Goal: Task Accomplishment & Management: Manage account settings

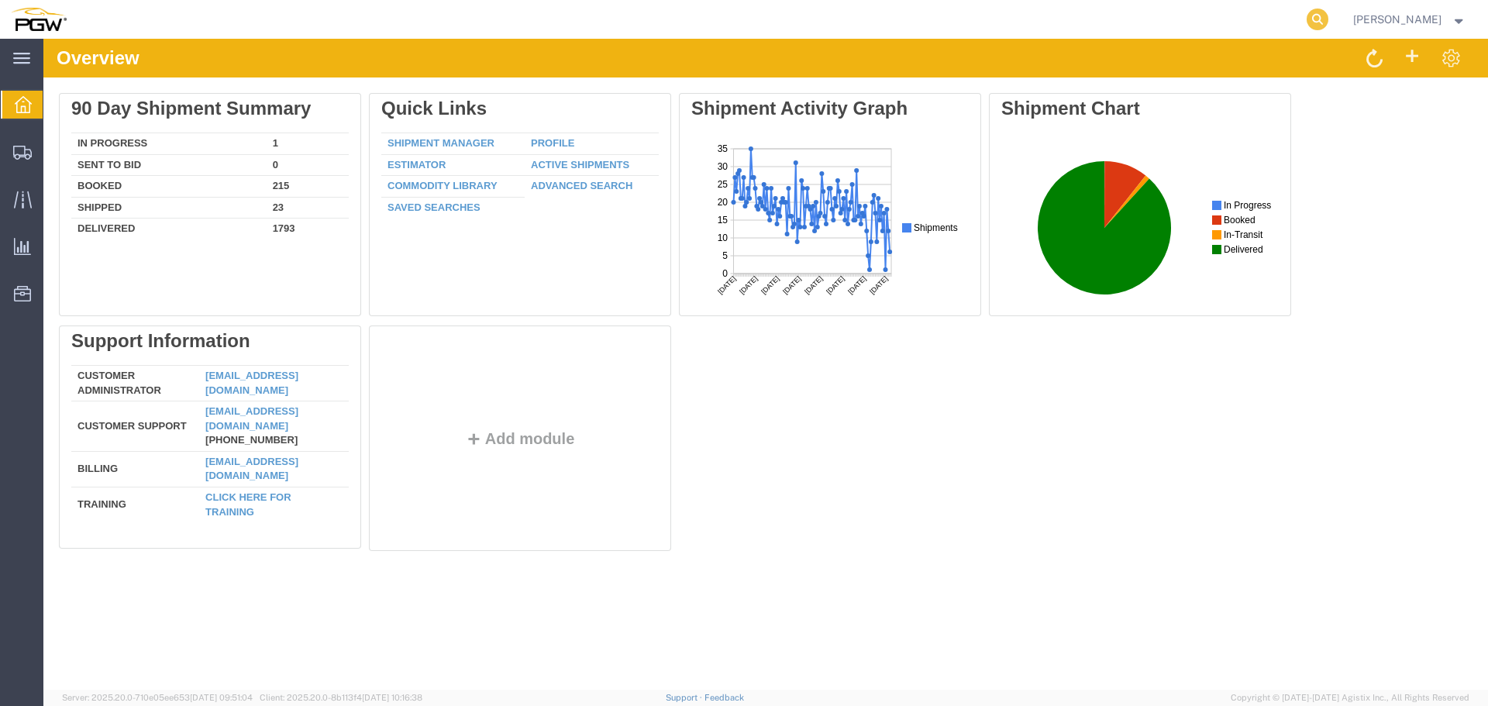
click at [1321, 15] on icon at bounding box center [1317, 20] width 22 height 22
paste input "56950416"
type input "56950416"
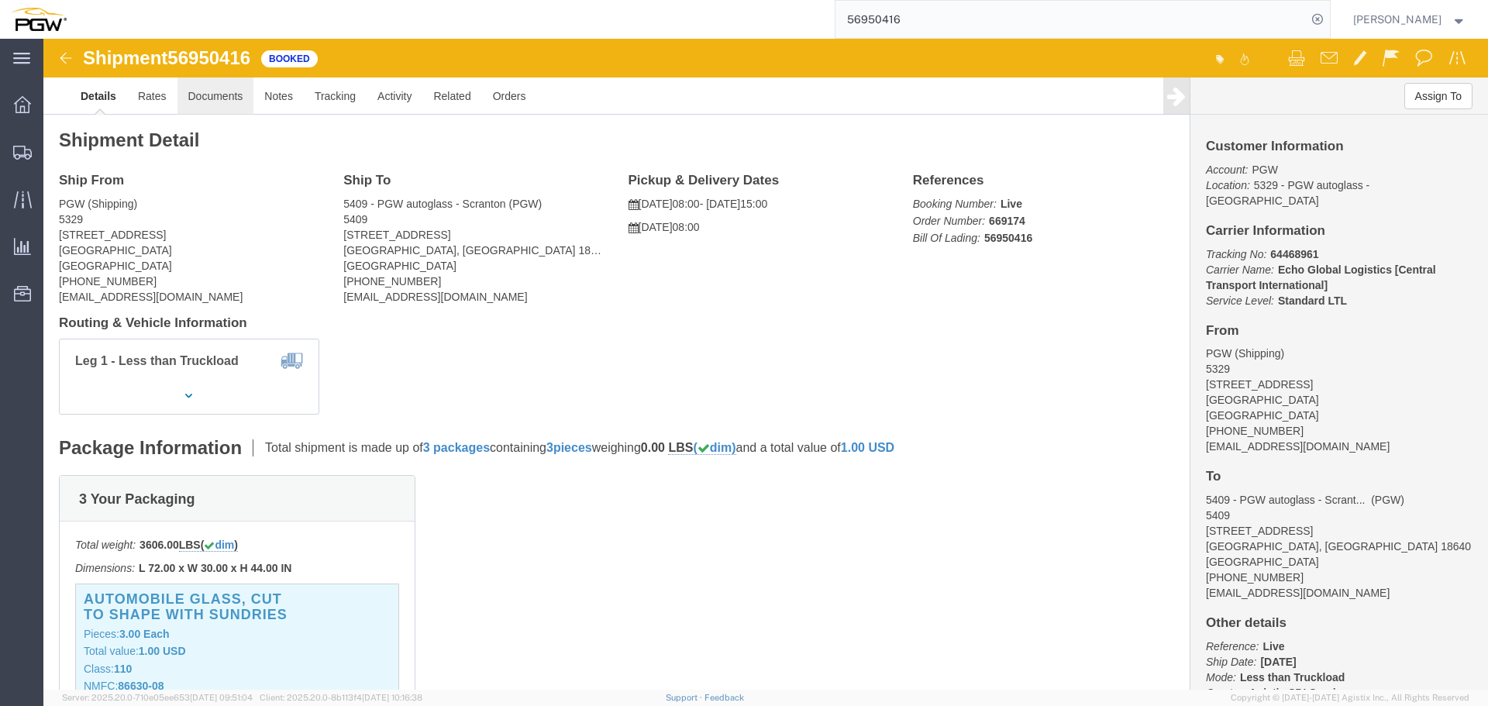
click link "Documents"
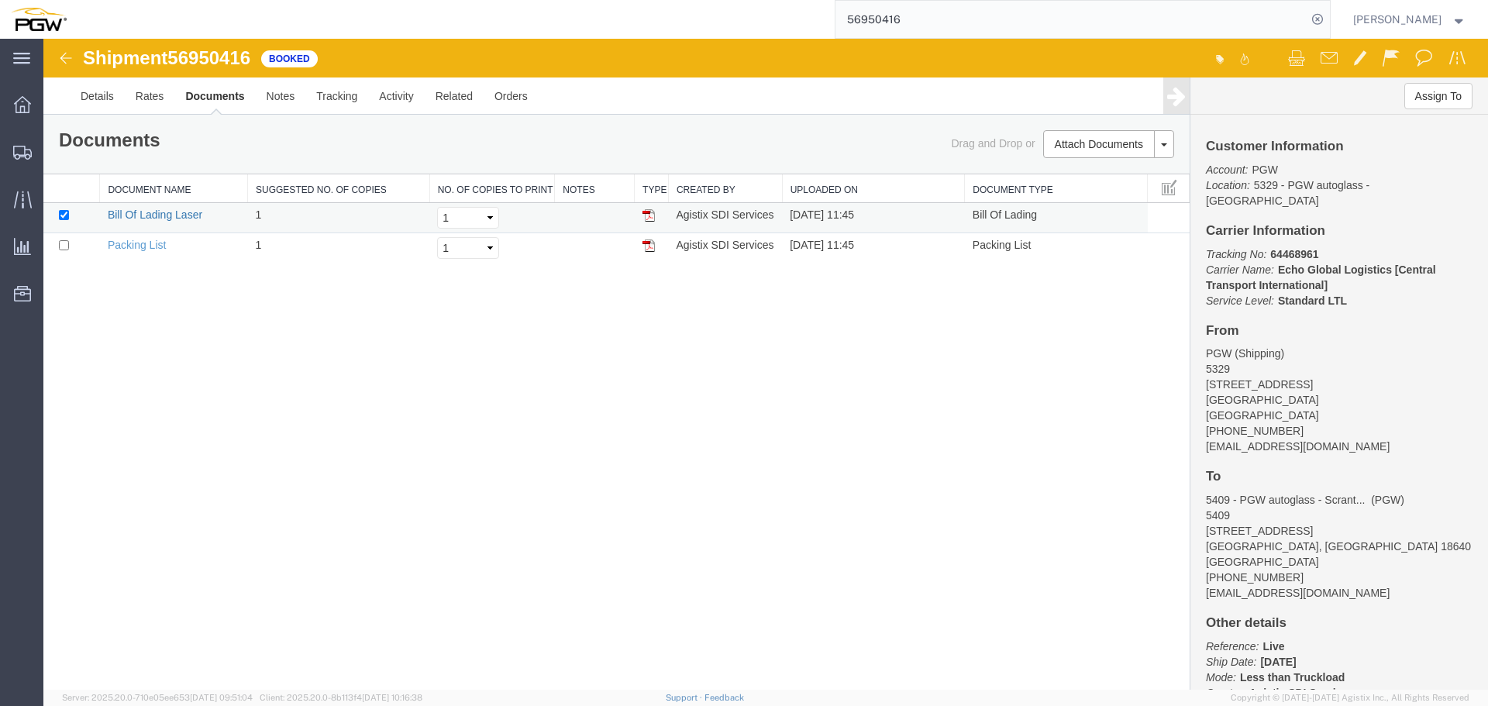
click at [175, 215] on link "Bill Of Lading Laser" at bounding box center [155, 214] width 95 height 12
click at [1323, 23] on icon at bounding box center [1317, 20] width 22 height 22
click at [0, 0] on span "Location Appointment" at bounding box center [0, 0] width 0 height 0
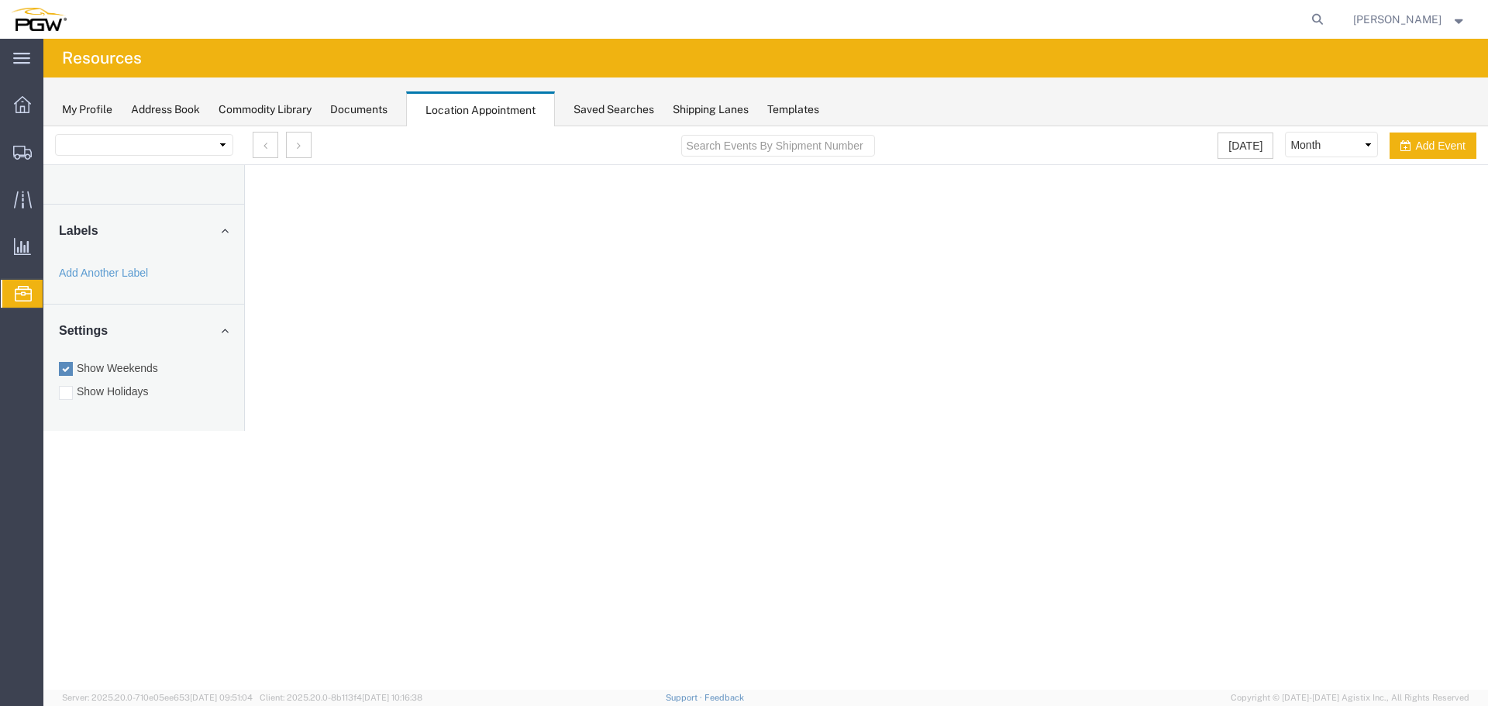
select select "28253"
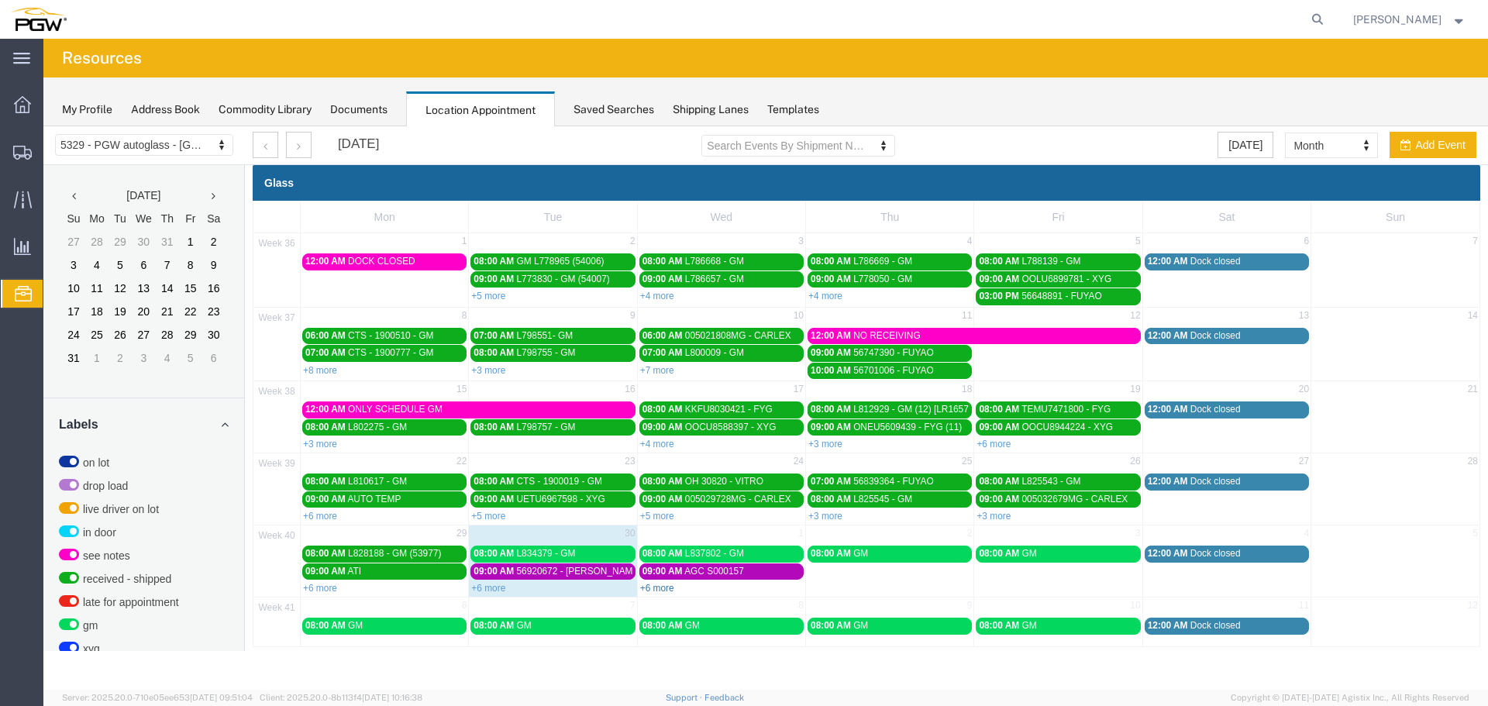
click at [652, 589] on link "+6 more" at bounding box center [657, 588] width 34 height 11
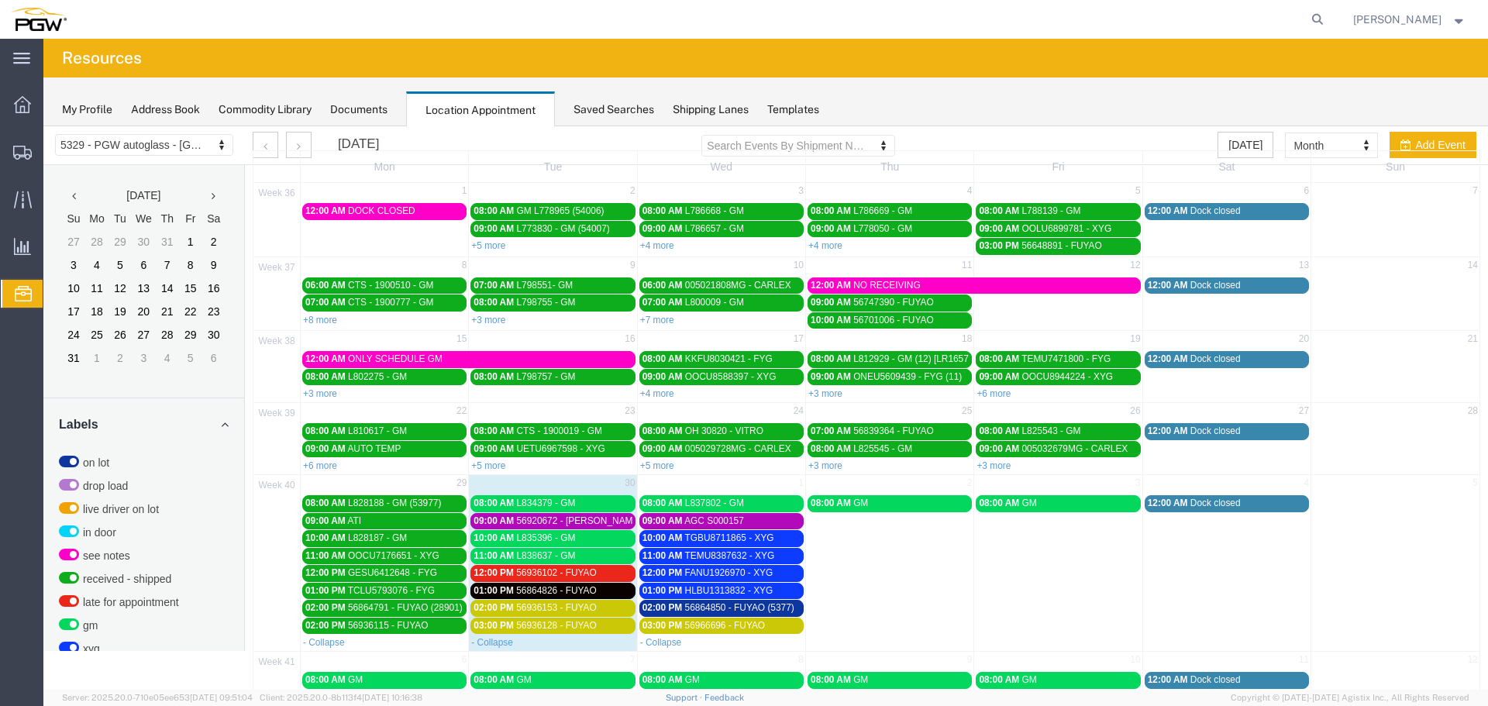
scroll to position [77, 0]
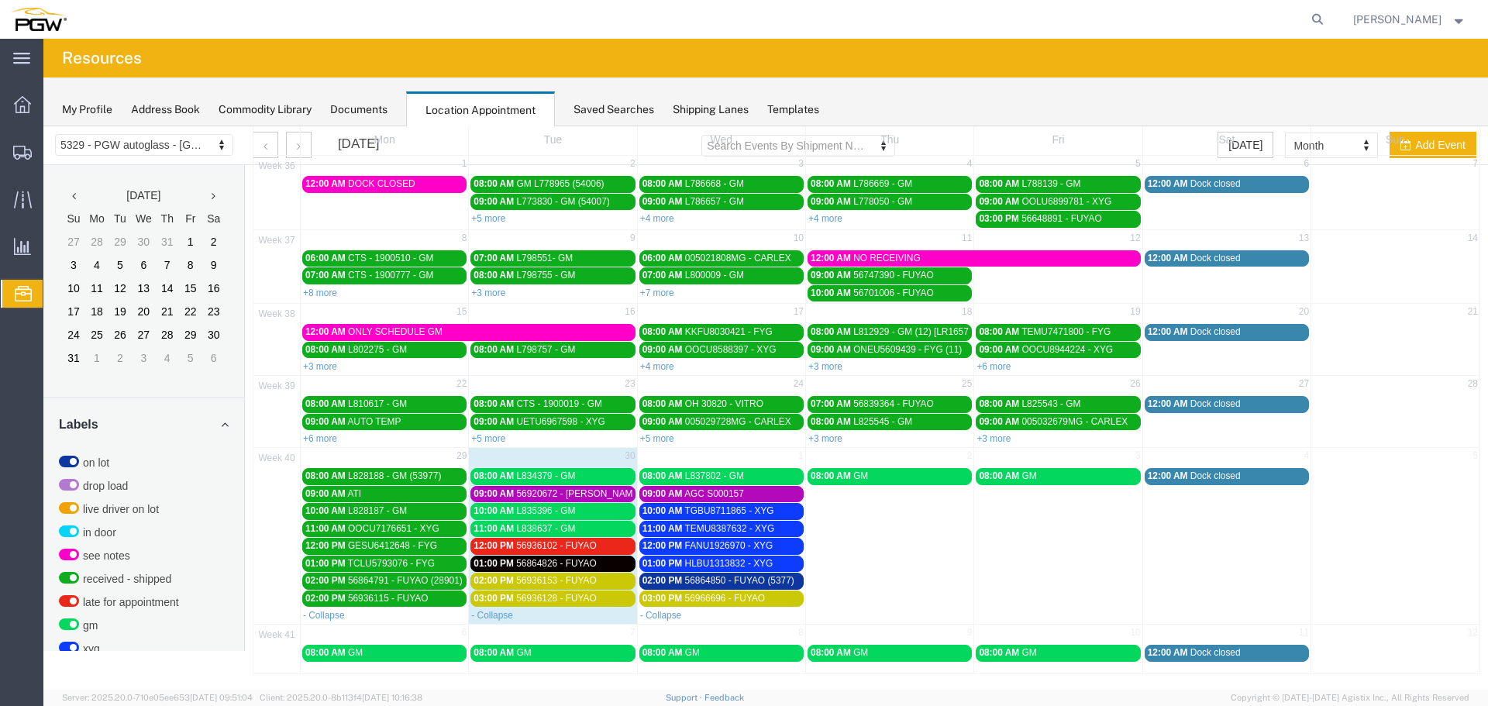
click at [442, 601] on div "02:00 PM 56936115 - FUYAO" at bounding box center [384, 599] width 158 height 12
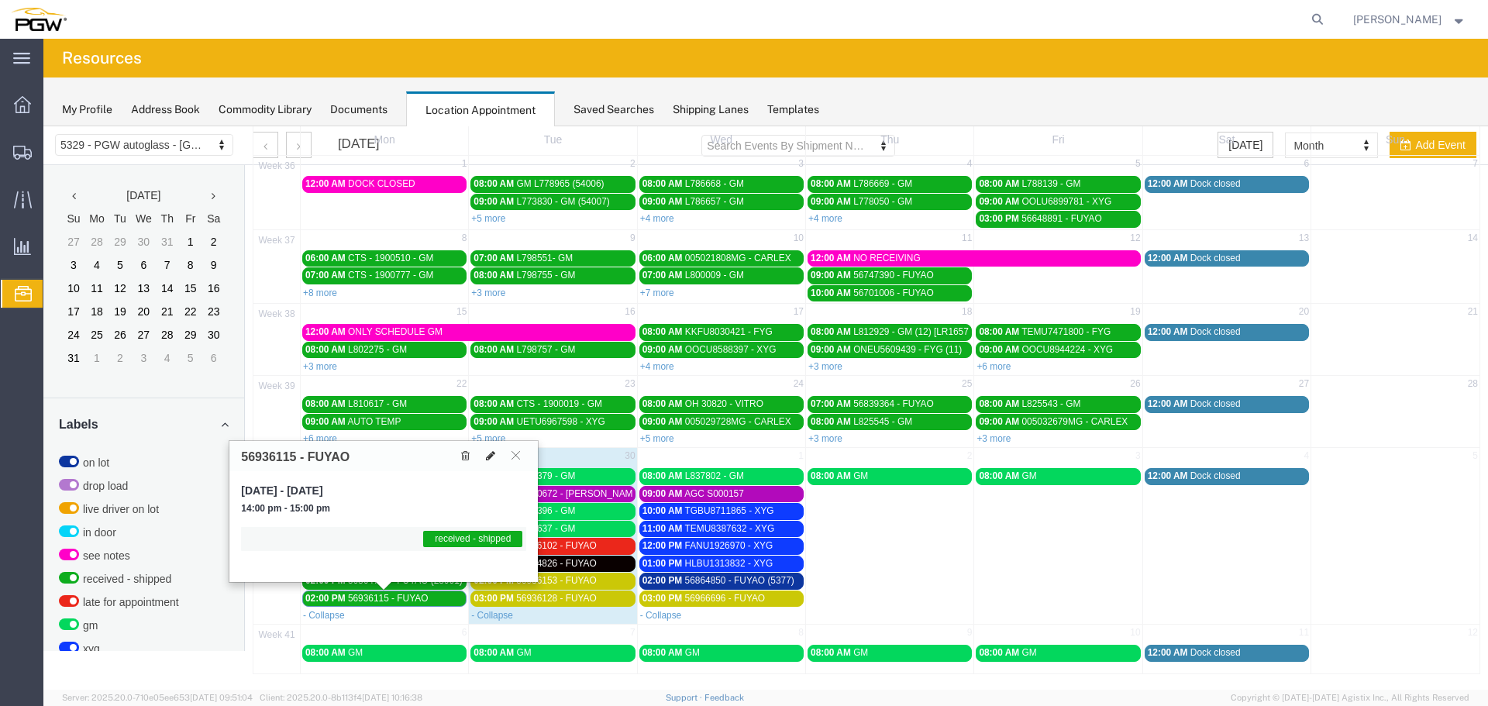
click at [486, 454] on icon at bounding box center [490, 455] width 9 height 11
select select "1"
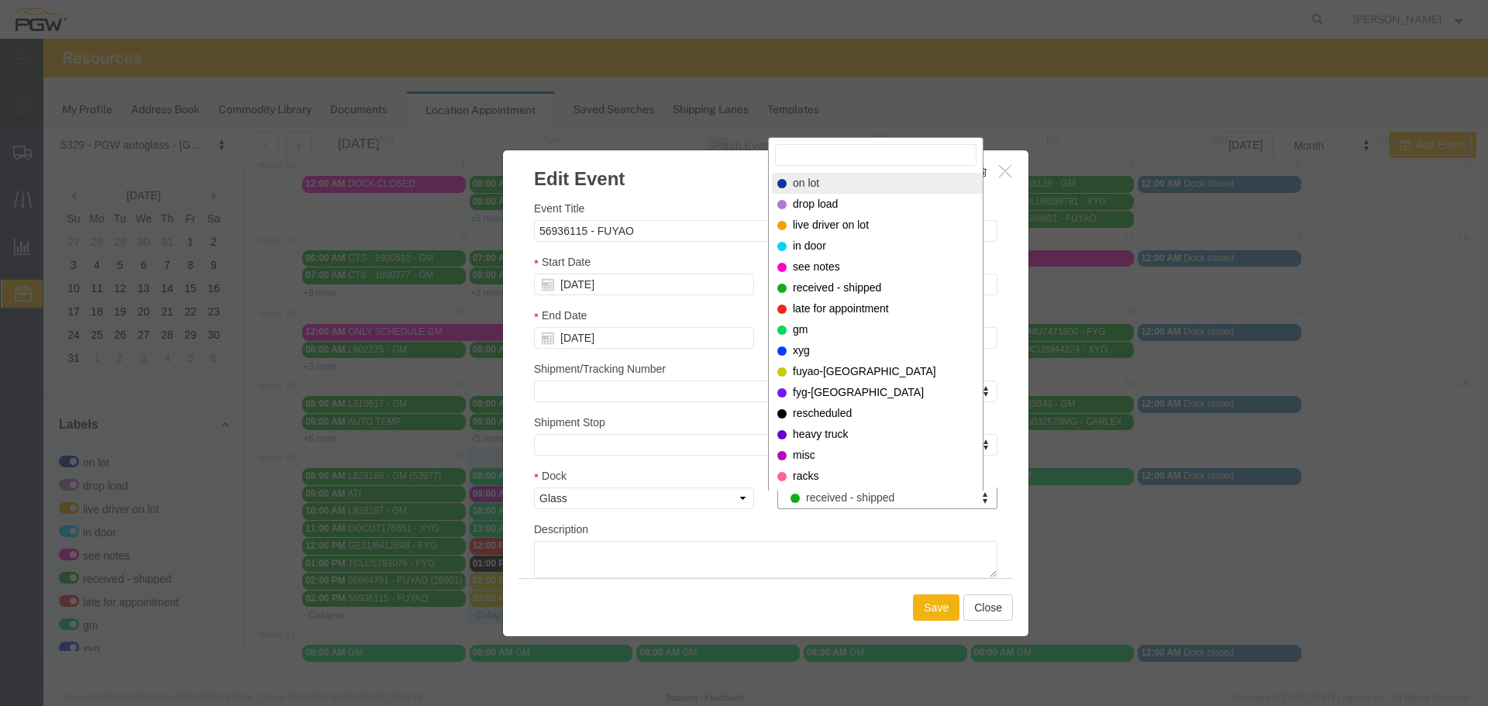
select select "300"
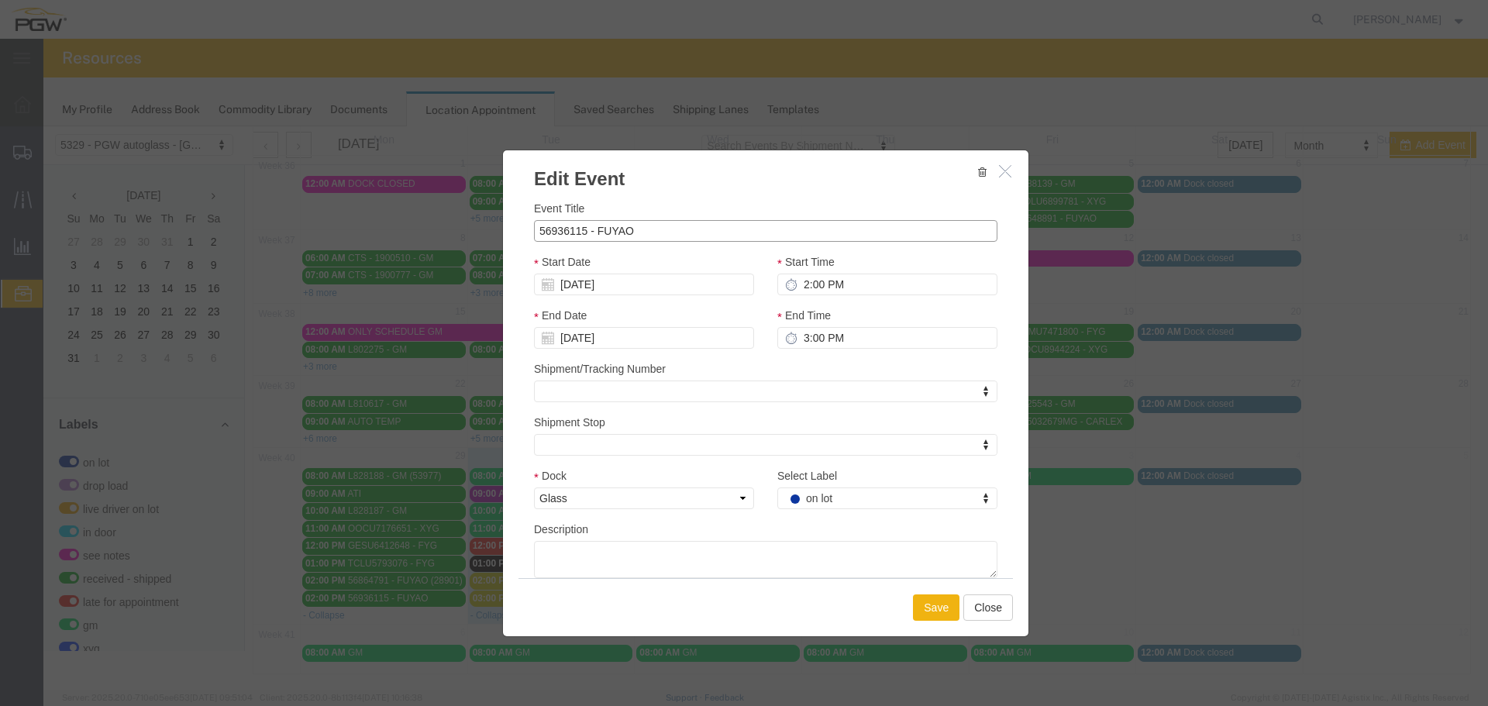
click at [699, 230] on input "56936115 - FUYAO" at bounding box center [765, 231] width 463 height 22
type input "56936115 - FUYAO (5393)"
click at [654, 288] on input "09/29/2025" at bounding box center [644, 285] width 220 height 22
click at [590, 444] on td "30" at bounding box center [591, 450] width 23 height 23
type input "[DATE]"
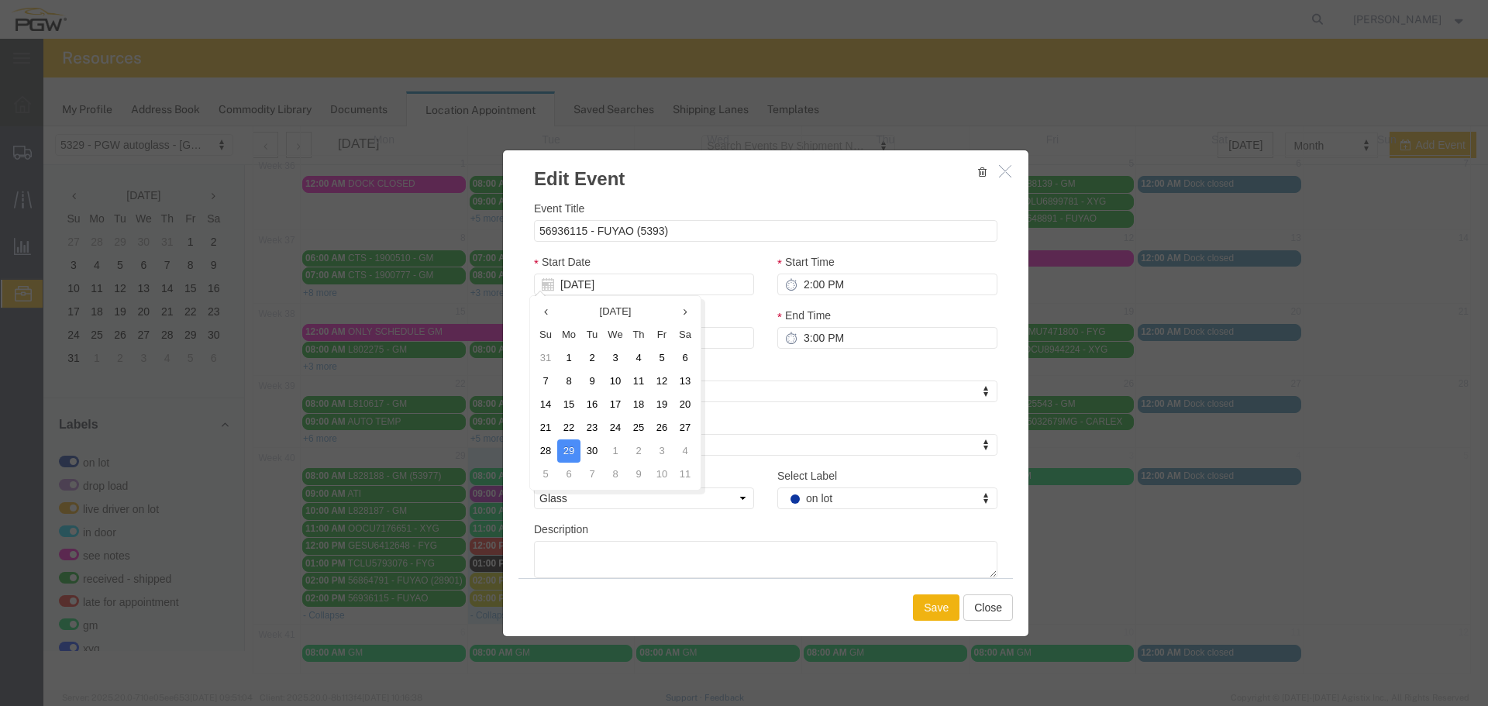
type input "[DATE]"
click at [800, 291] on input "2:00 PM" at bounding box center [887, 285] width 220 height 22
type input "12:00 PM"
type input "1:00 PM"
click at [928, 617] on button "Save" at bounding box center [936, 607] width 46 height 26
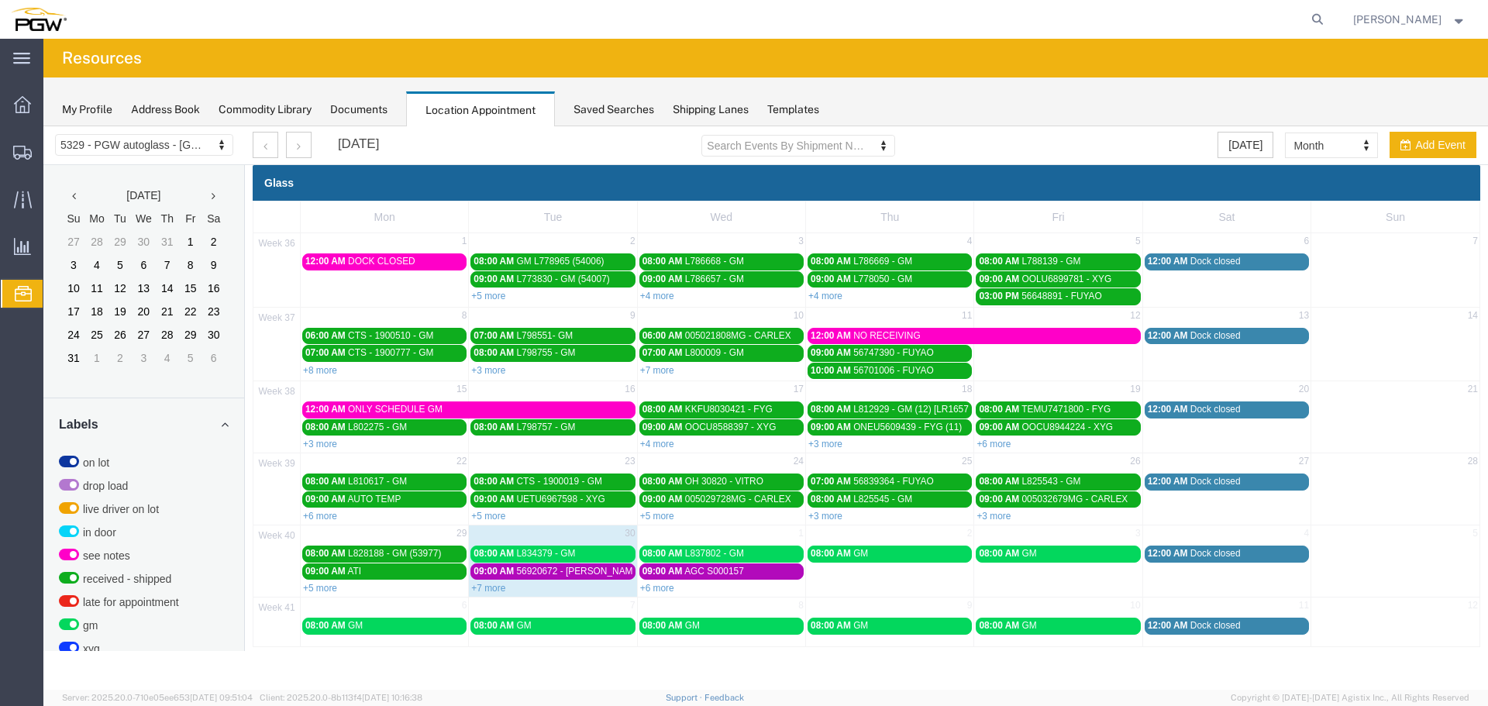
scroll to position [0, 0]
click at [666, 587] on link "+6 more" at bounding box center [657, 588] width 34 height 11
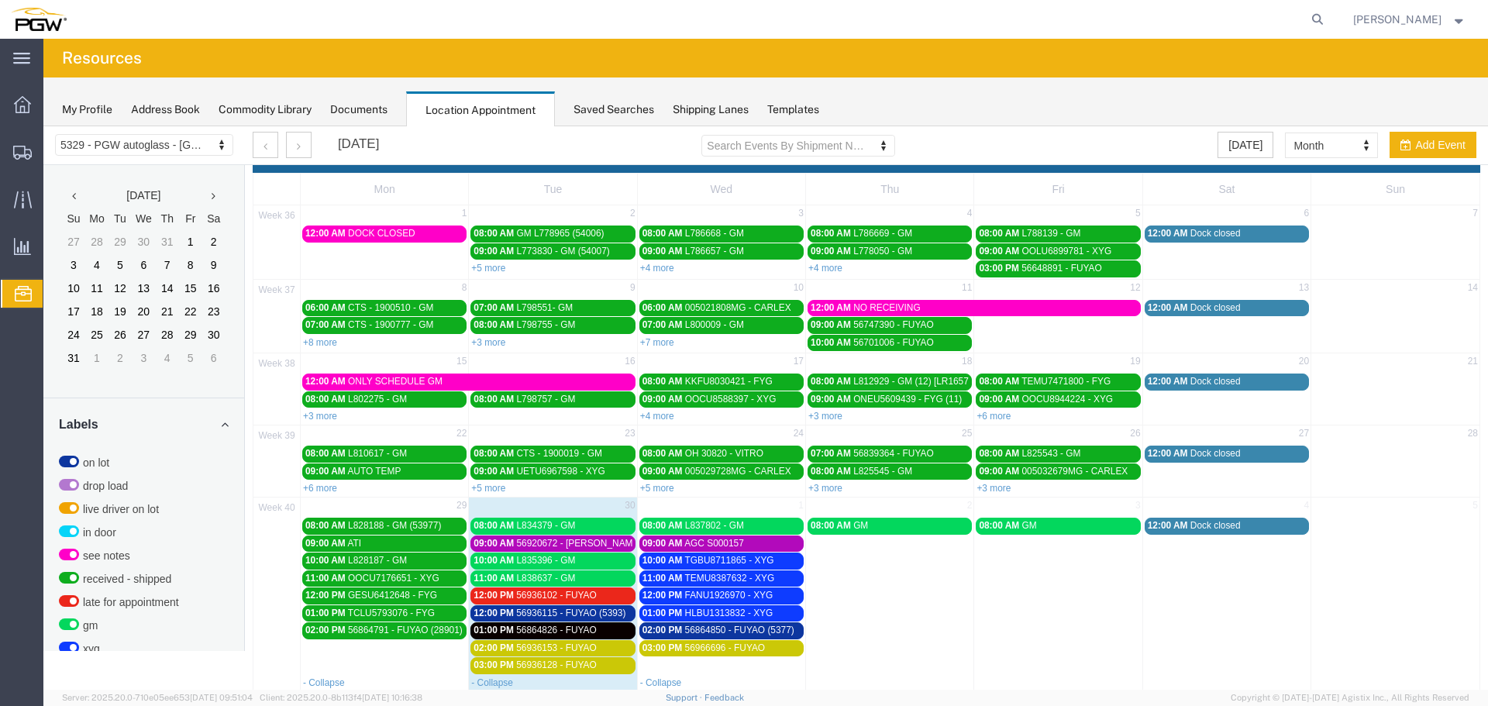
scroll to position [77, 0]
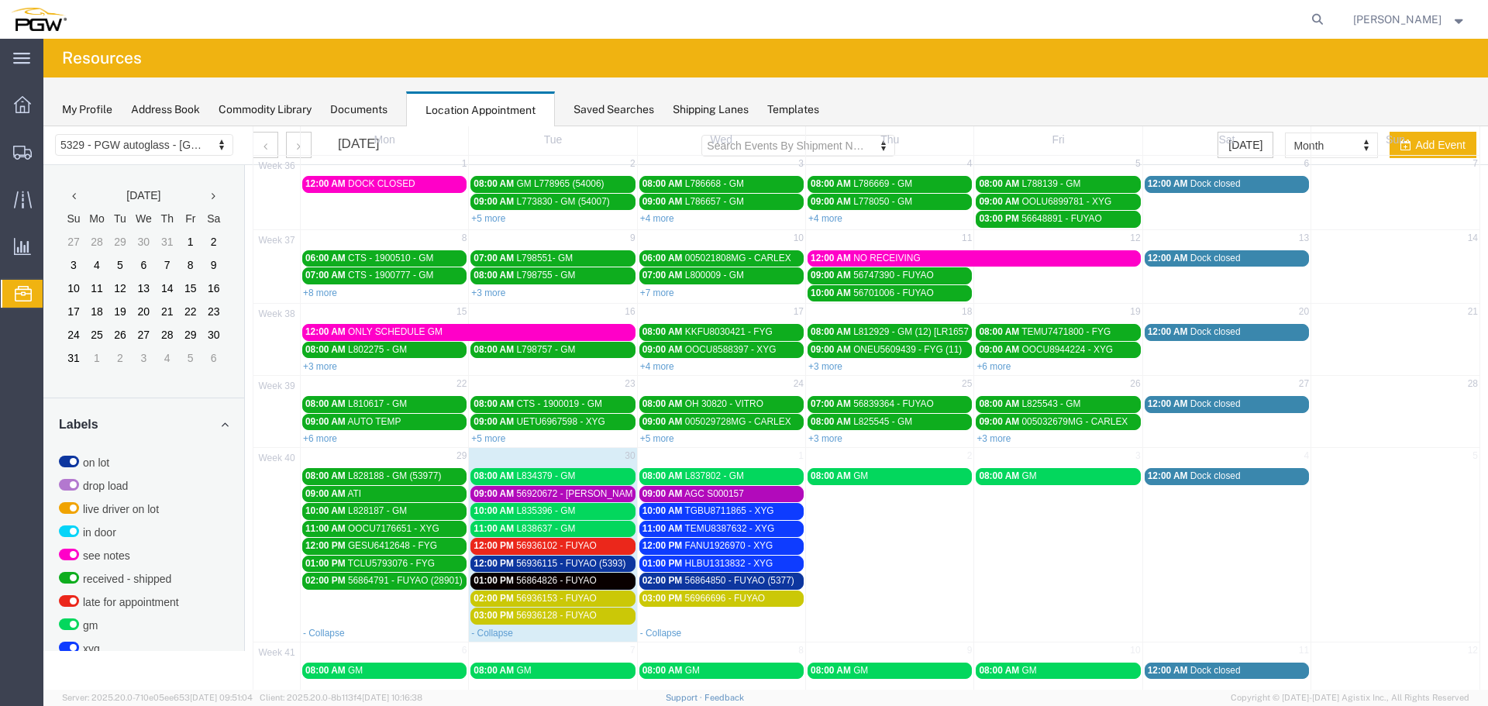
click at [541, 548] on span "56936102 - FUYAO" at bounding box center [556, 545] width 81 height 11
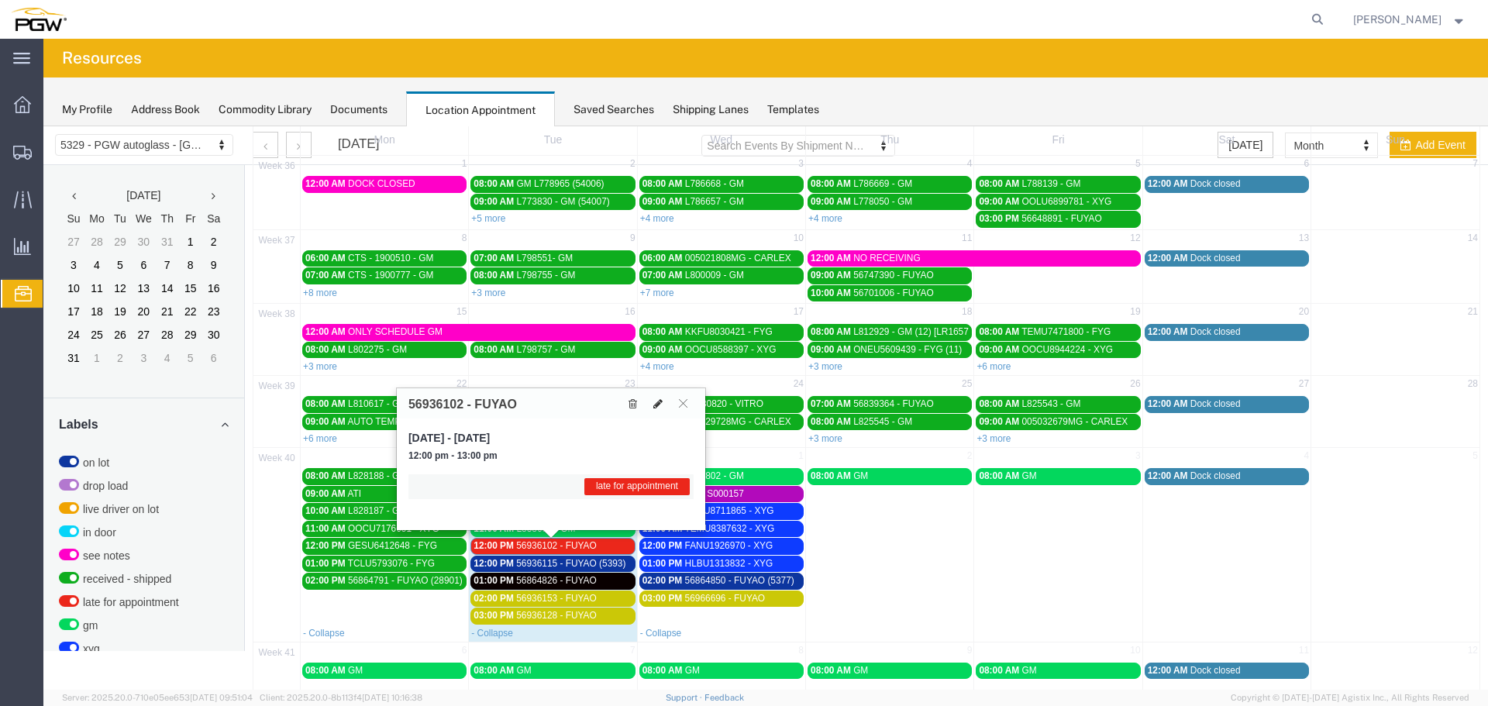
click at [656, 401] on icon at bounding box center [657, 403] width 9 height 11
select select "1"
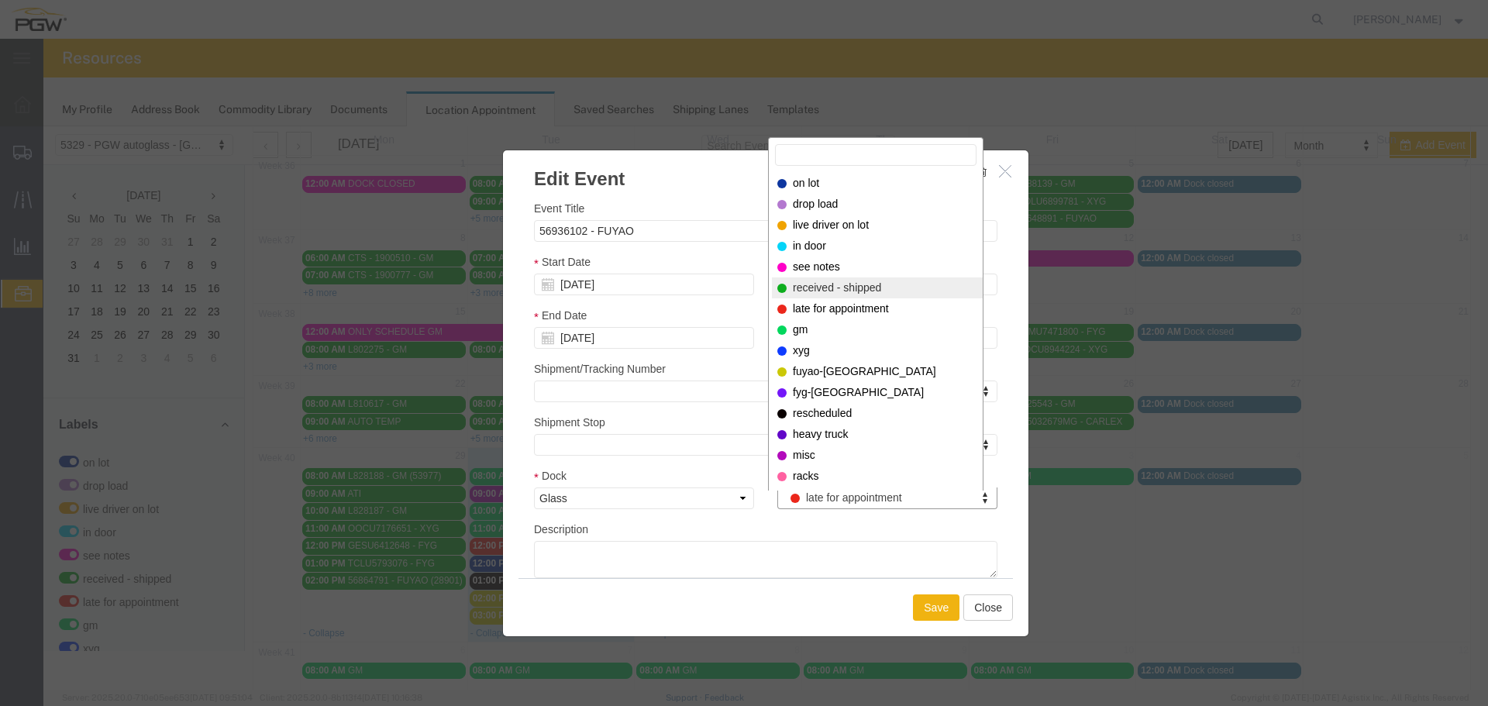
select select "200"
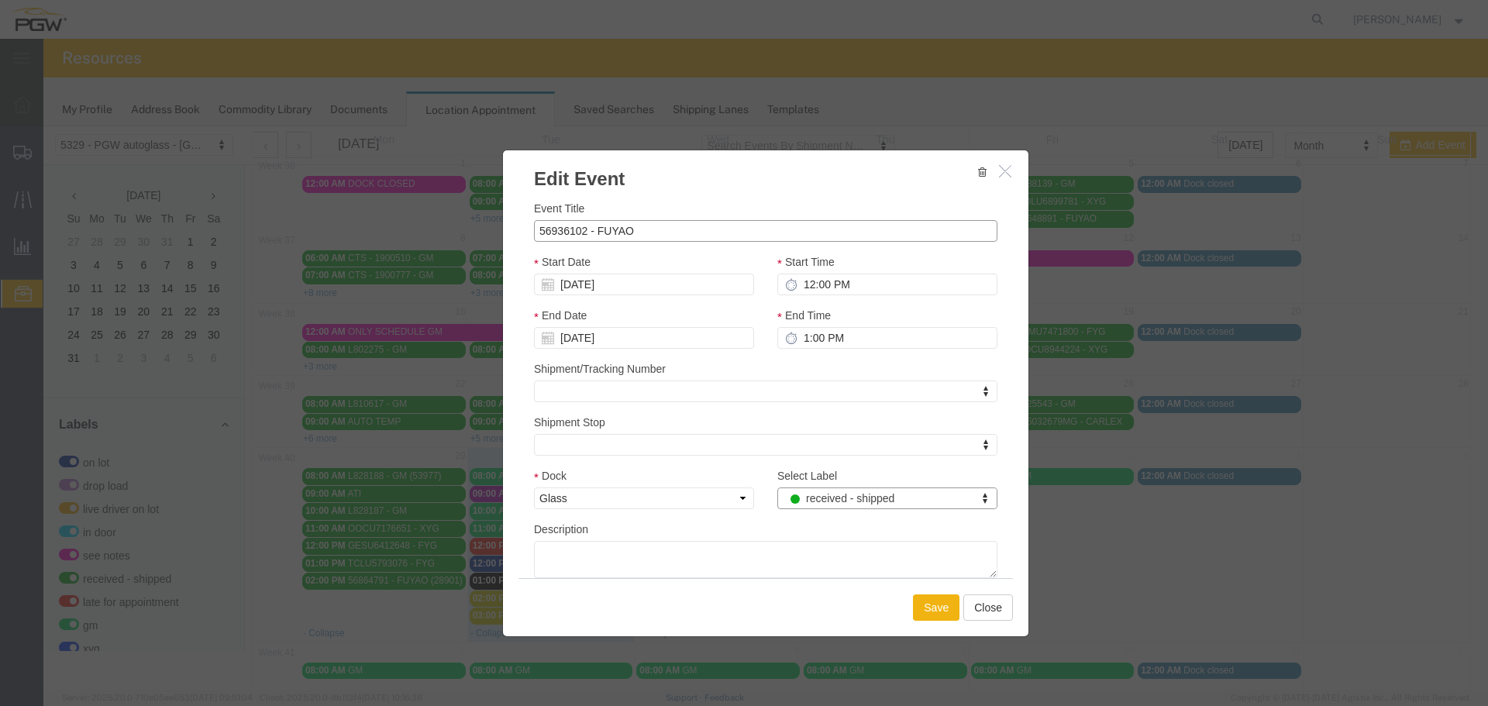
click at [742, 232] on input "56936102 - FUYAO" at bounding box center [765, 231] width 463 height 22
type input "56936102 - FUYAO (5394)"
click at [801, 281] on input "12:00 PM" at bounding box center [887, 285] width 220 height 22
type input "3:00 PM"
type input "4:00 PM"
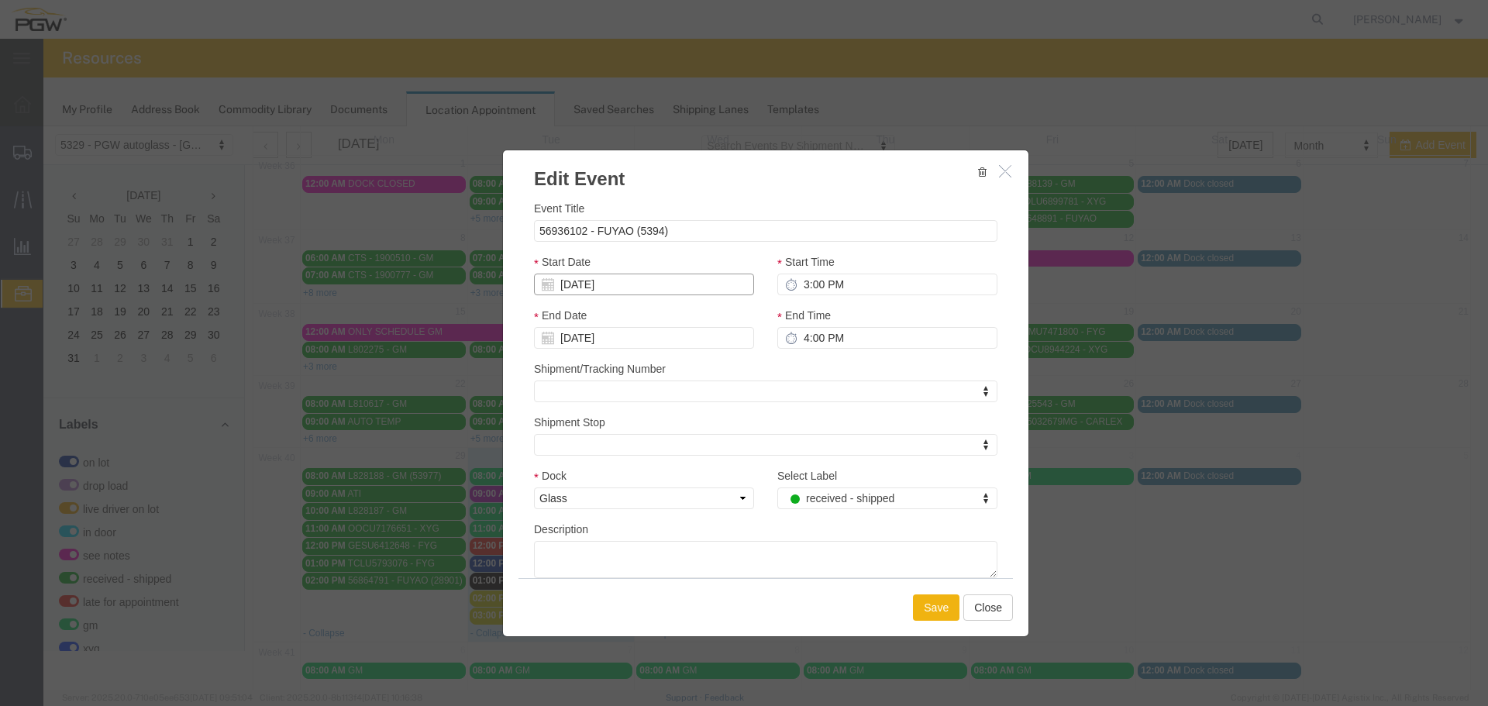
click at [730, 291] on input "[DATE]" at bounding box center [644, 285] width 220 height 22
click at [571, 449] on td "29" at bounding box center [568, 450] width 23 height 23
type input "09/29/2025"
click at [934, 611] on button "Save" at bounding box center [936, 607] width 46 height 26
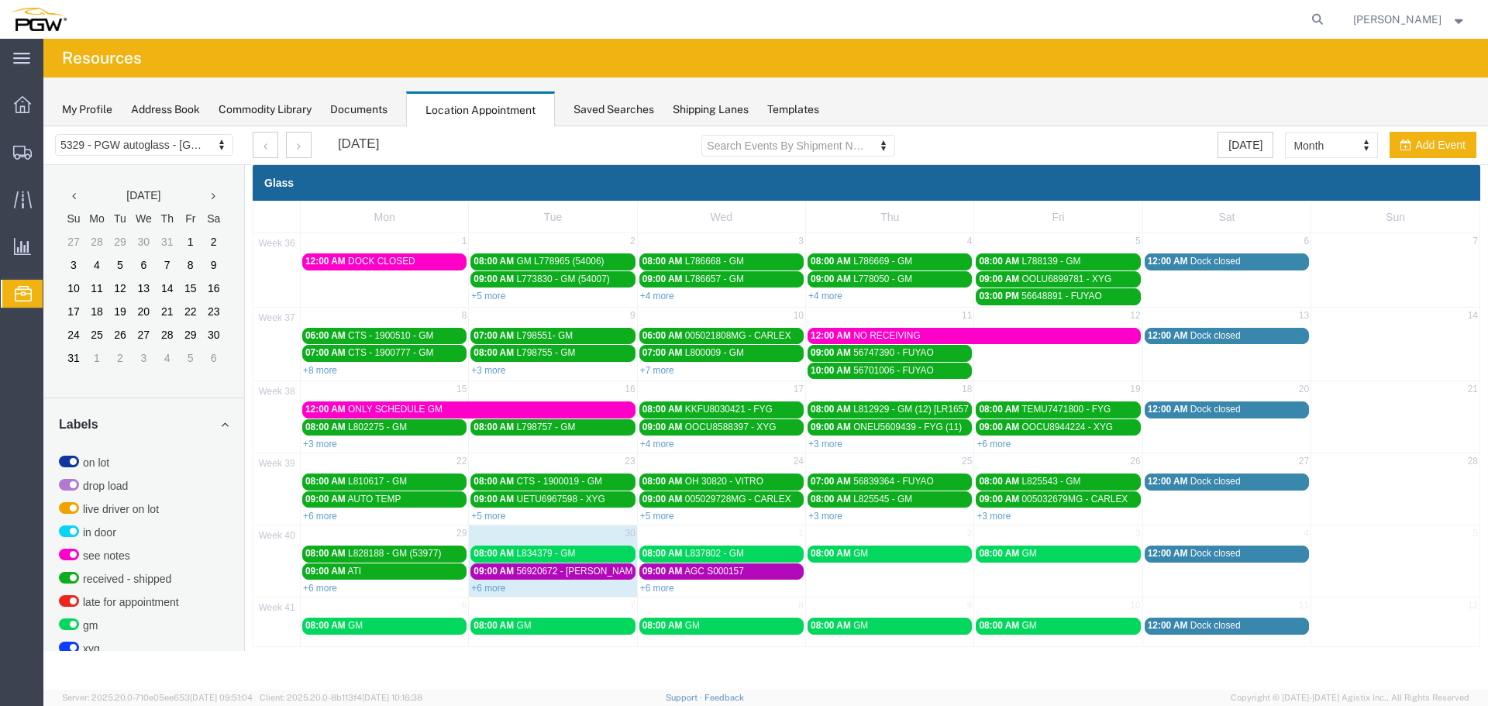
scroll to position [0, 0]
click at [500, 592] on link "+6 more" at bounding box center [488, 588] width 34 height 11
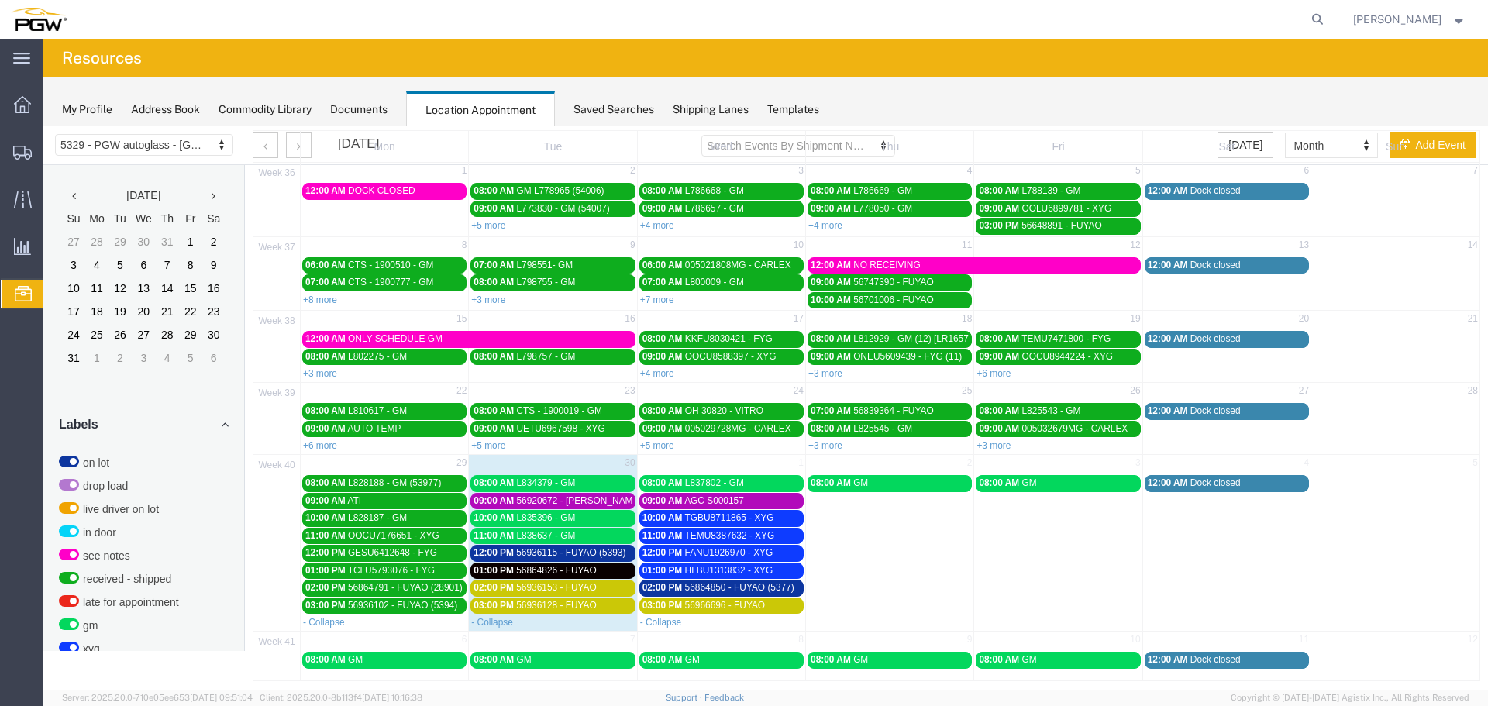
scroll to position [78, 0]
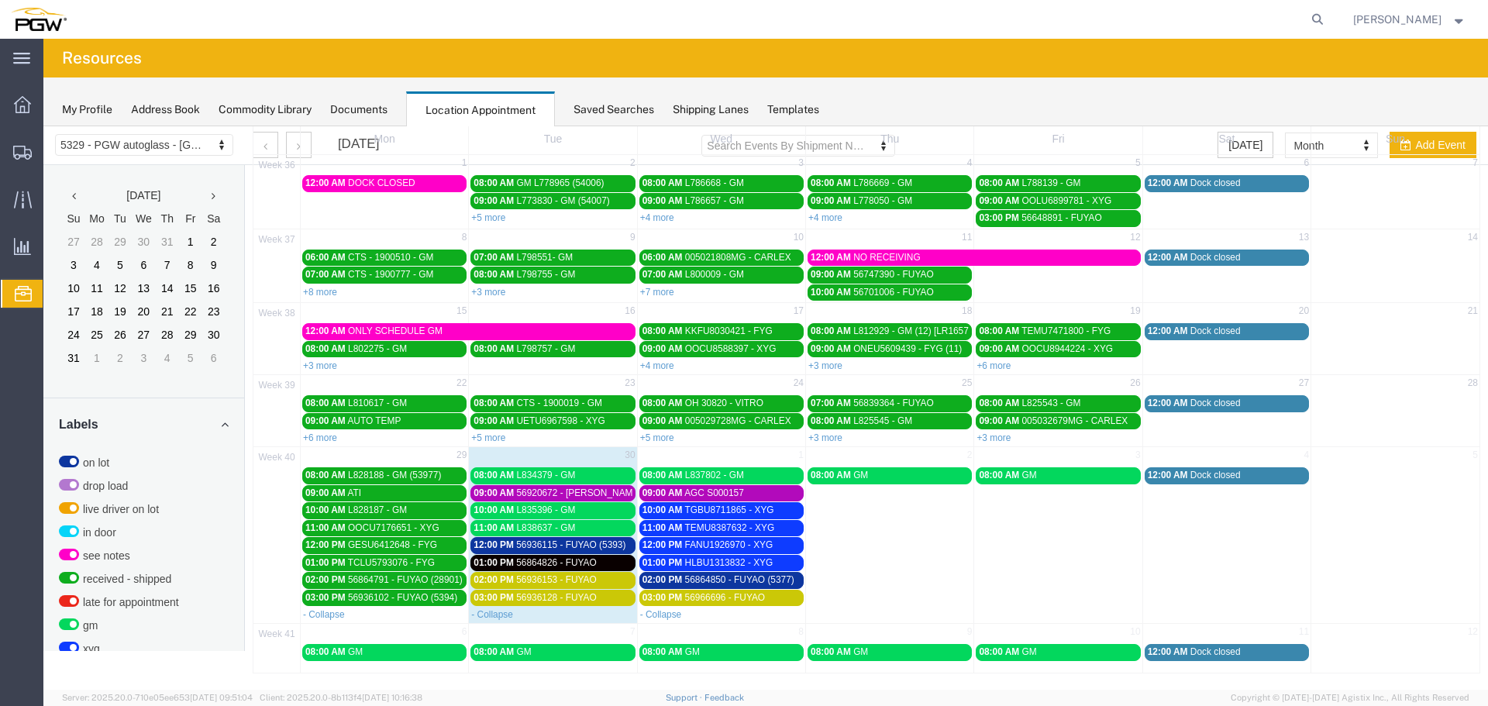
click at [576, 494] on span "56920672 - [PERSON_NAME] ARG" at bounding box center [589, 492] width 147 height 11
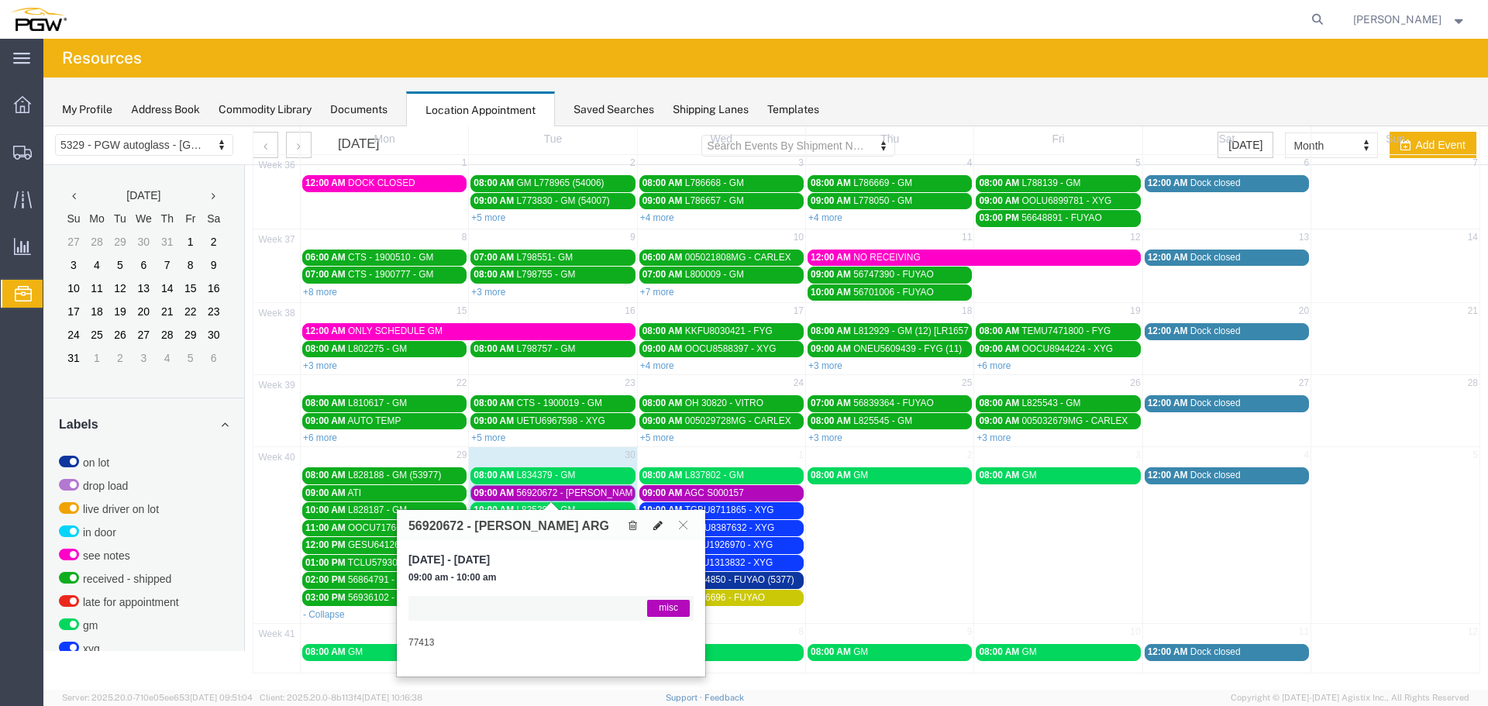
click at [662, 525] on button at bounding box center [658, 525] width 22 height 16
select select "1"
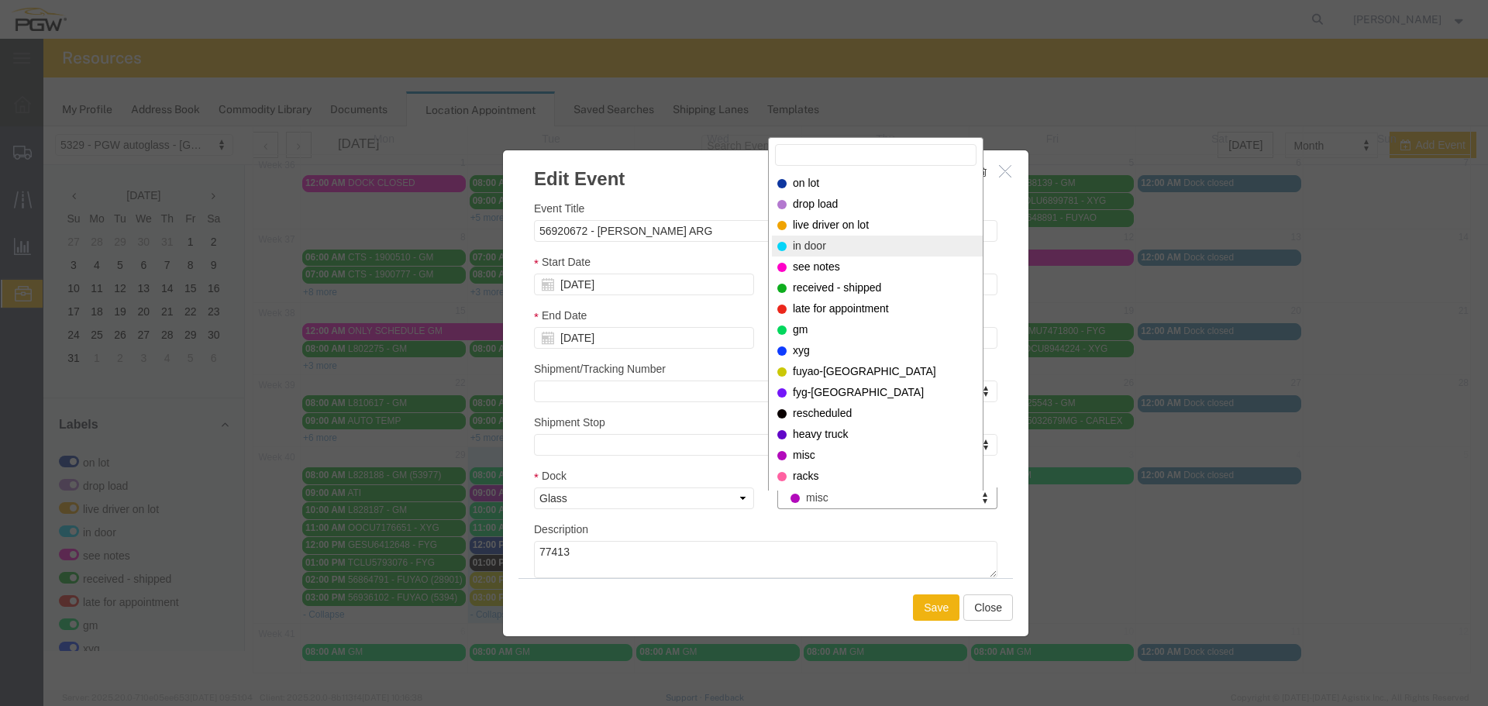
select select "220"
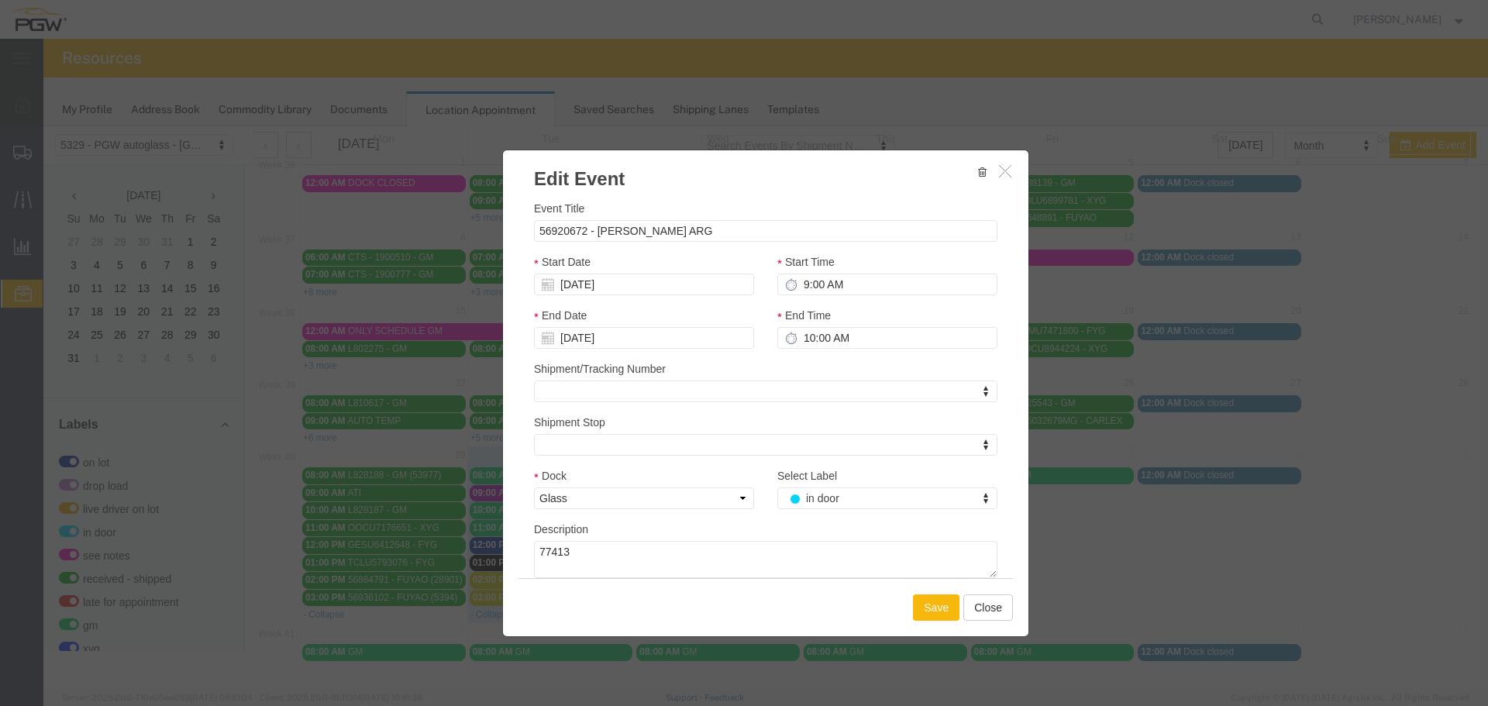
click at [929, 621] on div "Save Close" at bounding box center [765, 607] width 494 height 58
click at [913, 605] on button "Save" at bounding box center [936, 607] width 46 height 26
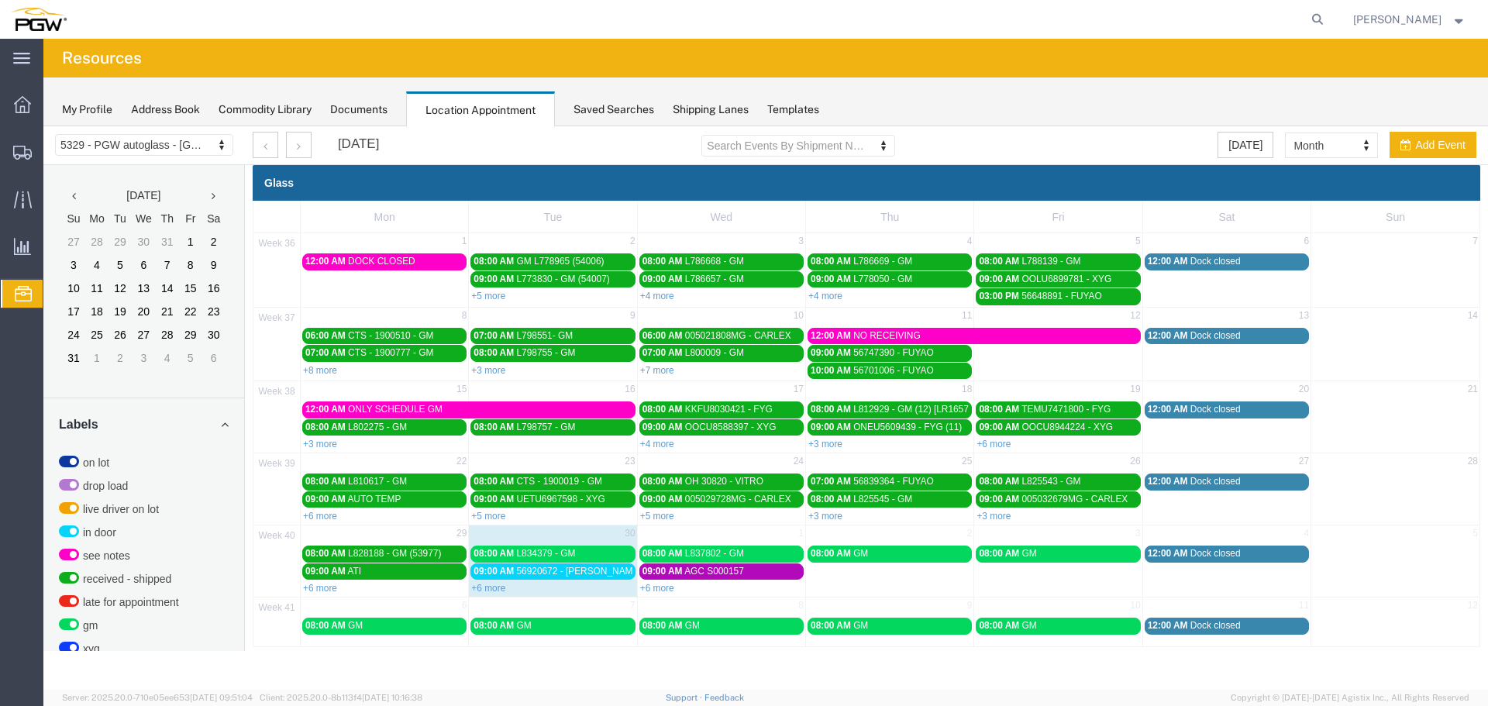
scroll to position [0, 0]
click at [556, 553] on span "L834379 - GM" at bounding box center [545, 553] width 59 height 11
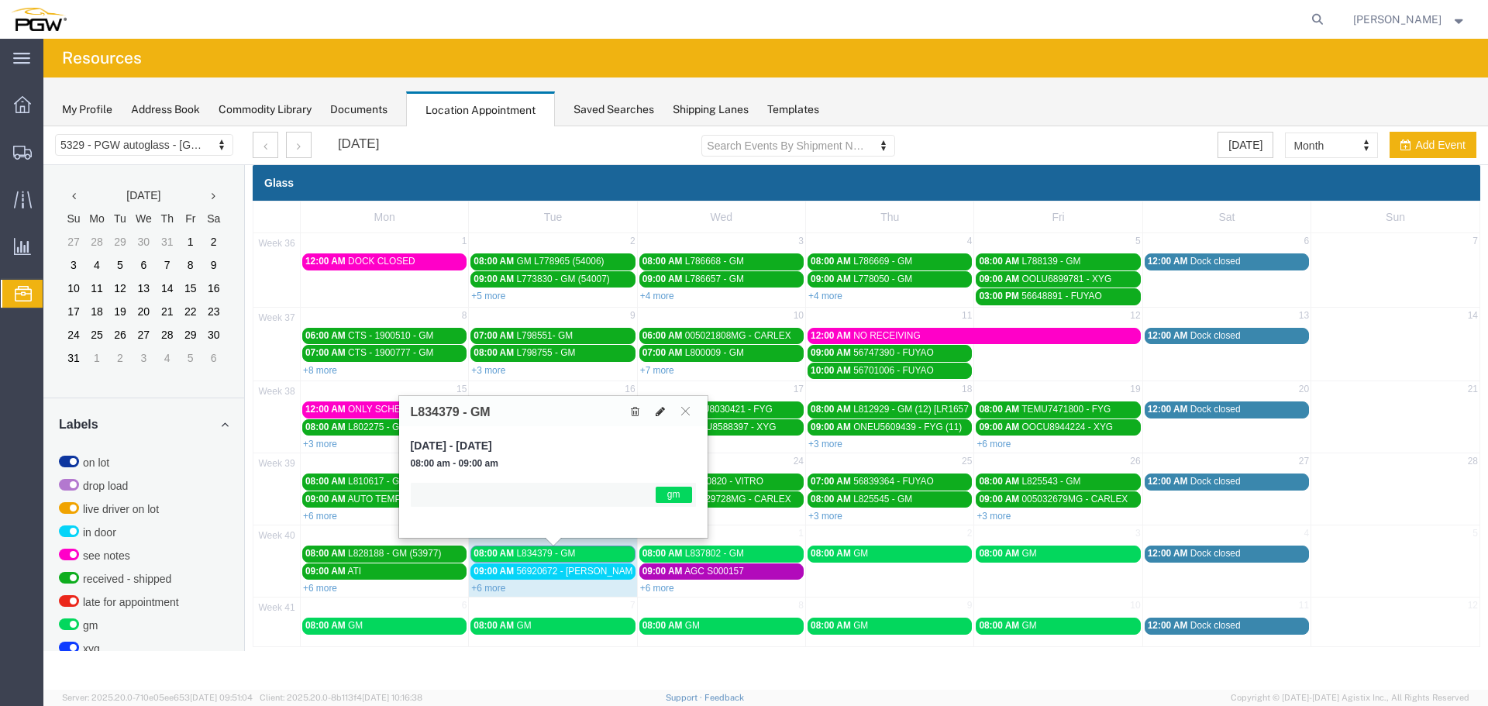
click at [660, 418] on button at bounding box center [660, 411] width 22 height 16
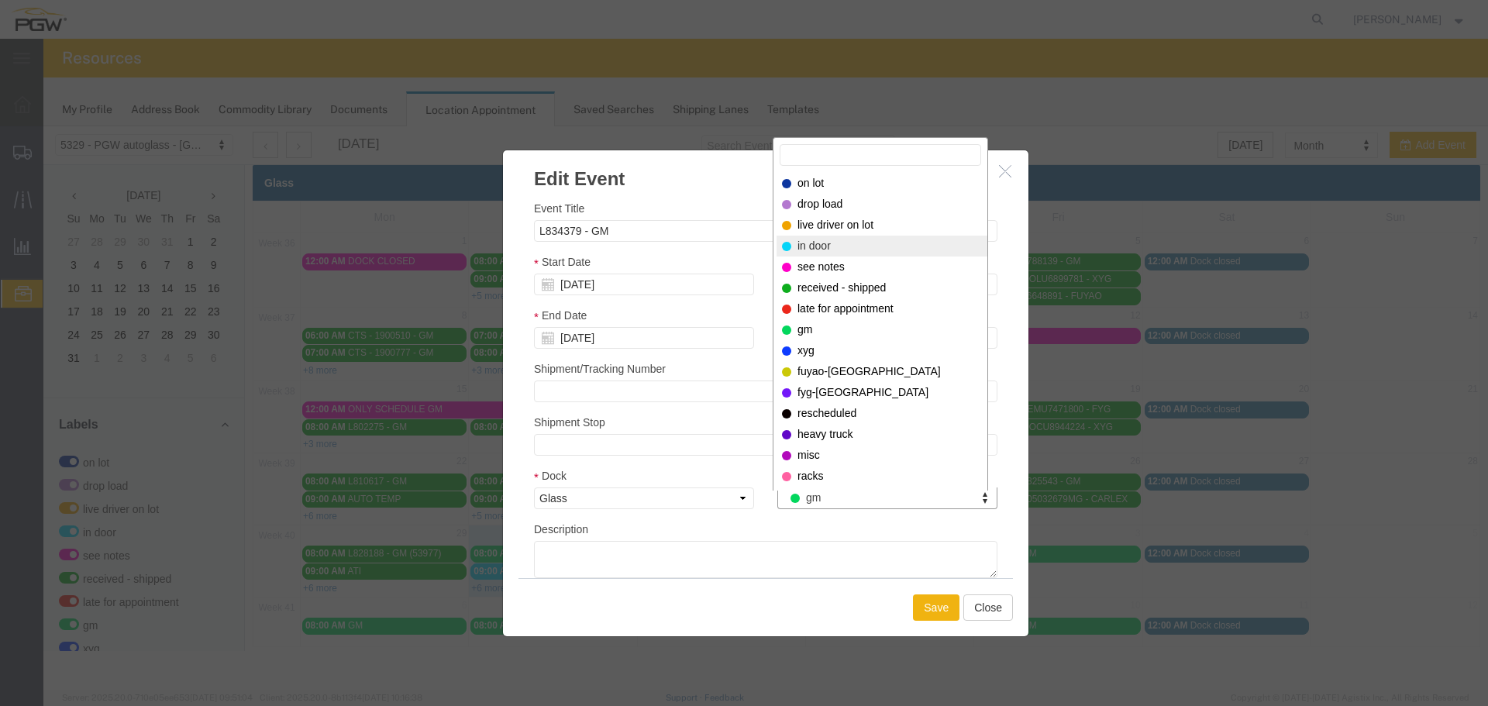
select select "220"
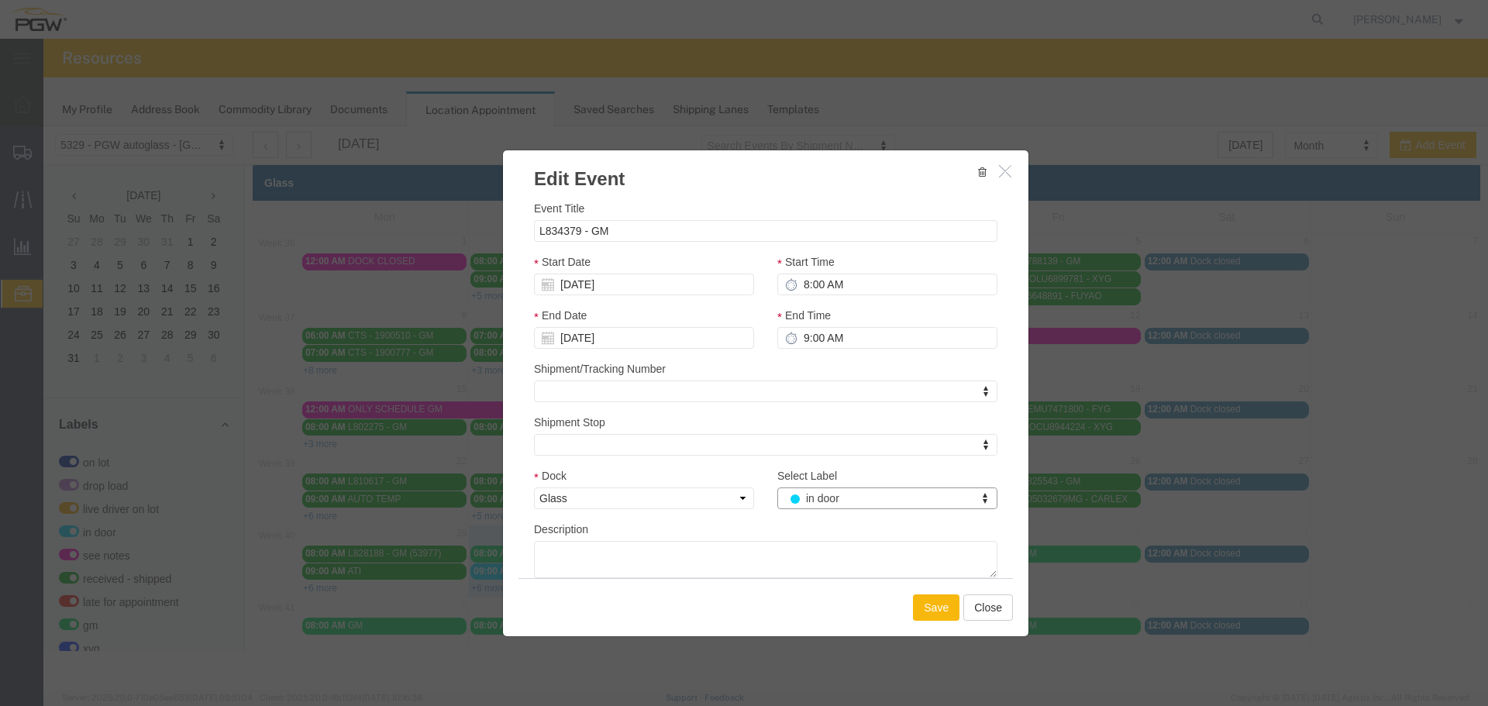
click at [915, 597] on button "Save" at bounding box center [936, 607] width 46 height 26
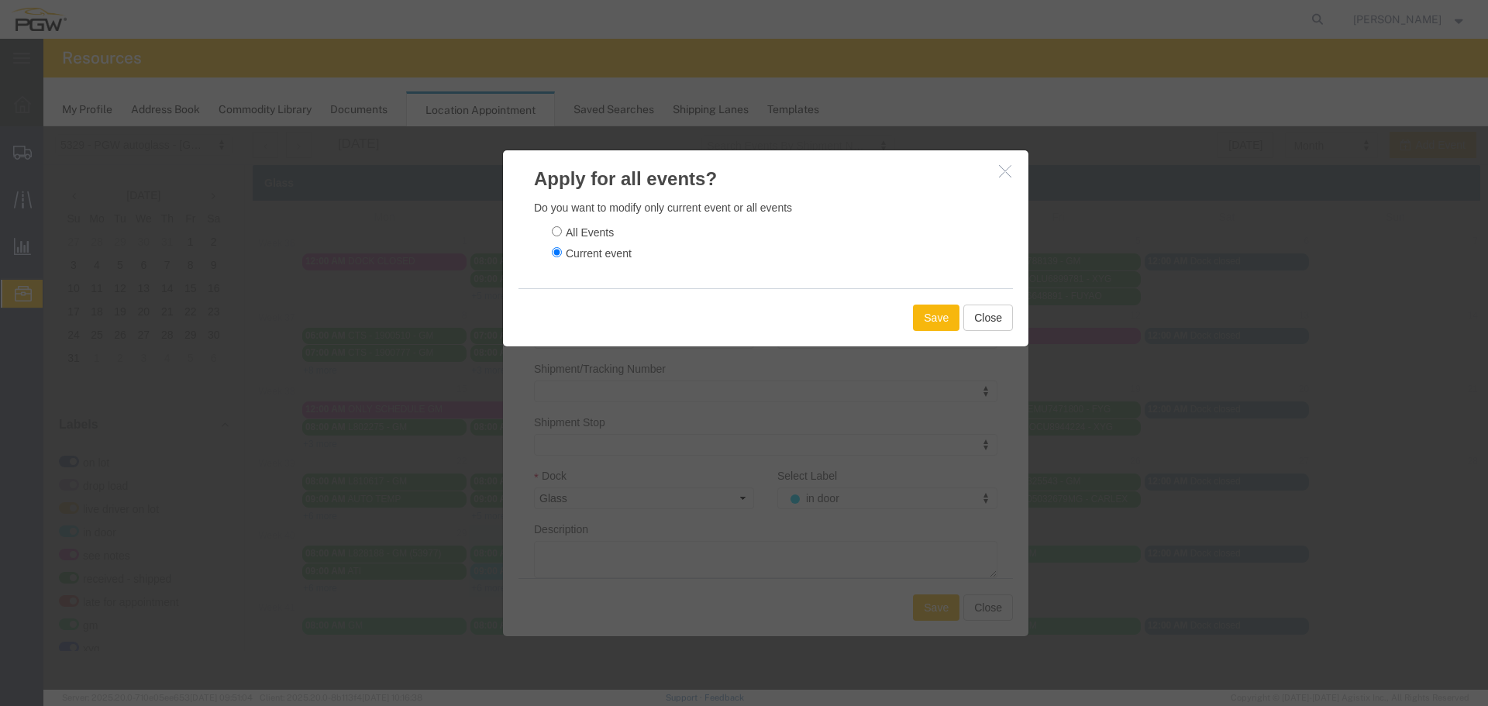
click at [950, 322] on button "Save" at bounding box center [936, 318] width 46 height 26
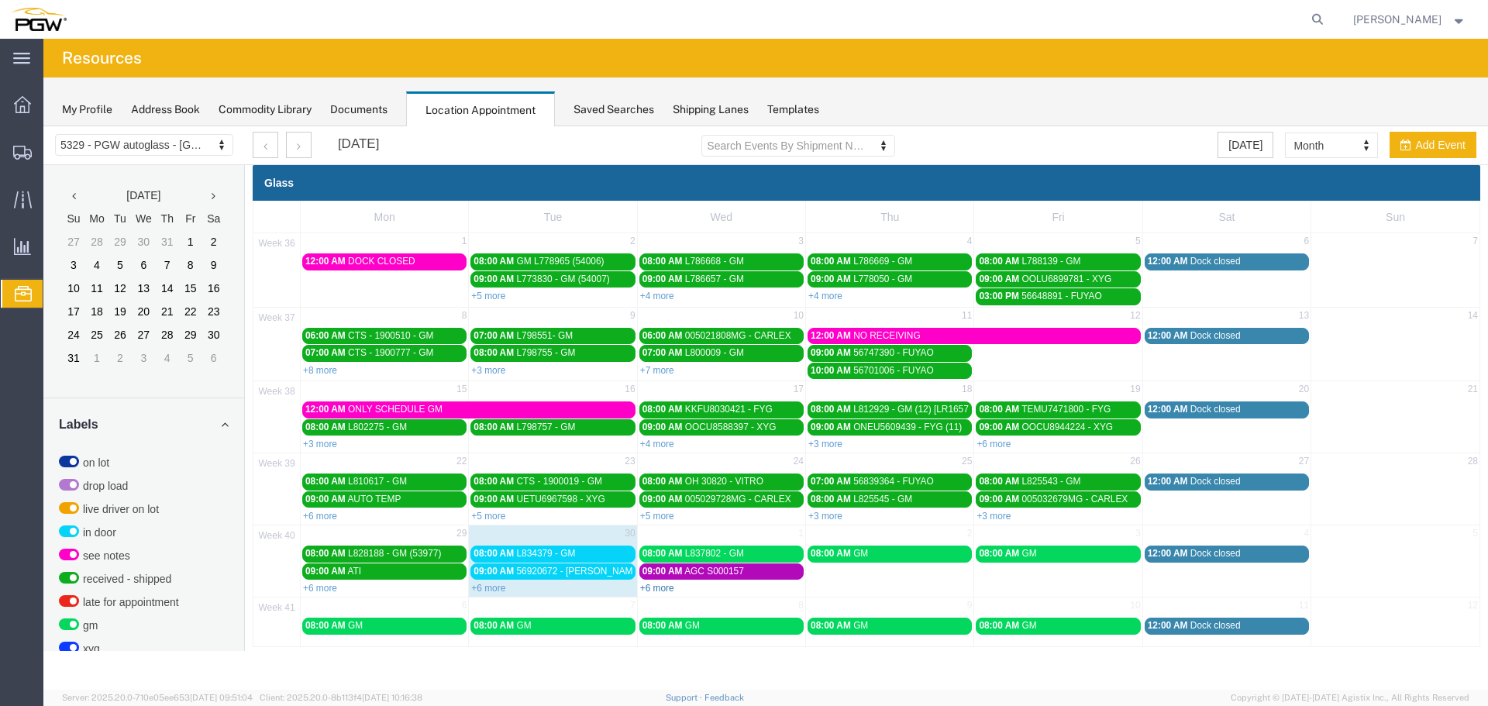
click at [668, 584] on link "+6 more" at bounding box center [657, 588] width 34 height 11
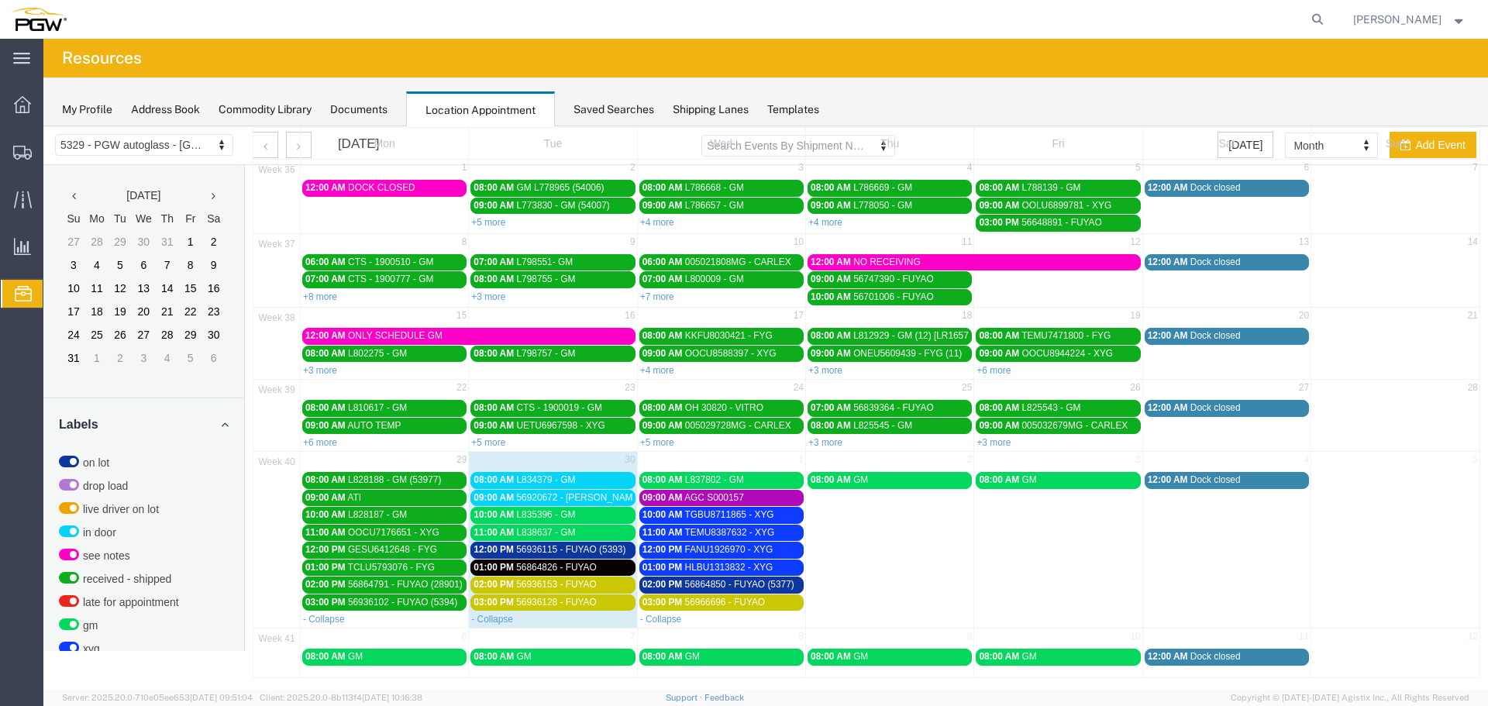
scroll to position [78, 0]
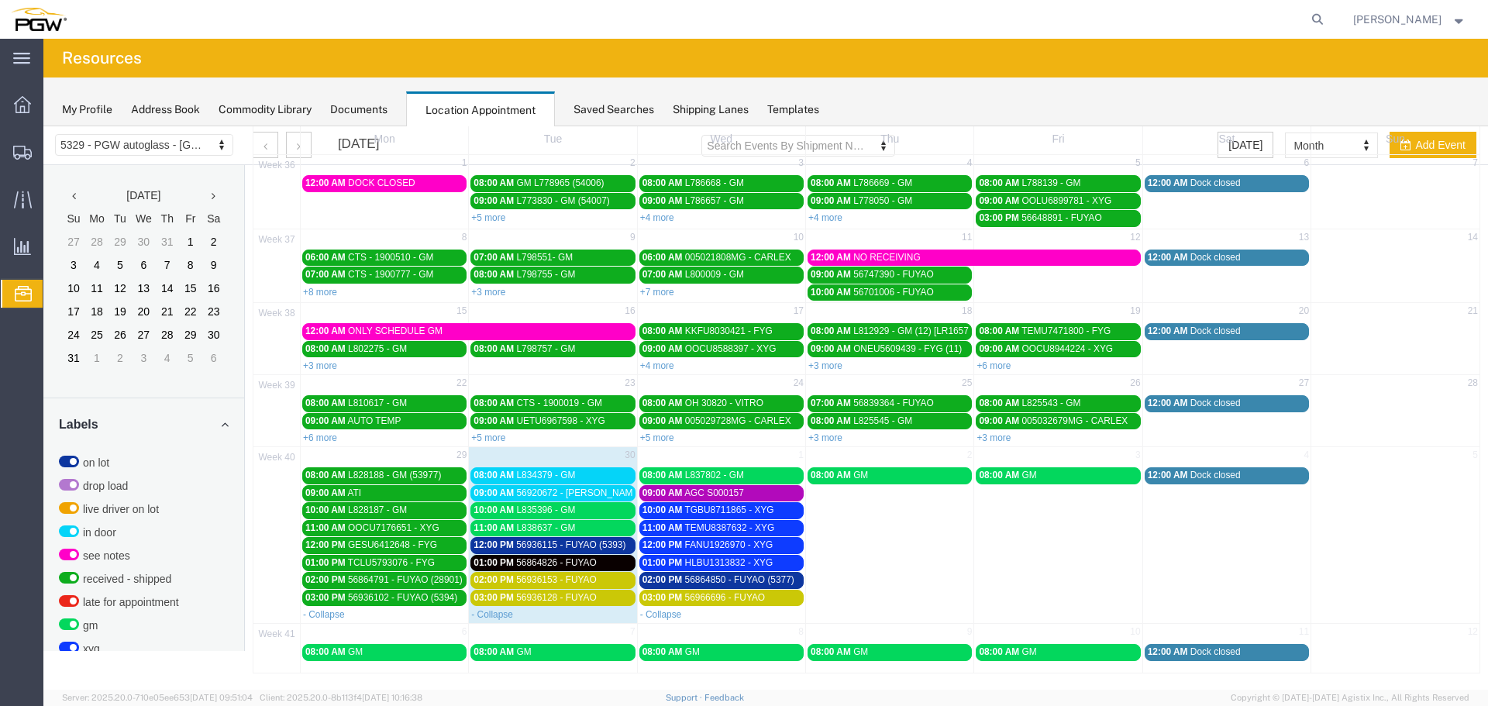
click at [894, 529] on td "08:00 AM GM" at bounding box center [890, 536] width 168 height 140
select select "1"
select select
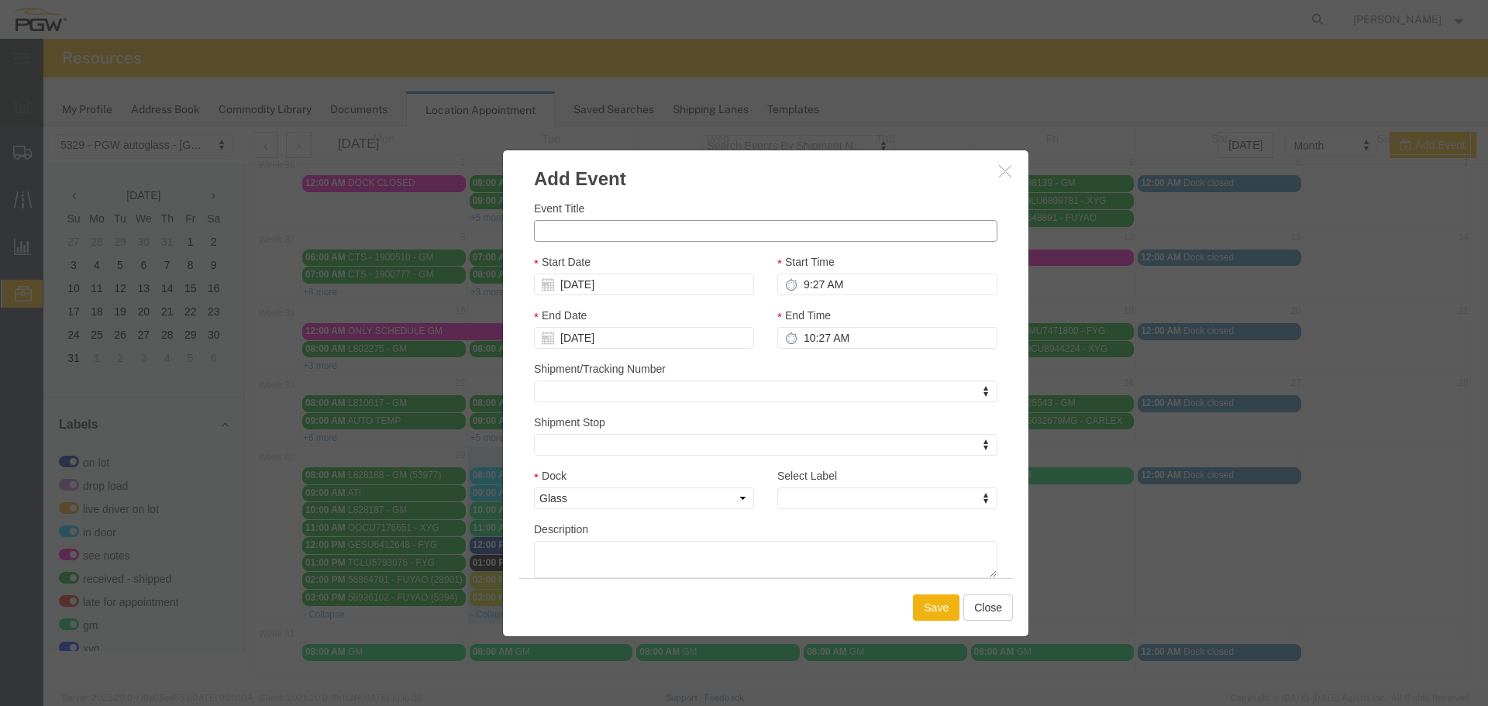
click at [646, 232] on input "Event Title" at bounding box center [765, 231] width 463 height 22
paste input "HAMU2780024"
type input "HAMU2780024 - FYG"
click at [795, 281] on input "9:27 AM" at bounding box center [887, 285] width 220 height 22
type input "10:27 AM"
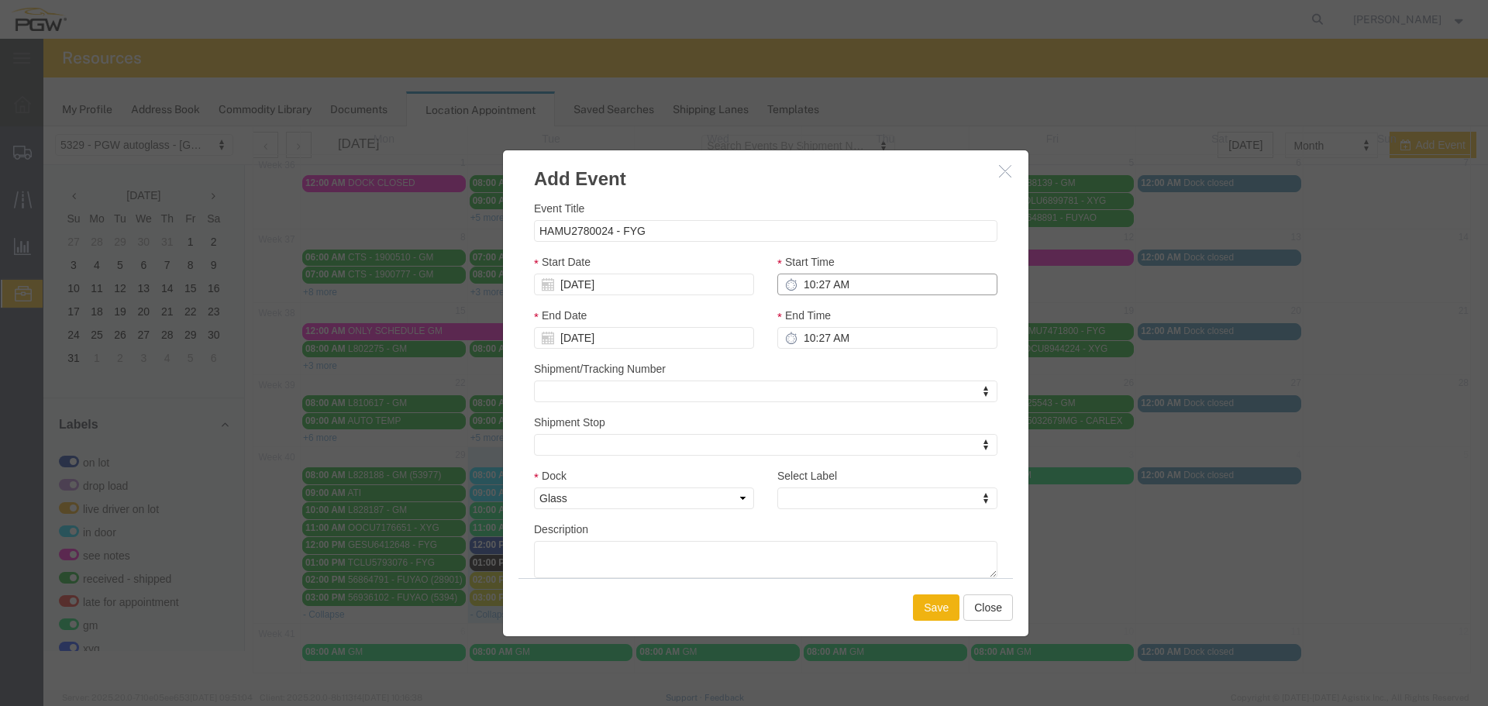
type input "11:27 AM"
type input "10:00 AM"
type input "11:00 AM"
type input "10:00 AM"
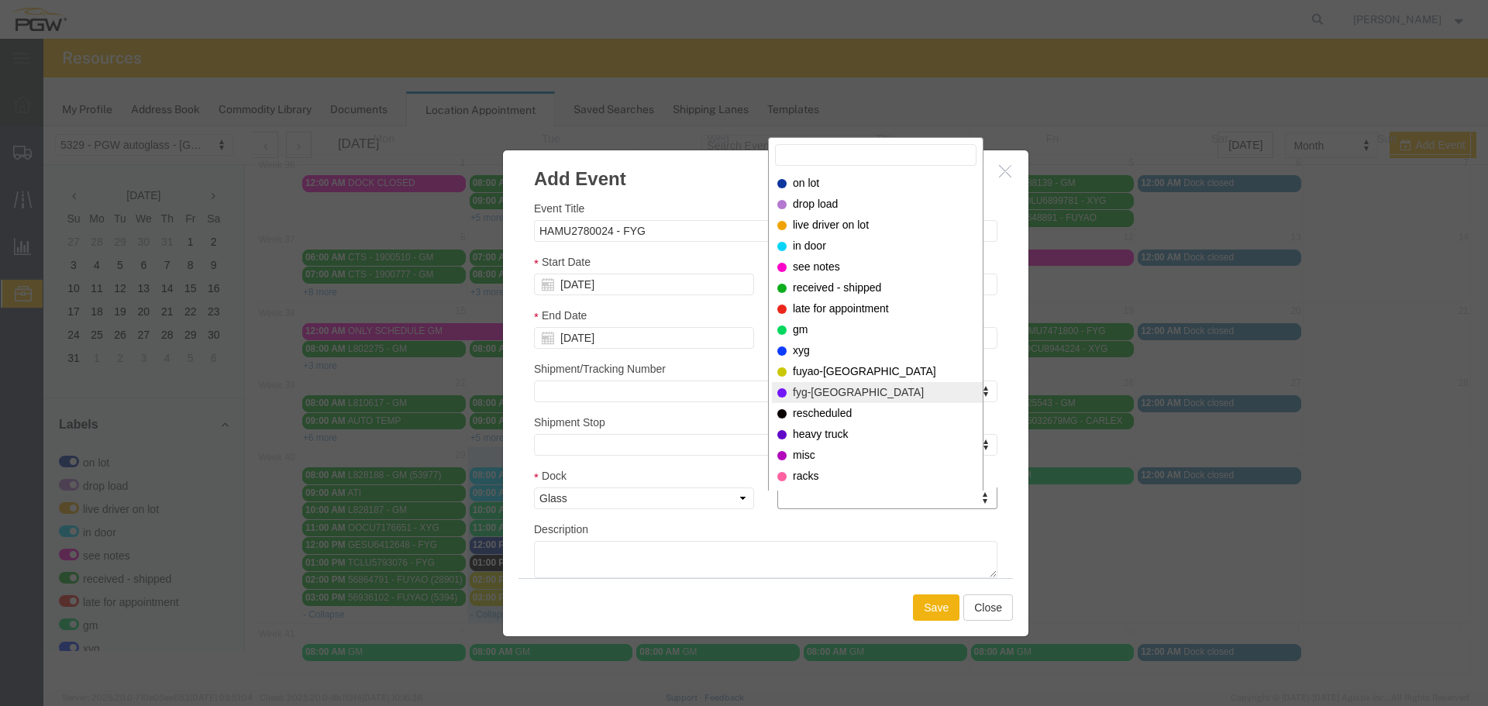
select select "12923"
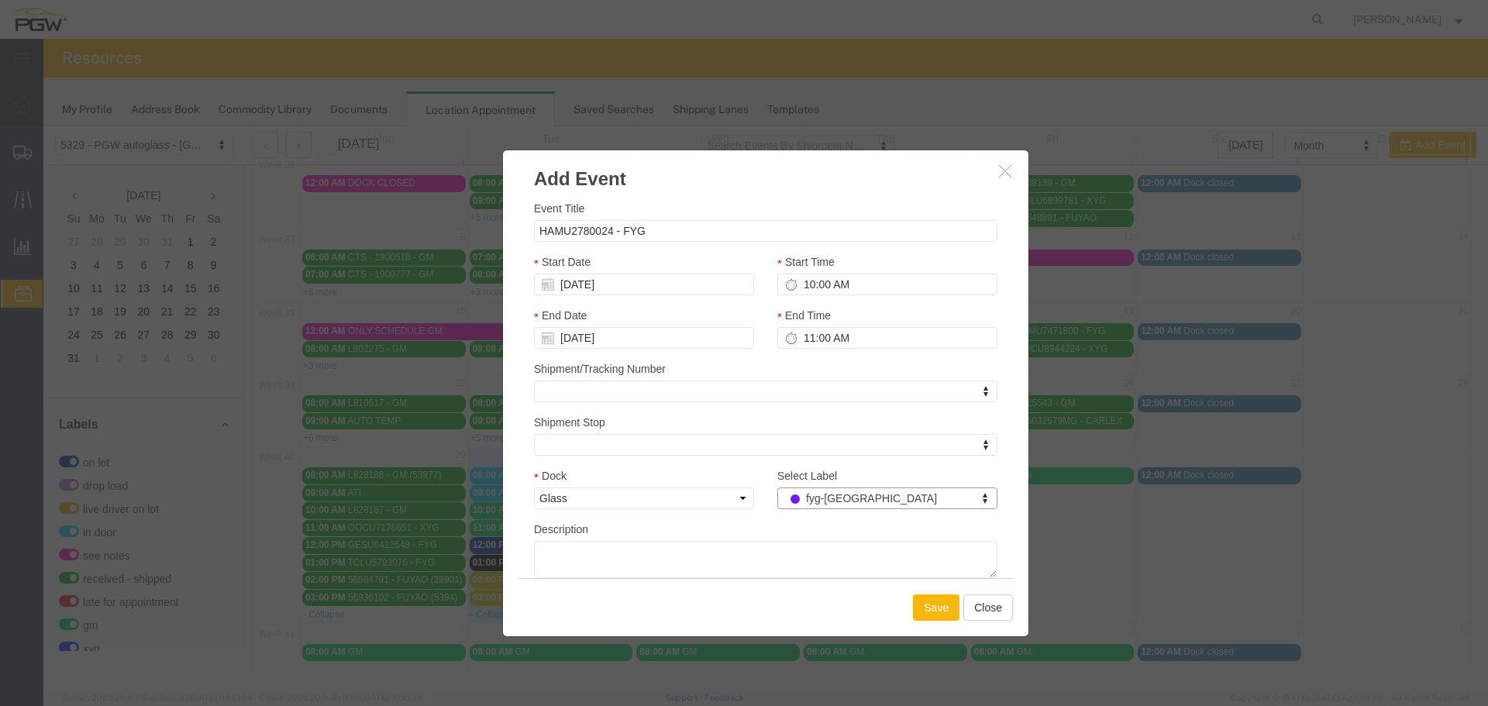
click at [930, 607] on button "Save" at bounding box center [936, 607] width 46 height 26
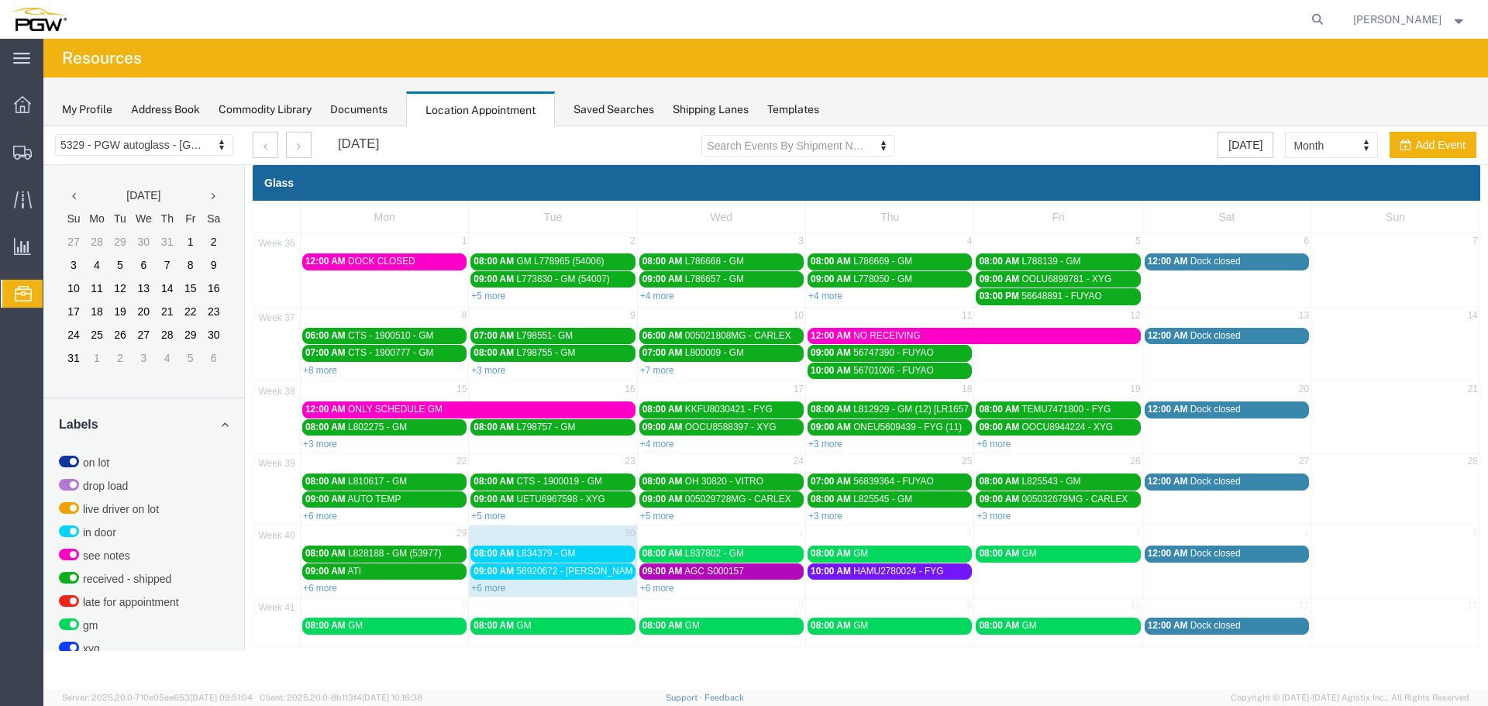
scroll to position [0, 0]
click at [879, 538] on td "2" at bounding box center [890, 534] width 168 height 19
select select "1"
select select
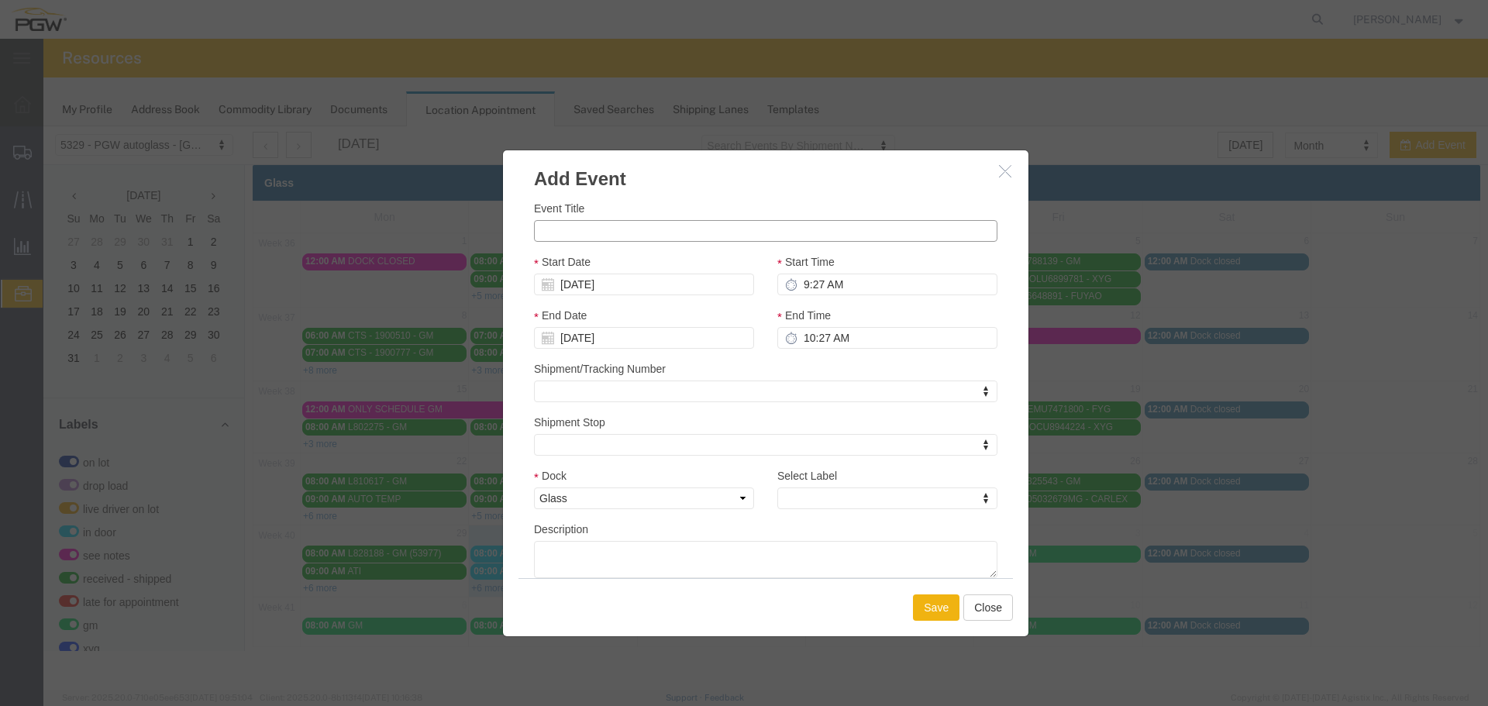
click at [700, 240] on input "Event Title" at bounding box center [765, 231] width 463 height 22
paste input "FANU3779349"
type input "FANU3779349 - FYG"
click at [797, 284] on input "9:27 AM" at bounding box center [887, 285] width 220 height 22
type input "9:00 AM"
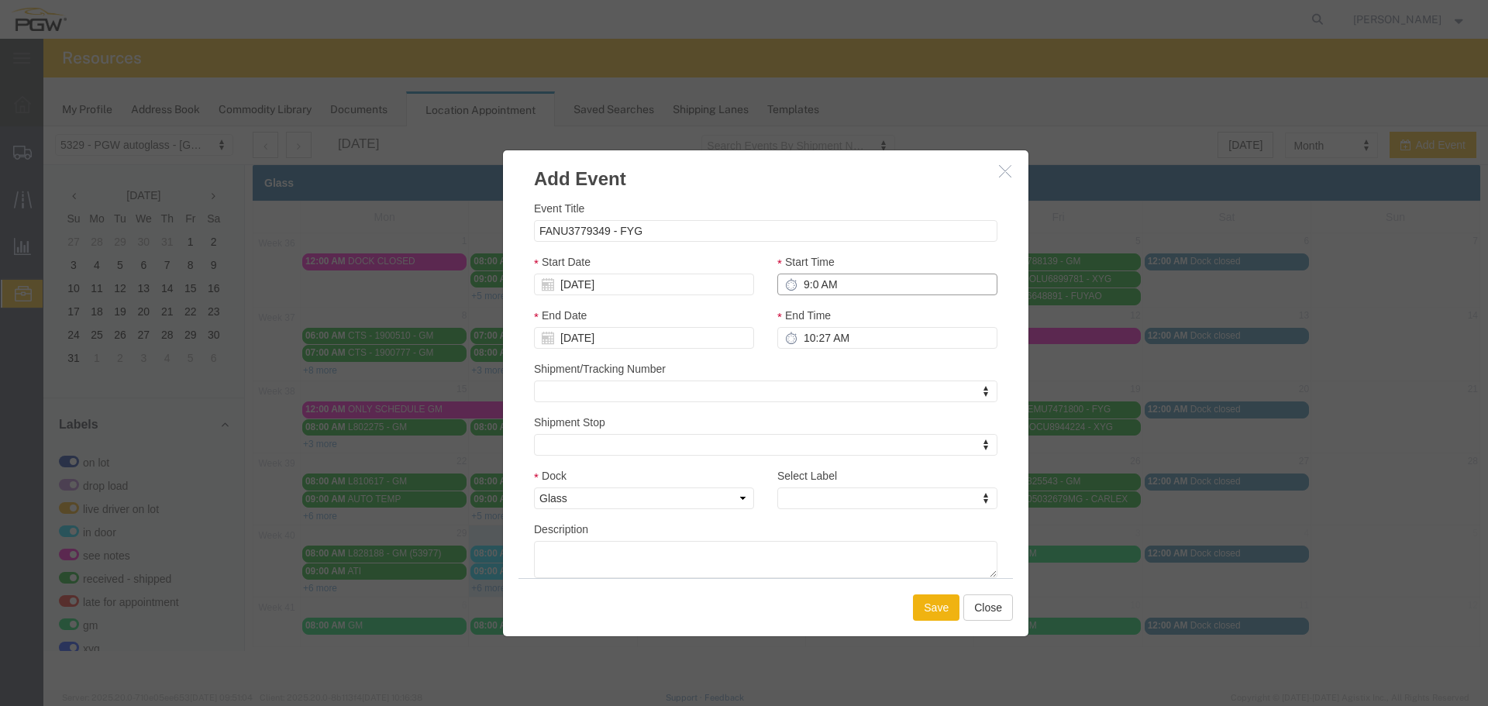
type input "10:00 AM"
type input "9:00 AM"
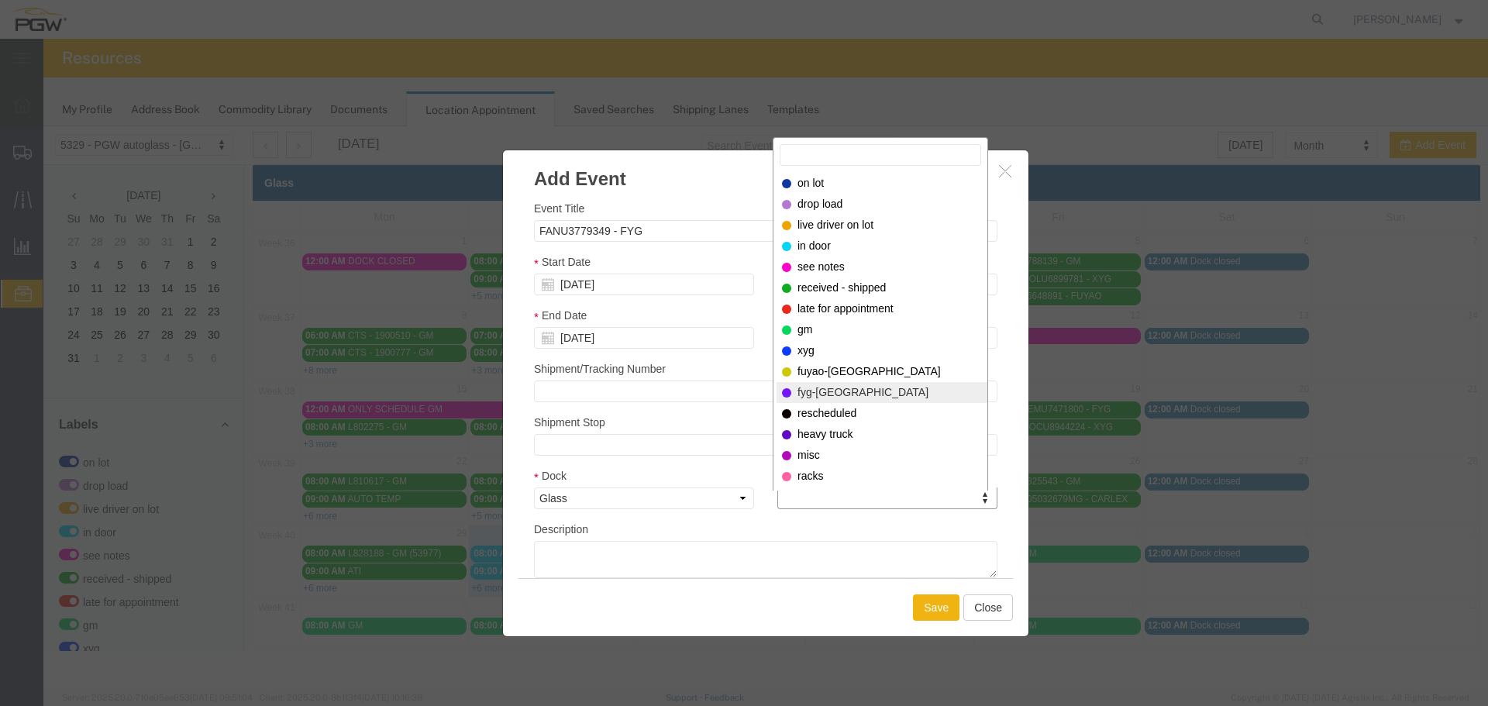
select select "12923"
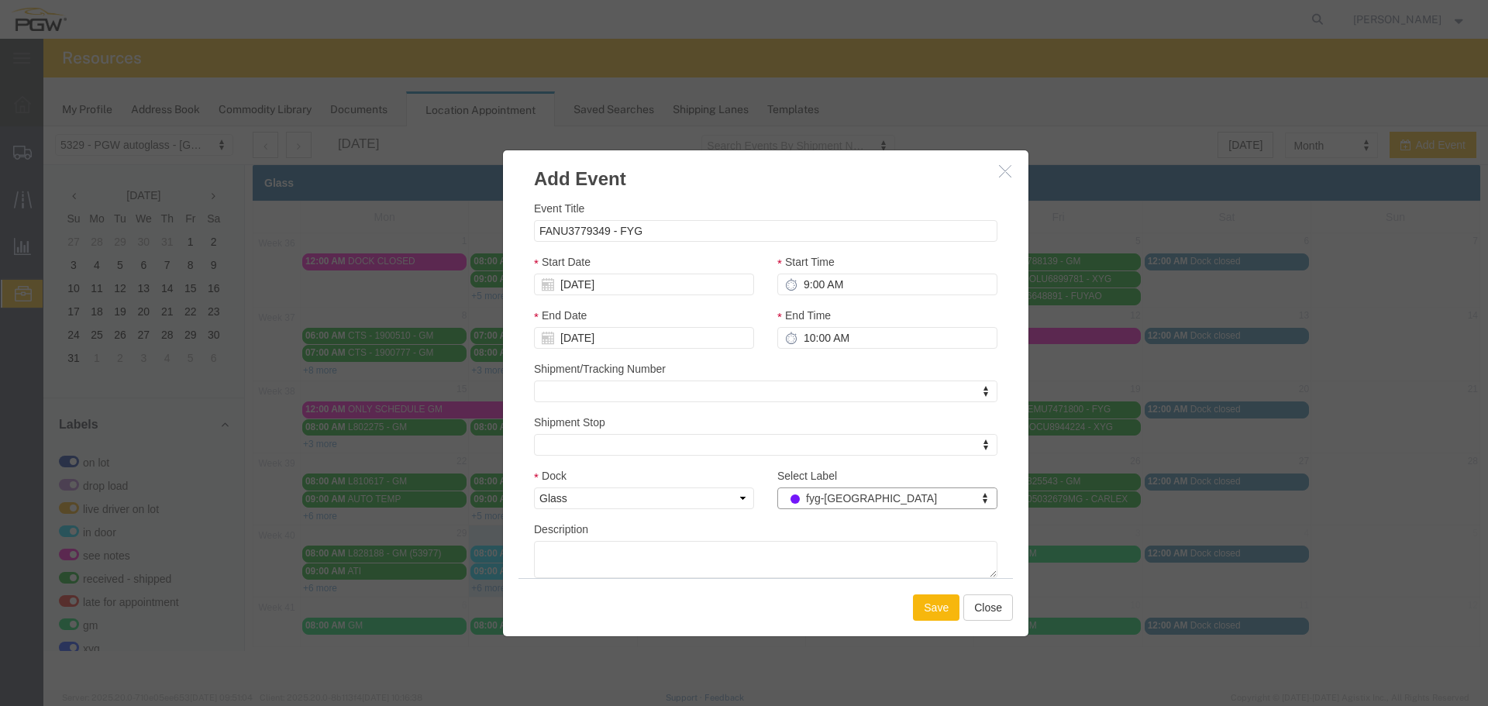
click at [931, 607] on button "Save" at bounding box center [936, 607] width 46 height 26
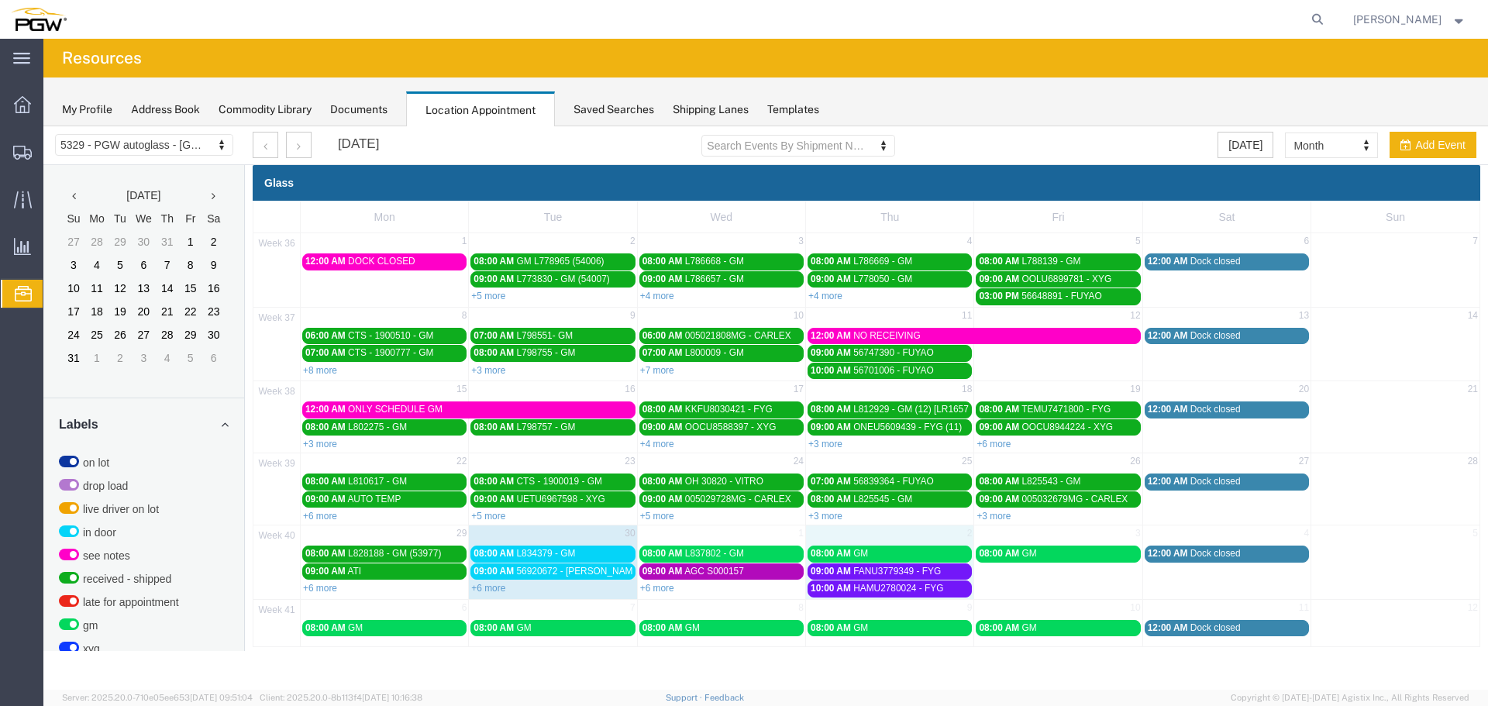
click at [892, 528] on td "2" at bounding box center [890, 534] width 168 height 19
select select "1"
select select
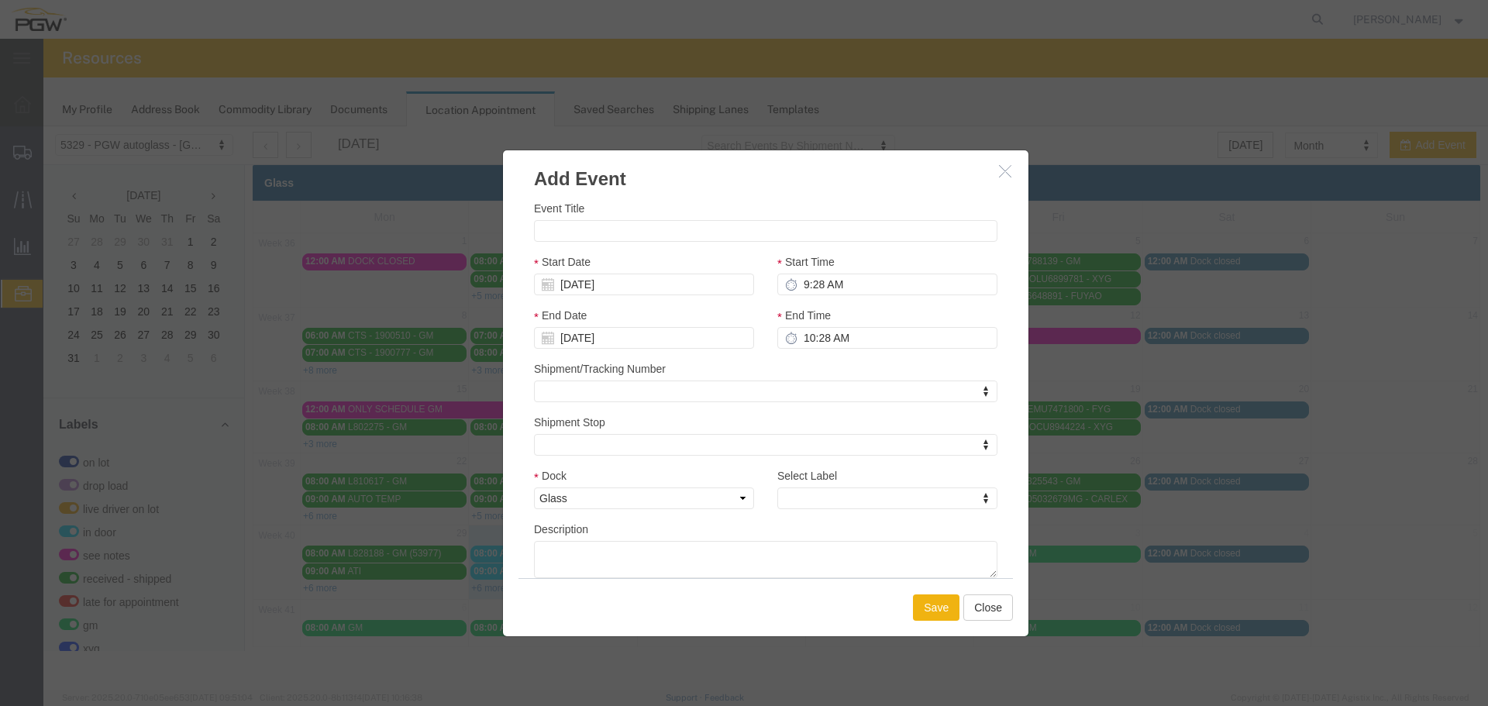
click at [628, 248] on div "Event Title Start Date 10/02/2025 Start Time 9:28 AM End Date 10/02/2025 End Ti…" at bounding box center [765, 389] width 463 height 378
click at [628, 239] on input "Event Title" at bounding box center [765, 231] width 463 height 22
paste input "TGBU8578747"
type input "TGBU8578747 - XYG"
click at [798, 287] on input "9:28 AM" at bounding box center [887, 285] width 220 height 22
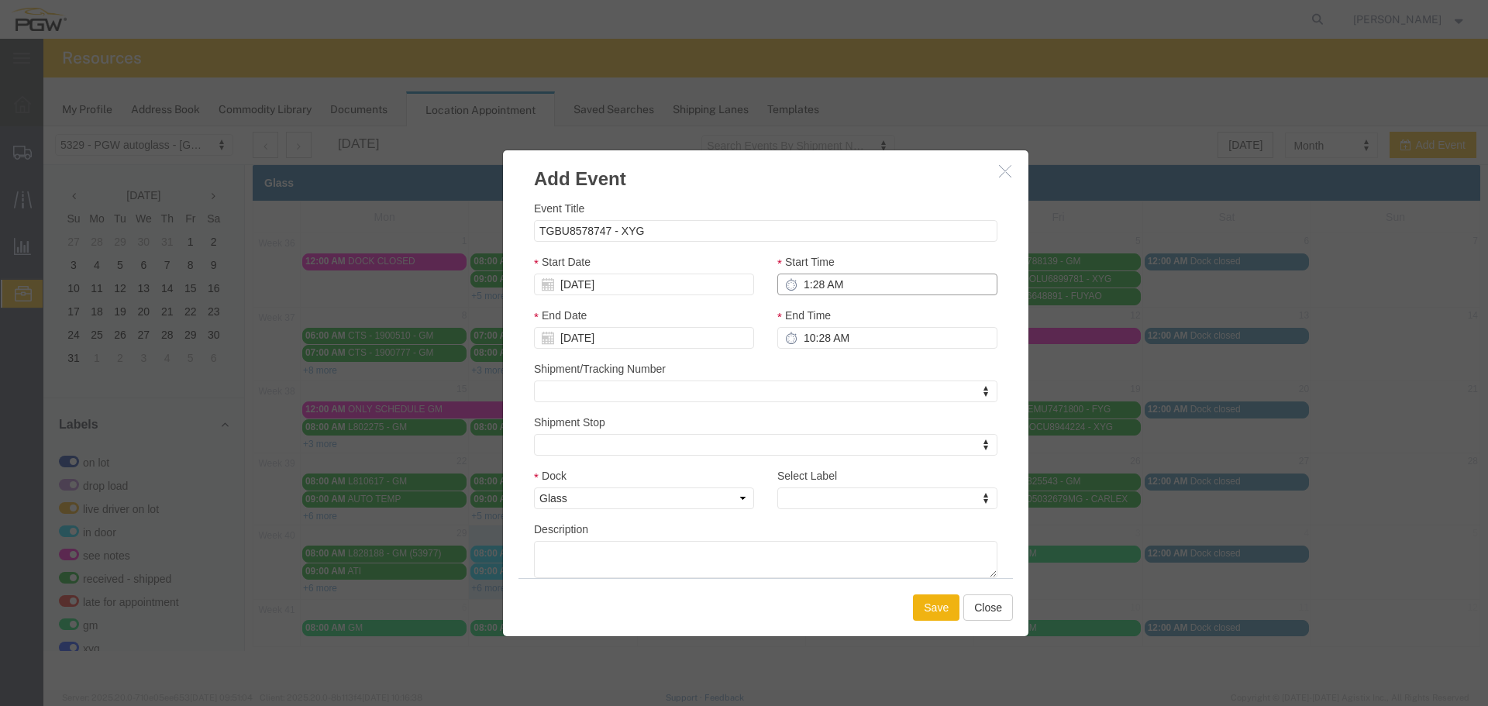
type input "11:28 AM"
type input "12:28 PM"
type input "11:00 AM"
type input "12:00 PM"
type input "11:00 AM"
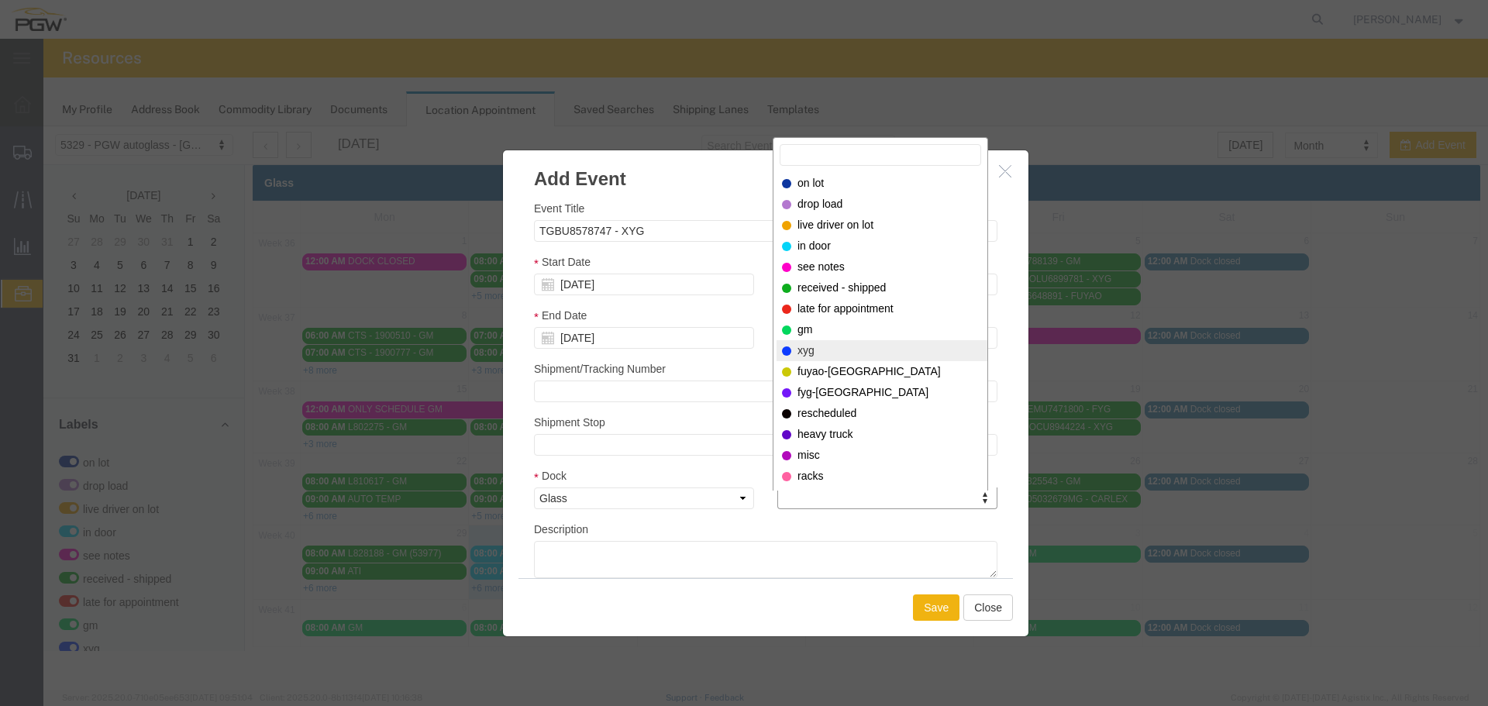
select select "12920"
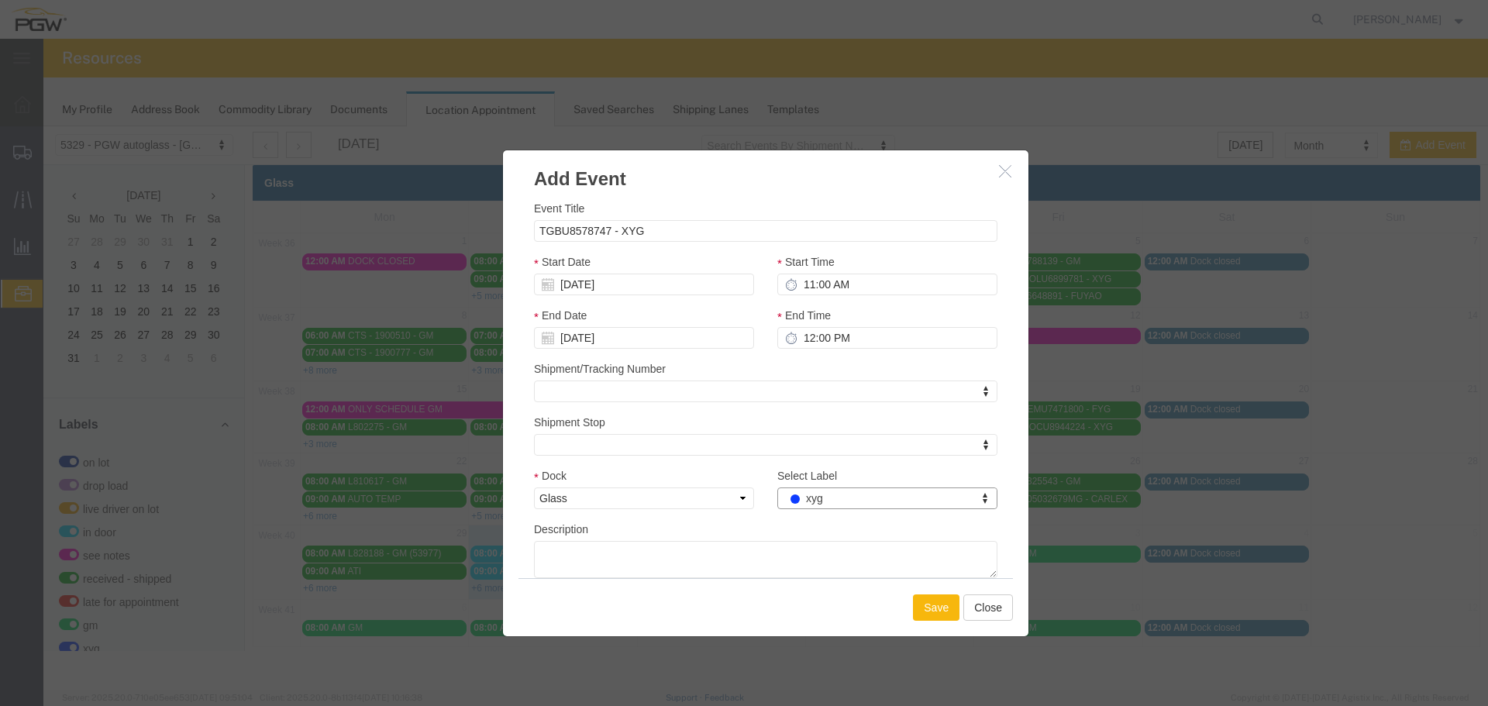
click at [932, 607] on button "Save" at bounding box center [936, 607] width 46 height 26
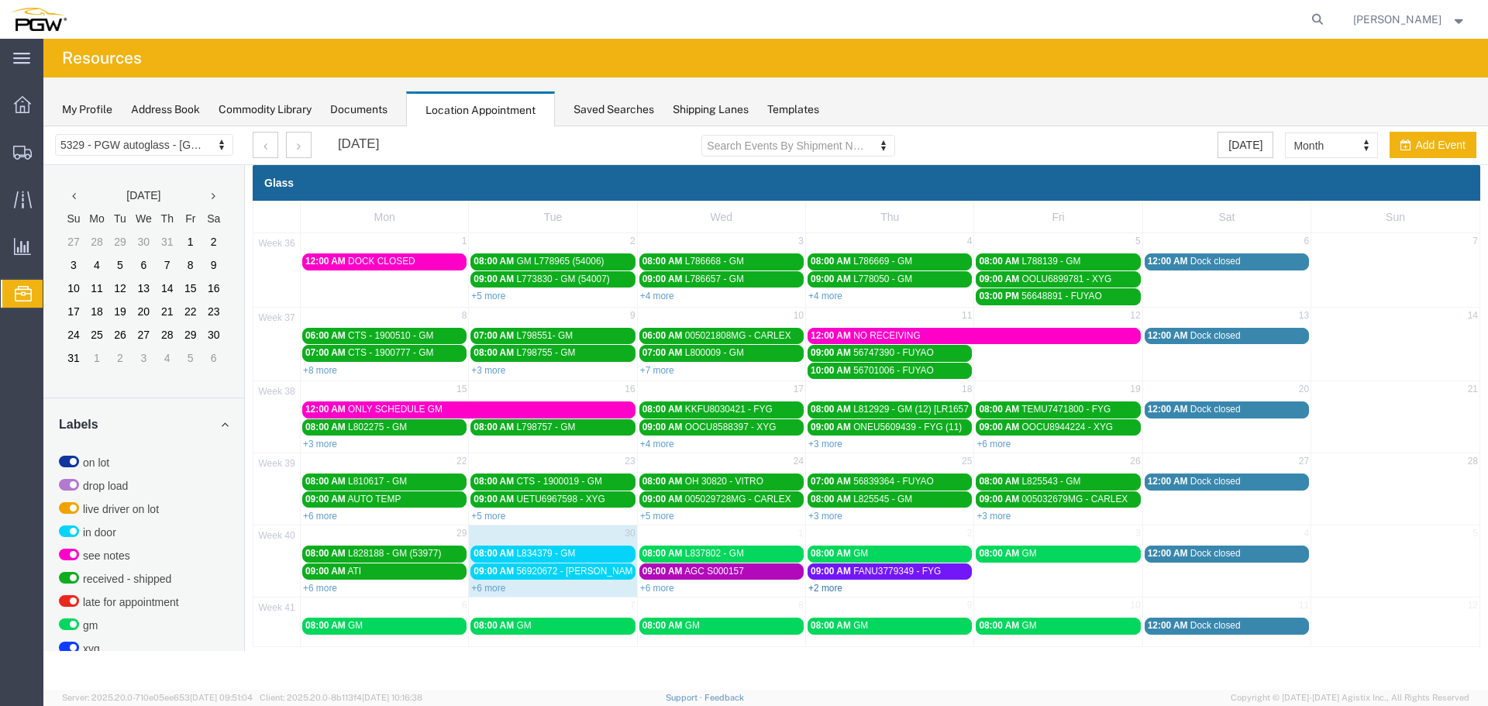
click at [838, 590] on link "+2 more" at bounding box center [825, 588] width 34 height 11
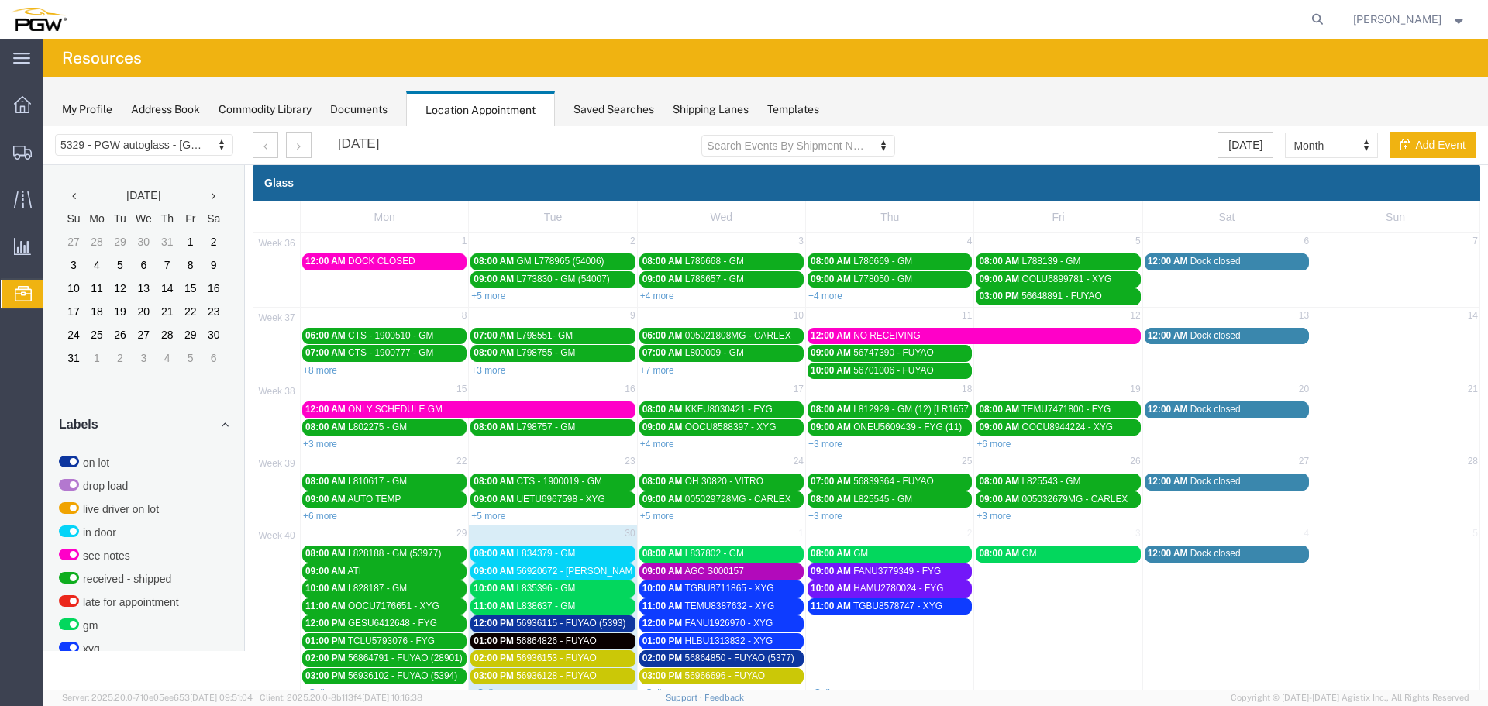
click at [860, 641] on td "11:00 AM TGBU8578747 - XYG" at bounding box center [890, 640] width 168 height 87
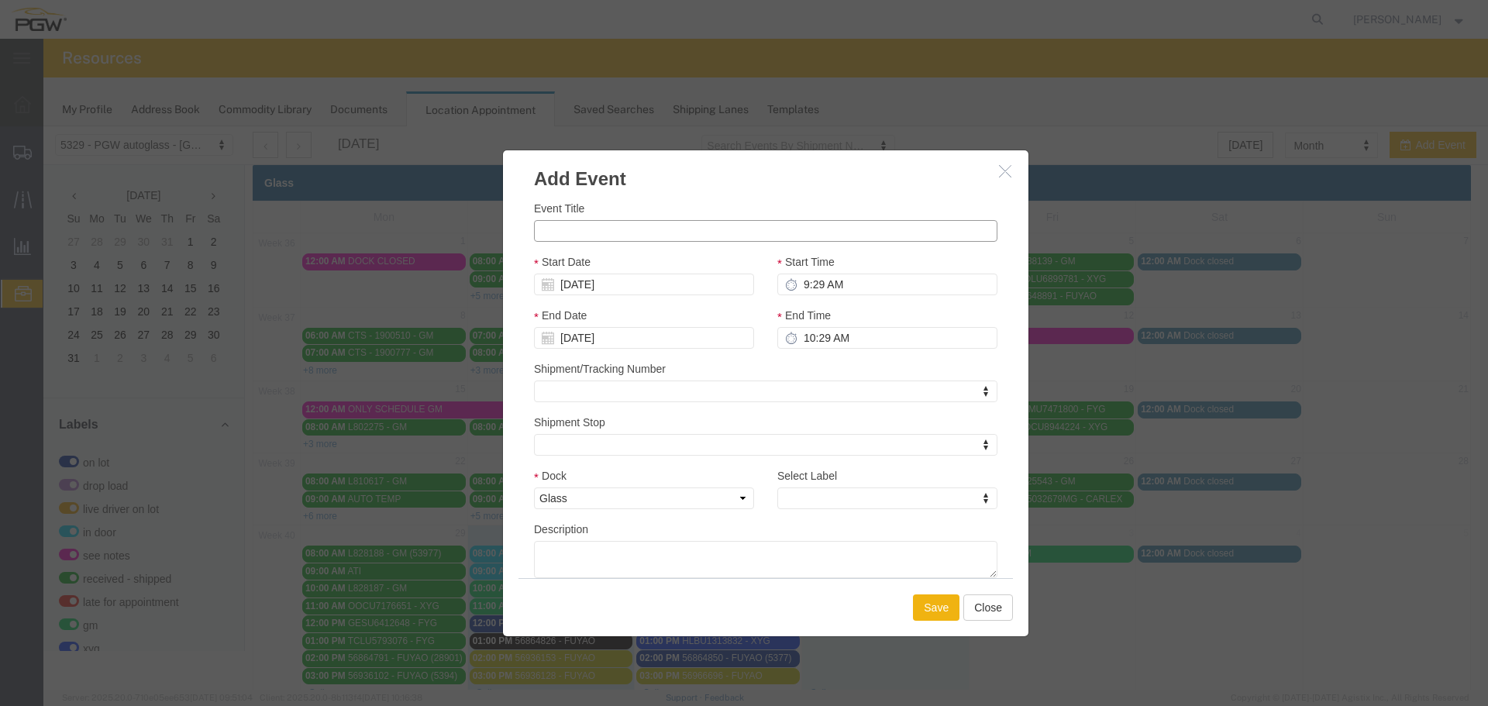
click at [643, 236] on input "Event Title" at bounding box center [765, 231] width 463 height 22
paste input "OOLU9633516"
type input "OOLU9633516 - XYG"
click at [791, 283] on input "9:29 AM" at bounding box center [887, 285] width 220 height 22
type input "1:29 AM"
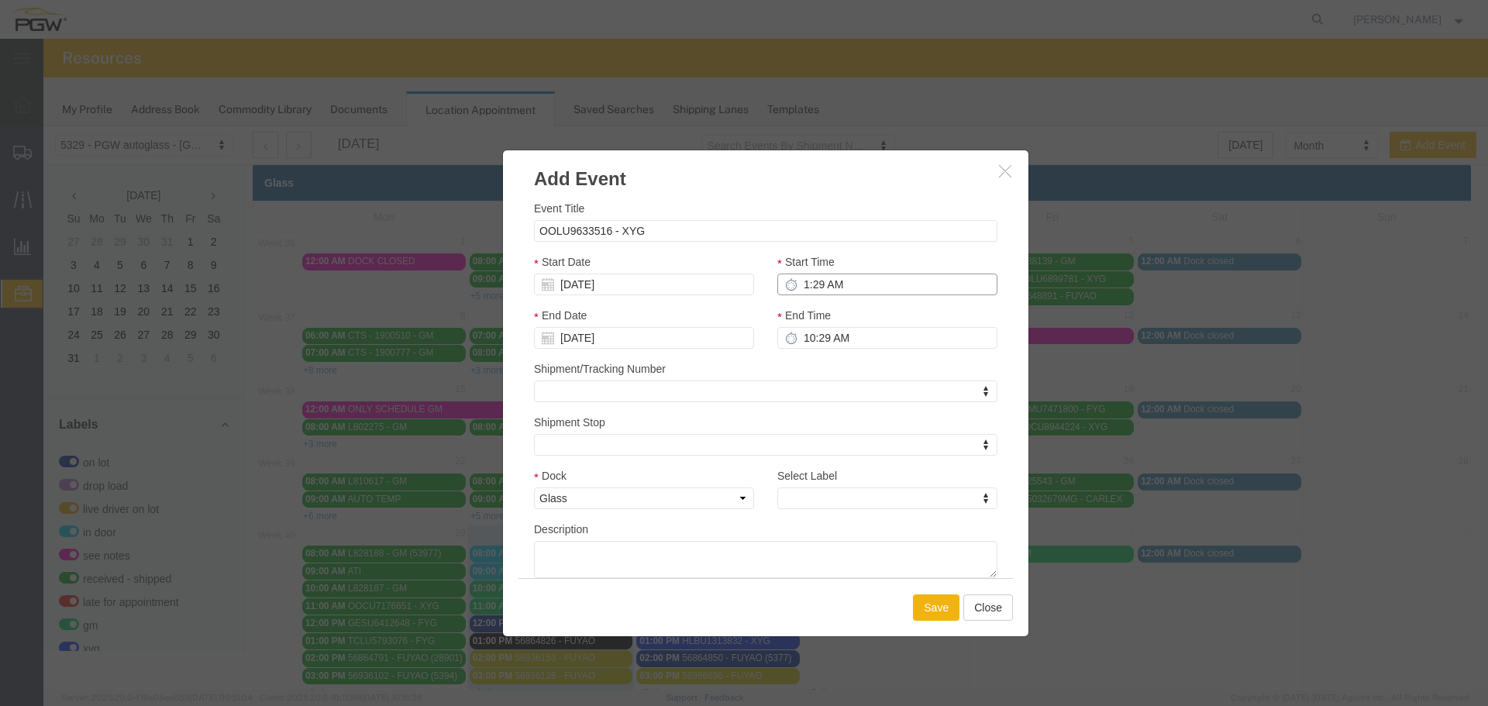
type input "2:29 AM"
type input "1:00 AM"
type input "2:00 AM"
type input "1:00 PM"
type input "2:00 PM"
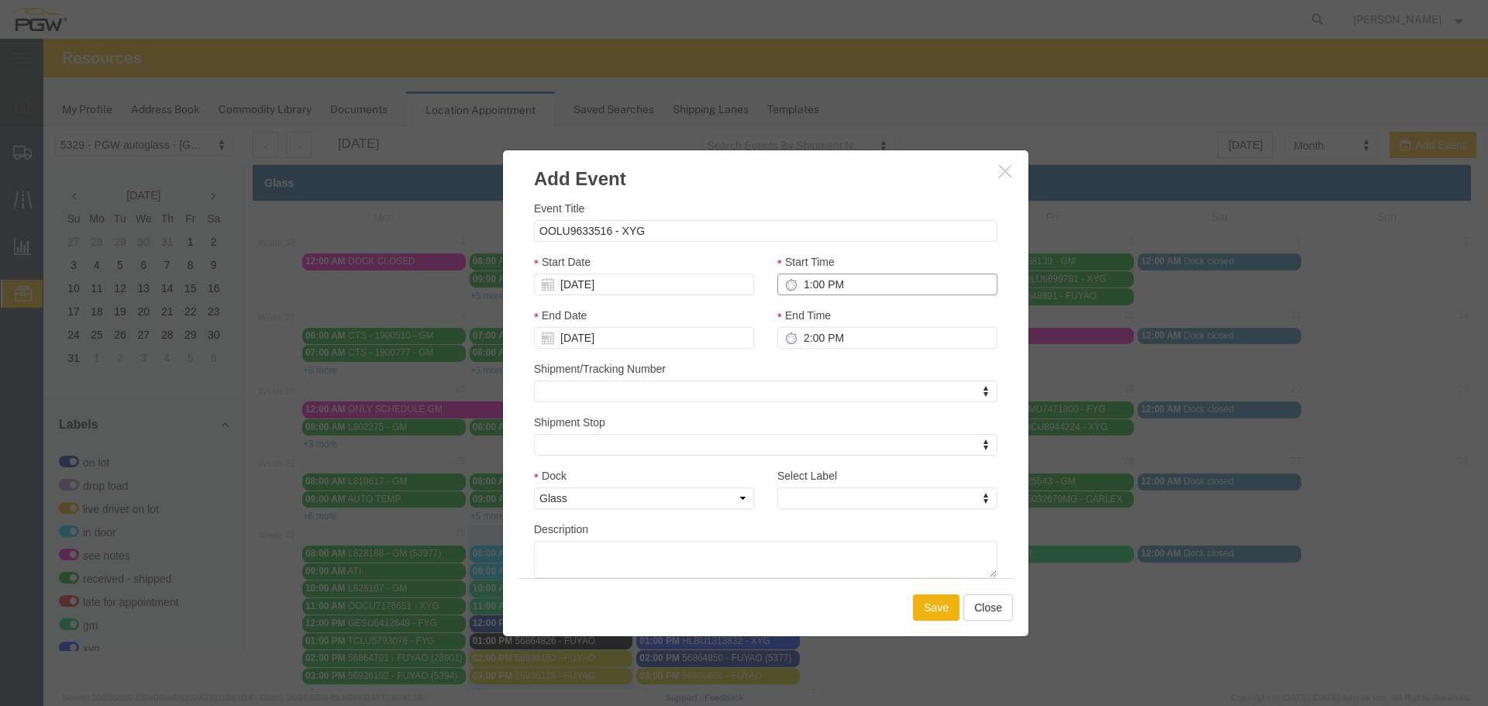
type input "1:00 PM"
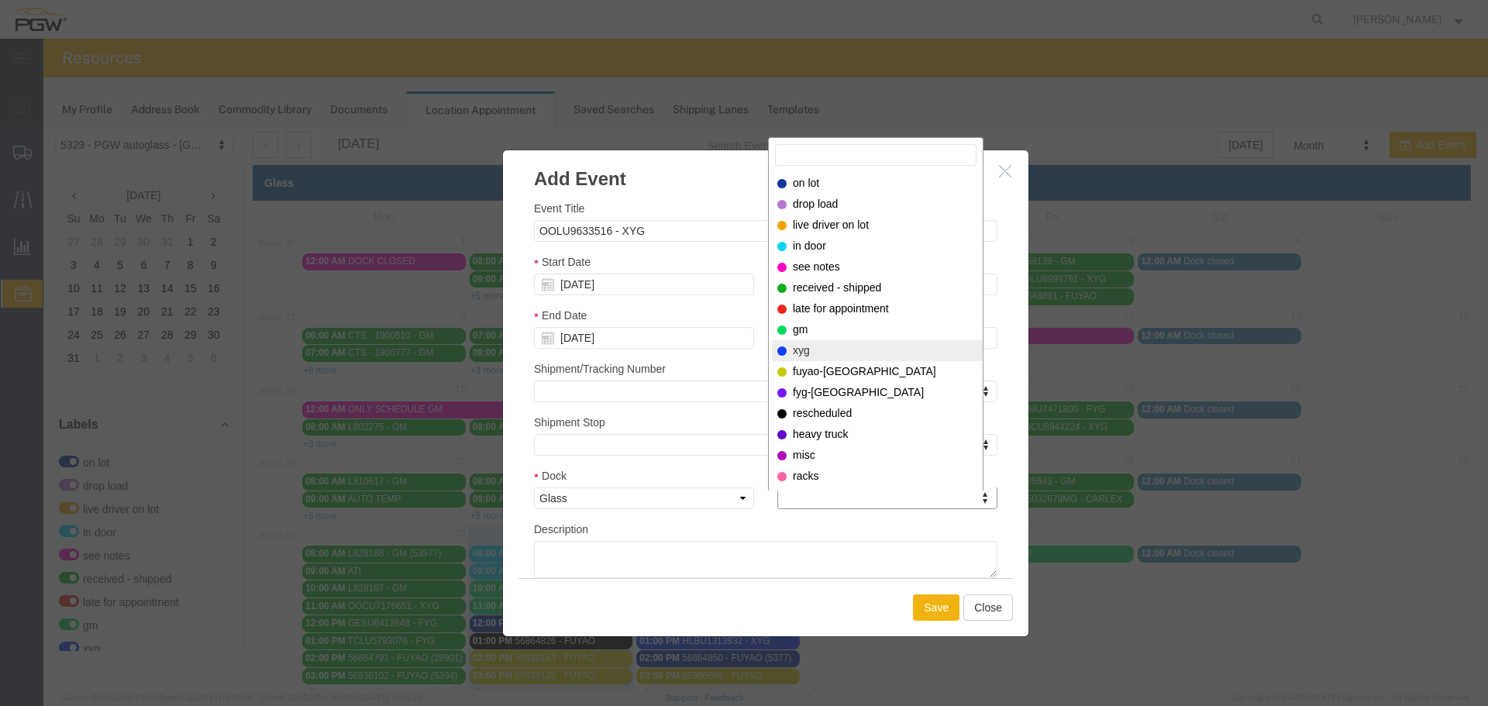
select select "12920"
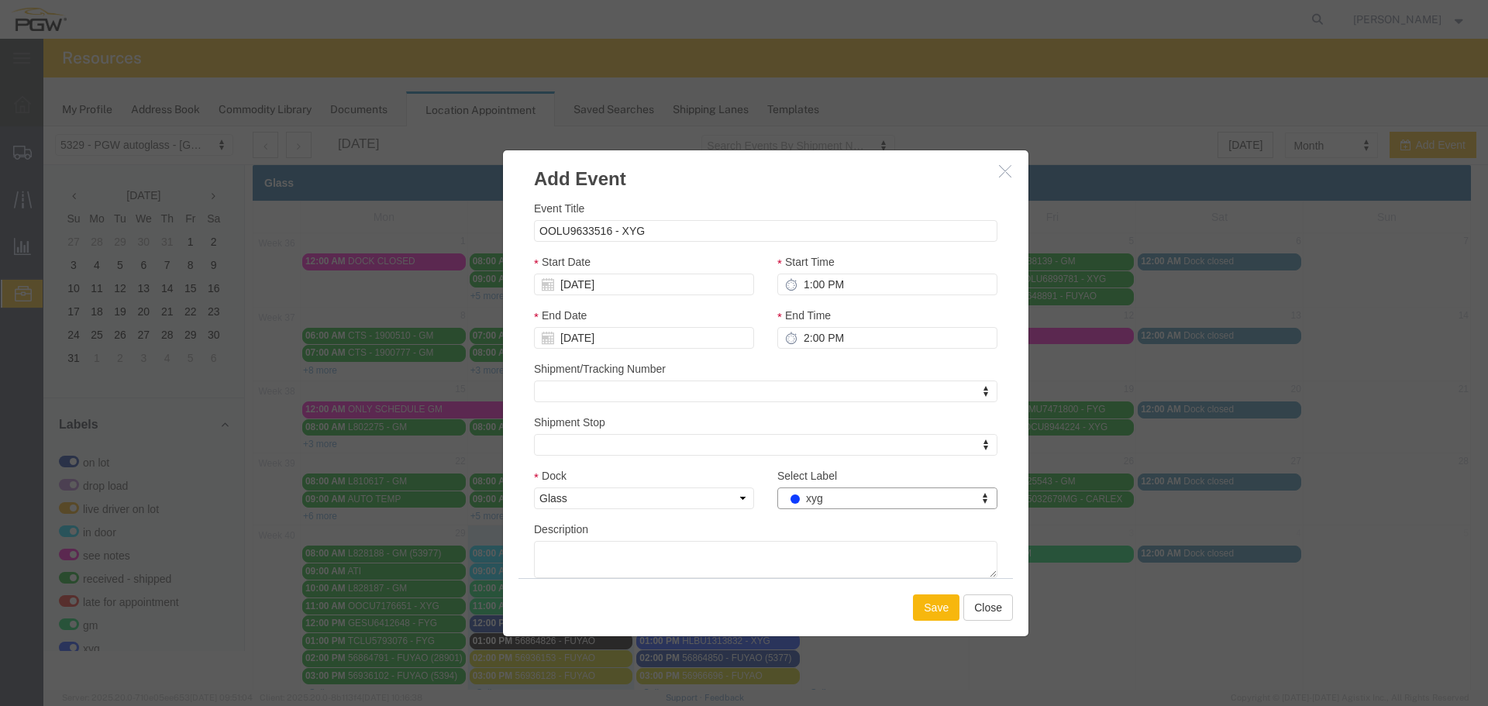
click at [938, 606] on button "Save" at bounding box center [936, 607] width 46 height 26
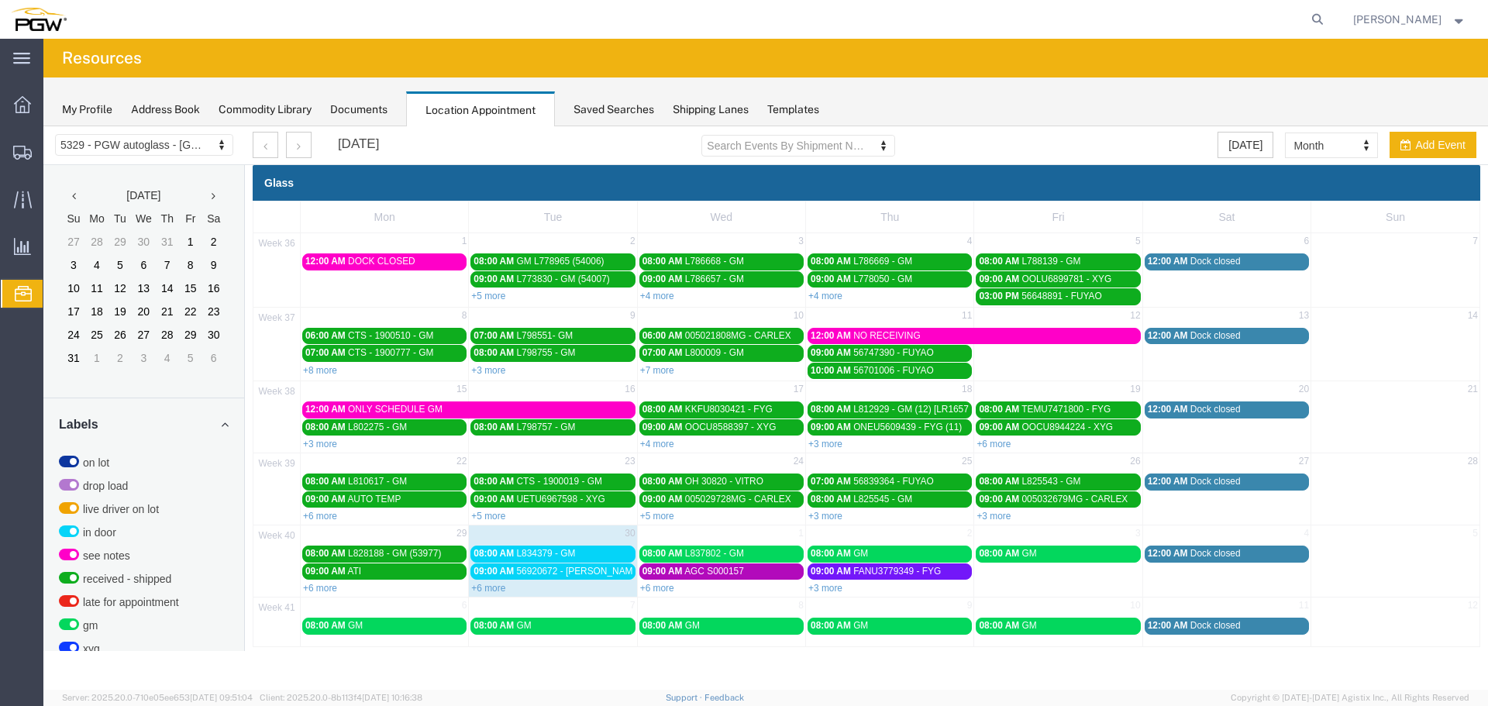
click at [827, 587] on link "+3 more" at bounding box center [825, 588] width 34 height 11
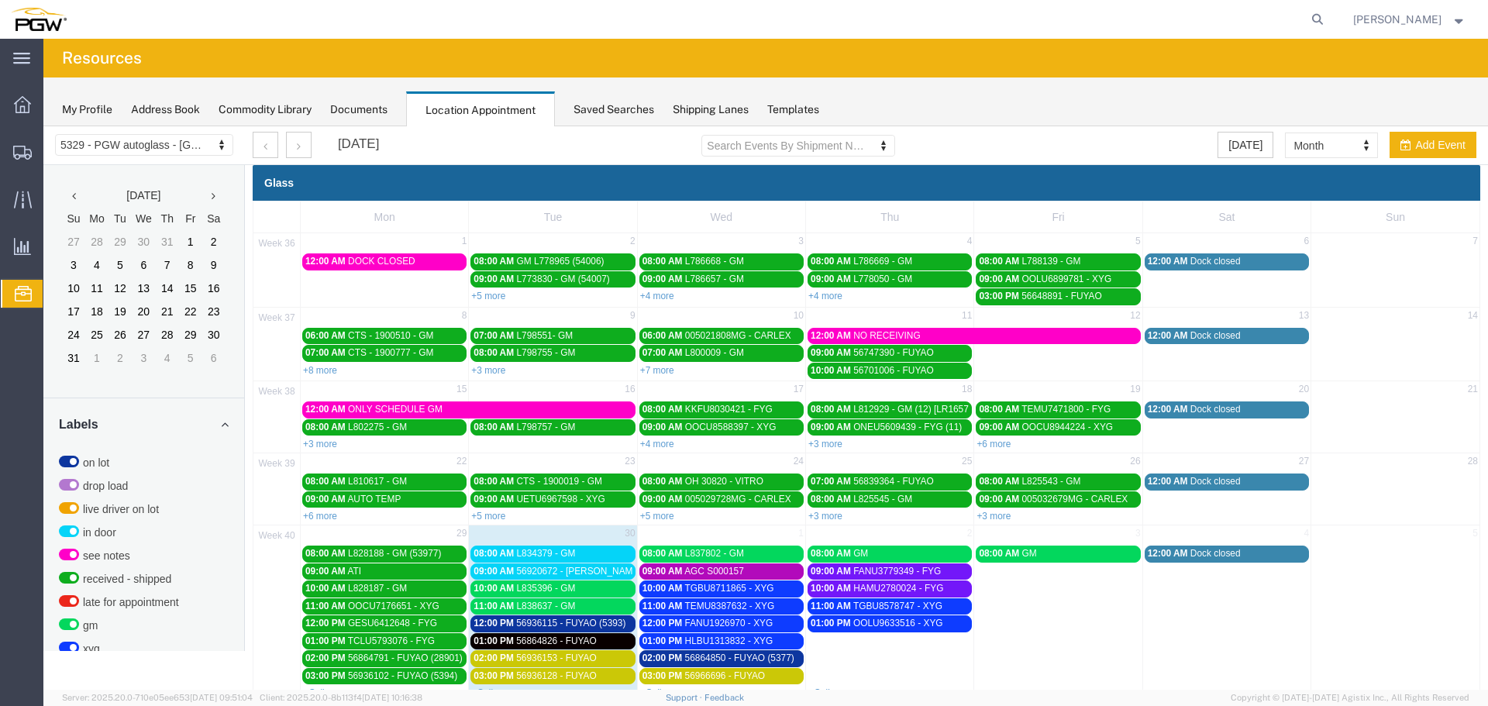
click at [893, 647] on td "01:00 PM OOLU9633516 - XYG" at bounding box center [890, 649] width 168 height 70
select select "1"
select select
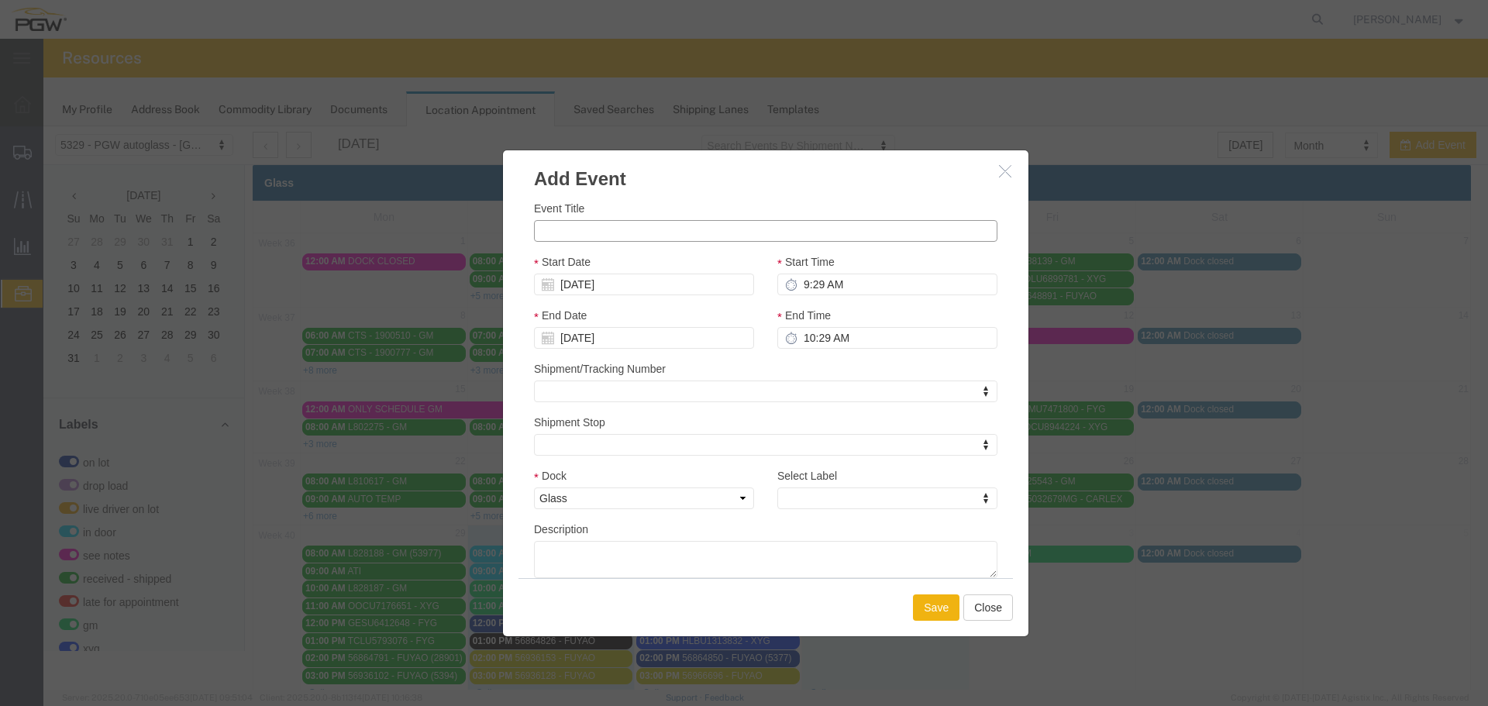
click at [684, 225] on input "Event Title" at bounding box center [765, 231] width 463 height 22
paste input "TGBU4791190"
type input "TGBU4791190 - XYG"
click at [793, 284] on input "9:29 AM" at bounding box center [887, 285] width 220 height 22
type input "12:29 AM"
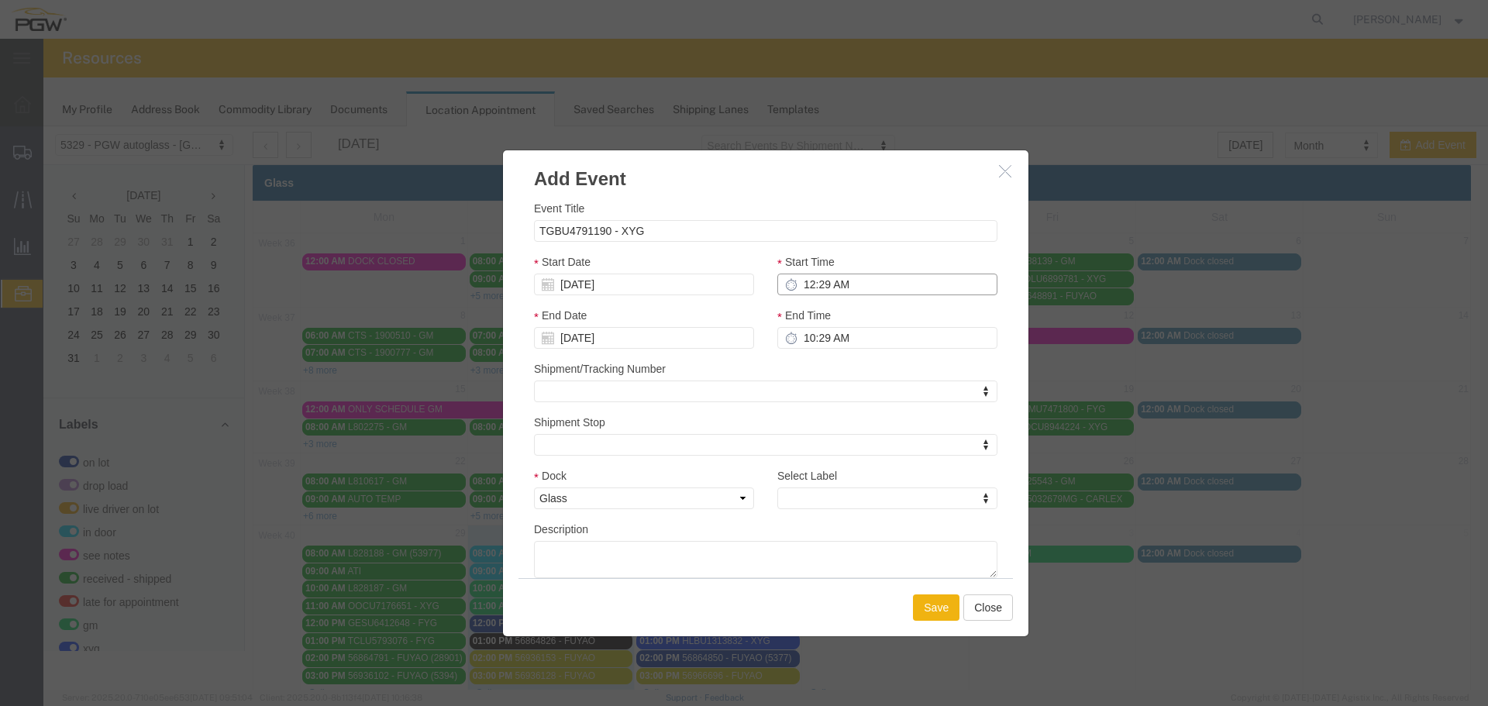
type input "1:29 AM"
type input "12:00 AM"
type input "1:00 AM"
type input "12:00 PM"
type input "1:00 PM"
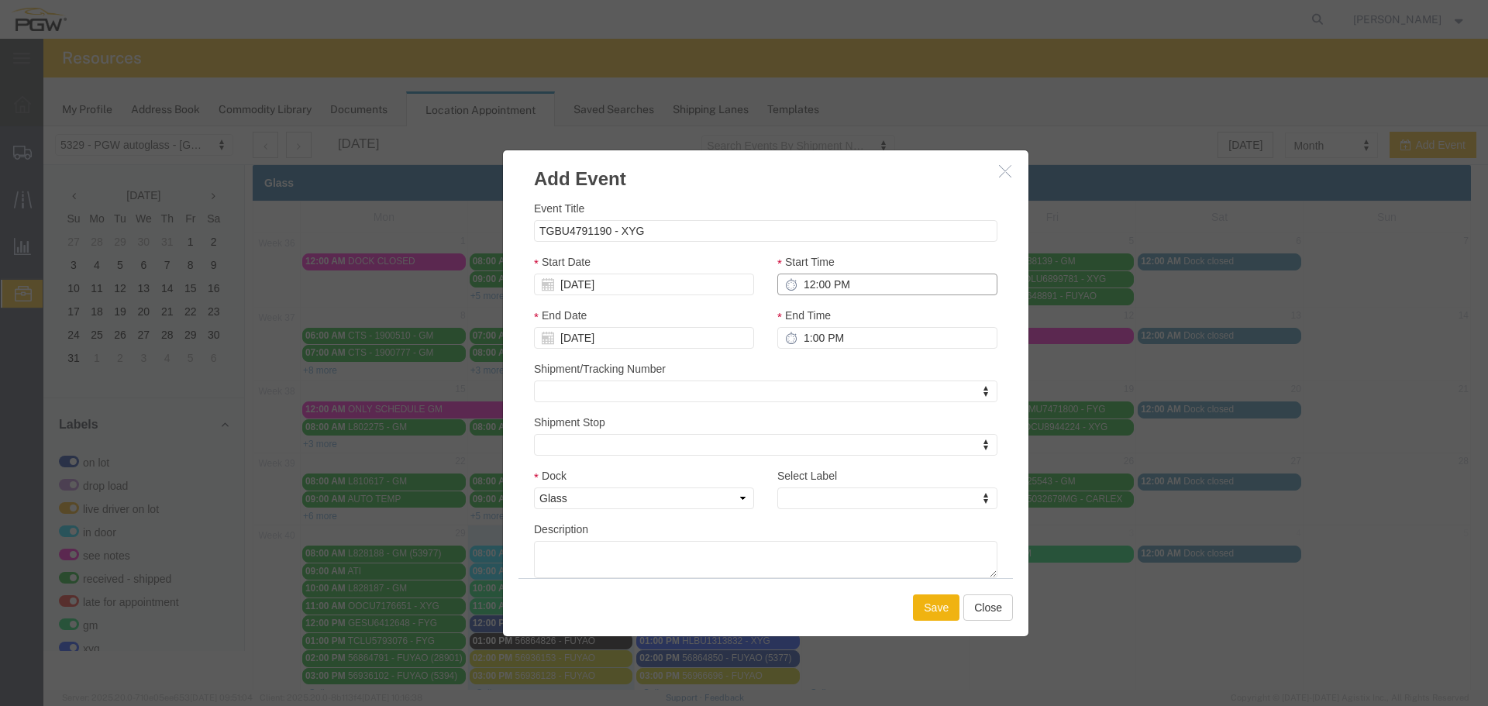
type input "12:00 PM"
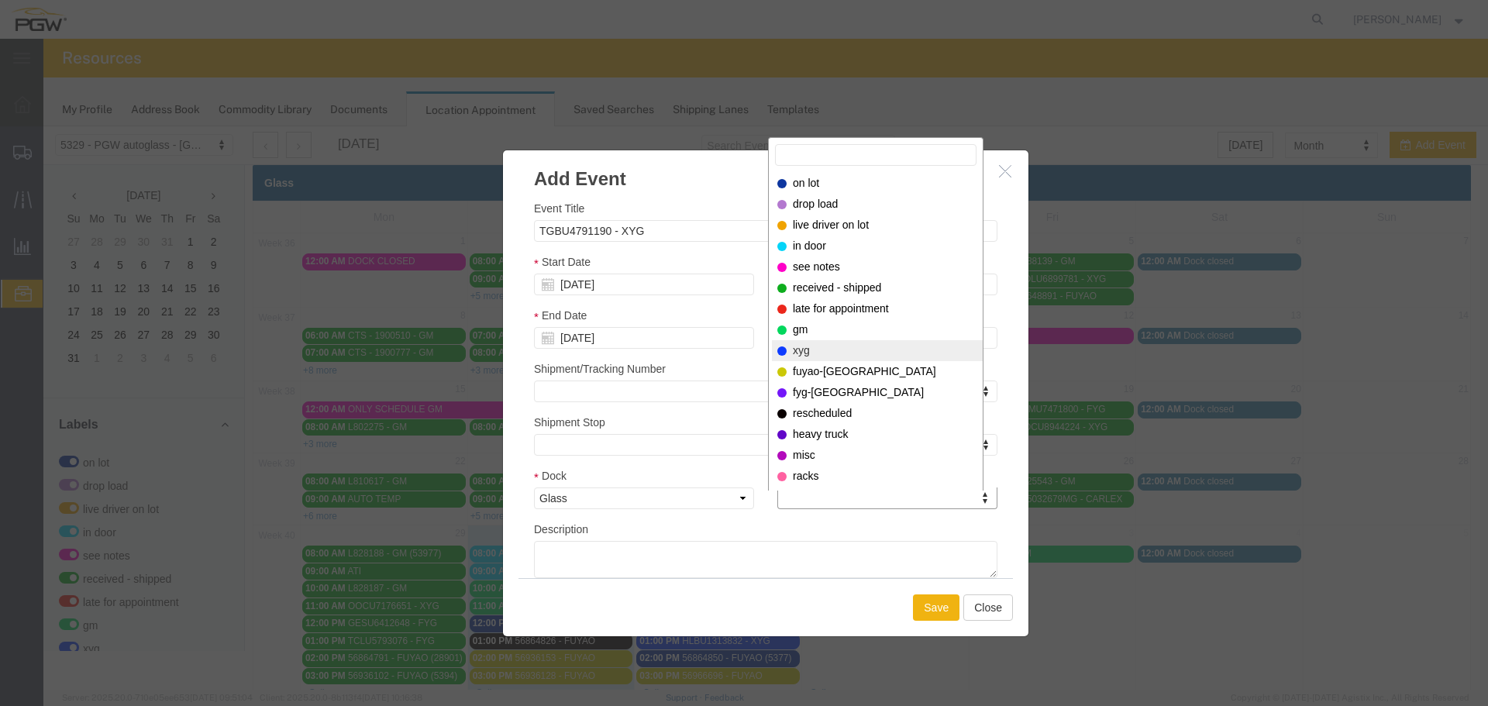
select select "12920"
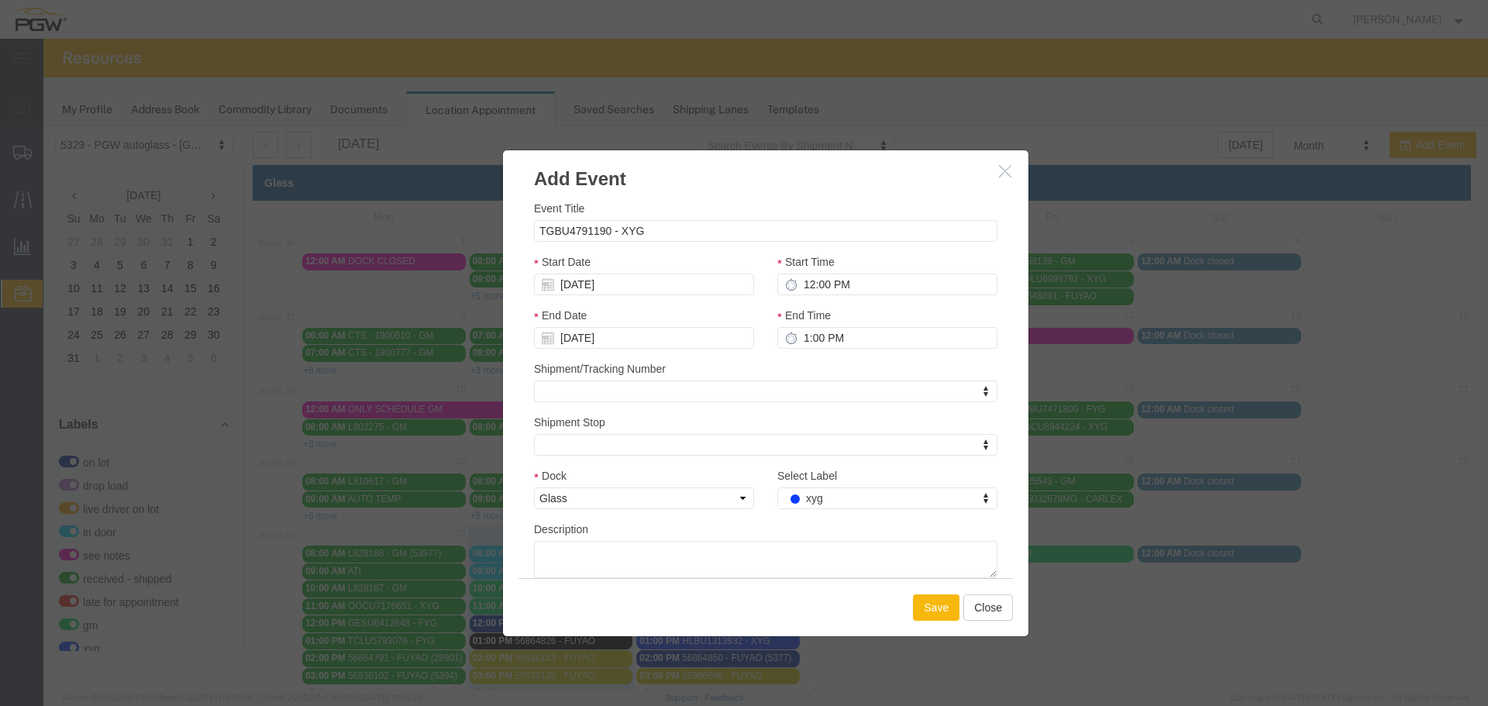
click at [917, 611] on button "Save" at bounding box center [936, 607] width 46 height 26
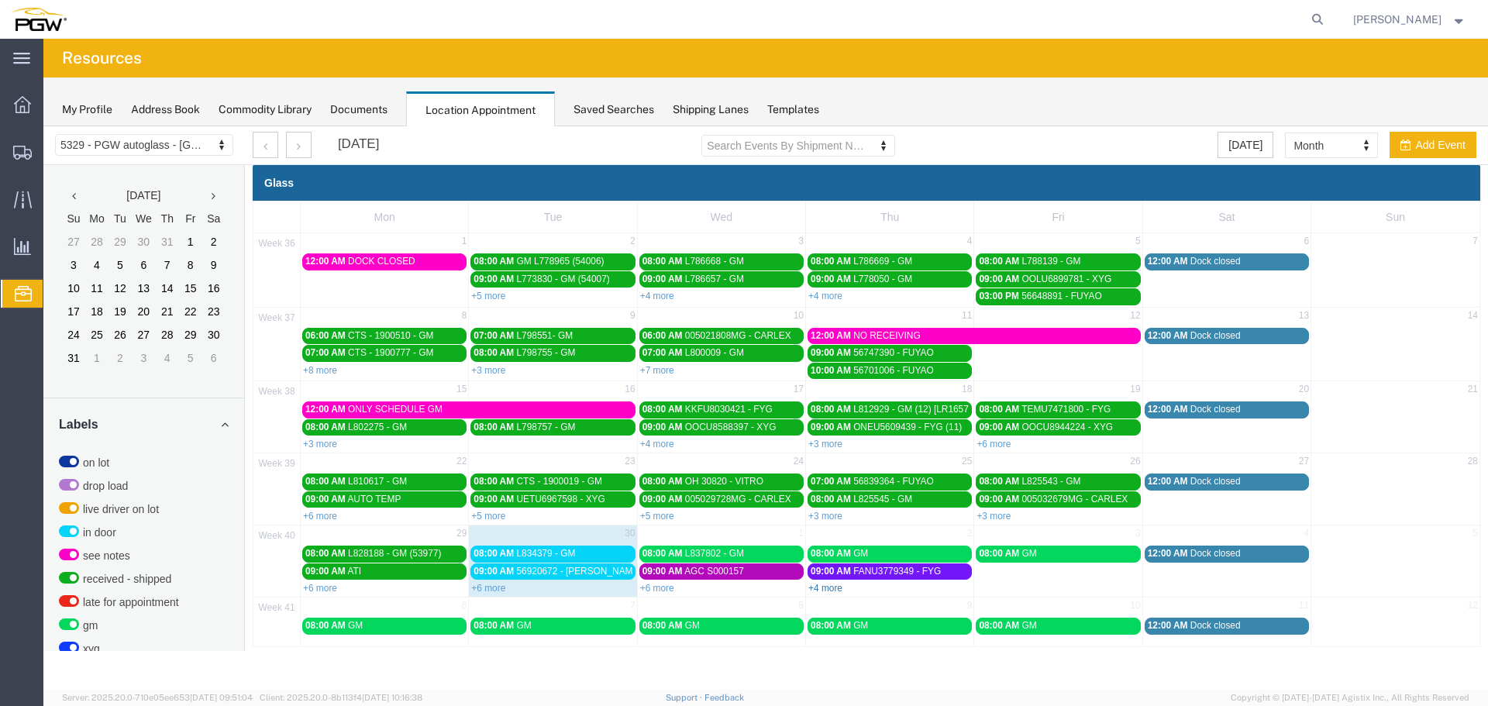
click at [833, 591] on link "+4 more" at bounding box center [825, 588] width 34 height 11
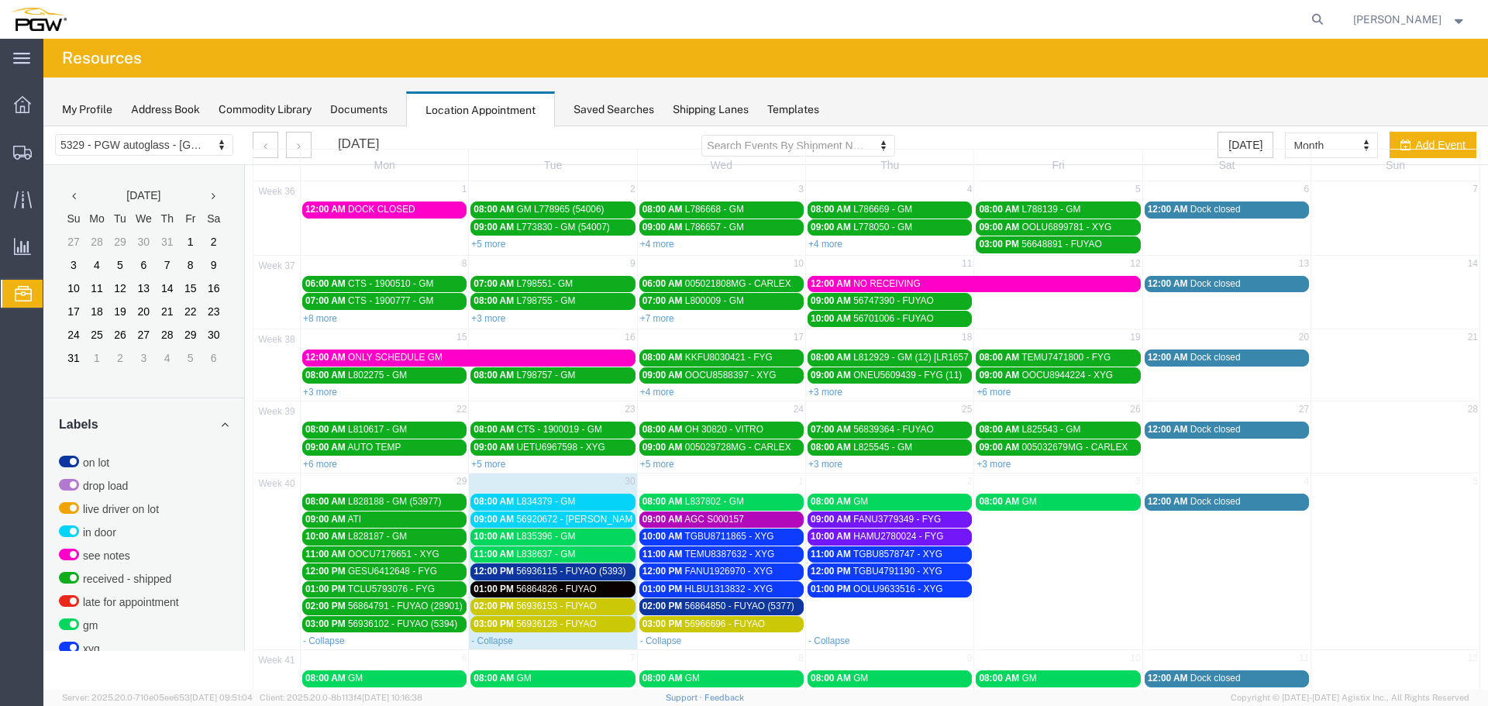
scroll to position [77, 0]
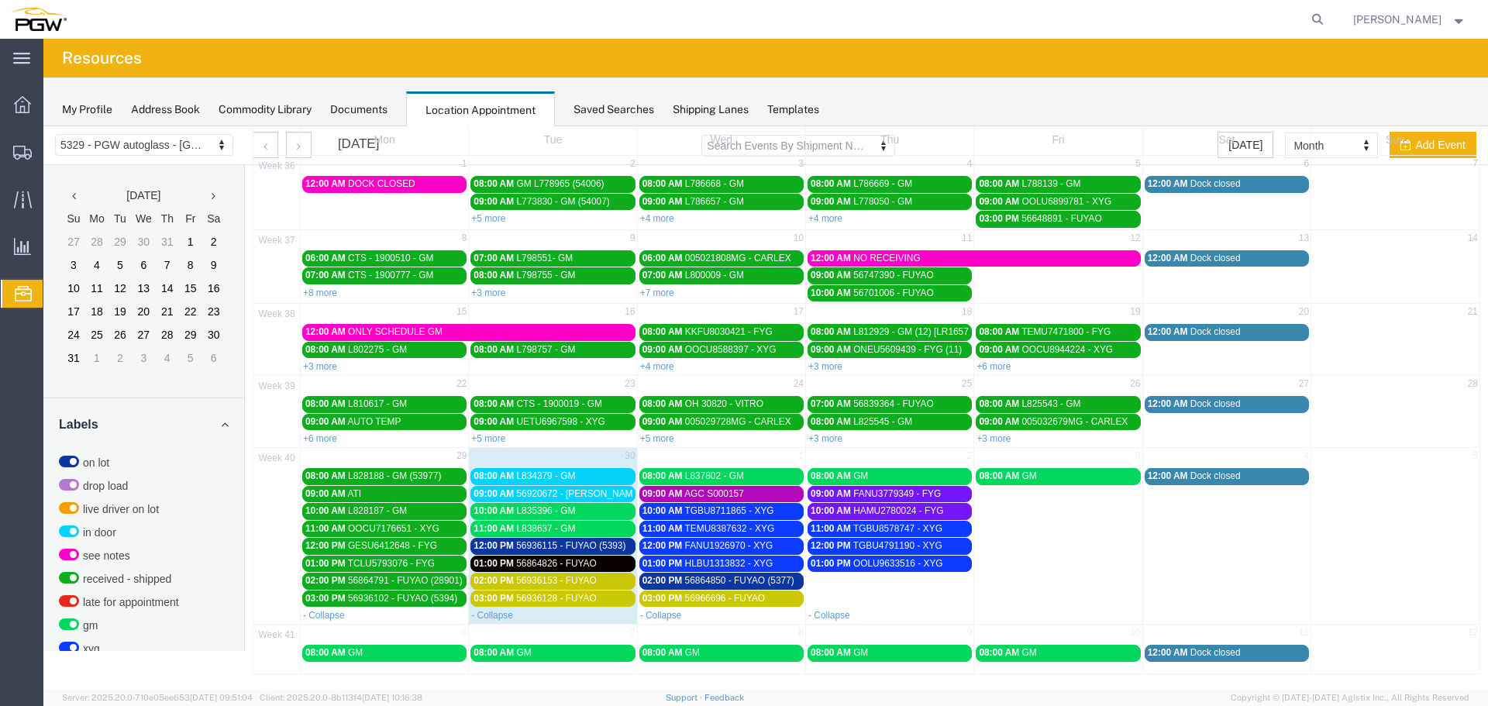
click at [877, 589] on td "01:00 PM OOLU9633516 - XYG" at bounding box center [890, 581] width 168 height 52
select select "1"
select select
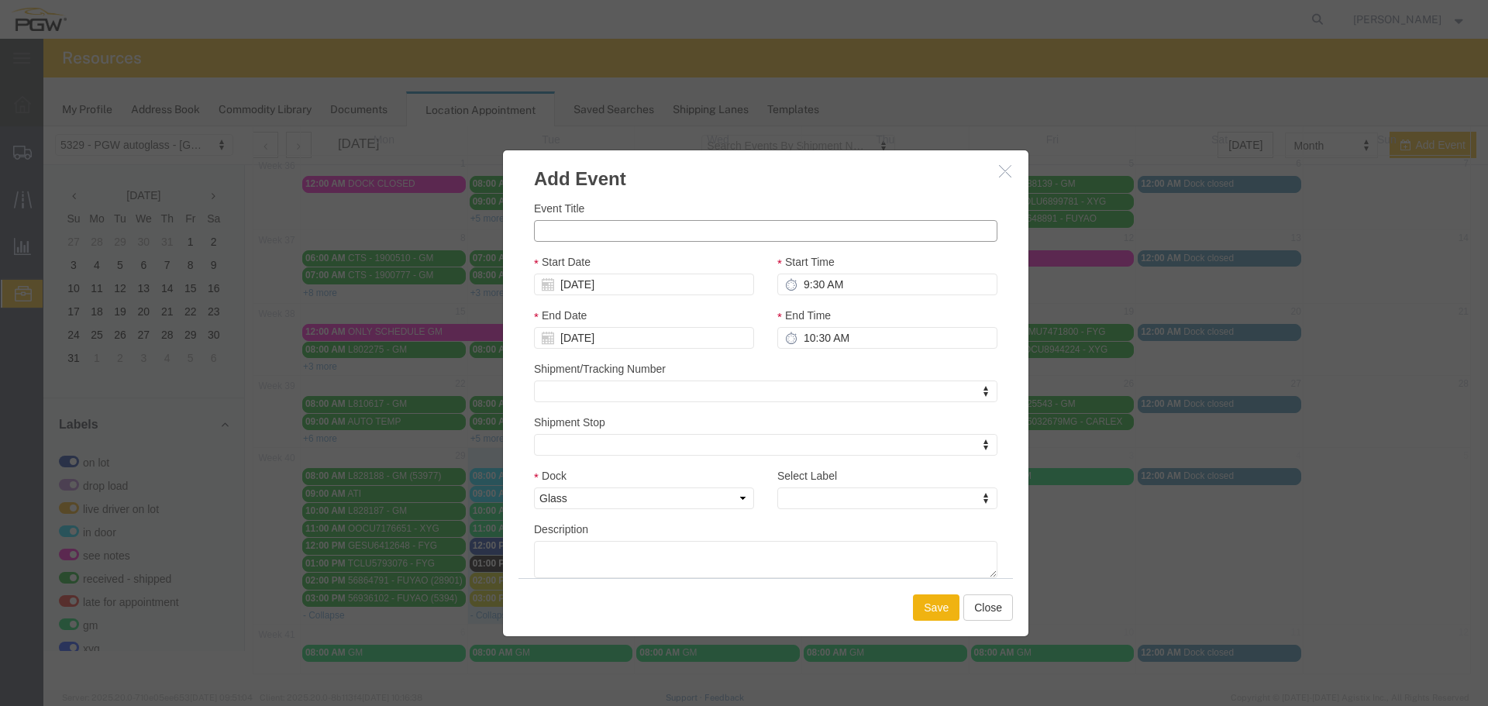
click at [633, 235] on input "Event Title" at bounding box center [765, 231] width 463 height 22
paste input "CCLU7941108"
type input "CCLU7941108 - XYG"
click at [797, 289] on input "9:30 AM" at bounding box center [887, 285] width 220 height 22
type input "2:30 AM"
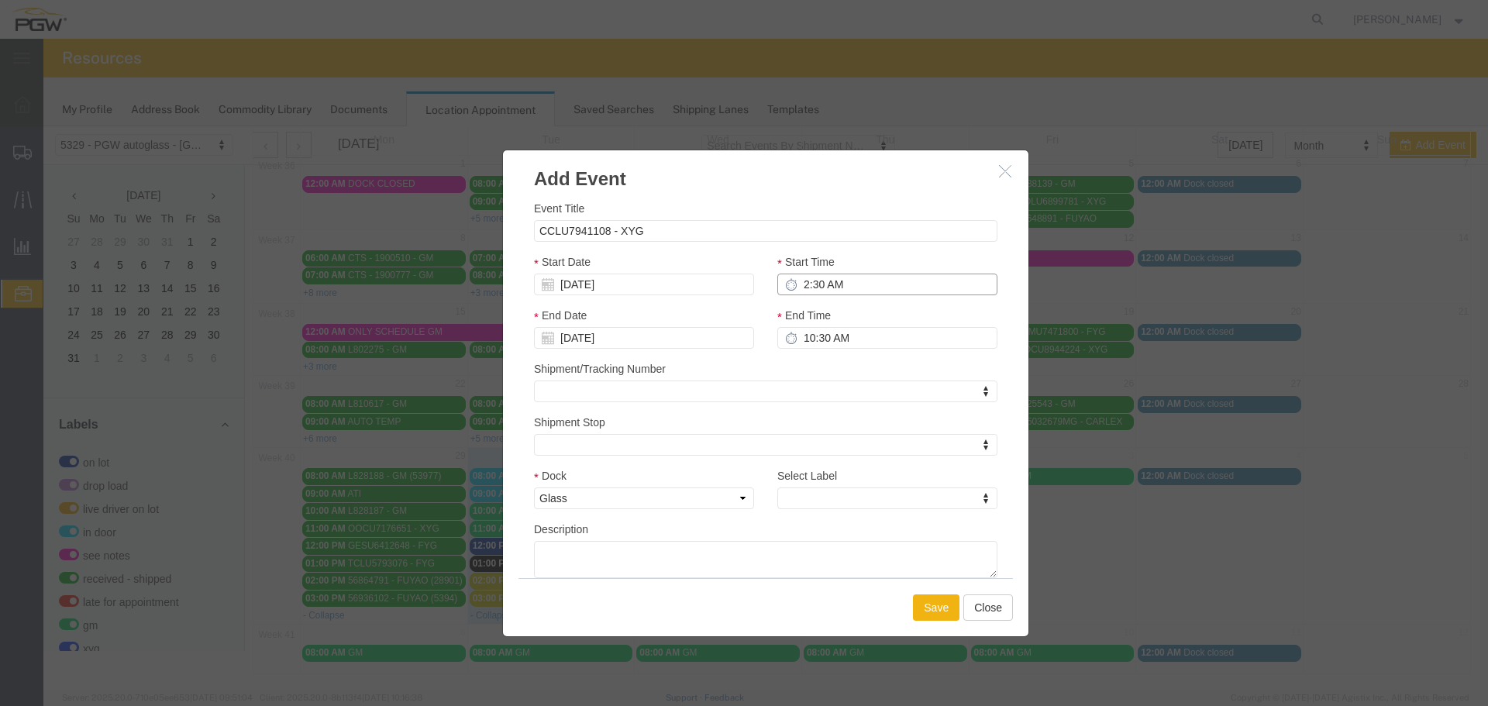
type input "3:30 AM"
type input "2:00 AM"
type input "3:00 AM"
type input "2:00 PM"
type input "3:00 PM"
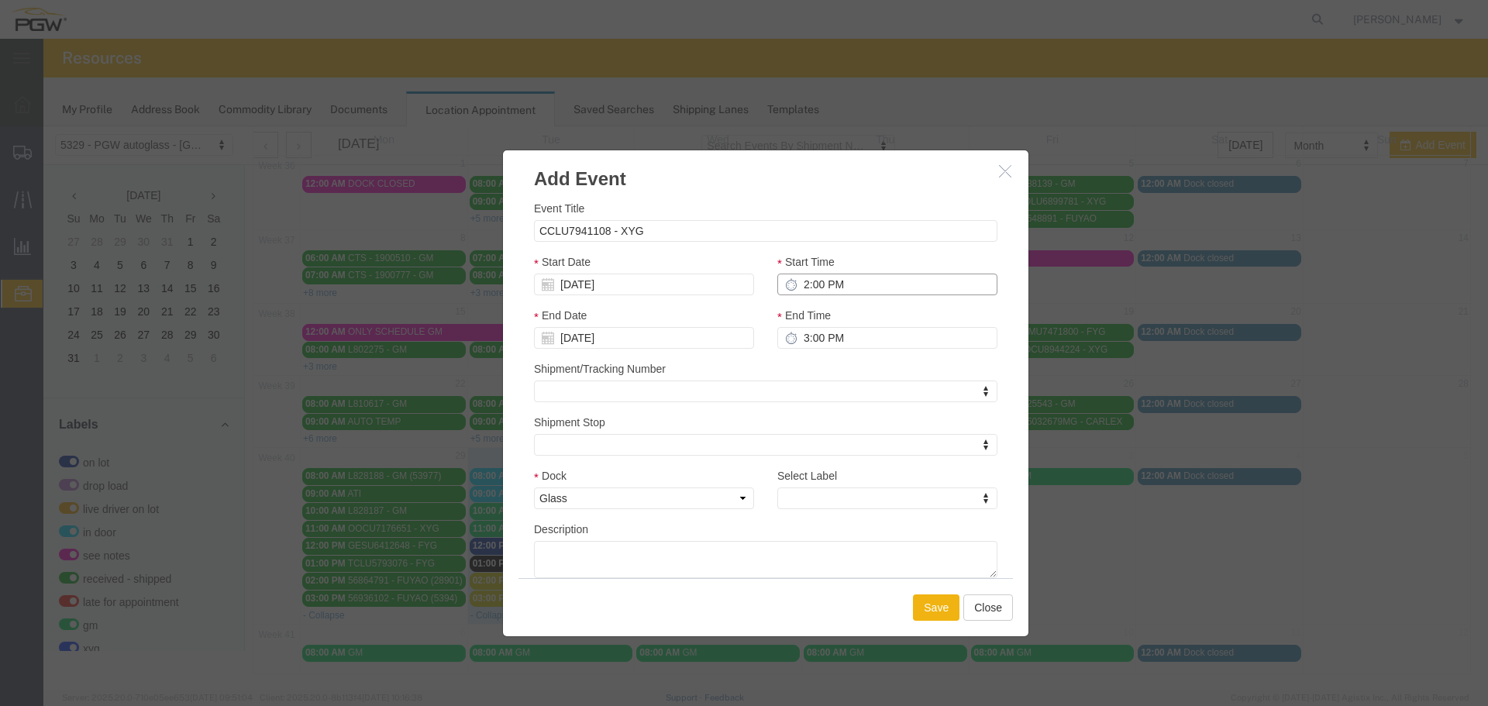
type input "2:00 PM"
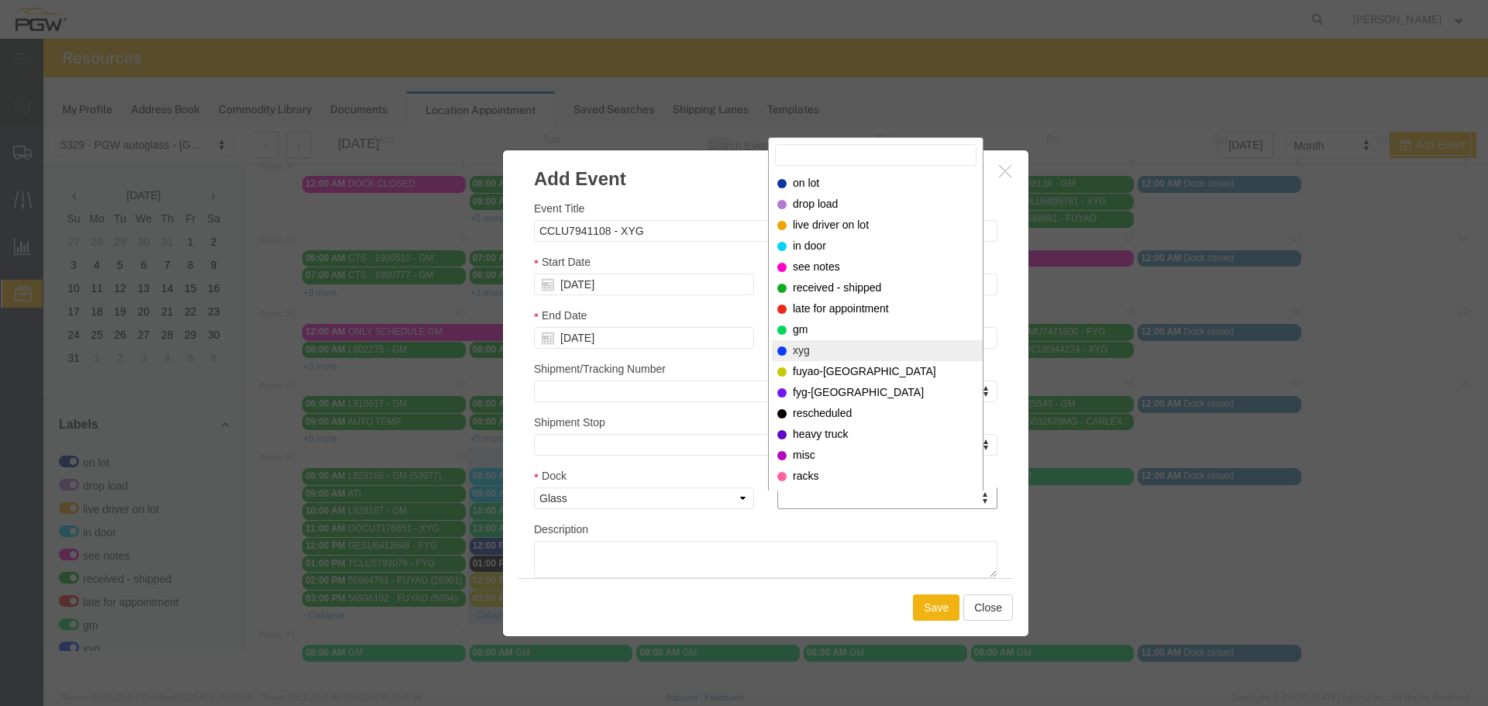
select select "12920"
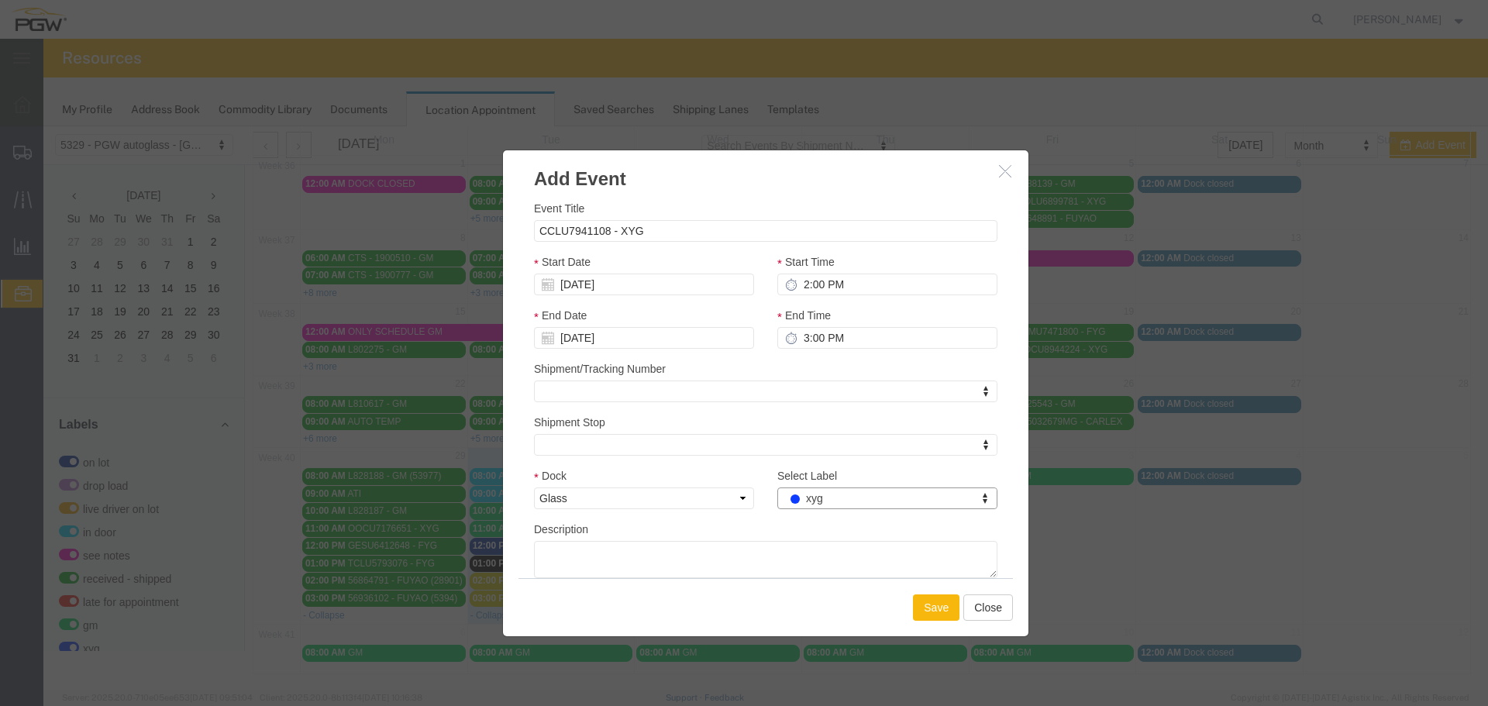
click at [935, 607] on button "Save" at bounding box center [936, 607] width 46 height 26
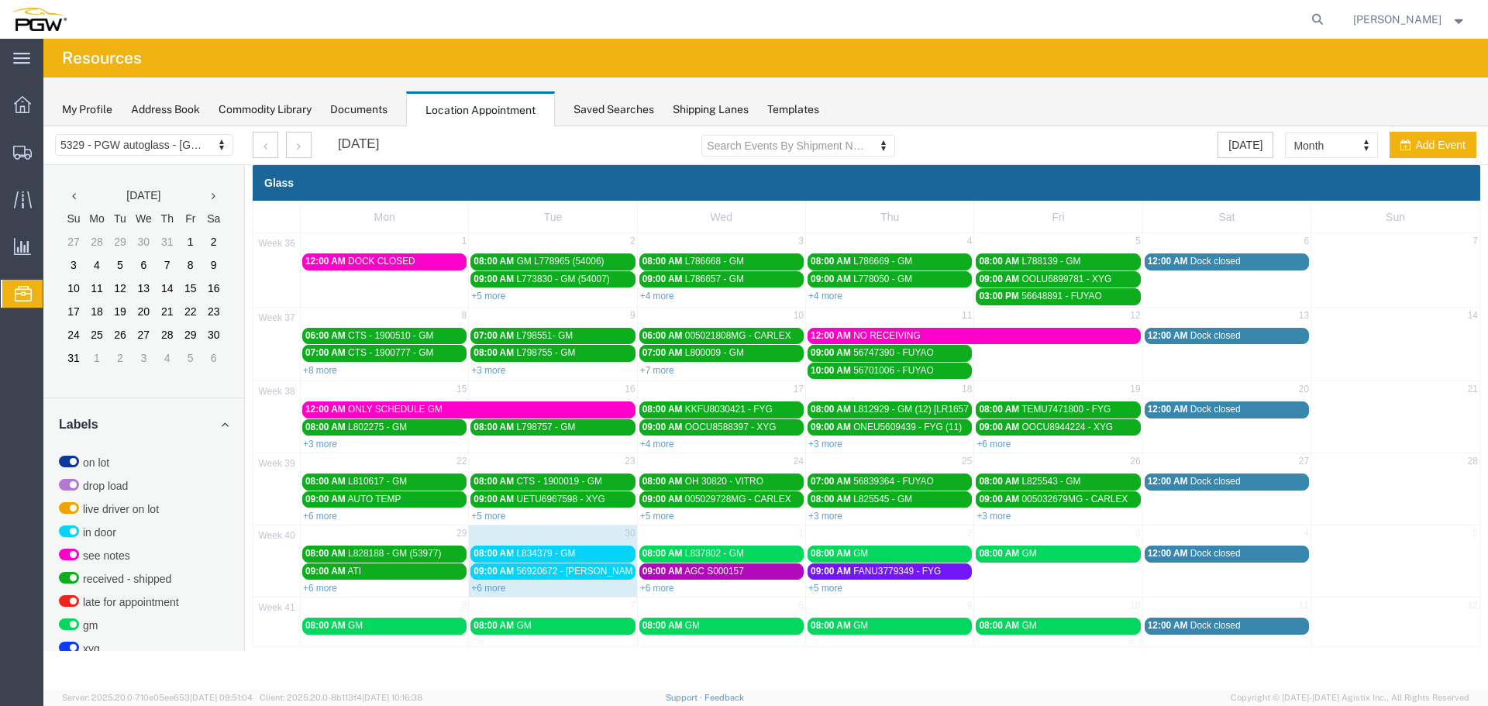
scroll to position [0, 0]
click at [936, 537] on td "2" at bounding box center [890, 534] width 168 height 19
select select "1"
select select
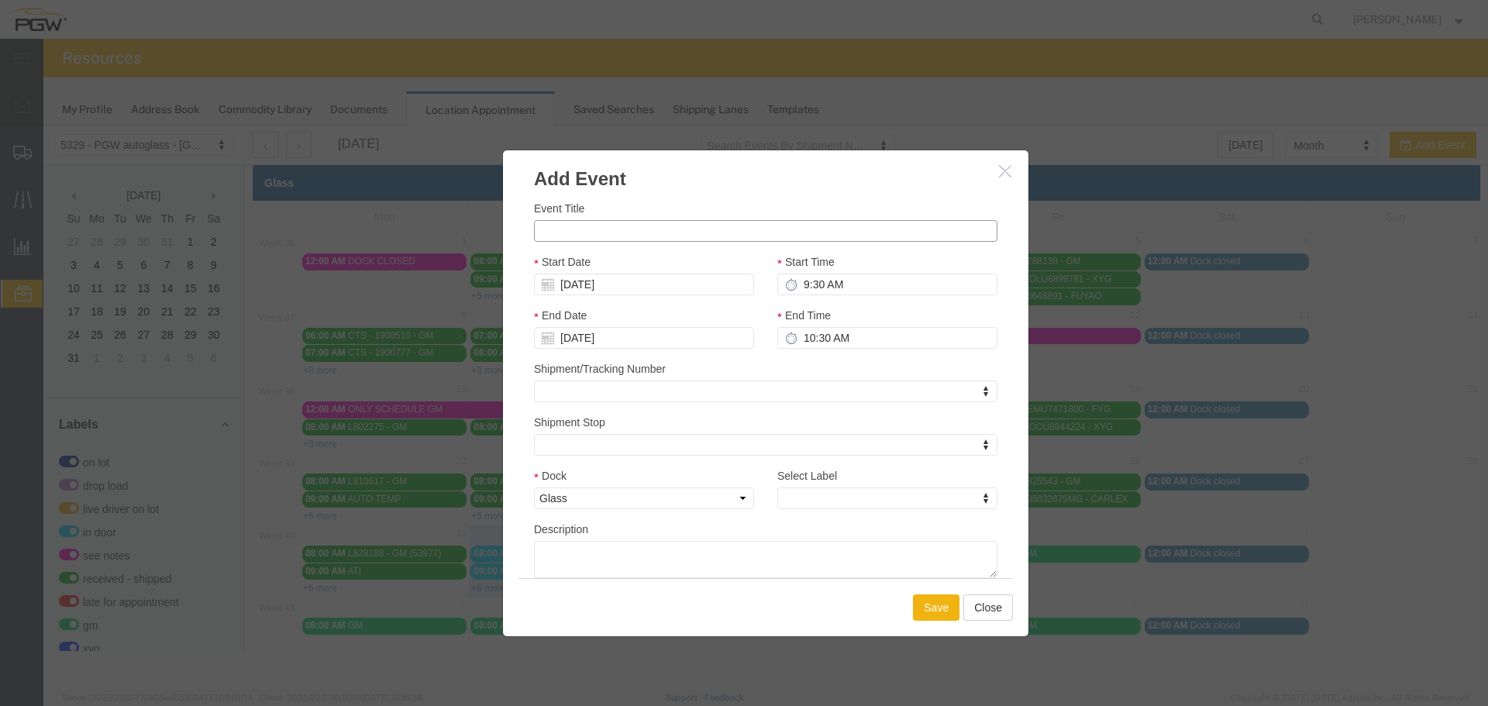
click at [691, 237] on input "Event Title" at bounding box center [765, 231] width 463 height 22
paste input "TCLU7944119"
type input "TCLU7944119 - XYG"
click at [807, 291] on input "9:30 AM" at bounding box center [887, 285] width 220 height 22
type input "3:30 AM"
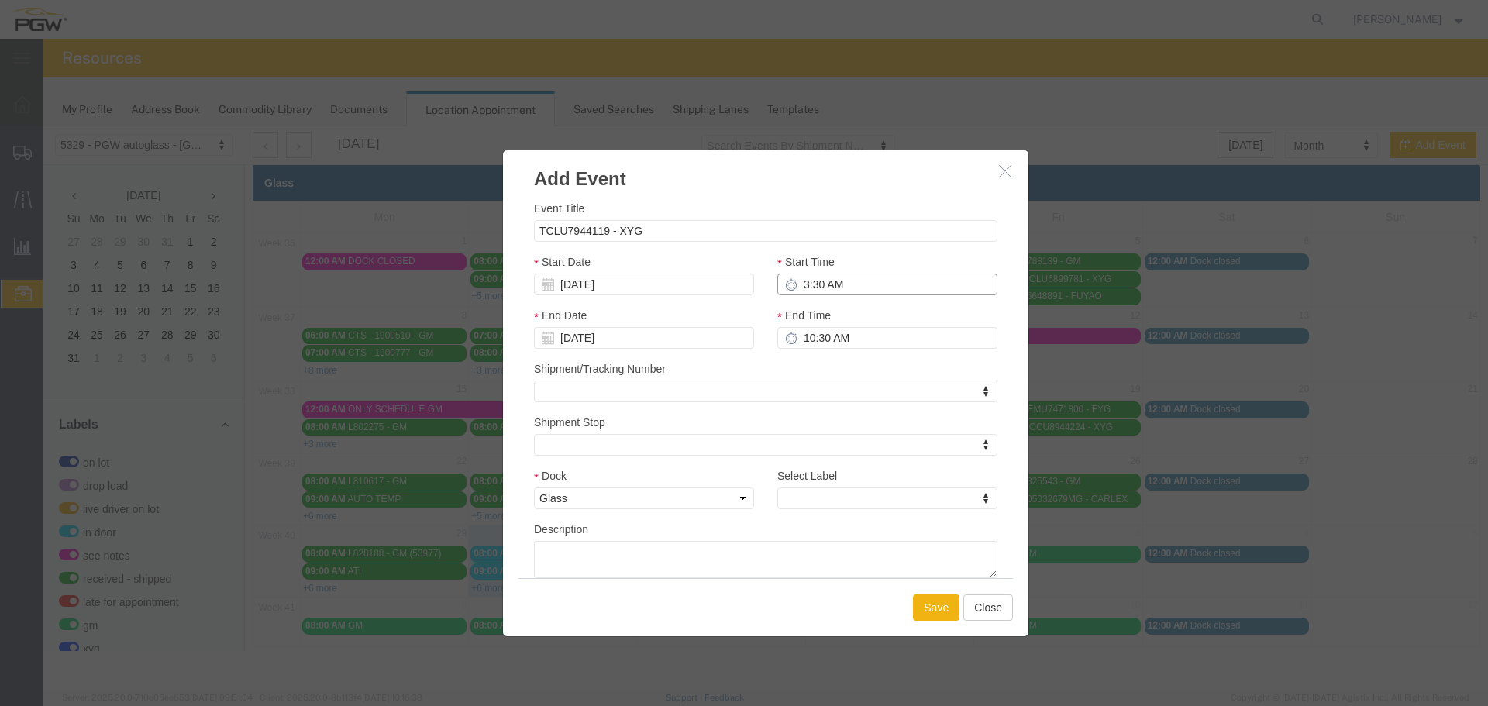
type input "4:30 AM"
type input "3:00 AM"
type input "4:00 AM"
type input "3:00 PM"
type input "4:00 PM"
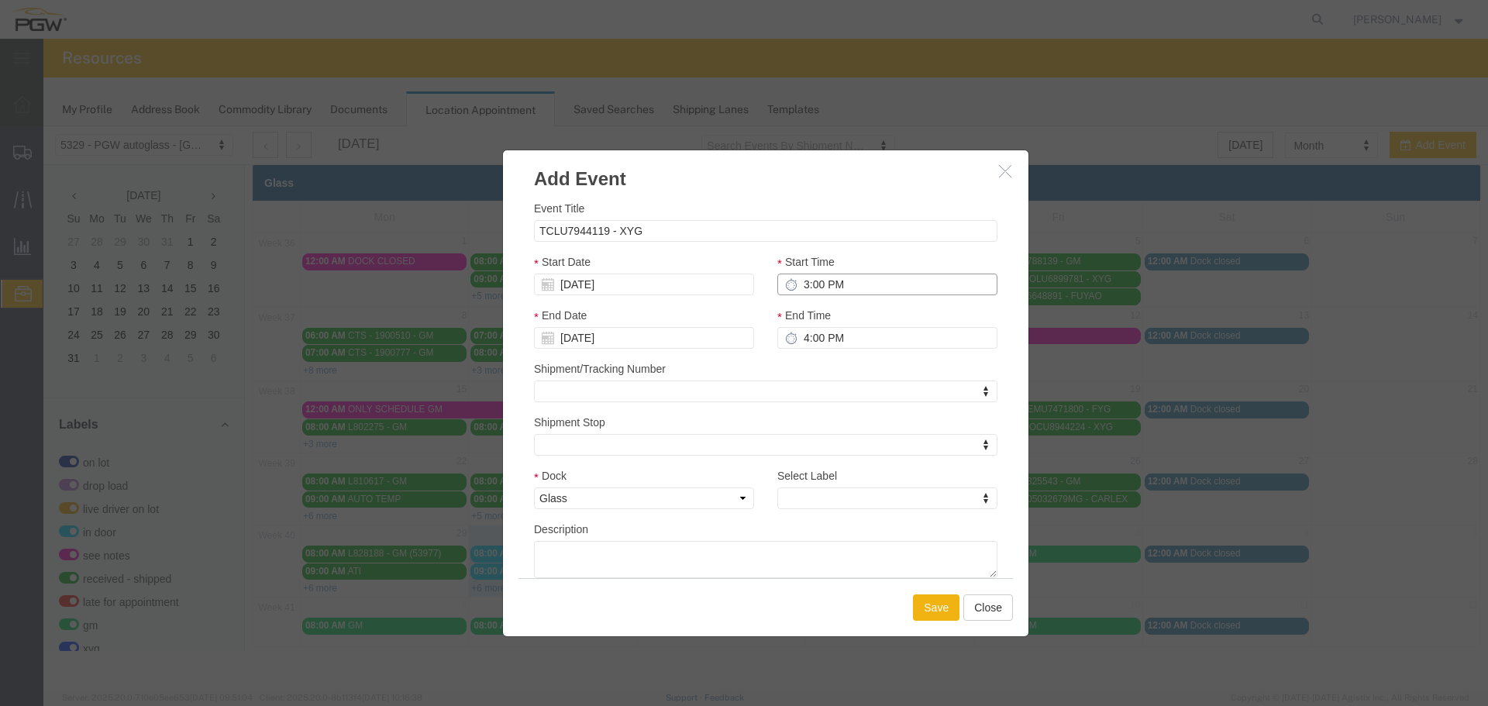
type input "3:00 PM"
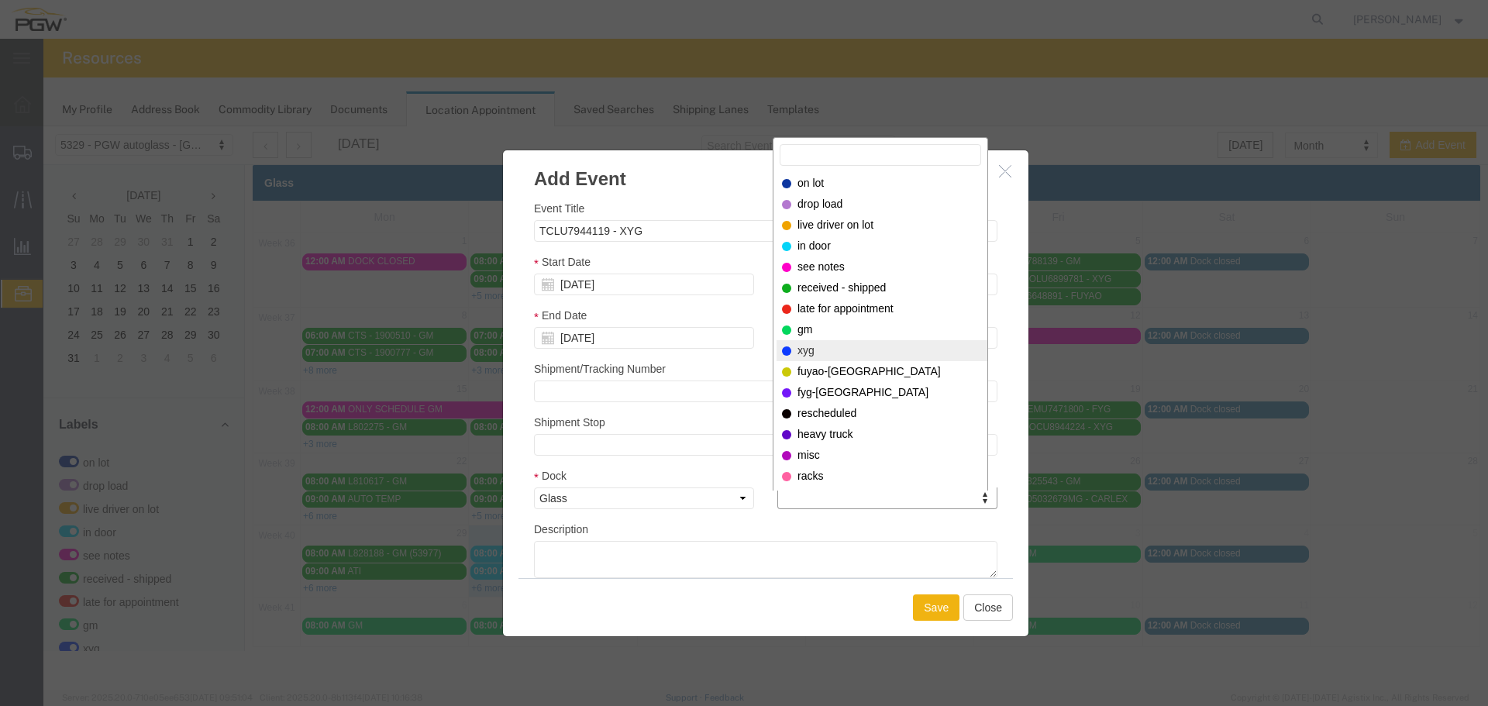
select select "12920"
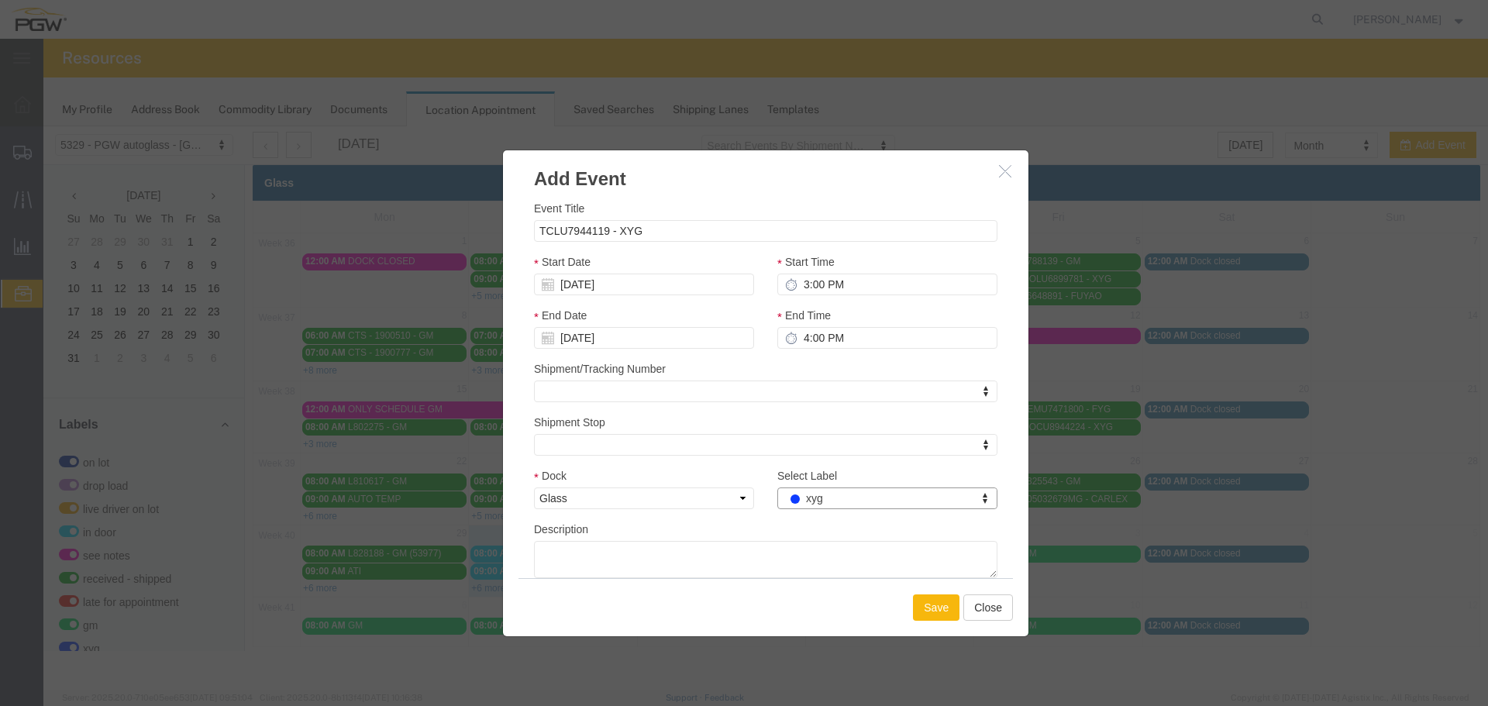
click at [932, 604] on button "Save" at bounding box center [936, 607] width 46 height 26
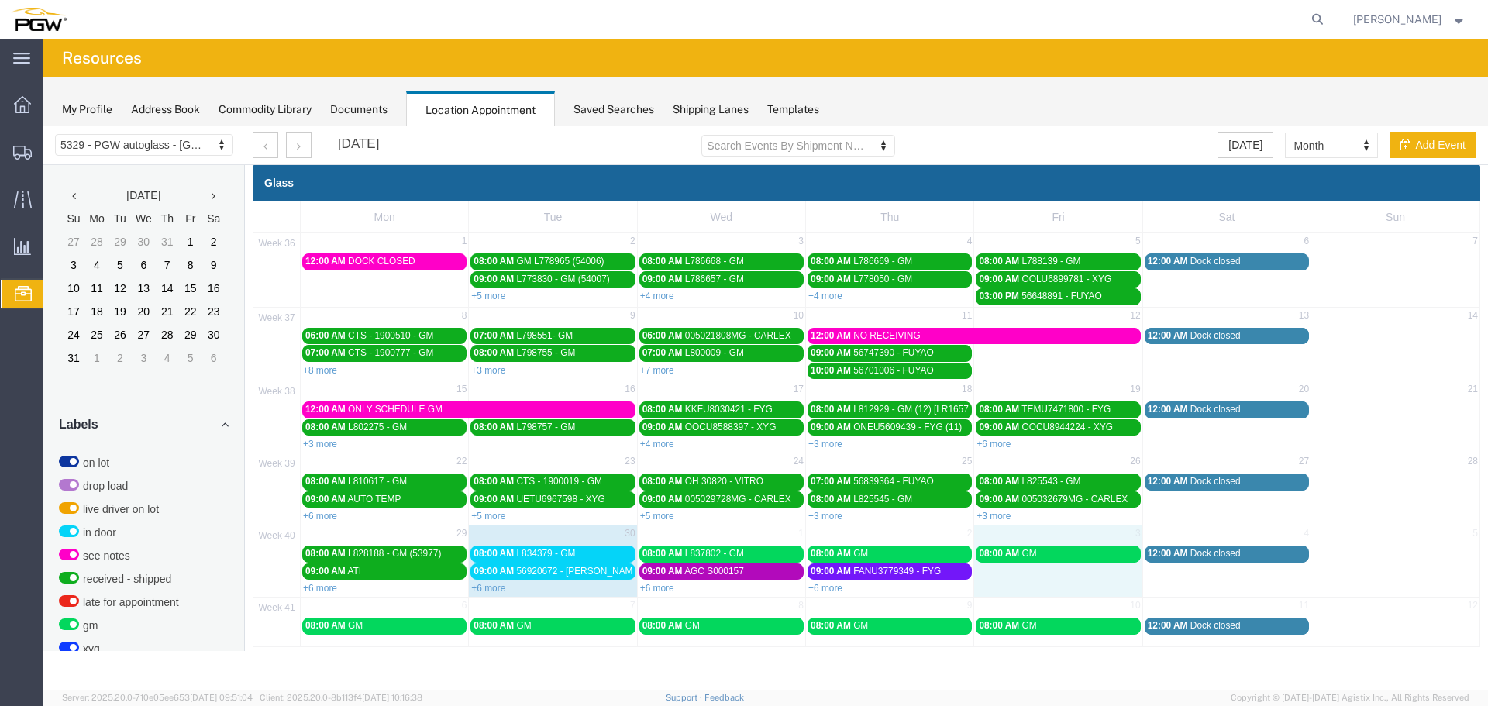
click at [1022, 577] on td "08:00 AM GM" at bounding box center [1058, 569] width 168 height 51
select select "1"
select select
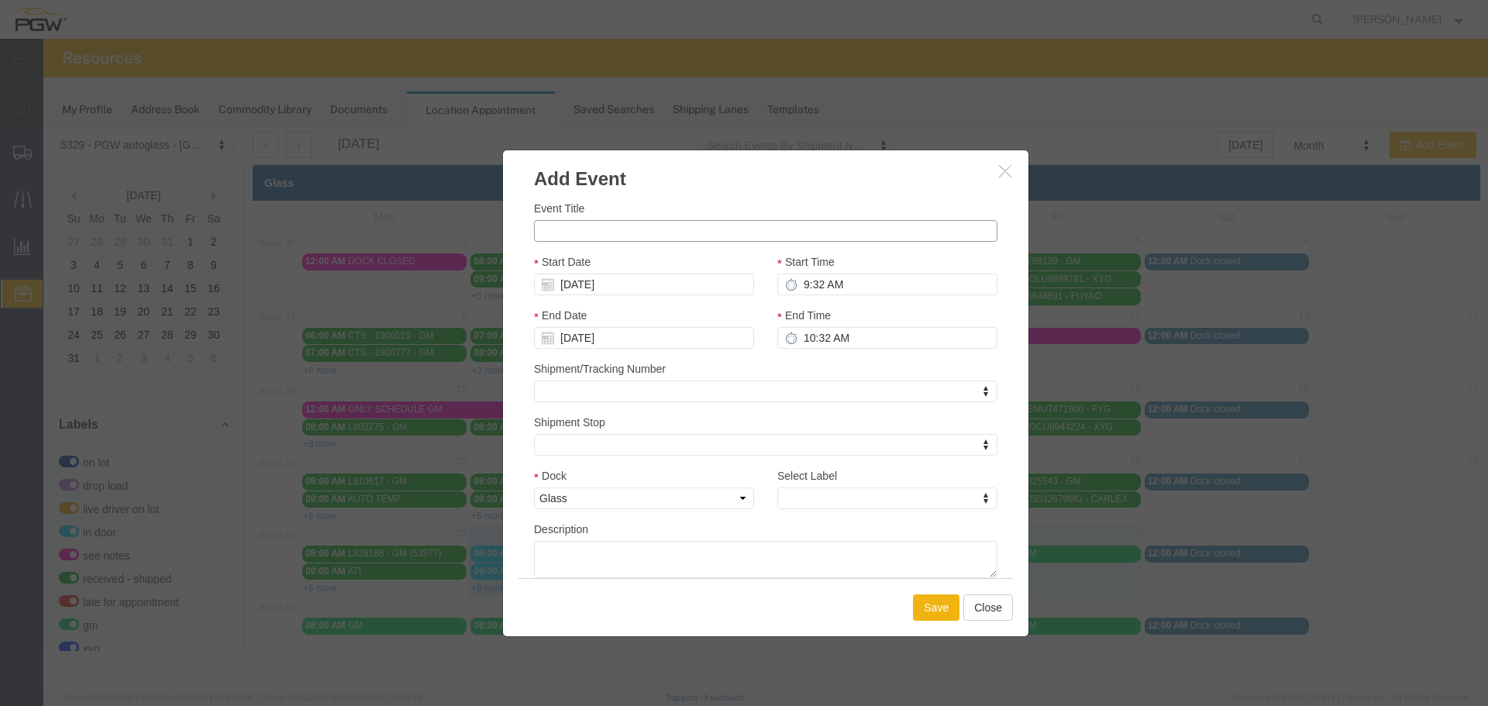
click at [734, 233] on input "Event Title" at bounding box center [765, 231] width 463 height 22
paste input "CBHU9520140"
type input "CBHU9520140 - XYG"
click at [797, 283] on input "9:32 AM" at bounding box center [887, 285] width 220 height 22
type input "9:00 AM"
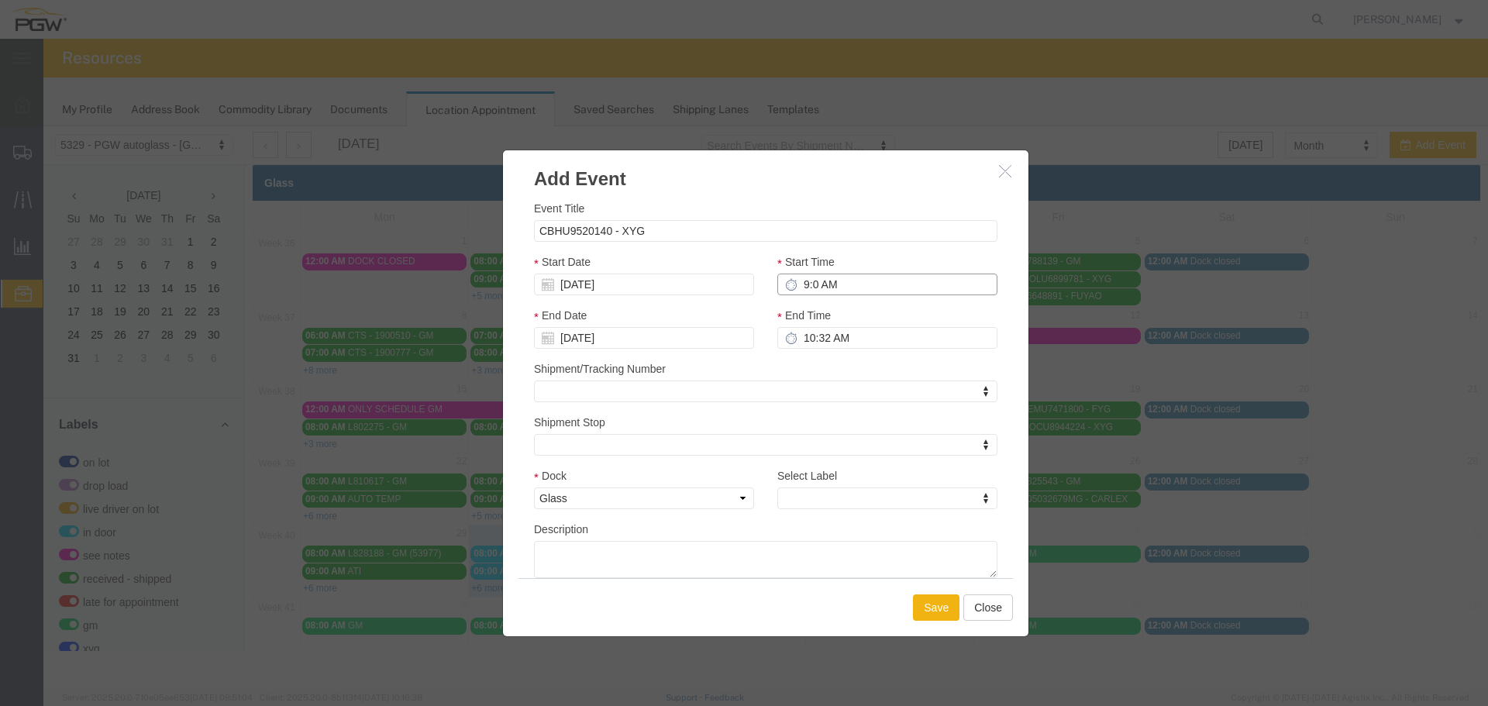
type input "10:00 AM"
type input "9:00 AM"
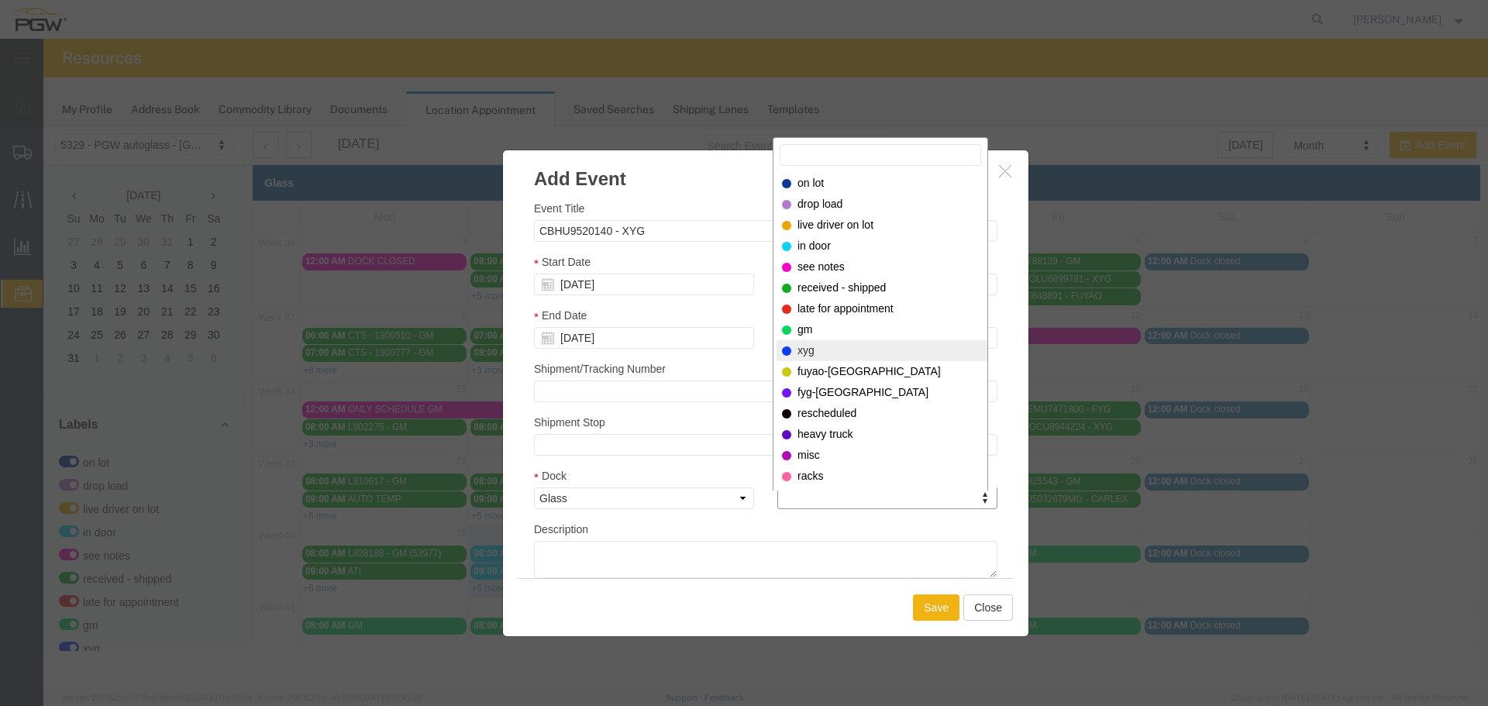
select select "12920"
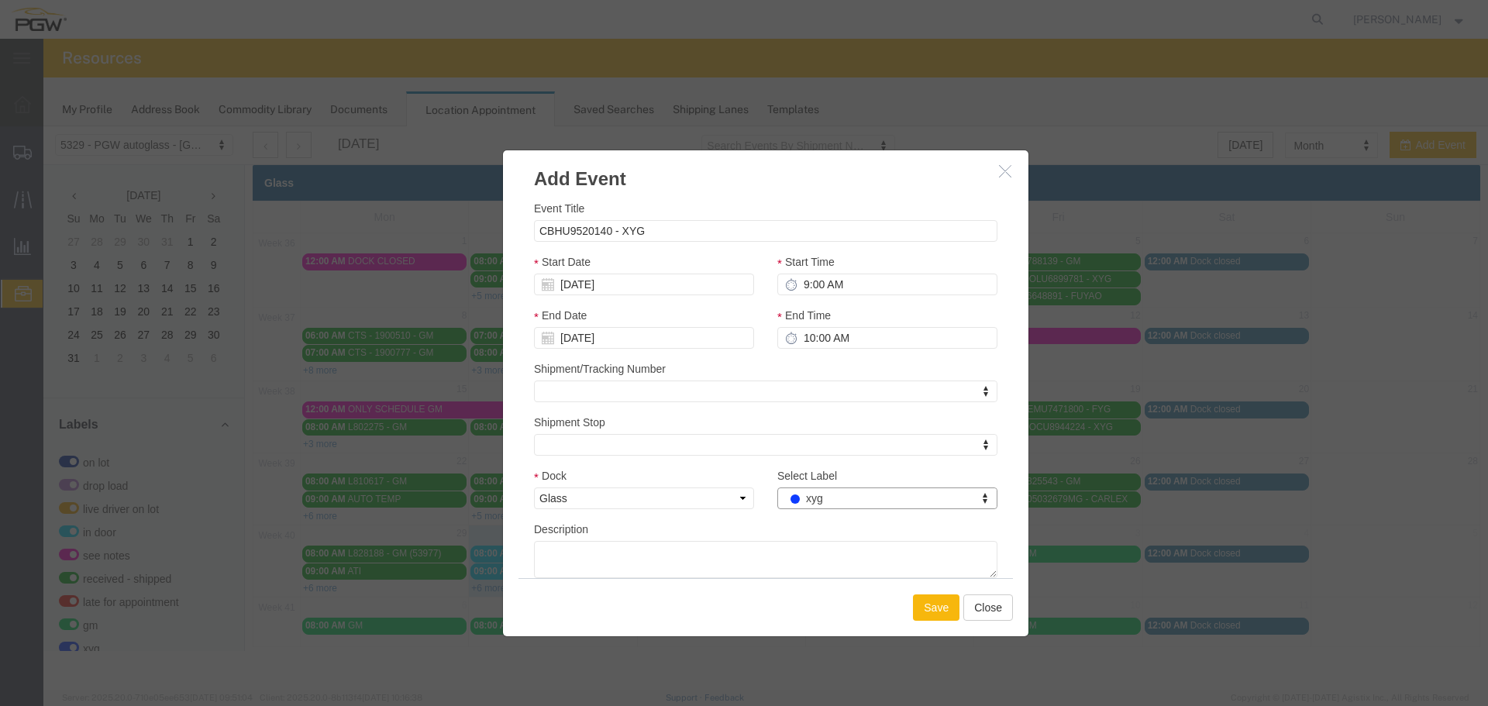
click at [937, 613] on button "Save" at bounding box center [936, 607] width 46 height 26
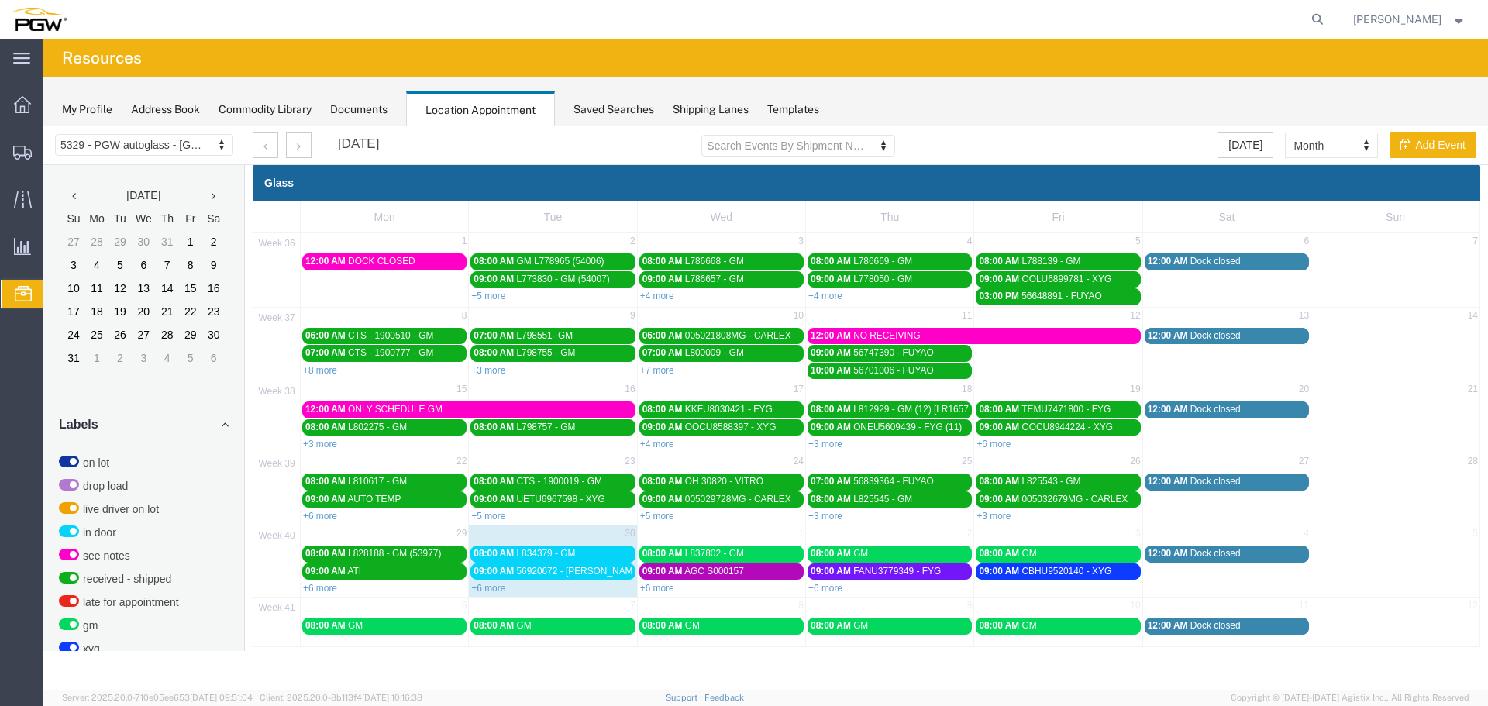
click at [1031, 538] on td "3" at bounding box center [1058, 534] width 168 height 19
select select "1"
select select
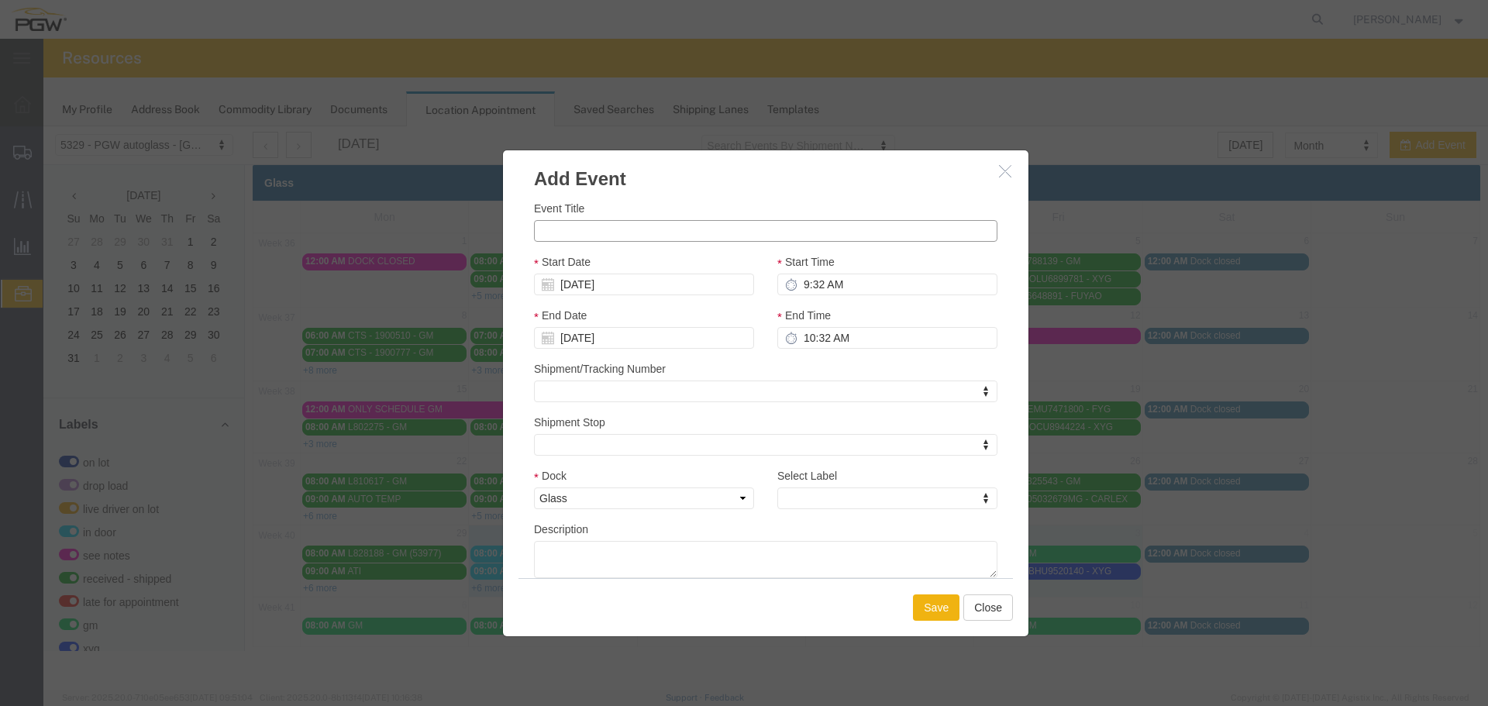
click at [791, 238] on input "Event Title" at bounding box center [765, 231] width 463 height 22
paste input "CSNU6483225"
type input "CSNU6483225 - XYG"
click at [800, 286] on input "9:32 AM" at bounding box center [887, 285] width 220 height 22
type input "10:32 AM"
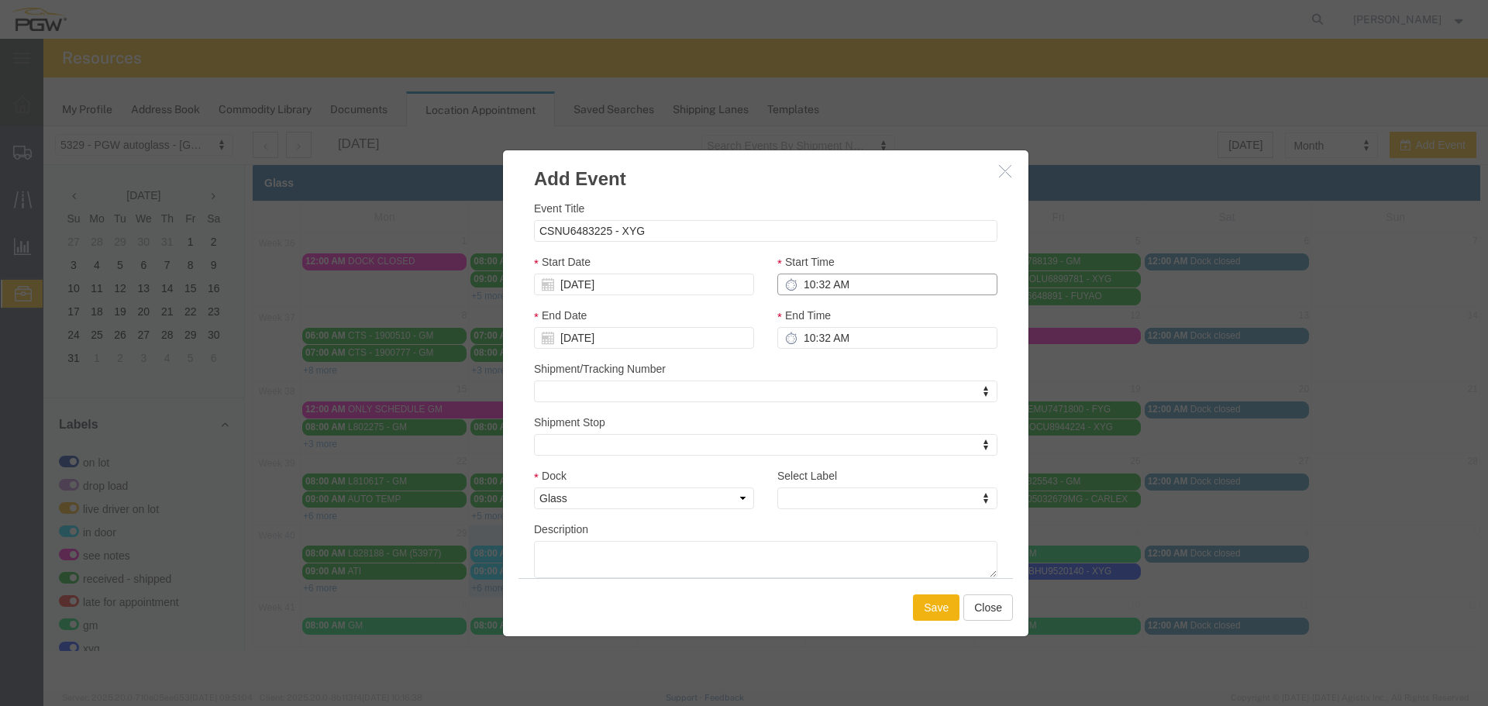
type input "11:32 AM"
type input "10:00 AM"
type input "11:00 AM"
type input "10:00 AM"
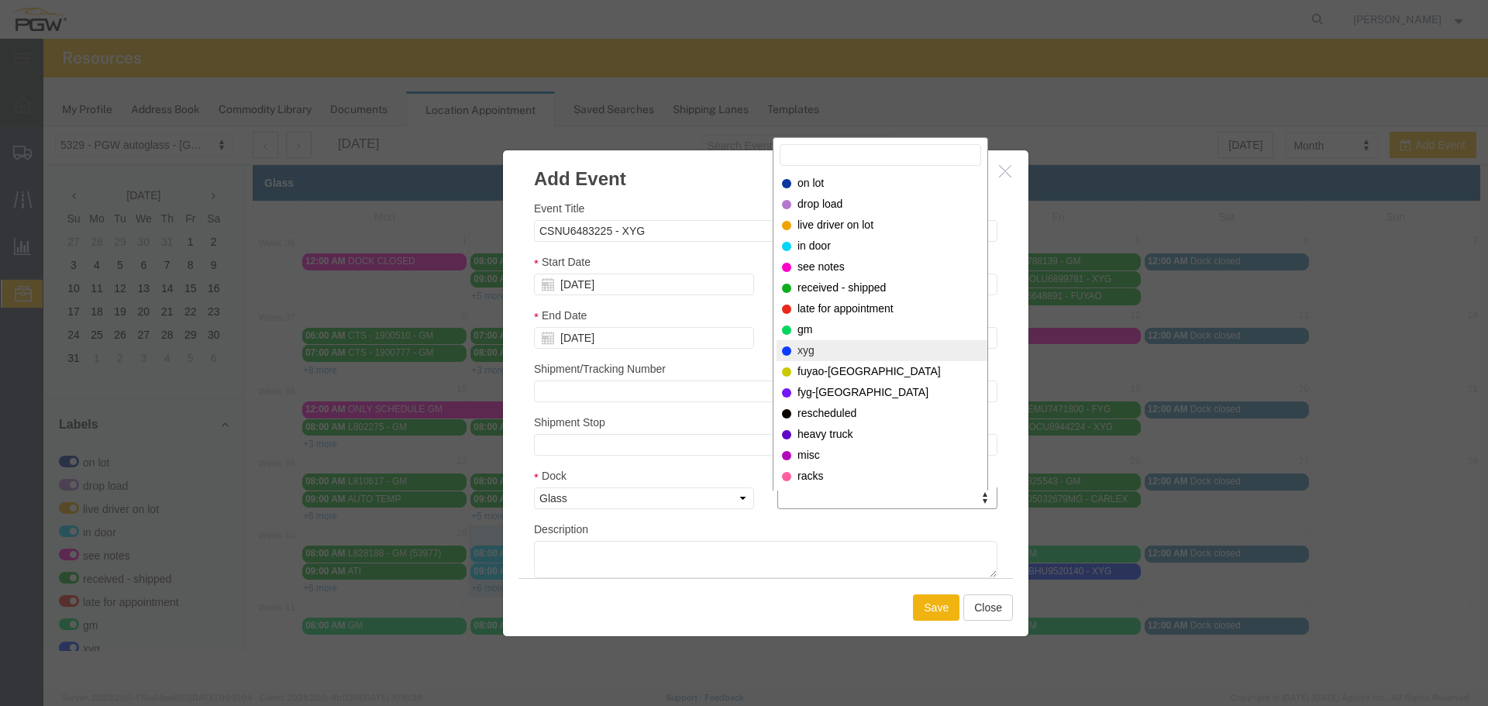
select select "12920"
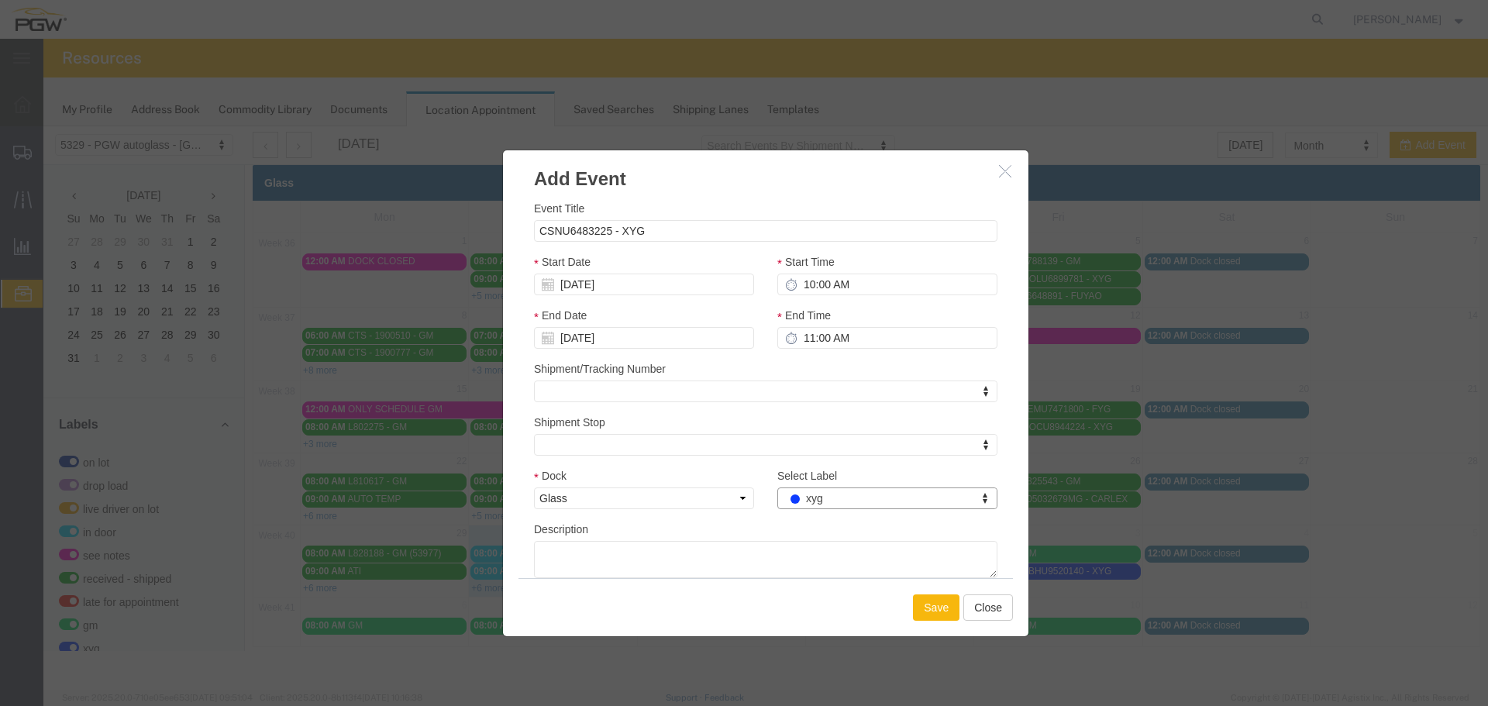
click at [921, 605] on button "Save" at bounding box center [936, 607] width 46 height 26
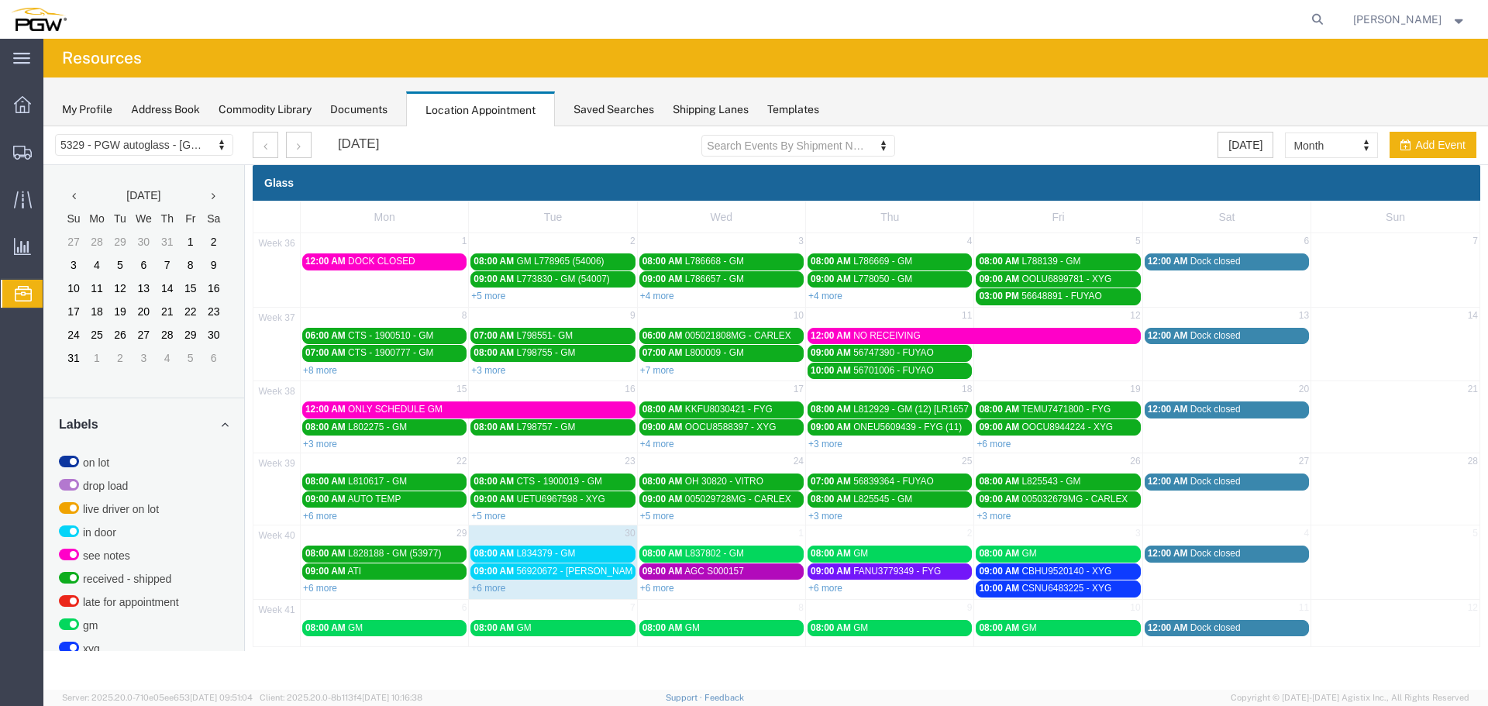
click at [1096, 538] on td "3" at bounding box center [1058, 534] width 168 height 19
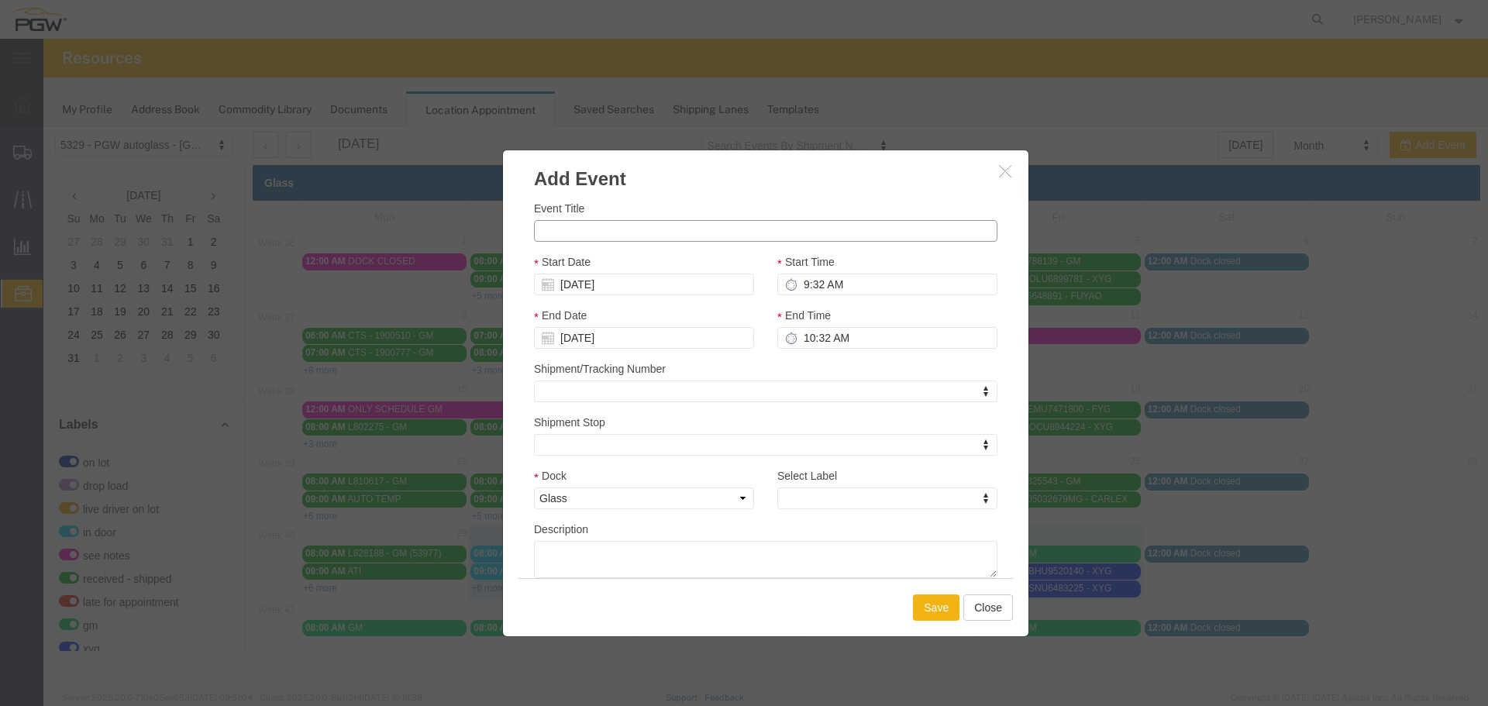
click at [730, 229] on input "Event Title" at bounding box center [765, 231] width 463 height 22
paste input "RFCU5035010"
type input "RFCU5035010 - XYG"
click at [802, 282] on input "9:32 AM" at bounding box center [887, 285] width 220 height 22
type input "11:32 AM"
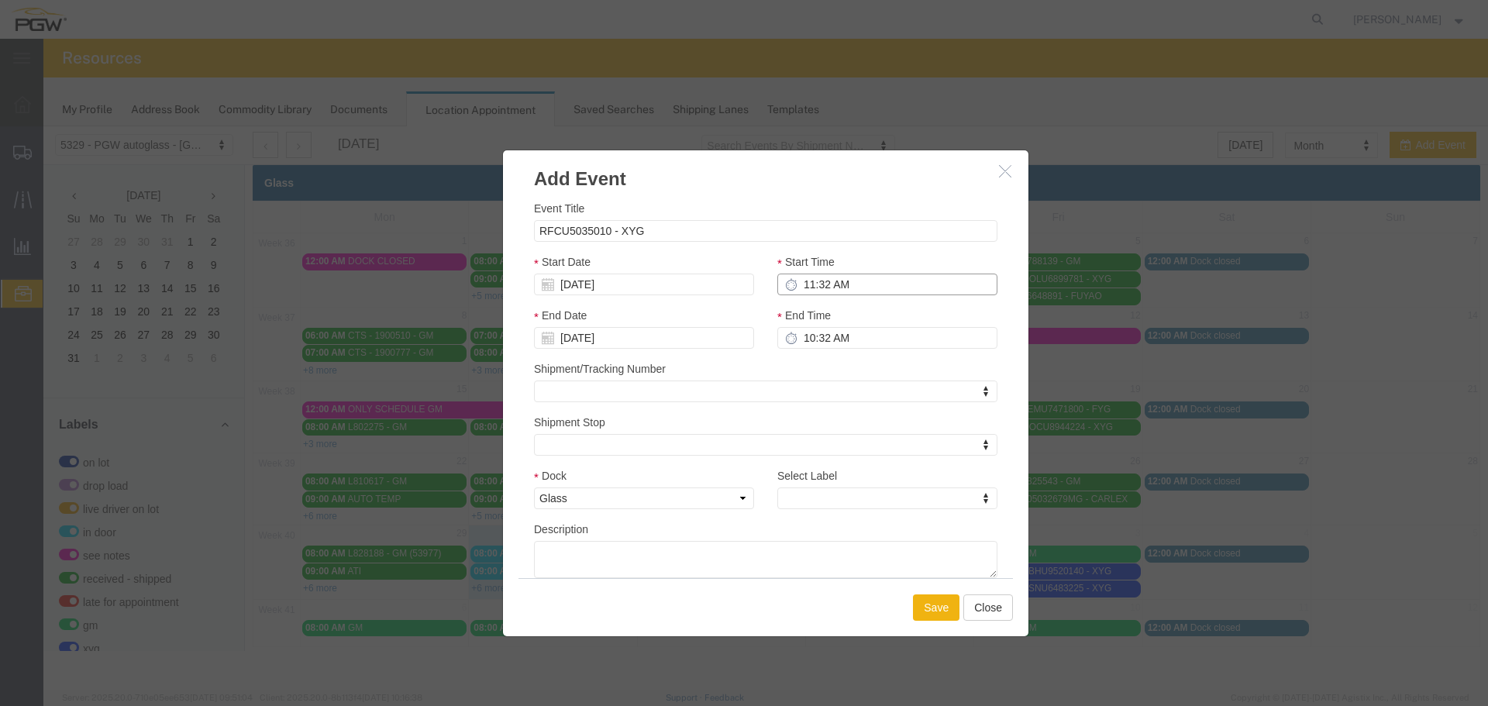
type input "12:32 PM"
type input "11:00 AM"
type input "12:00 PM"
type input "11:00 AM"
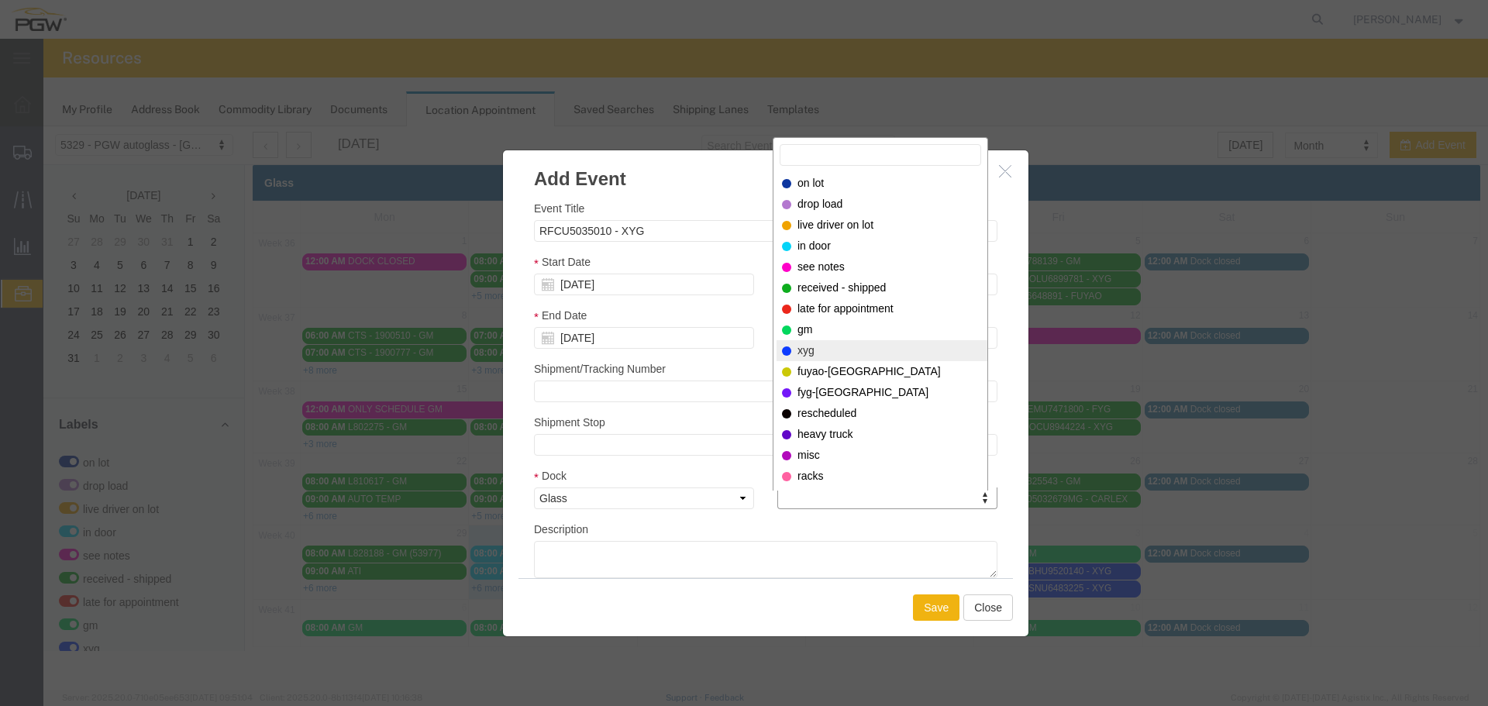
select select "12920"
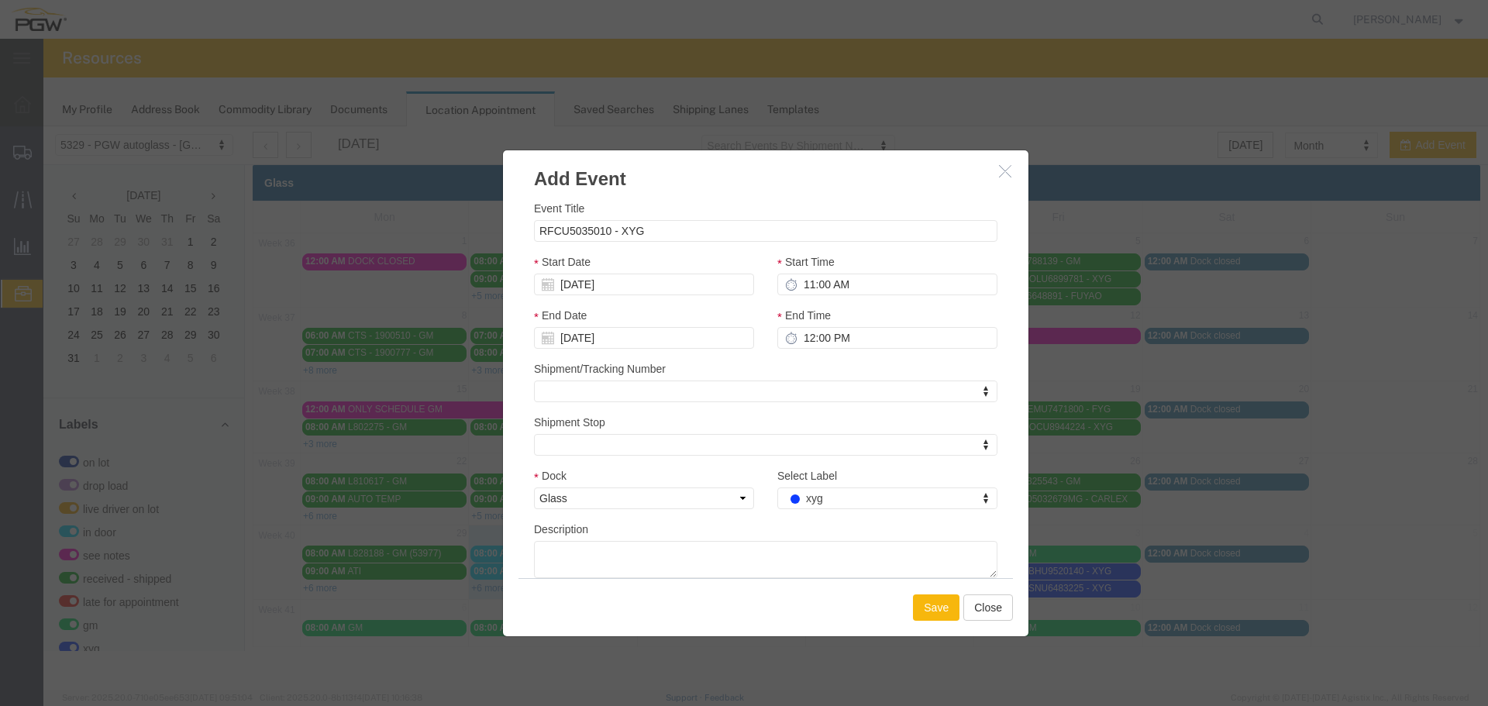
drag, startPoint x: 921, startPoint y: 608, endPoint x: 964, endPoint y: 731, distance: 129.9
click at [921, 608] on button "Save" at bounding box center [936, 607] width 46 height 26
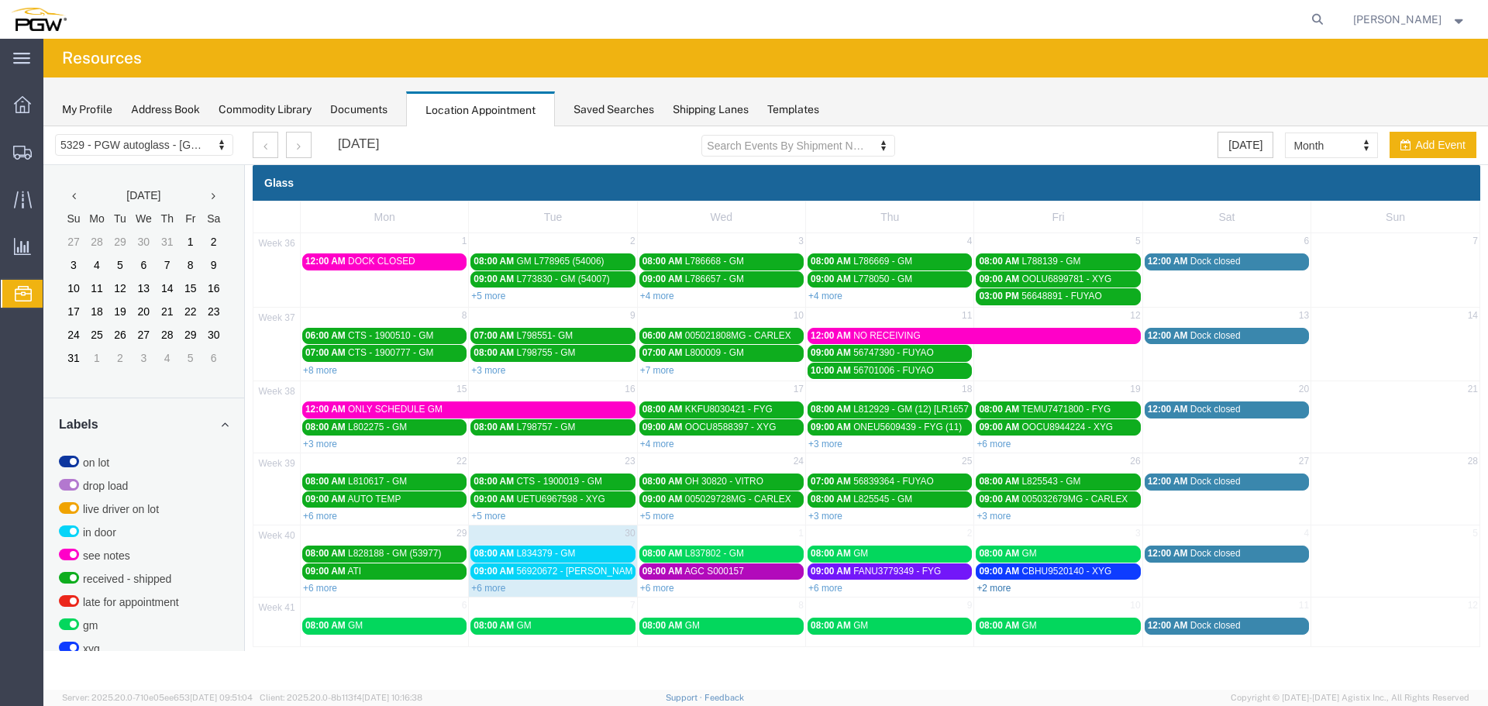
click at [995, 585] on link "+2 more" at bounding box center [993, 588] width 34 height 11
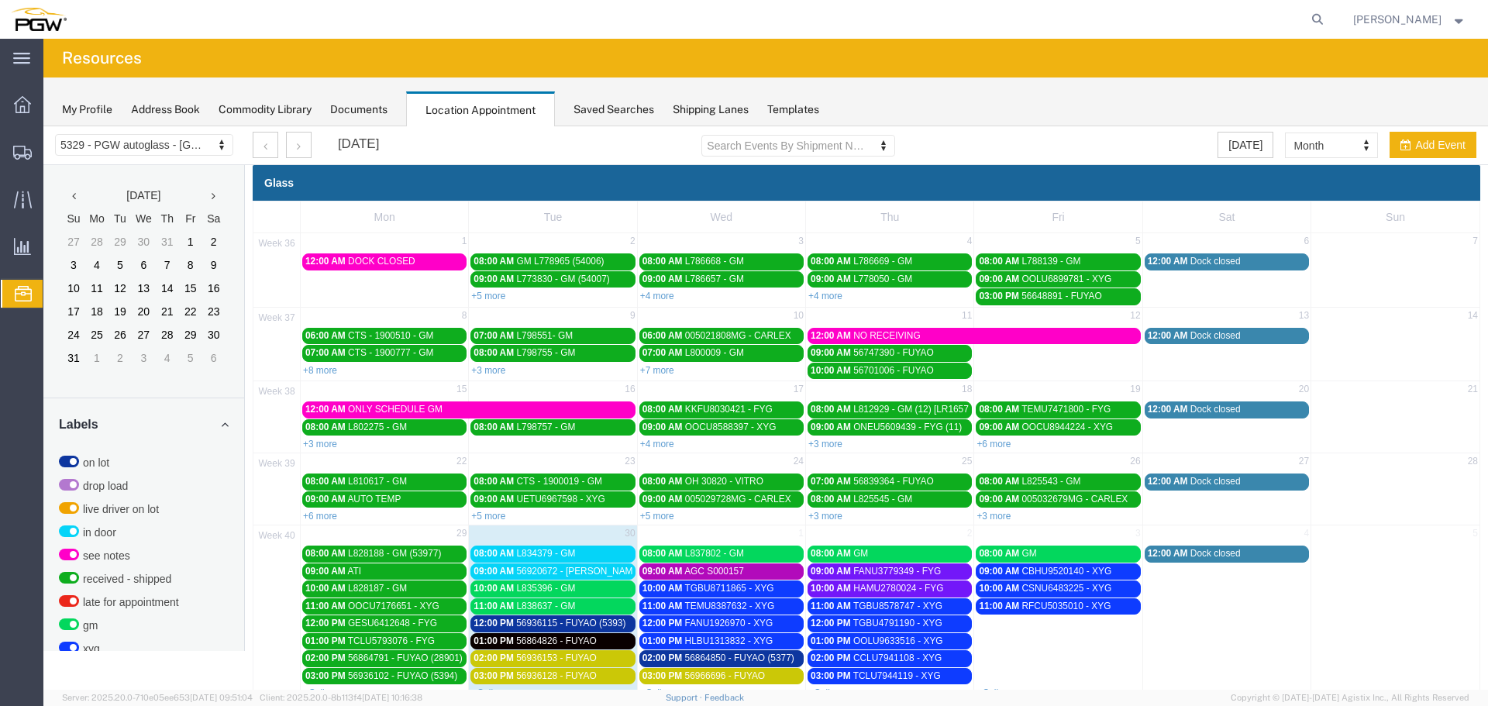
click at [1019, 666] on td "11:00 AM RFCU5035010 - XYG" at bounding box center [1058, 640] width 168 height 87
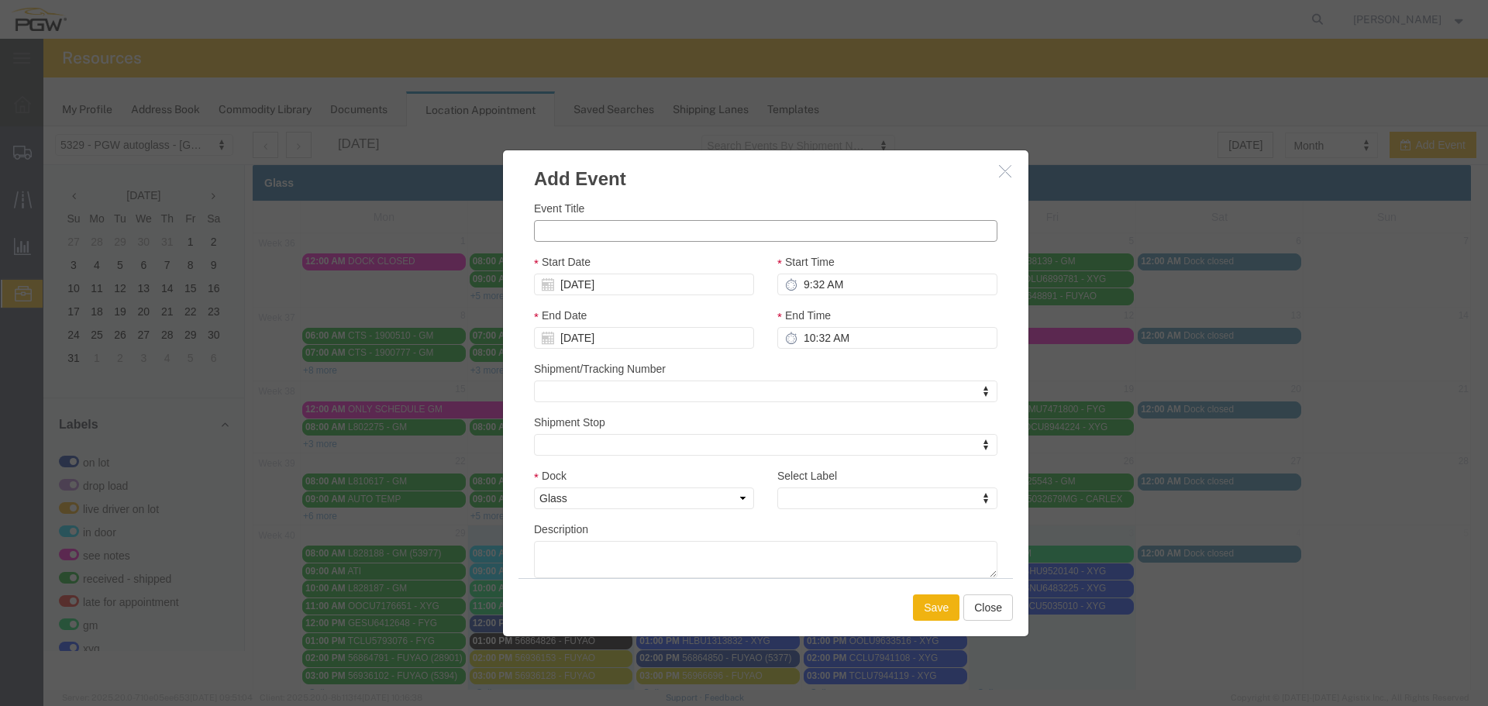
click at [721, 236] on input "Event Title" at bounding box center [765, 231] width 463 height 22
paste input "OOCU7156568"
type input "OOCU7156568 - XYG"
click at [797, 285] on input "9:32 AM" at bounding box center [887, 285] width 220 height 22
type input "12:32 AM"
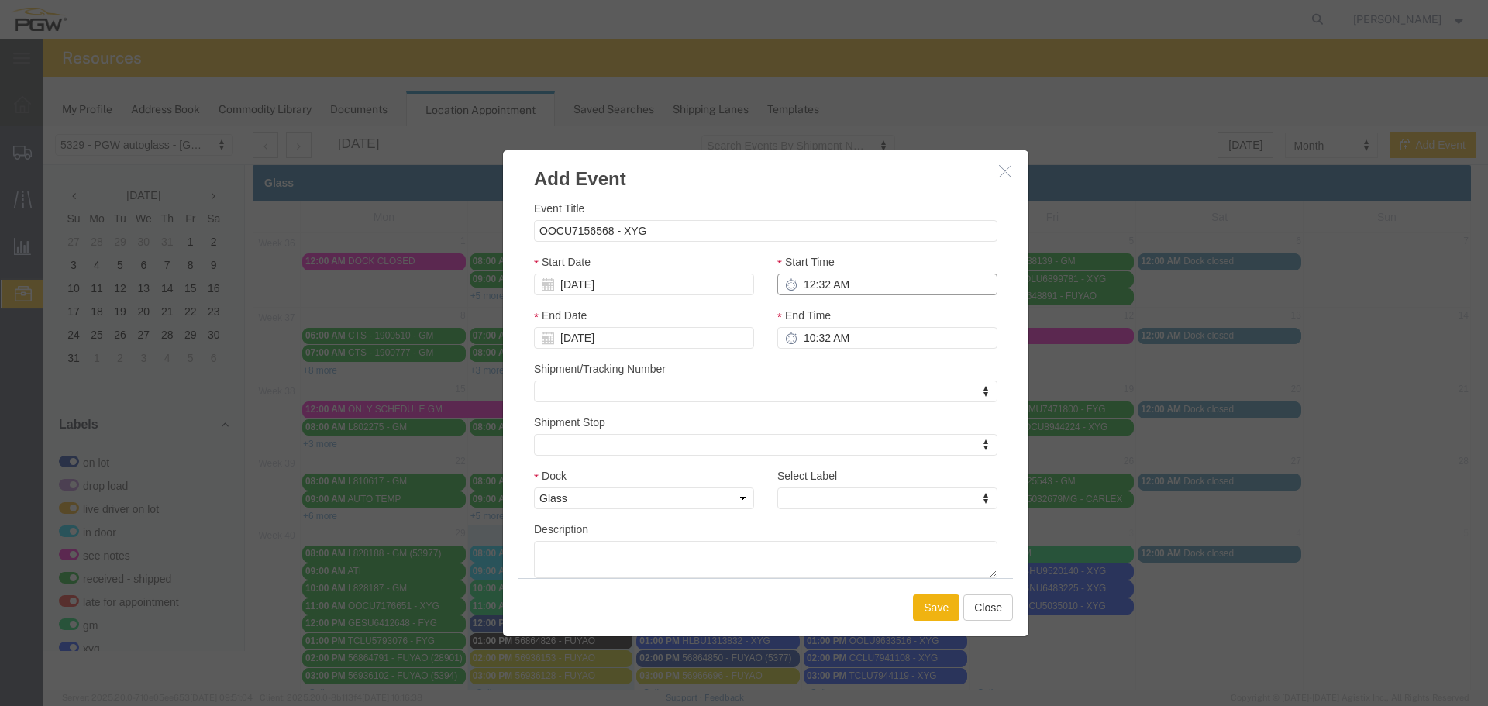
type input "1:32 AM"
type input "12:00 AM"
type input "1:00 AM"
type input "12:00 PM"
type input "1:00 PM"
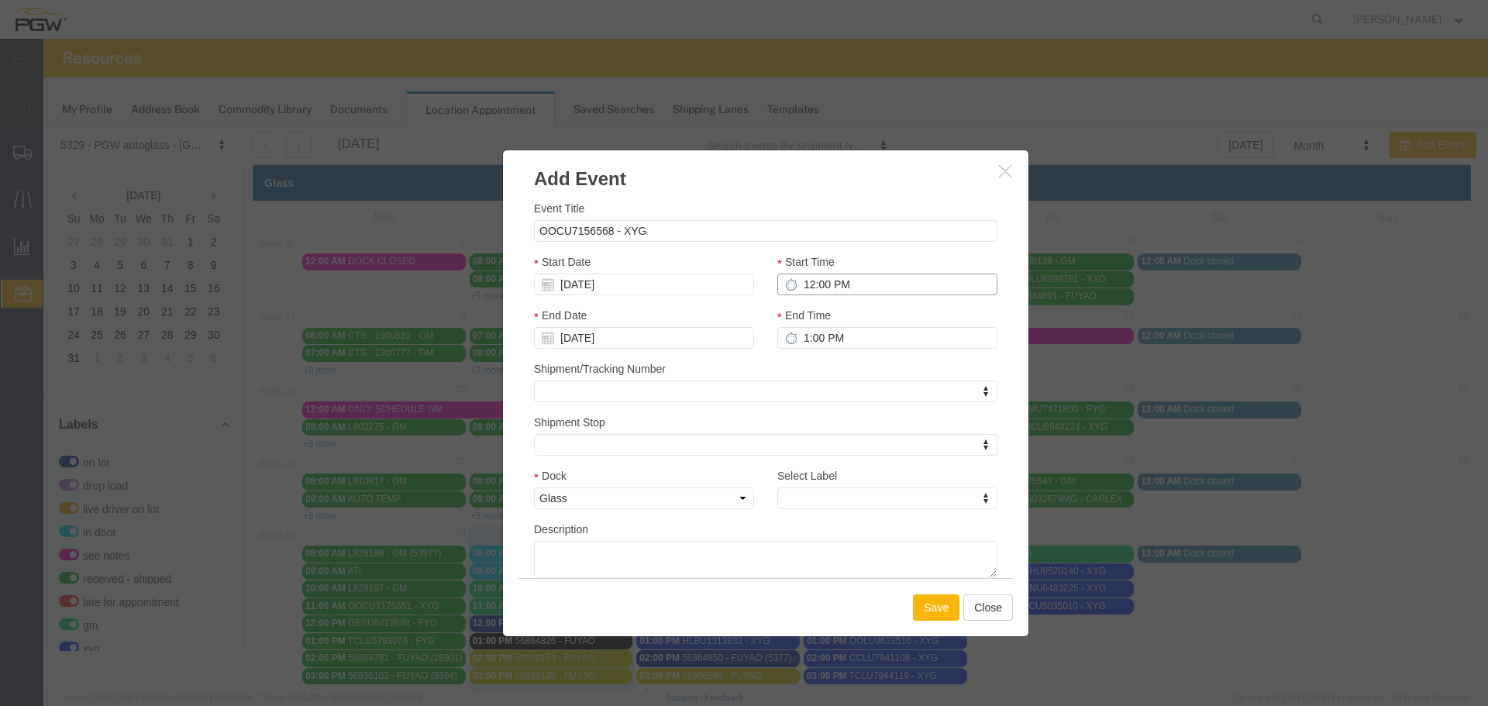
type input "12:00 PM"
click at [923, 606] on button "Save" at bounding box center [936, 607] width 46 height 26
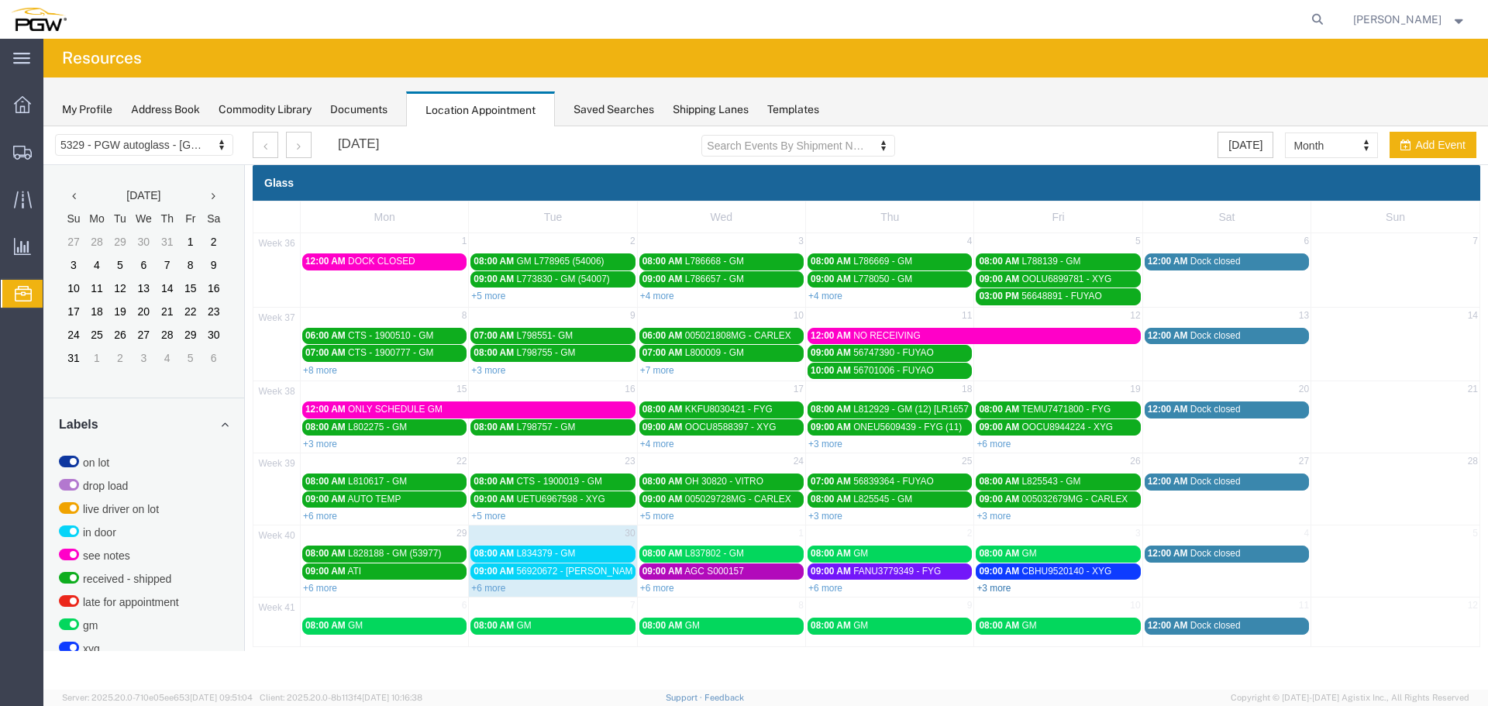
click at [996, 590] on link "+3 more" at bounding box center [993, 588] width 34 height 11
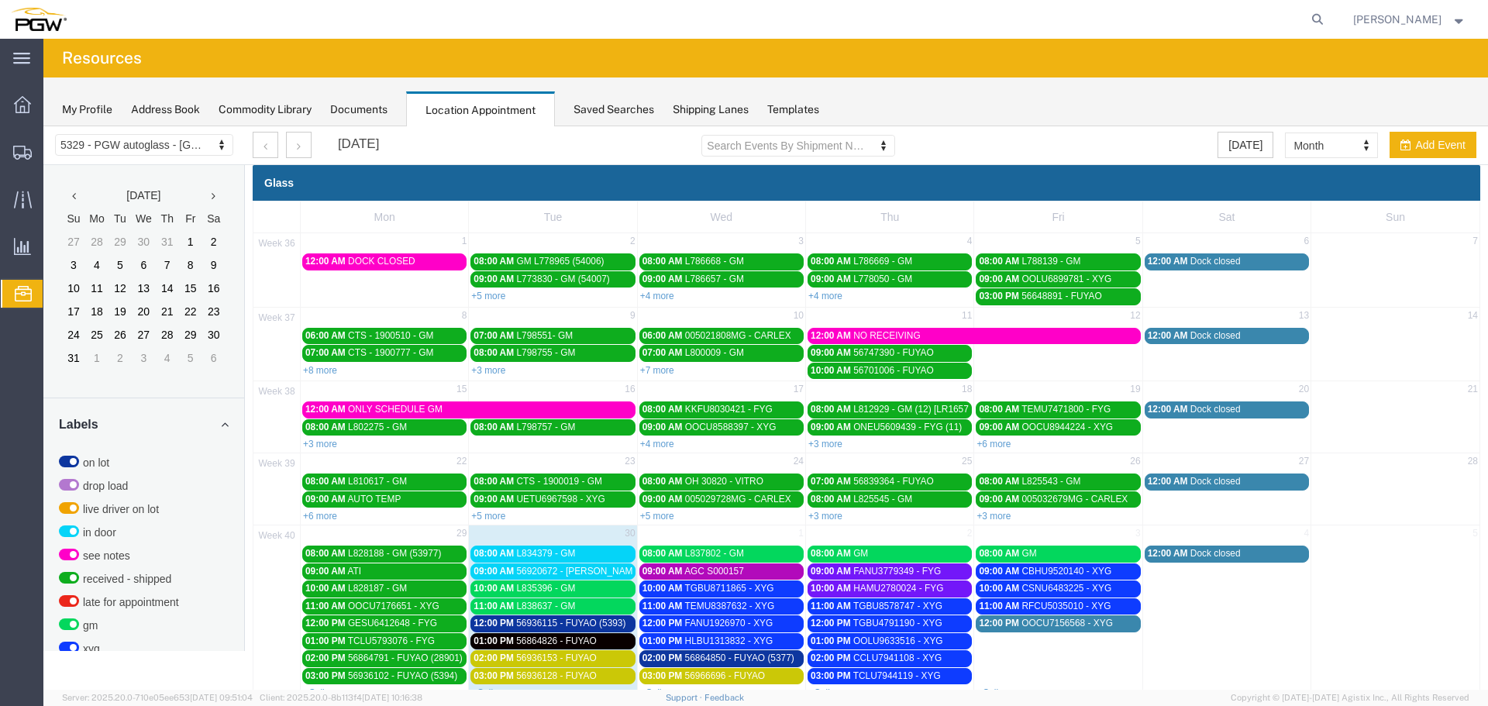
click at [1031, 625] on span "OOCU7156568 - XYG" at bounding box center [1066, 623] width 91 height 11
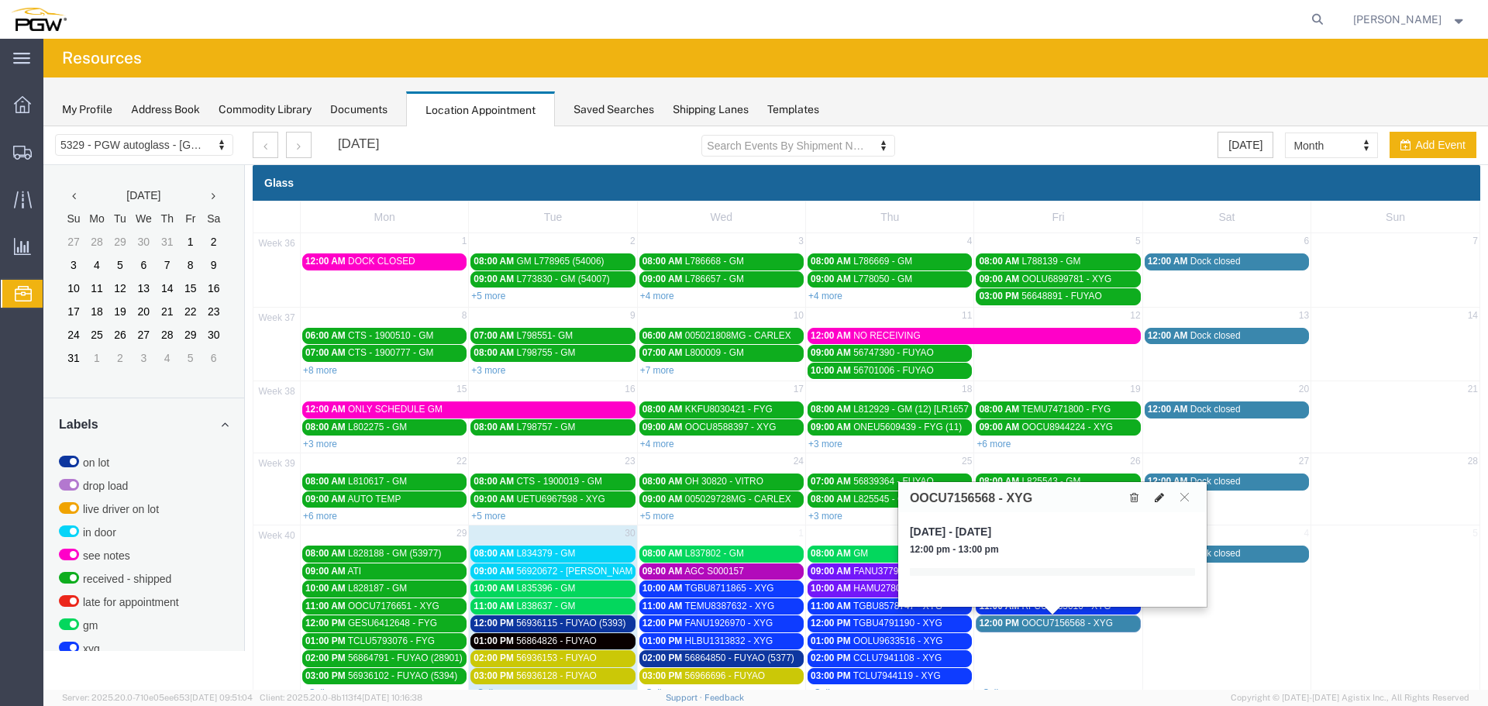
click at [1161, 498] on icon at bounding box center [1159, 497] width 9 height 11
select select "1"
select select
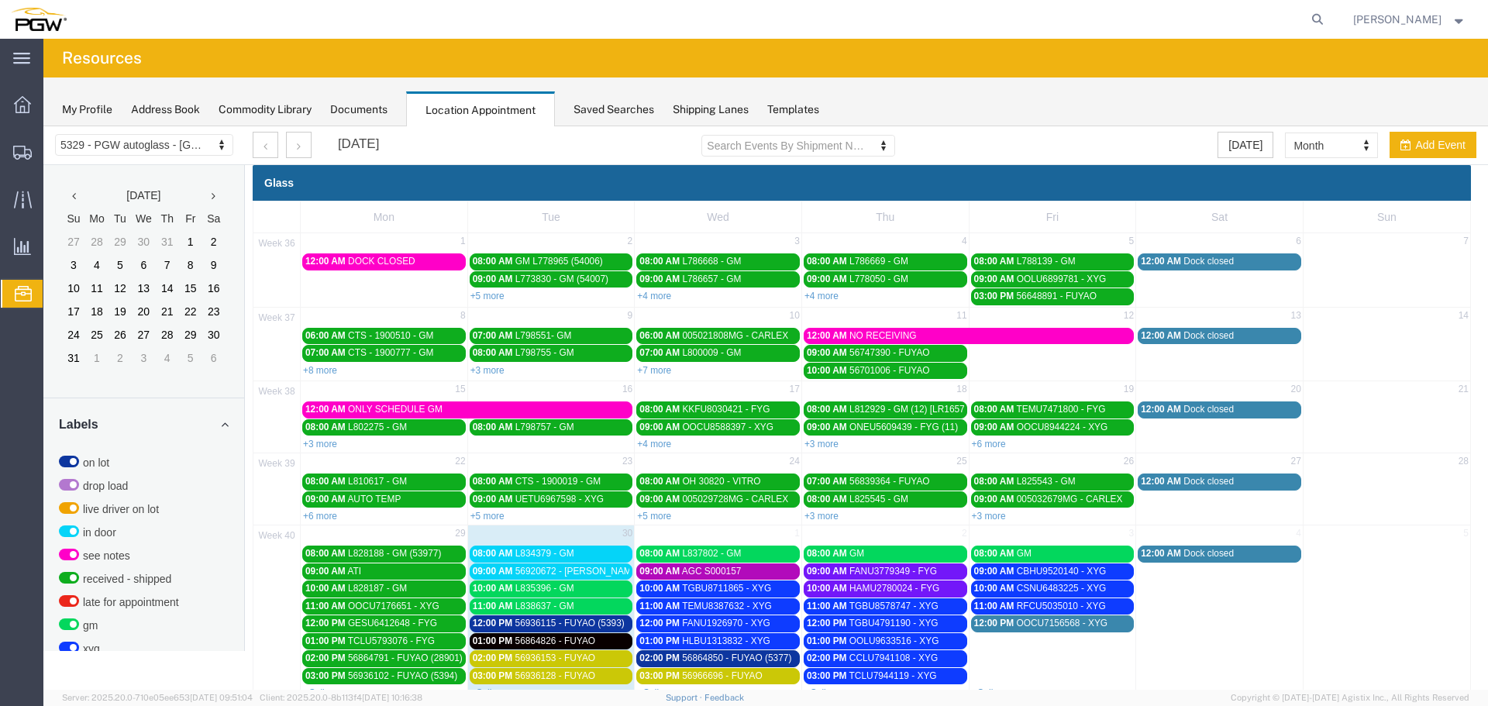
select select
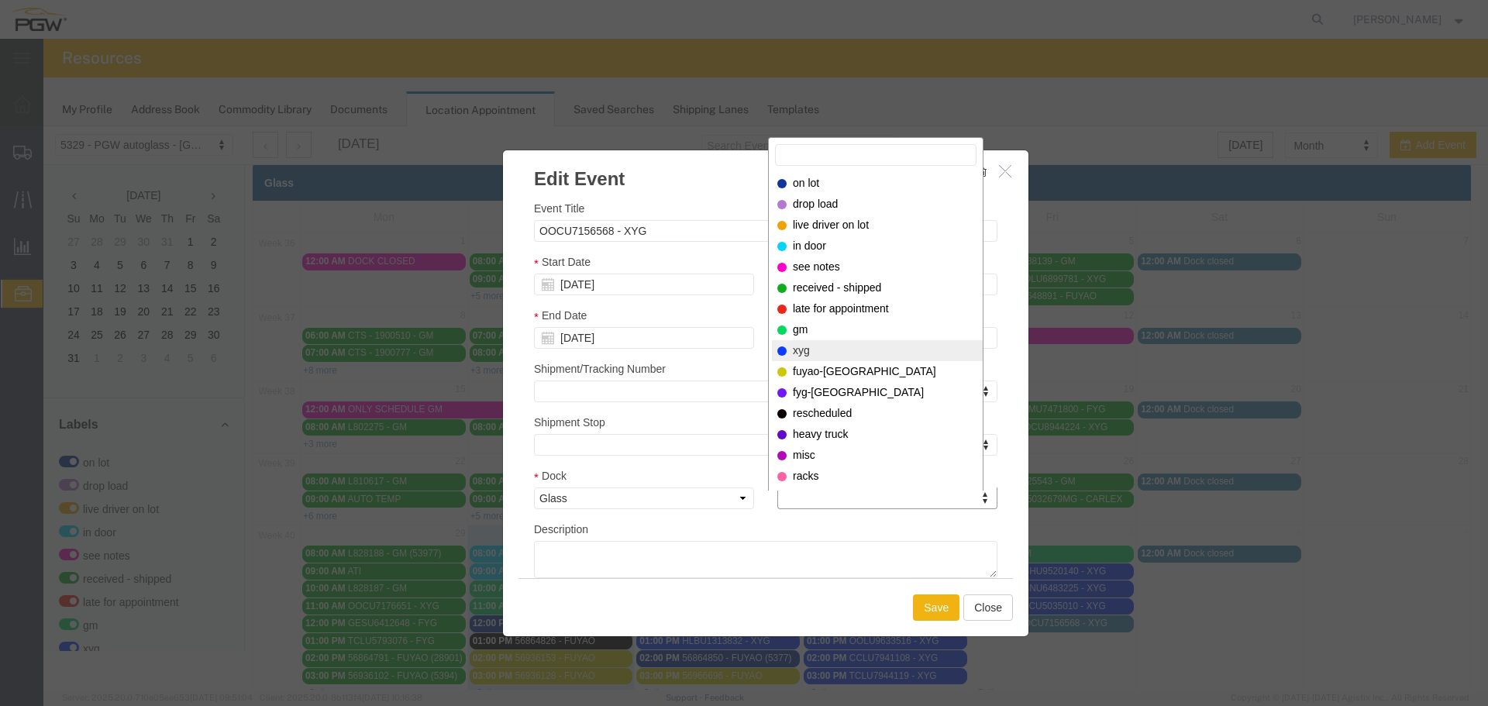
select select "12920"
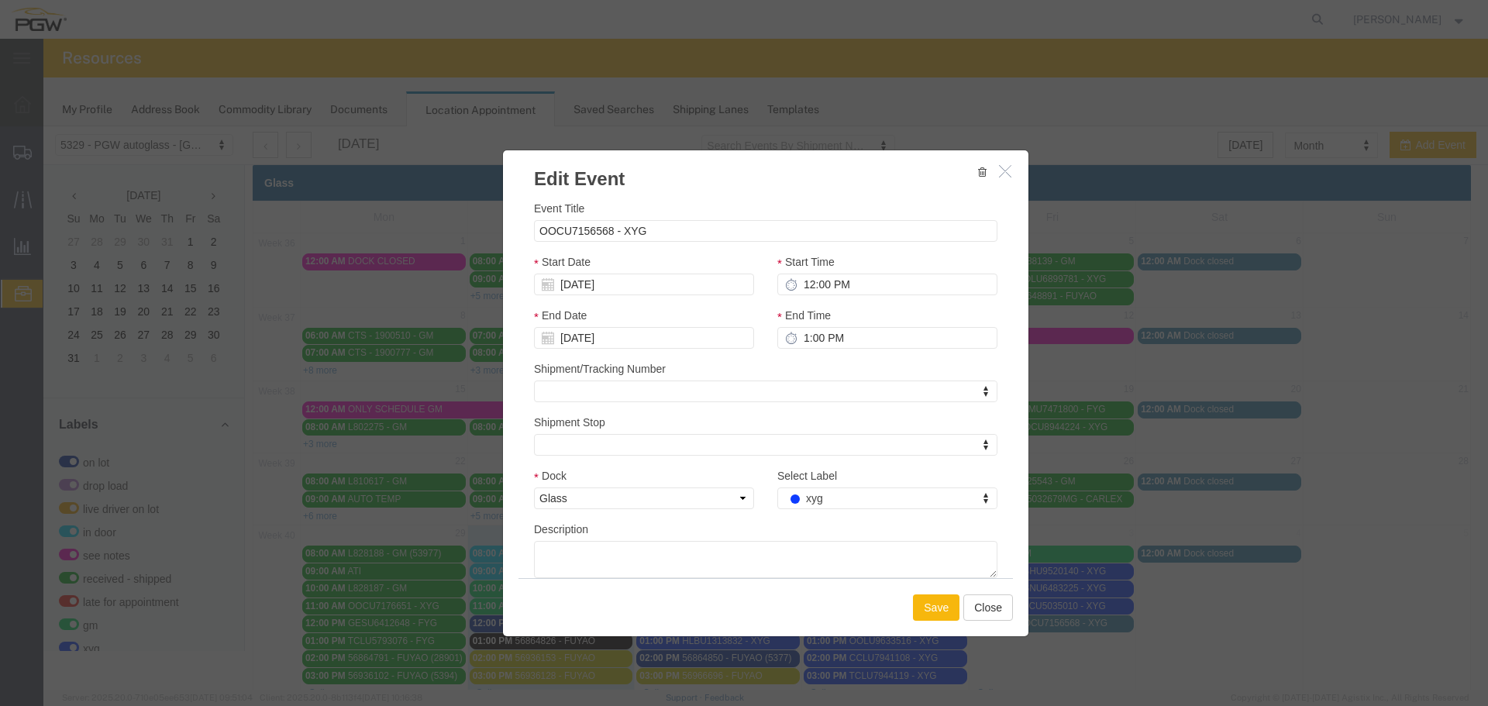
click at [931, 603] on button "Save" at bounding box center [936, 607] width 46 height 26
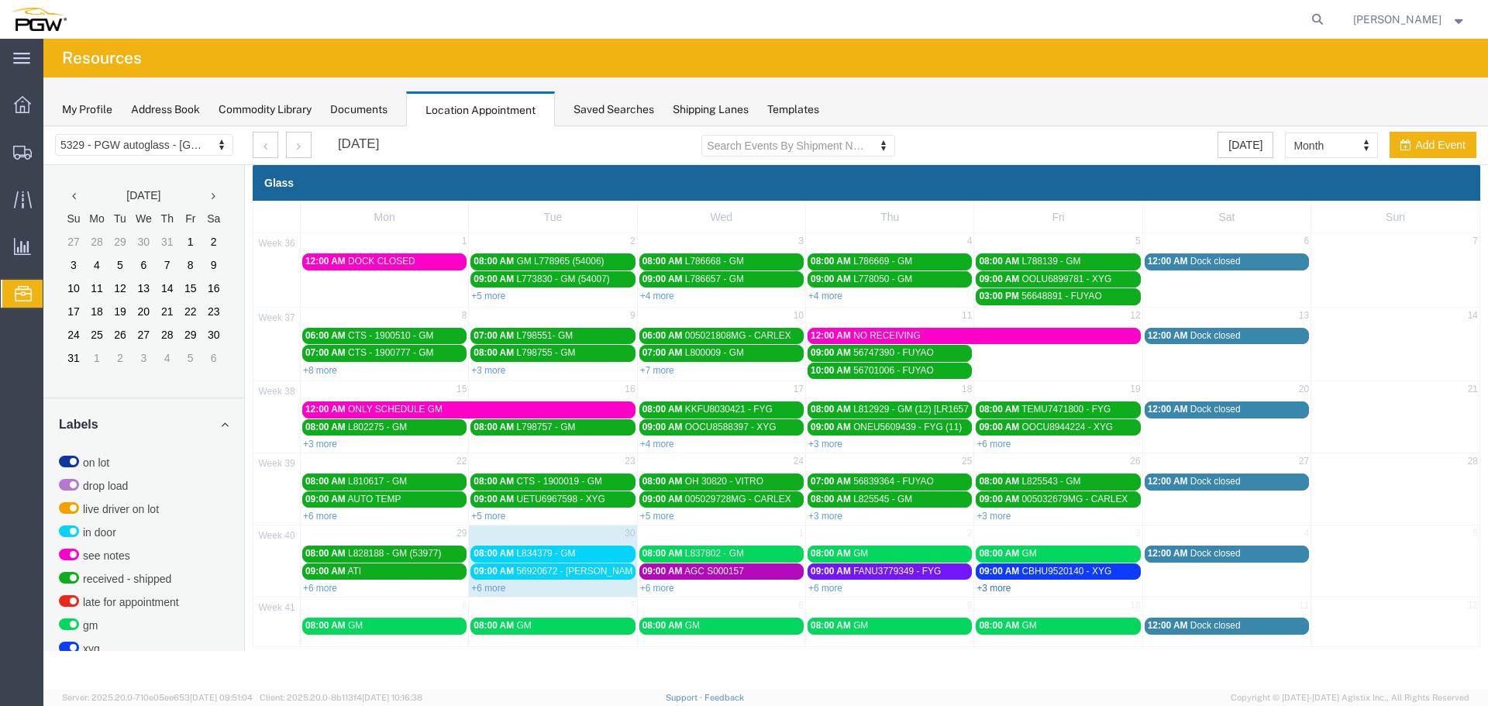
click at [989, 590] on link "+3 more" at bounding box center [993, 588] width 34 height 11
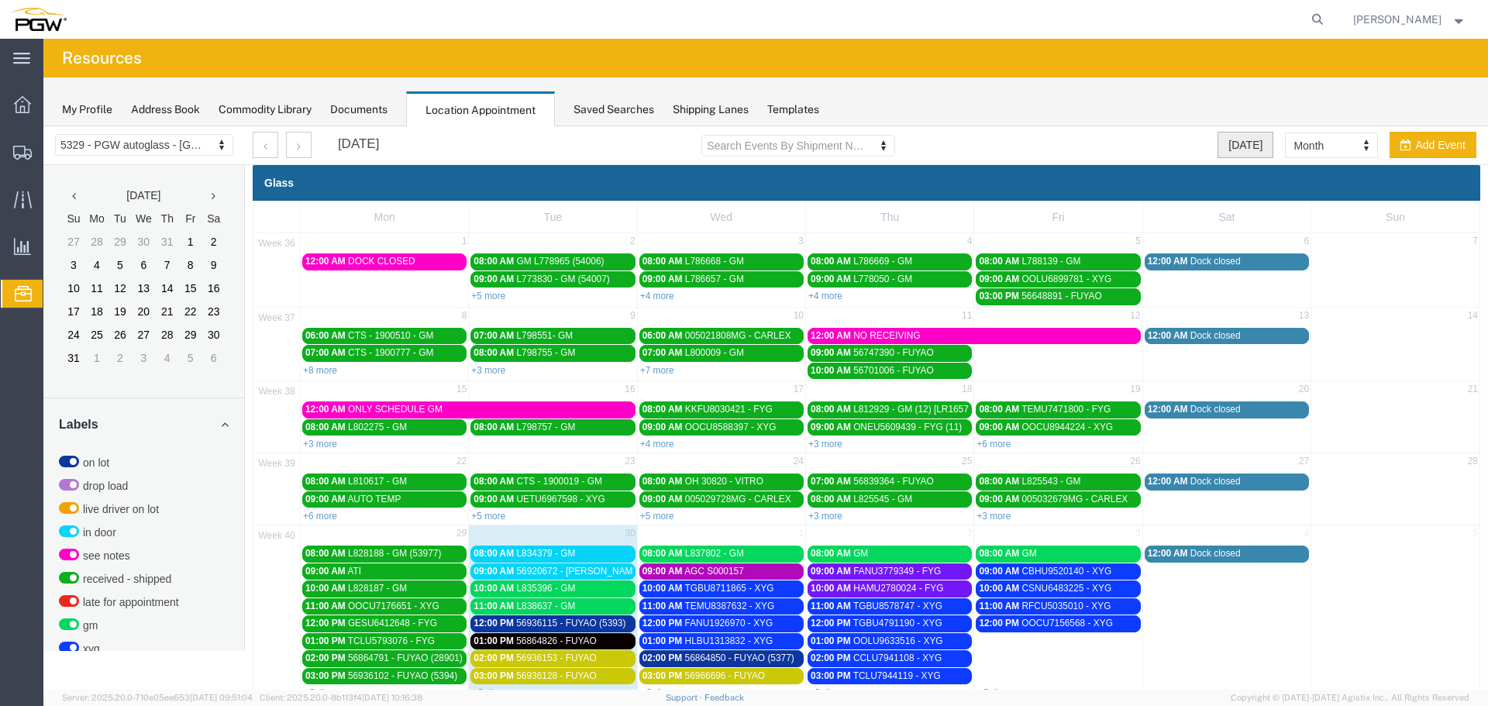
click at [1237, 138] on button "[DATE]" at bounding box center [1245, 145] width 56 height 26
select select "agendaDay"
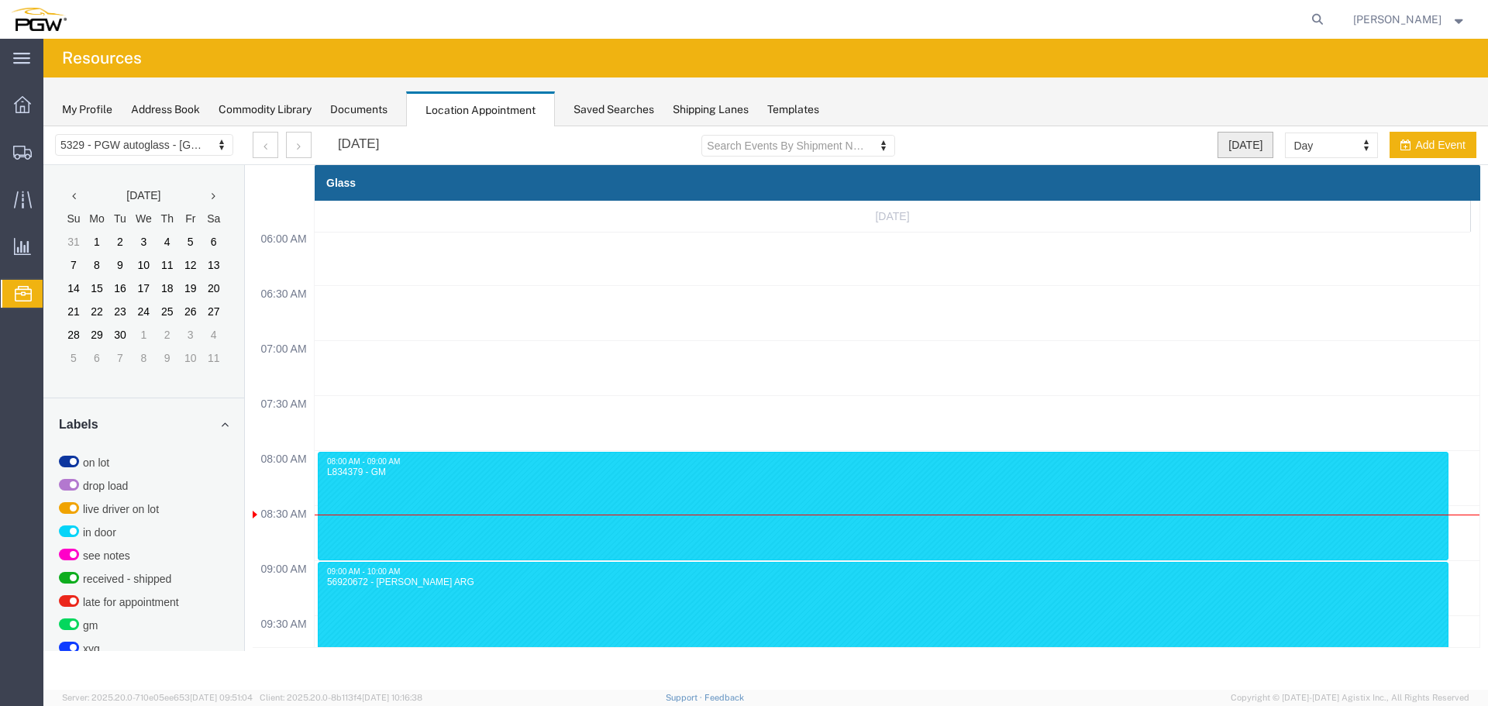
scroll to position [661, 0]
select select "month"
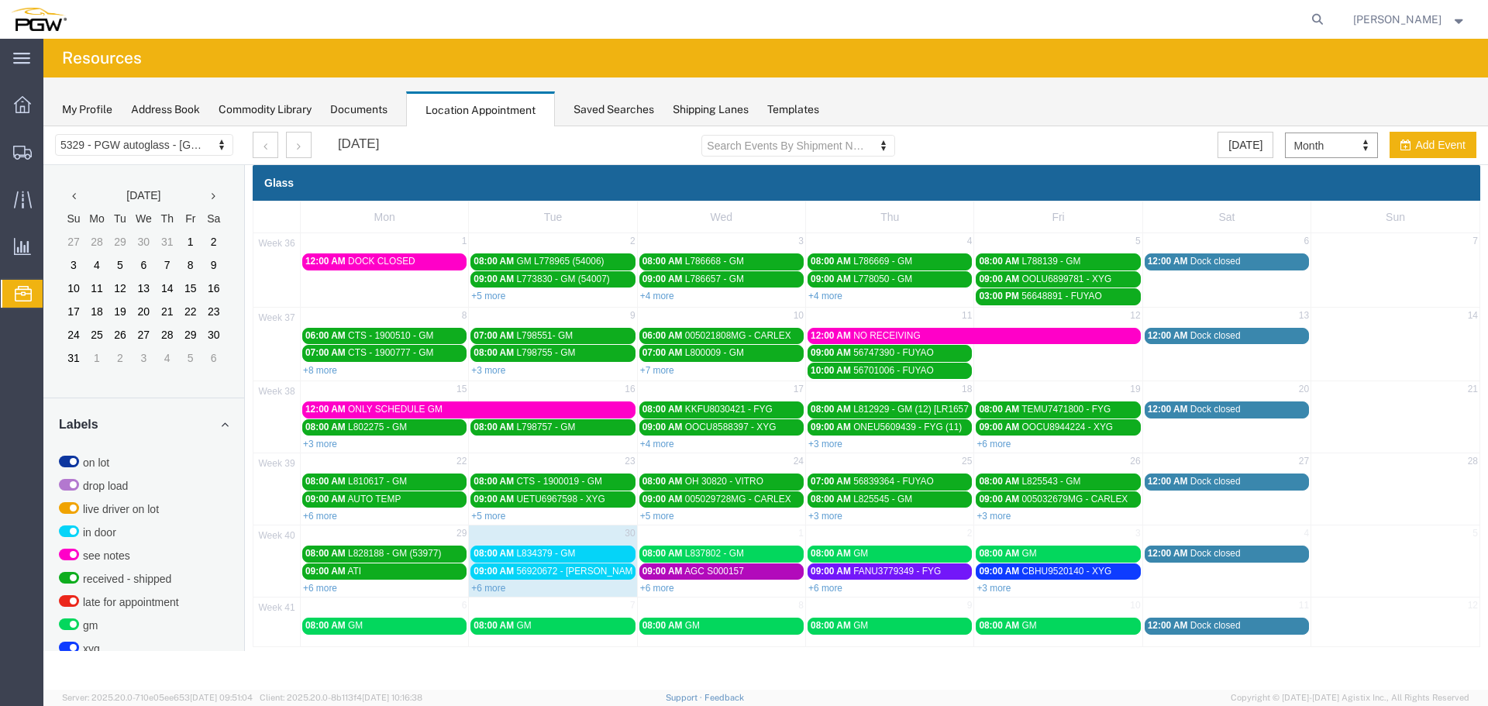
click at [645, 589] on link "+6 more" at bounding box center [657, 588] width 34 height 11
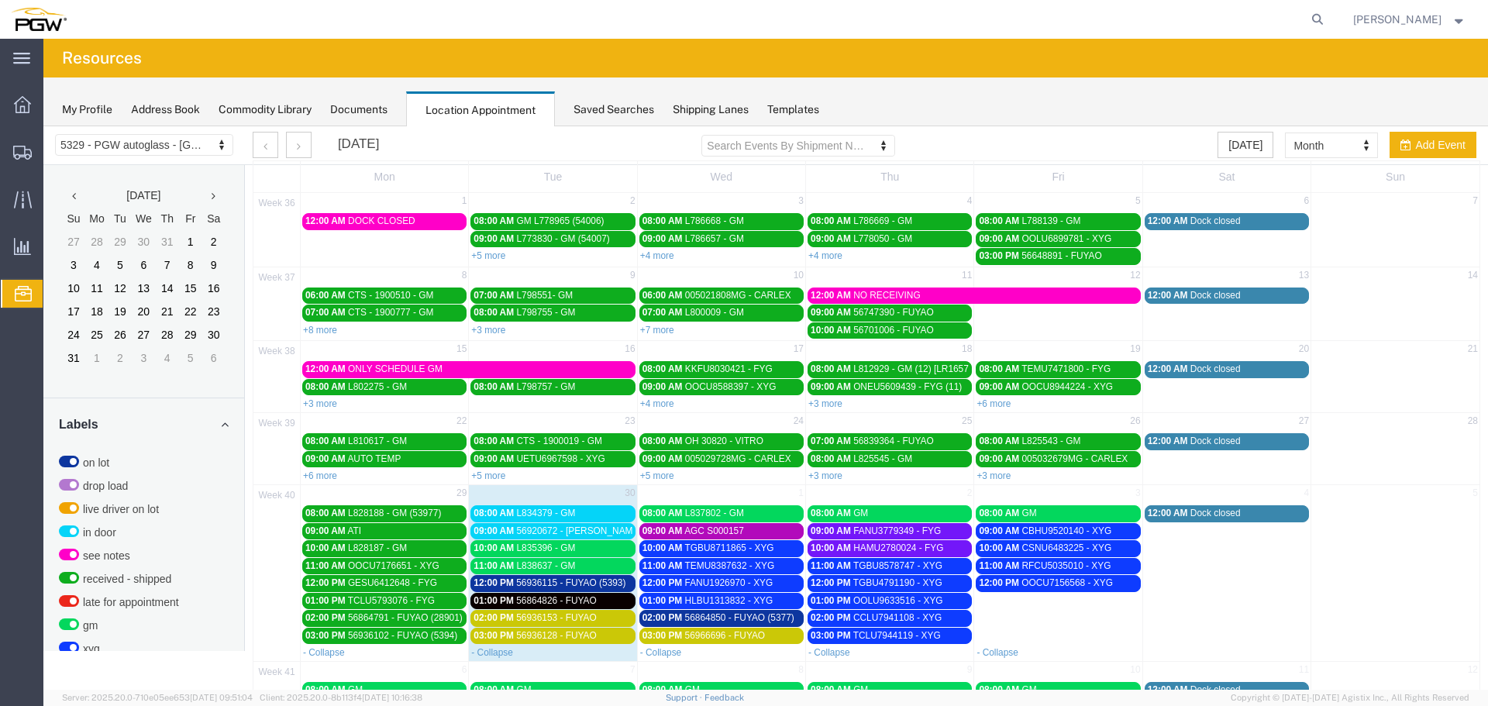
scroll to position [77, 0]
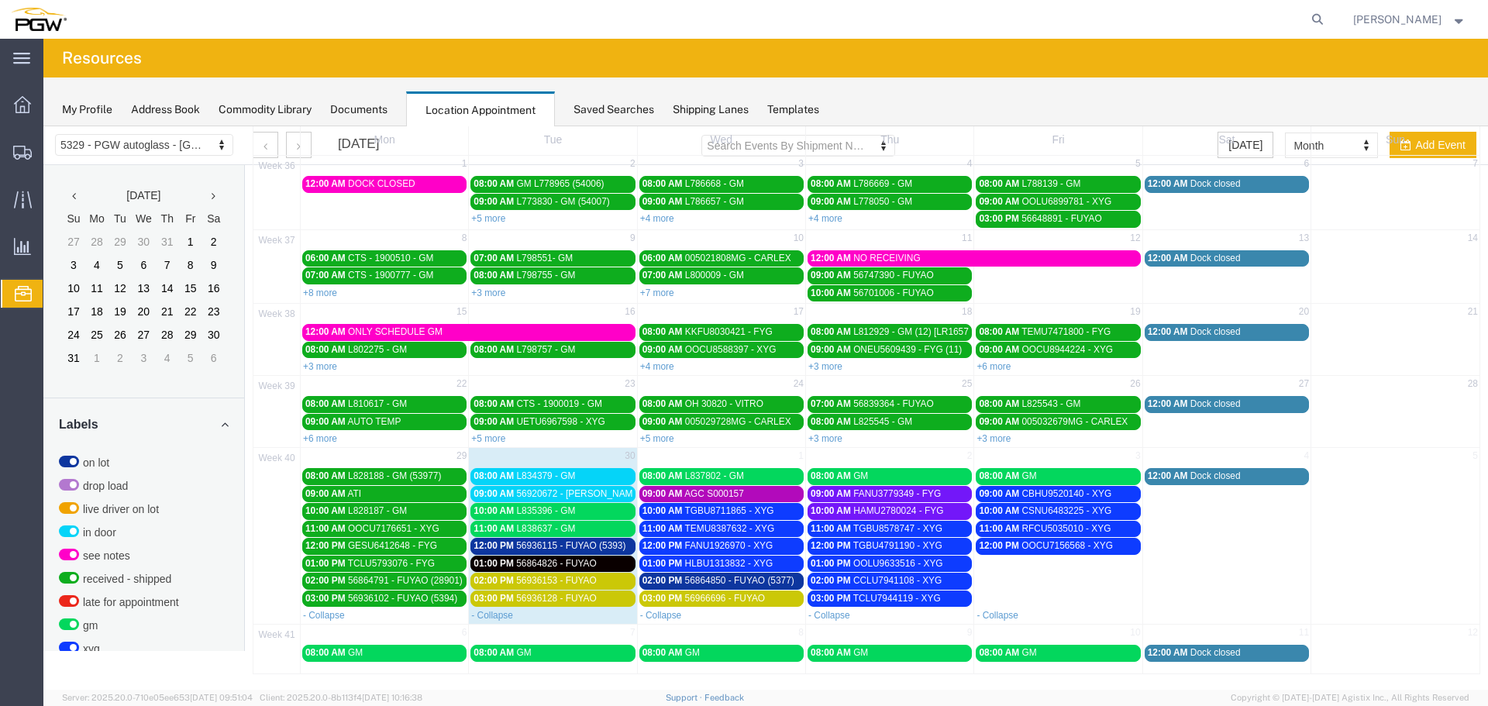
click at [605, 545] on span "56936115 - FUYAO (5393)" at bounding box center [570, 545] width 109 height 11
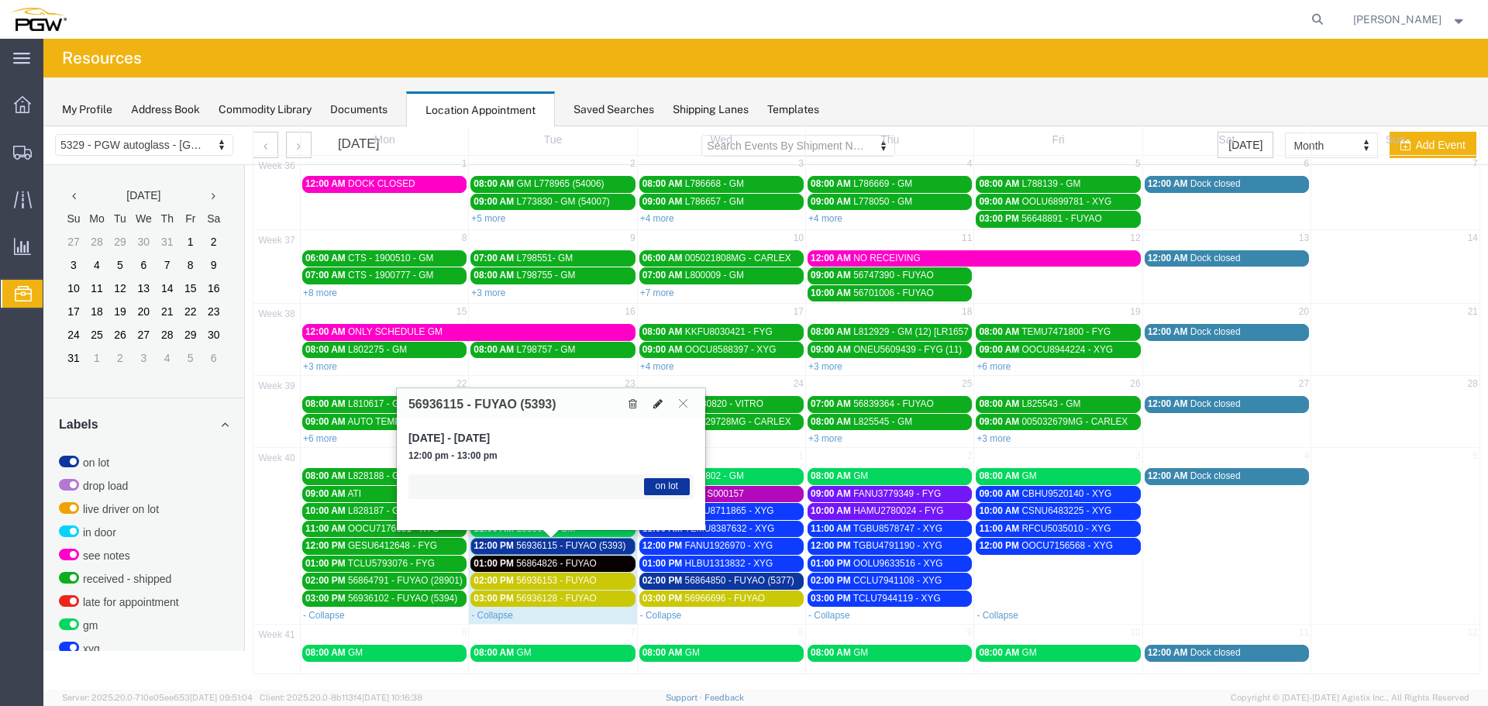
click at [659, 408] on icon at bounding box center [657, 403] width 9 height 11
select select "1"
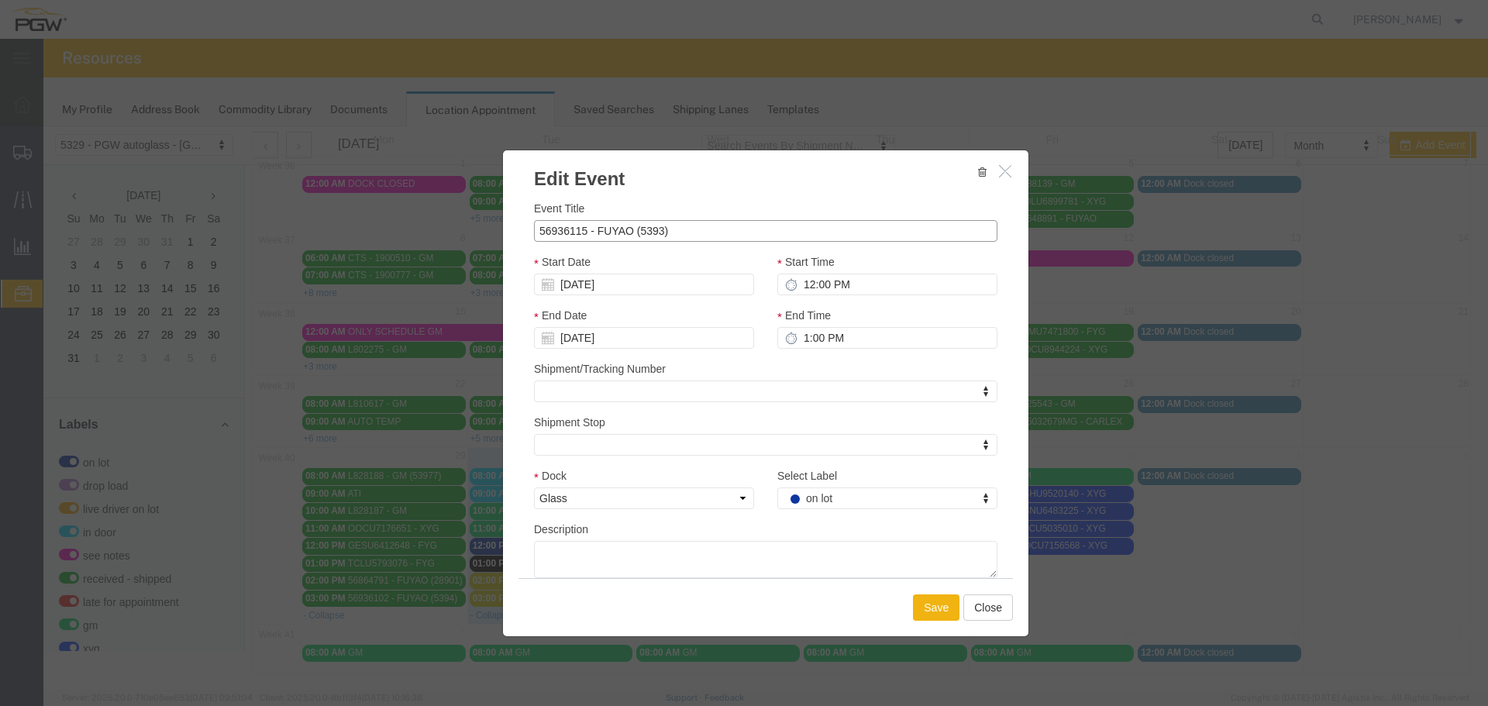
drag, startPoint x: 658, startPoint y: 232, endPoint x: 707, endPoint y: 234, distance: 49.6
click at [659, 232] on input "56936115 - FUYAO (5393)" at bounding box center [765, 231] width 463 height 22
type input "56936115 - FUYAO (5394)"
click at [571, 280] on input "[DATE]" at bounding box center [644, 285] width 220 height 22
click at [560, 458] on td "29" at bounding box center [568, 450] width 23 height 23
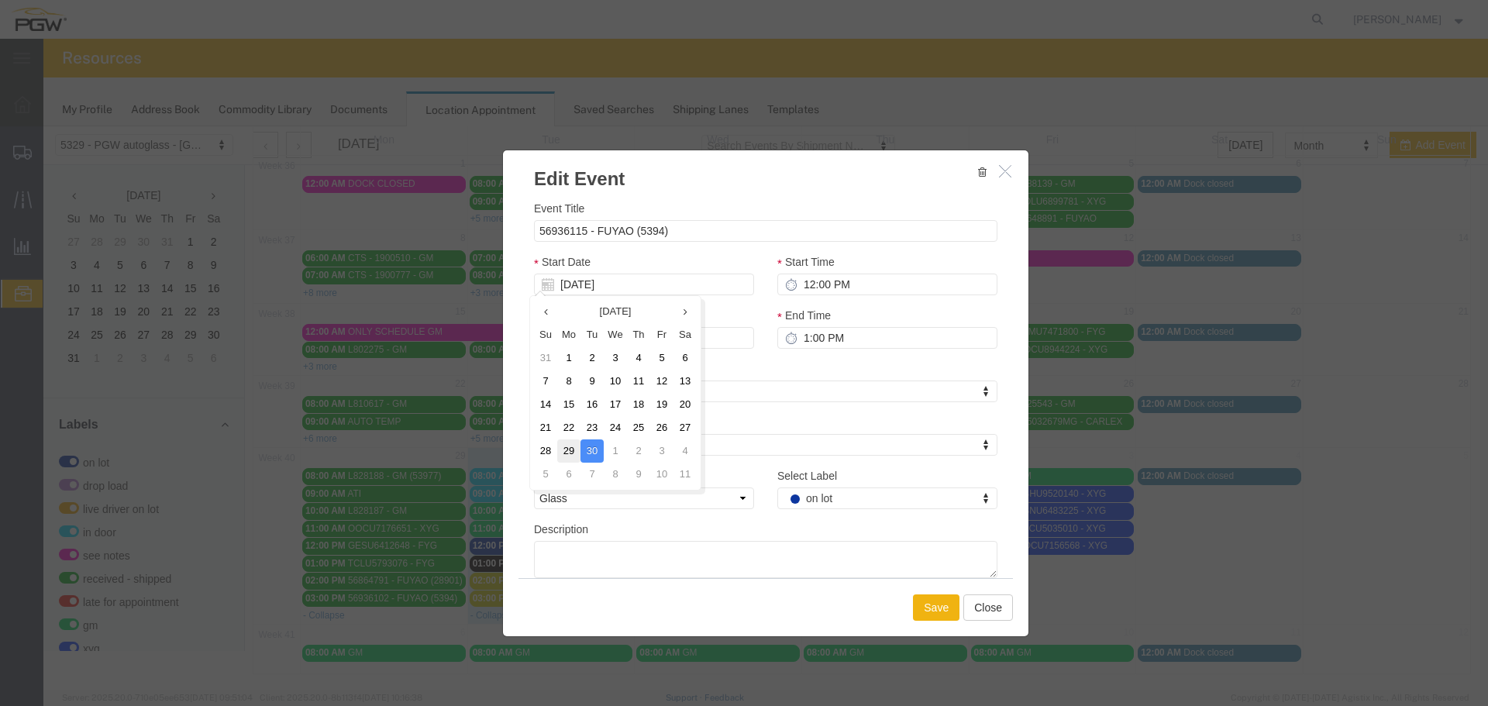
type input "09/29/2025"
click at [793, 282] on input "12:00 PM" at bounding box center [887, 285] width 220 height 22
type input "3:00 PM"
type input "4:00 PM"
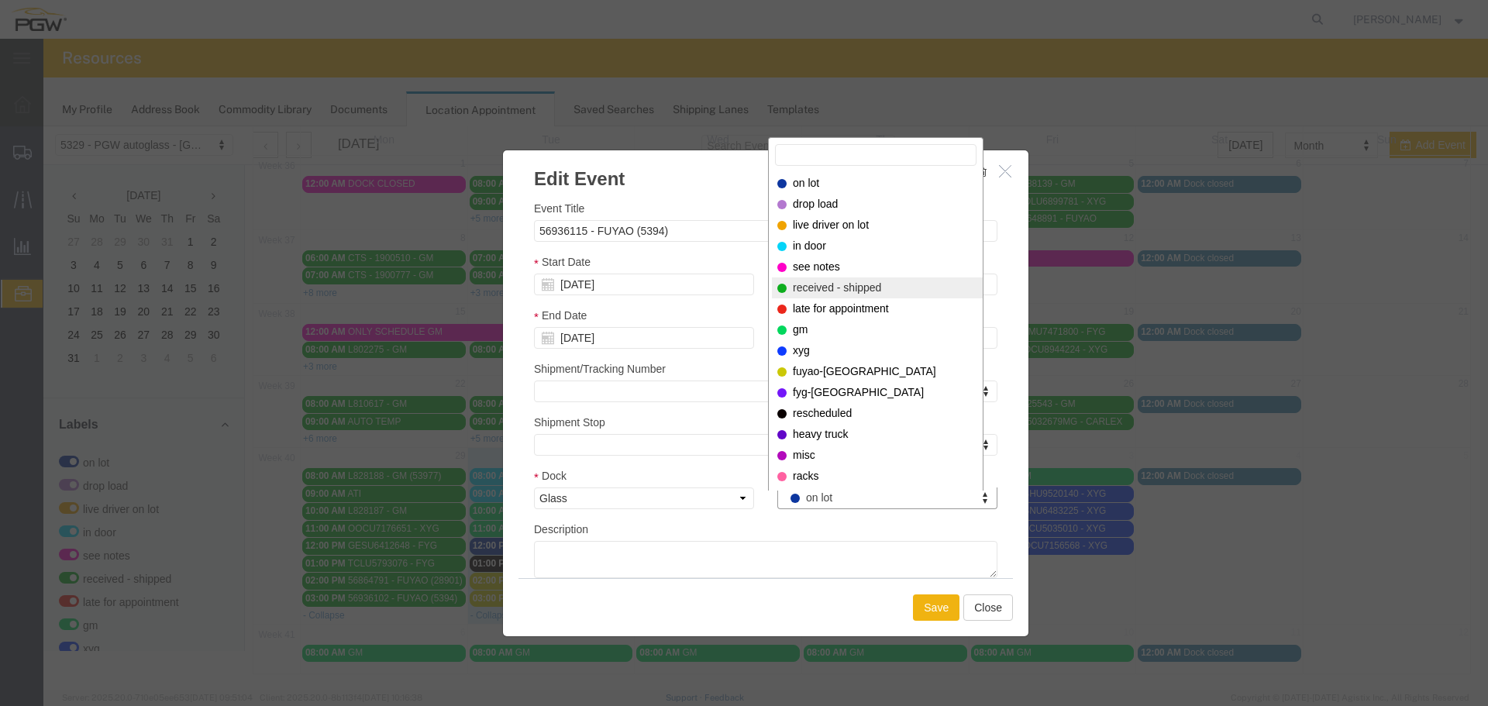
select select "200"
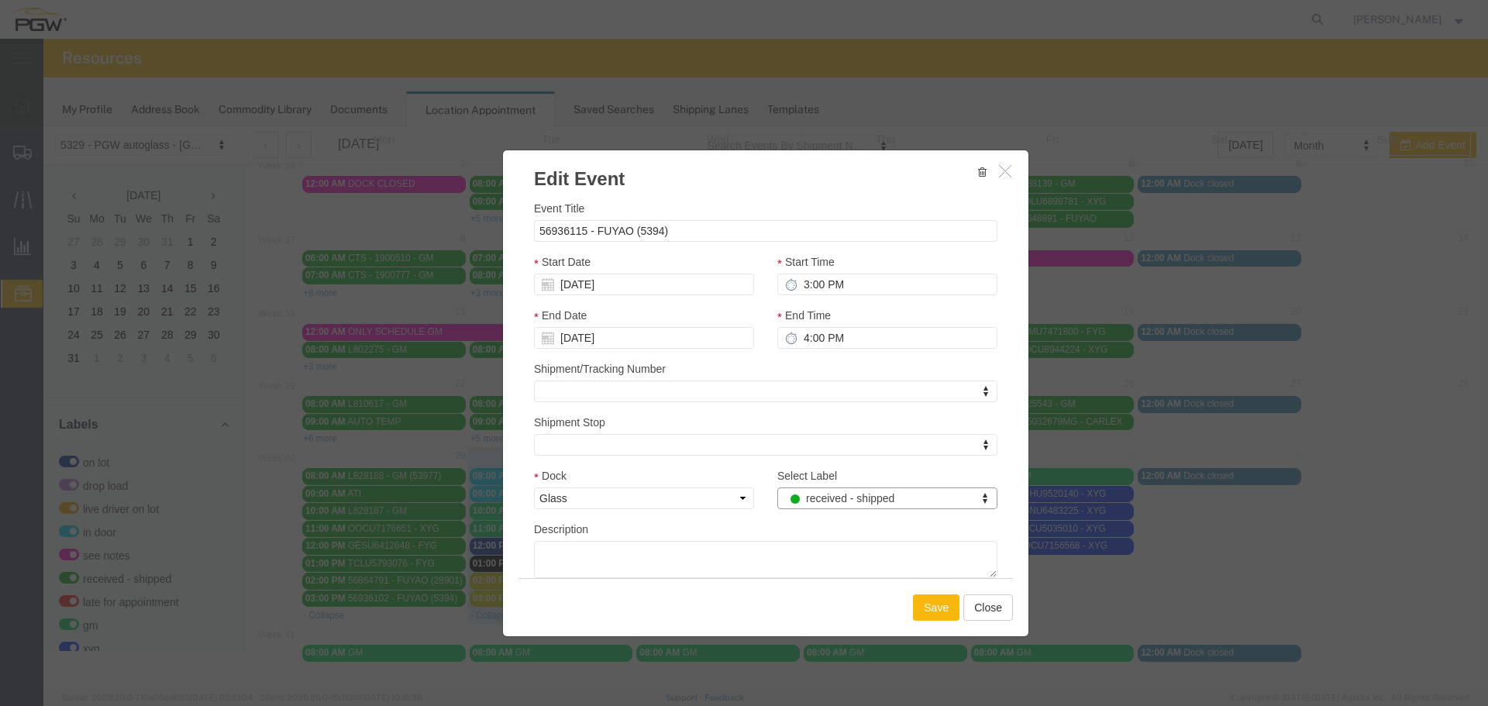
click at [926, 601] on button "Save" at bounding box center [936, 607] width 46 height 26
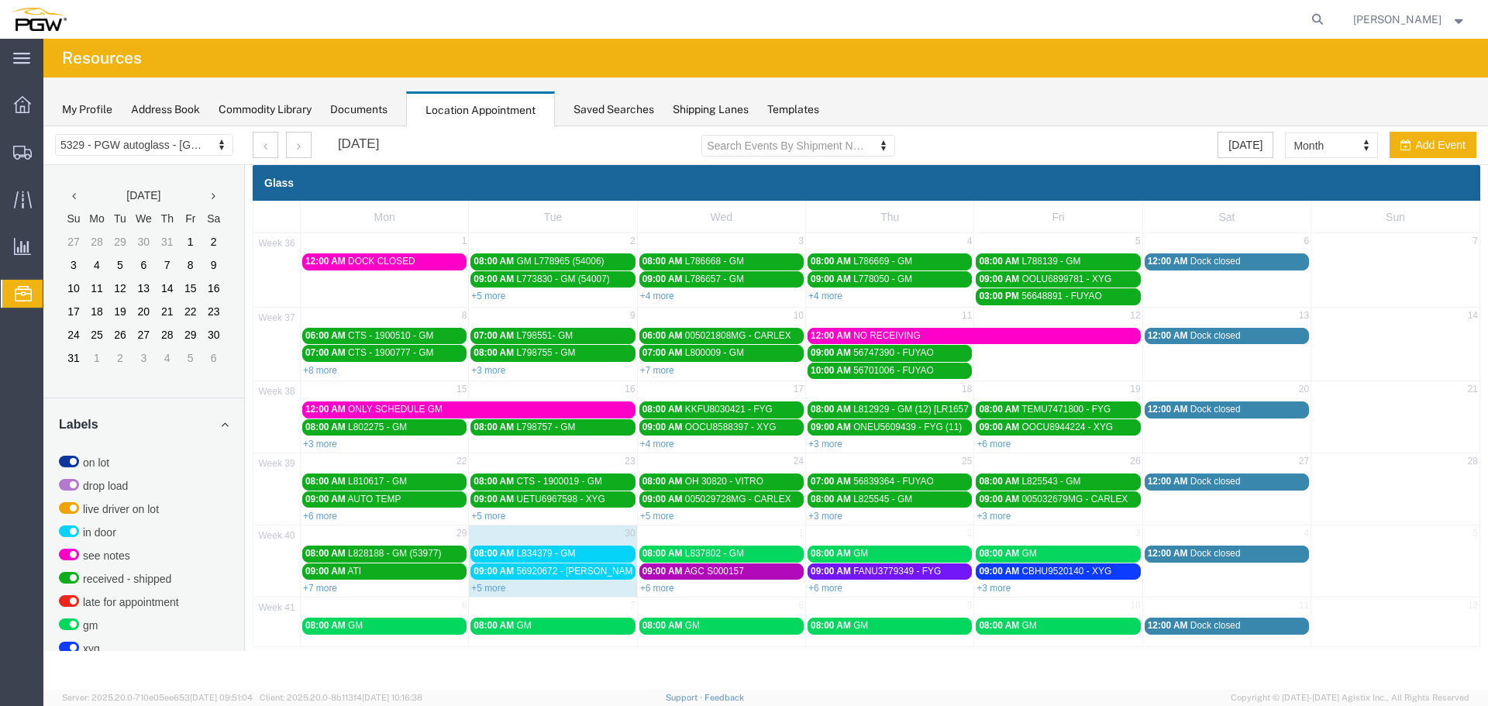
scroll to position [0, 0]
click at [486, 585] on link "+5 more" at bounding box center [488, 588] width 34 height 11
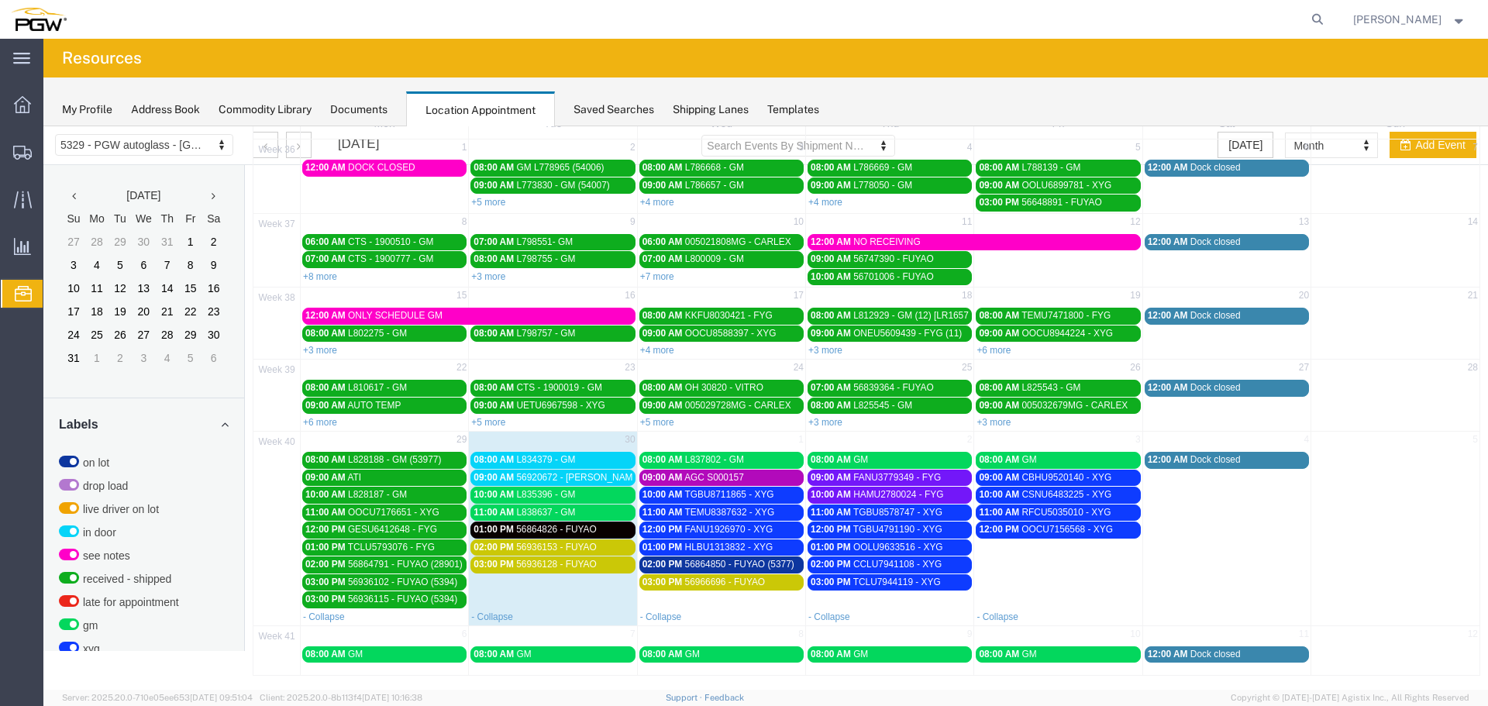
scroll to position [96, 0]
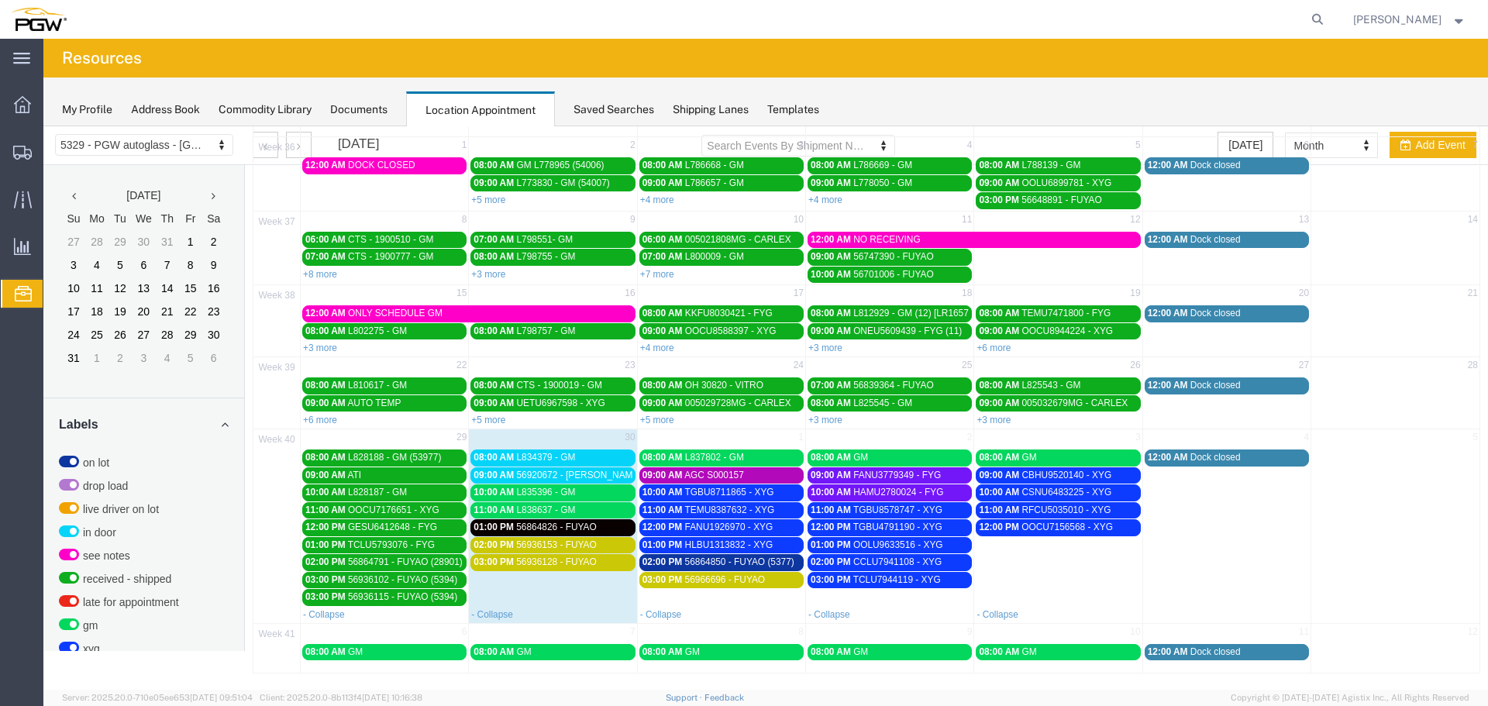
click at [422, 577] on span "56936102 - FUYAO (5394)" at bounding box center [402, 579] width 109 height 11
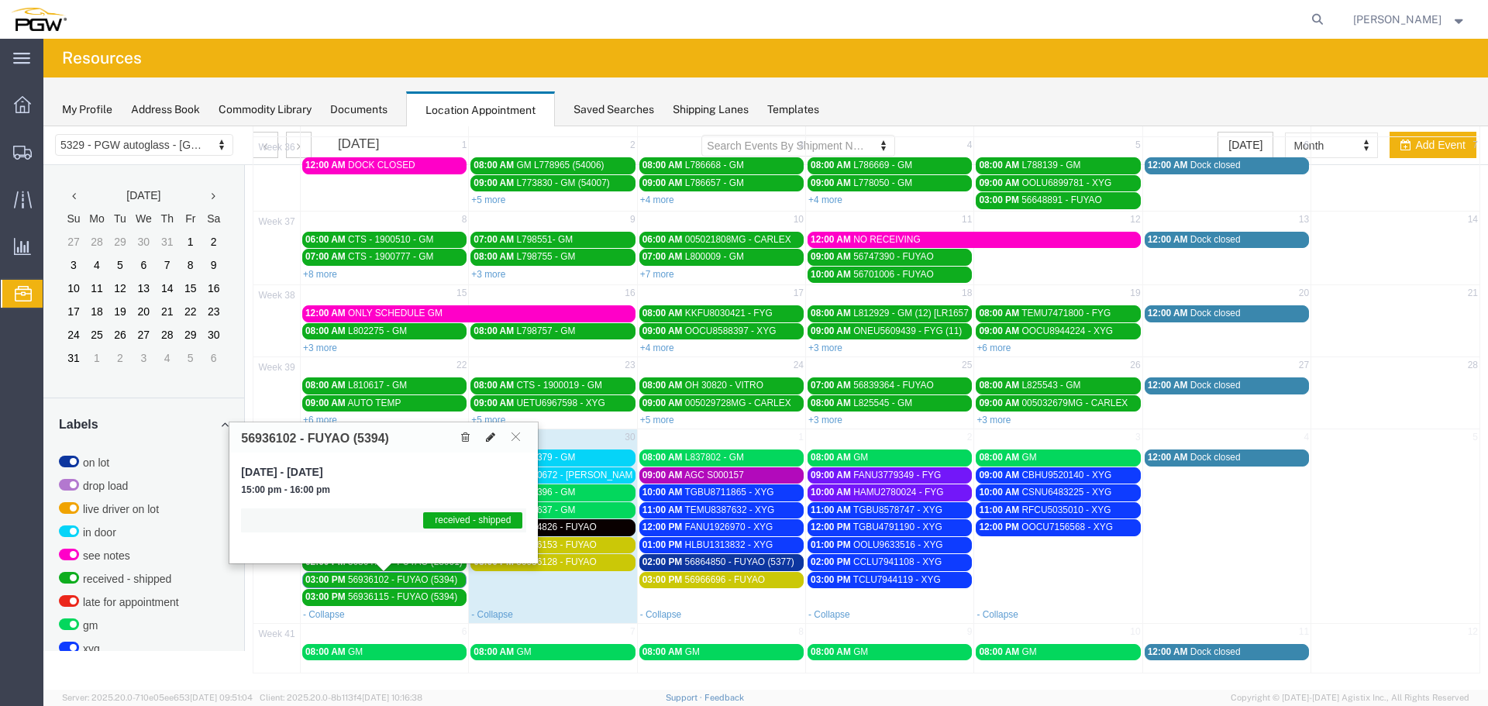
click at [492, 436] on icon at bounding box center [490, 437] width 9 height 11
select select "1"
select select "200"
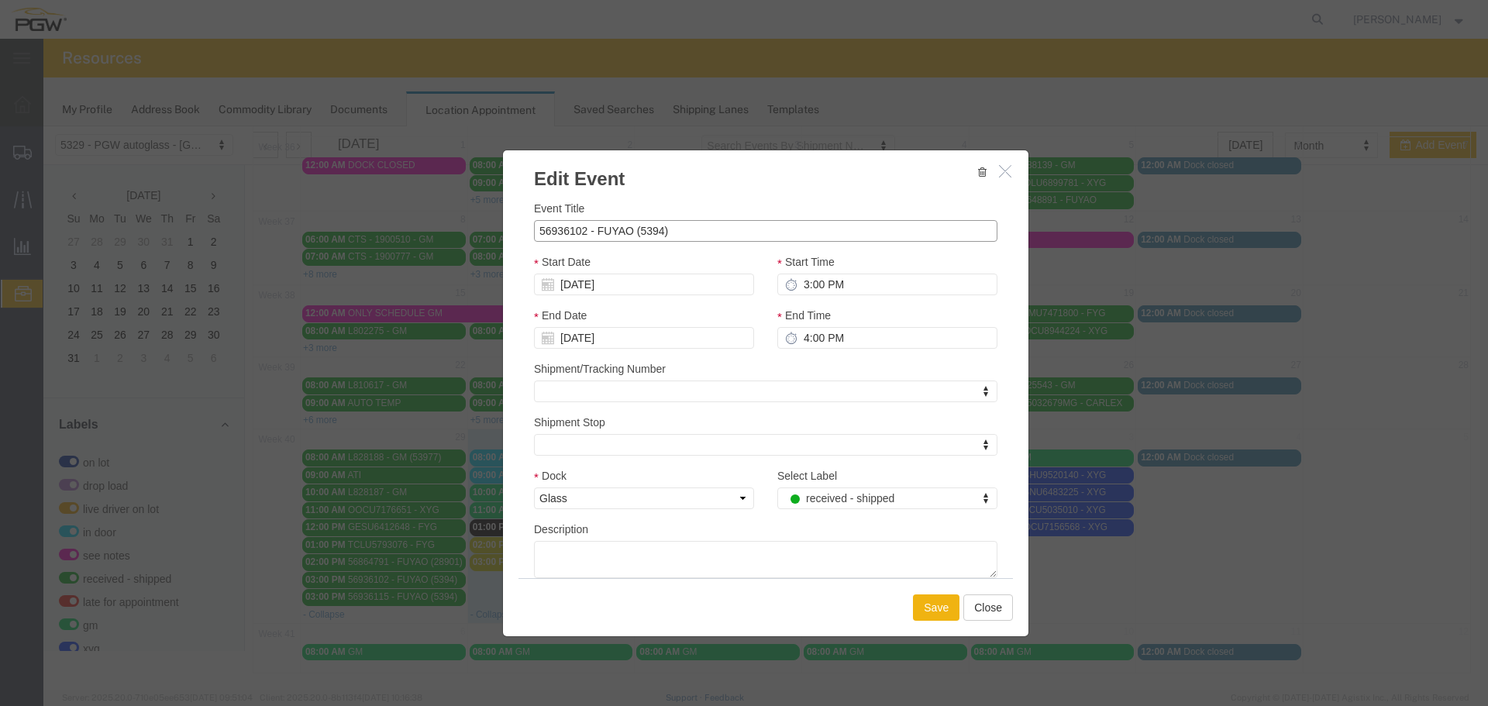
click at [659, 230] on input "56936102 - FUYAO (5394)" at bounding box center [765, 231] width 463 height 22
type input "56936102 - FUYAO (5393)"
click at [673, 284] on input "09/29/2025" at bounding box center [644, 285] width 220 height 22
click at [590, 451] on td "30" at bounding box center [591, 450] width 23 height 23
type input "[DATE]"
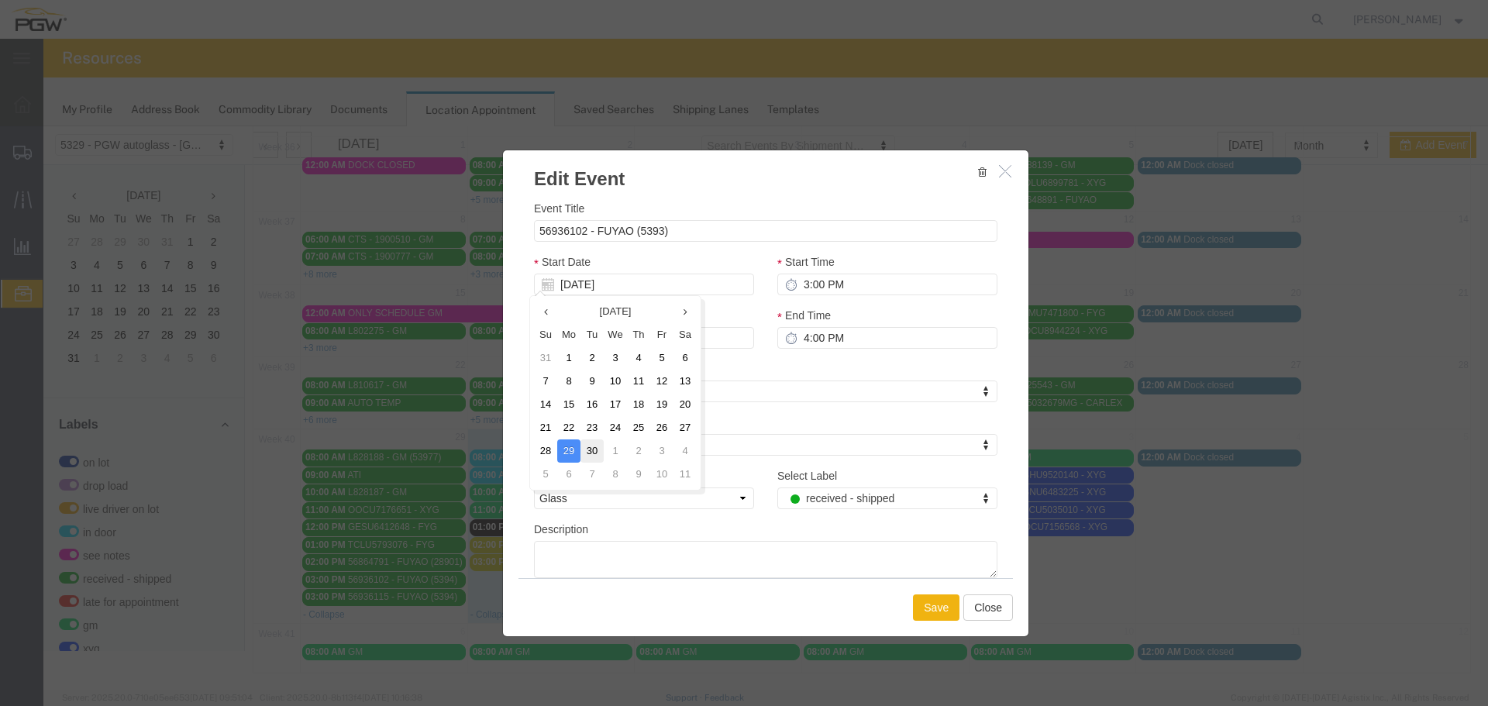
type input "[DATE]"
click at [795, 282] on input "3:00 PM" at bounding box center [887, 285] width 220 height 22
type input "12:00 PM"
type input "1:00 PM"
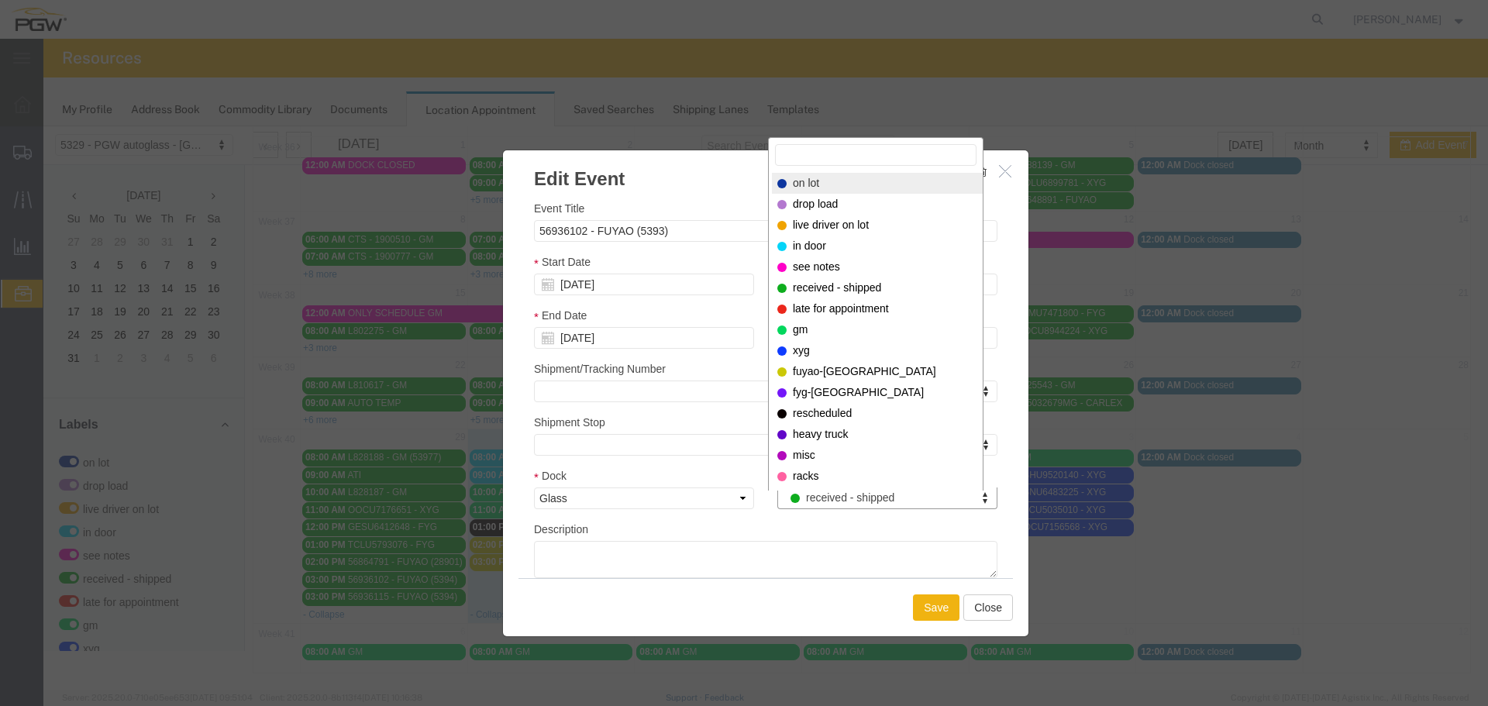
select select "300"
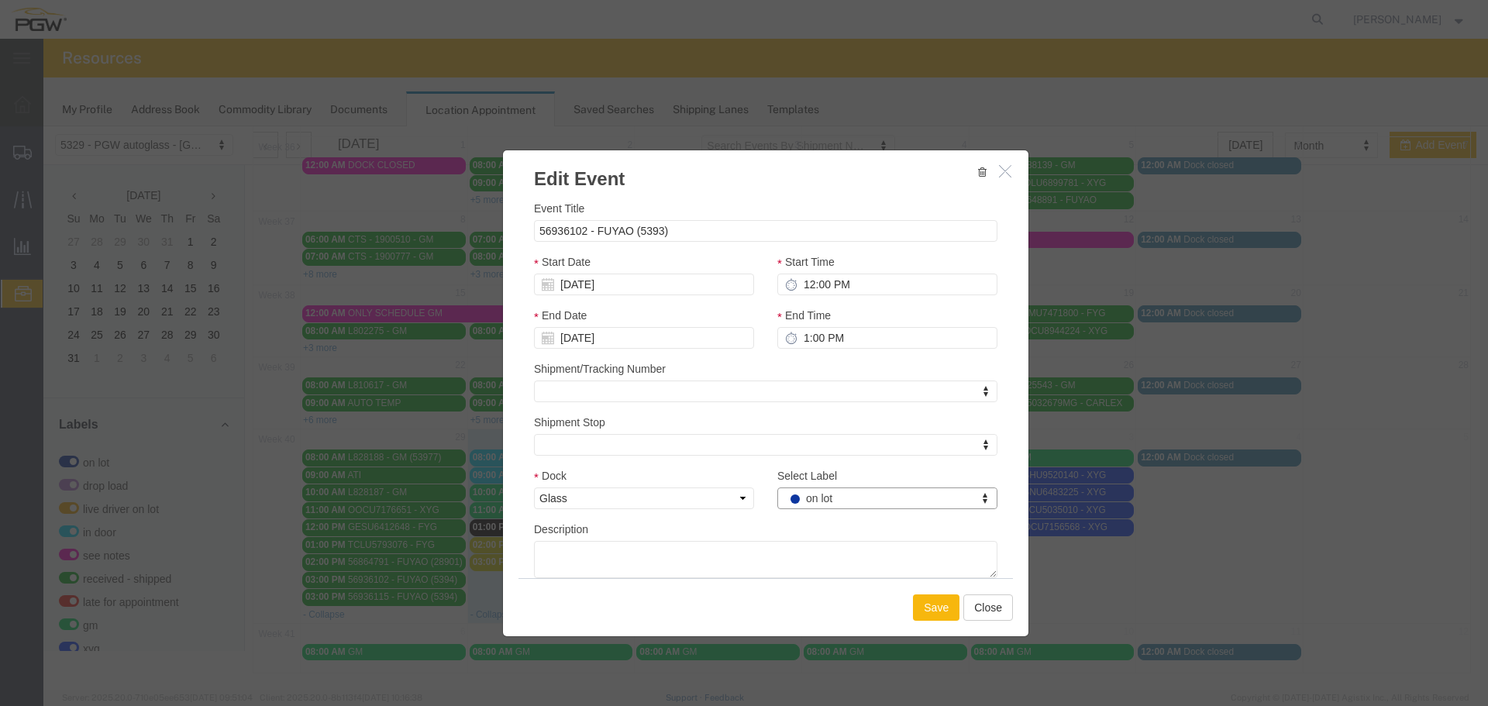
click at [928, 610] on button "Save" at bounding box center [936, 607] width 46 height 26
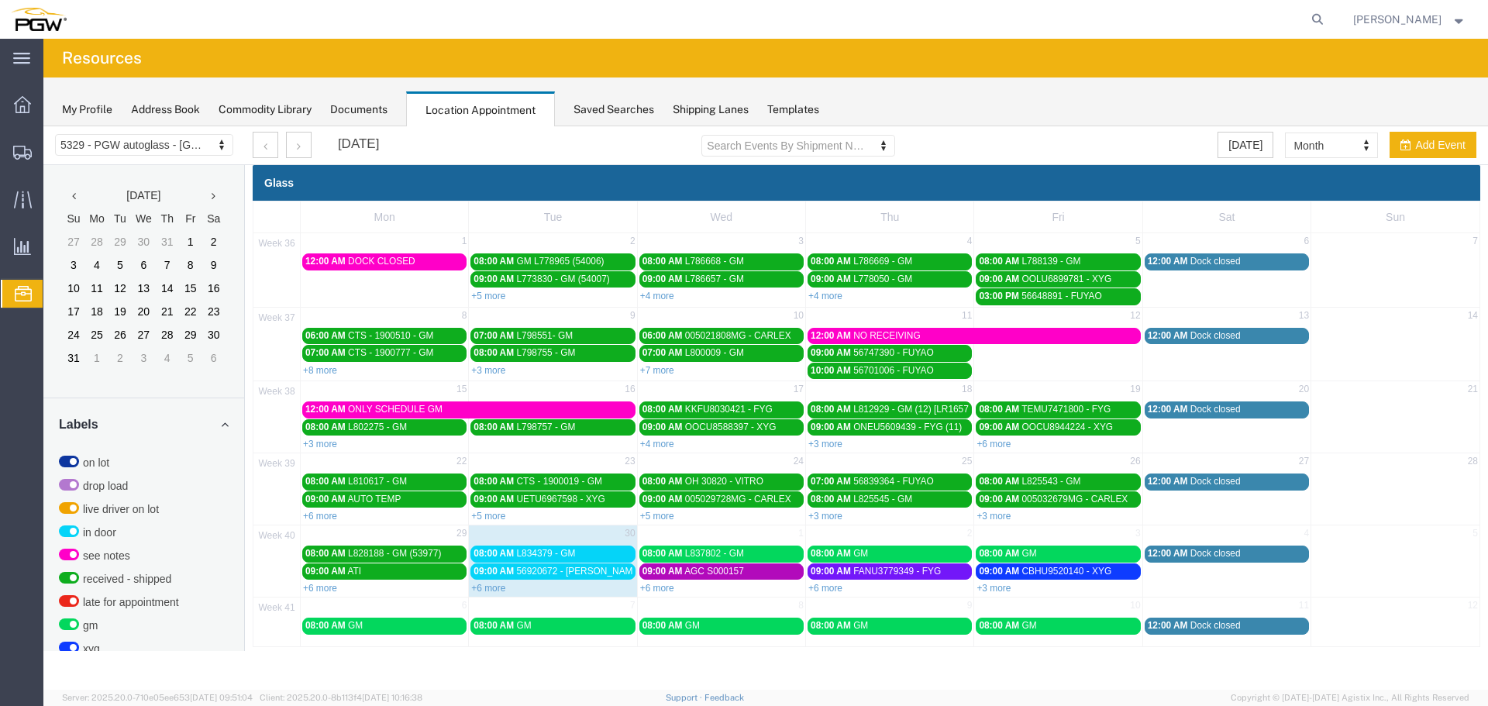
scroll to position [0, 0]
click at [661, 587] on link "+6 more" at bounding box center [657, 588] width 34 height 11
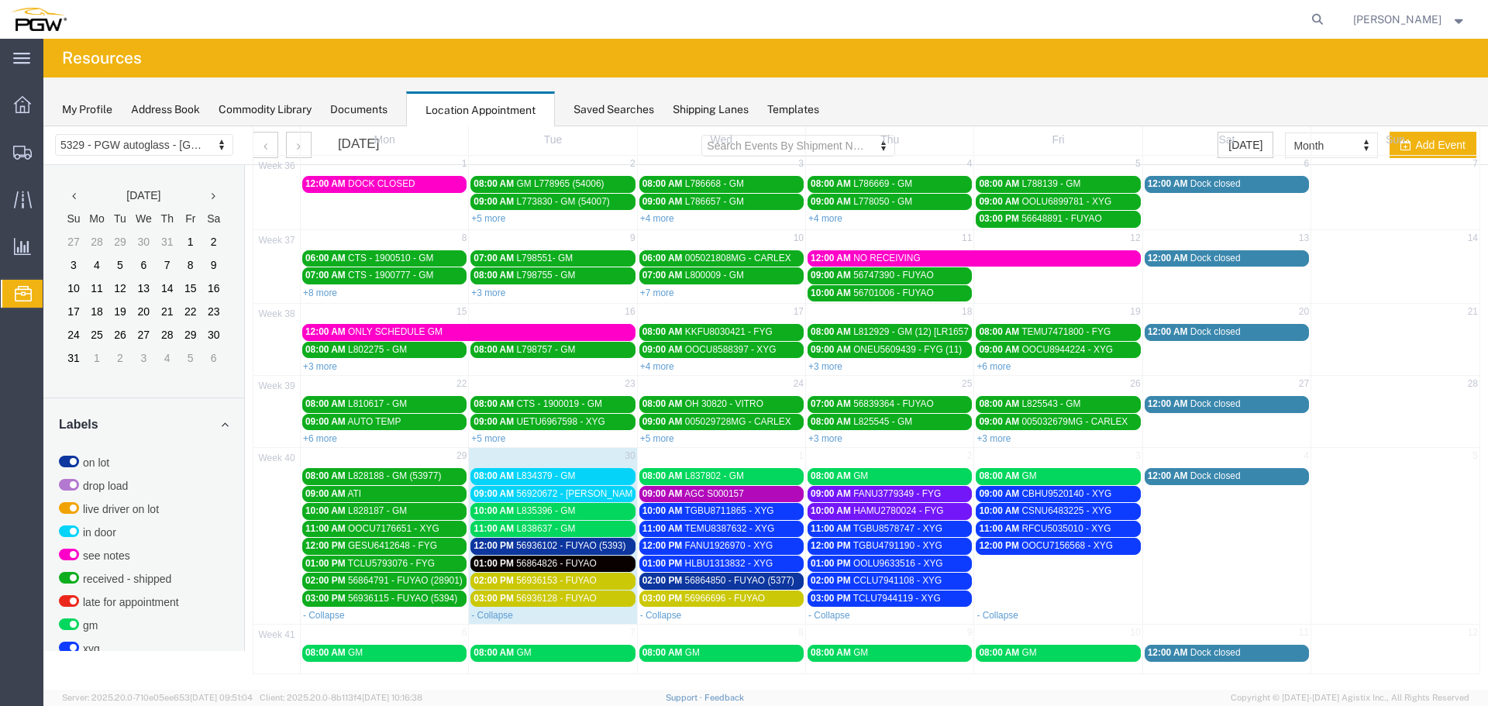
scroll to position [78, 0]
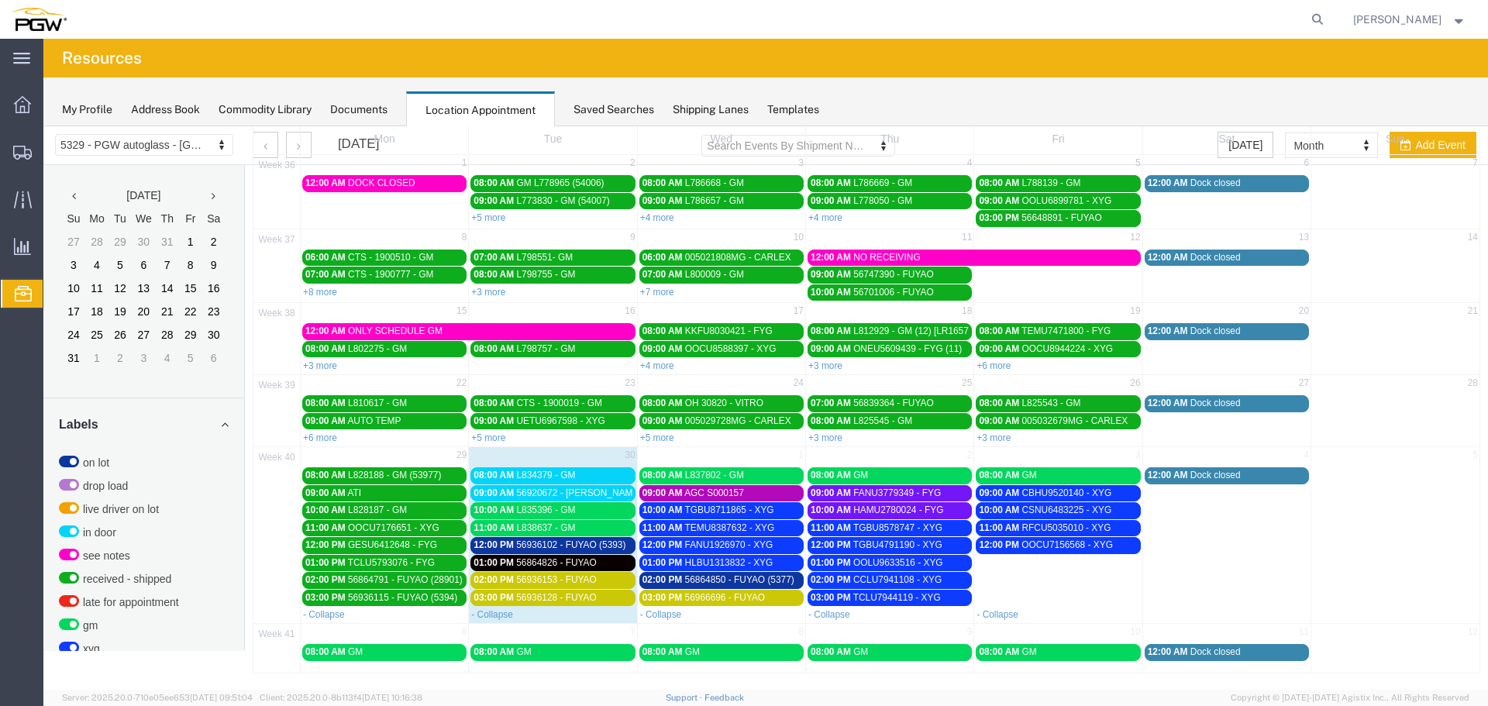
click at [1073, 472] on div "08:00 AM GM" at bounding box center [1058, 476] width 158 height 12
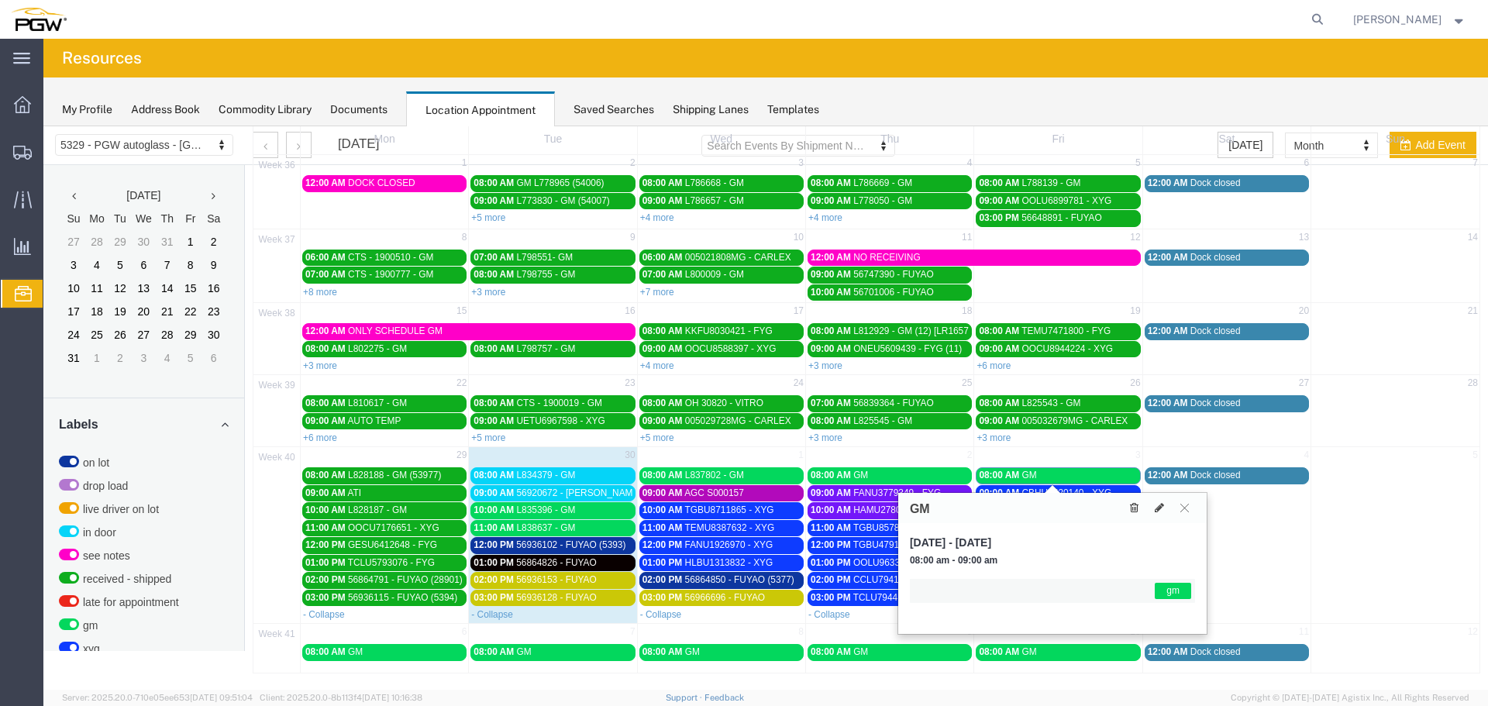
click at [1137, 505] on icon at bounding box center [1134, 507] width 9 height 11
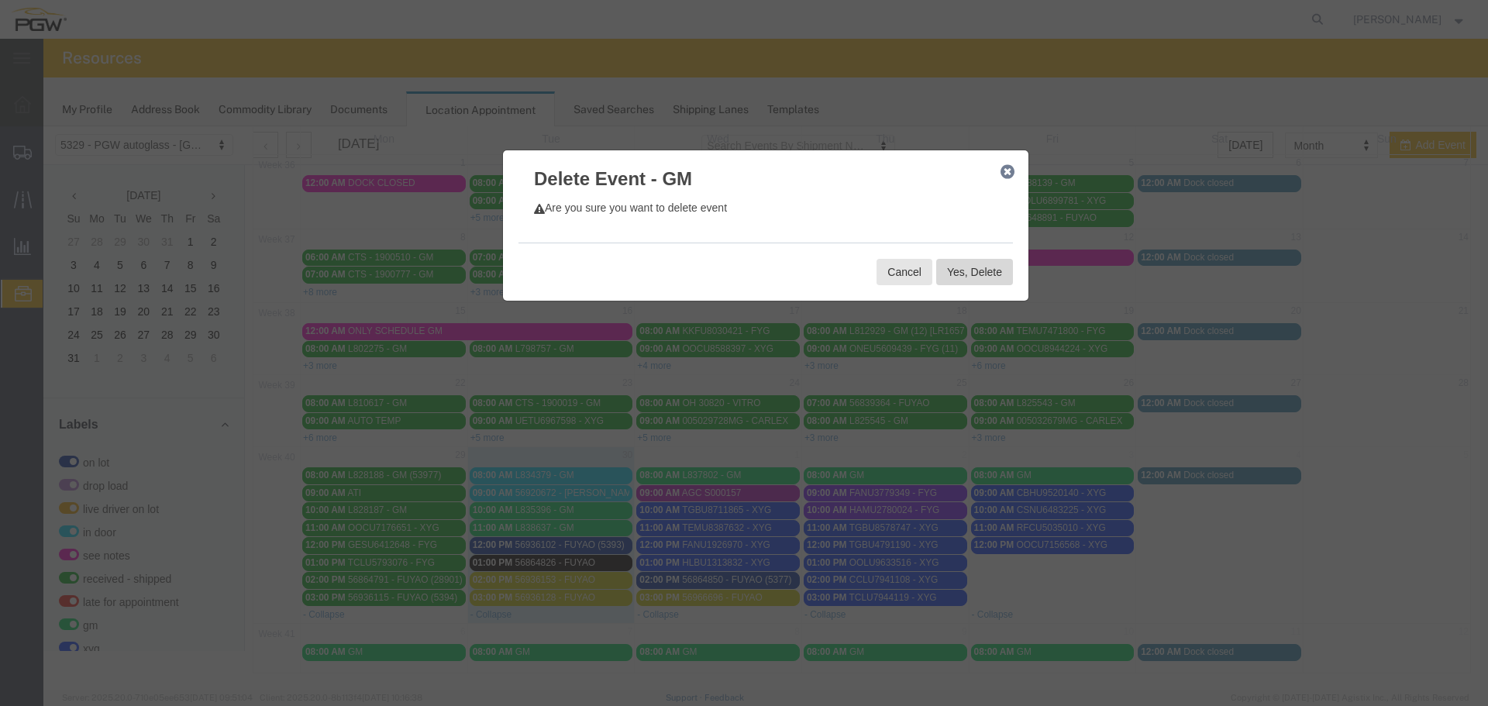
click at [989, 267] on button "Yes, Delete" at bounding box center [974, 272] width 77 height 26
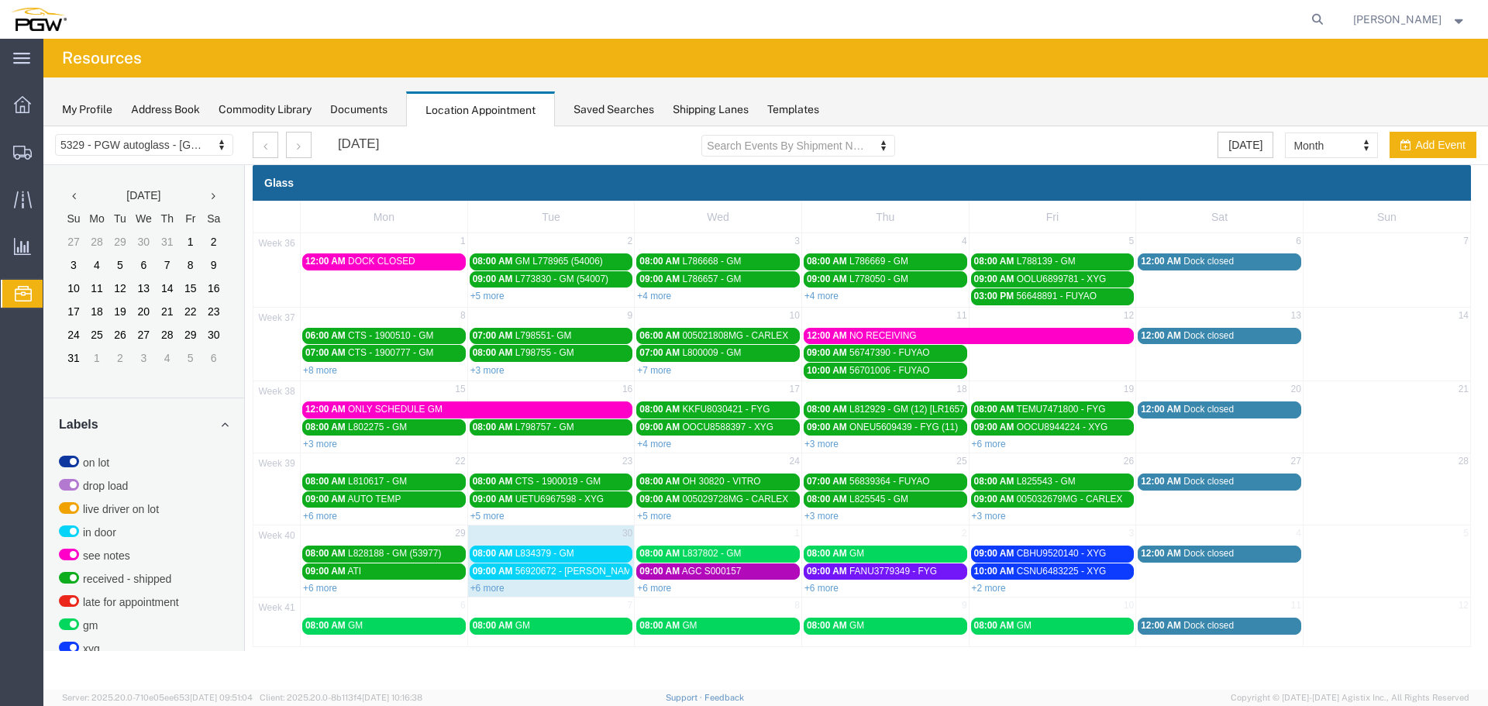
scroll to position [0, 0]
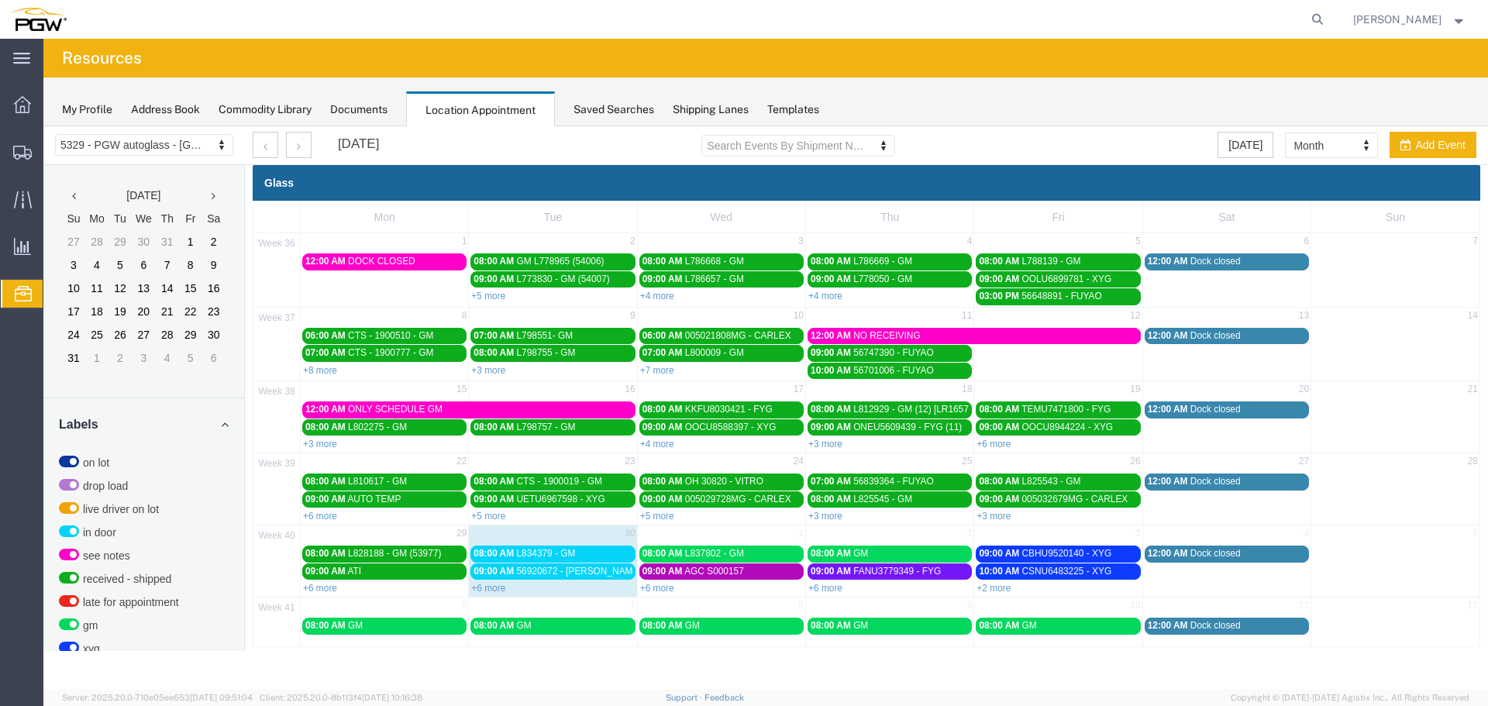
click at [1029, 538] on td "3" at bounding box center [1058, 534] width 168 height 19
select select "1"
select select
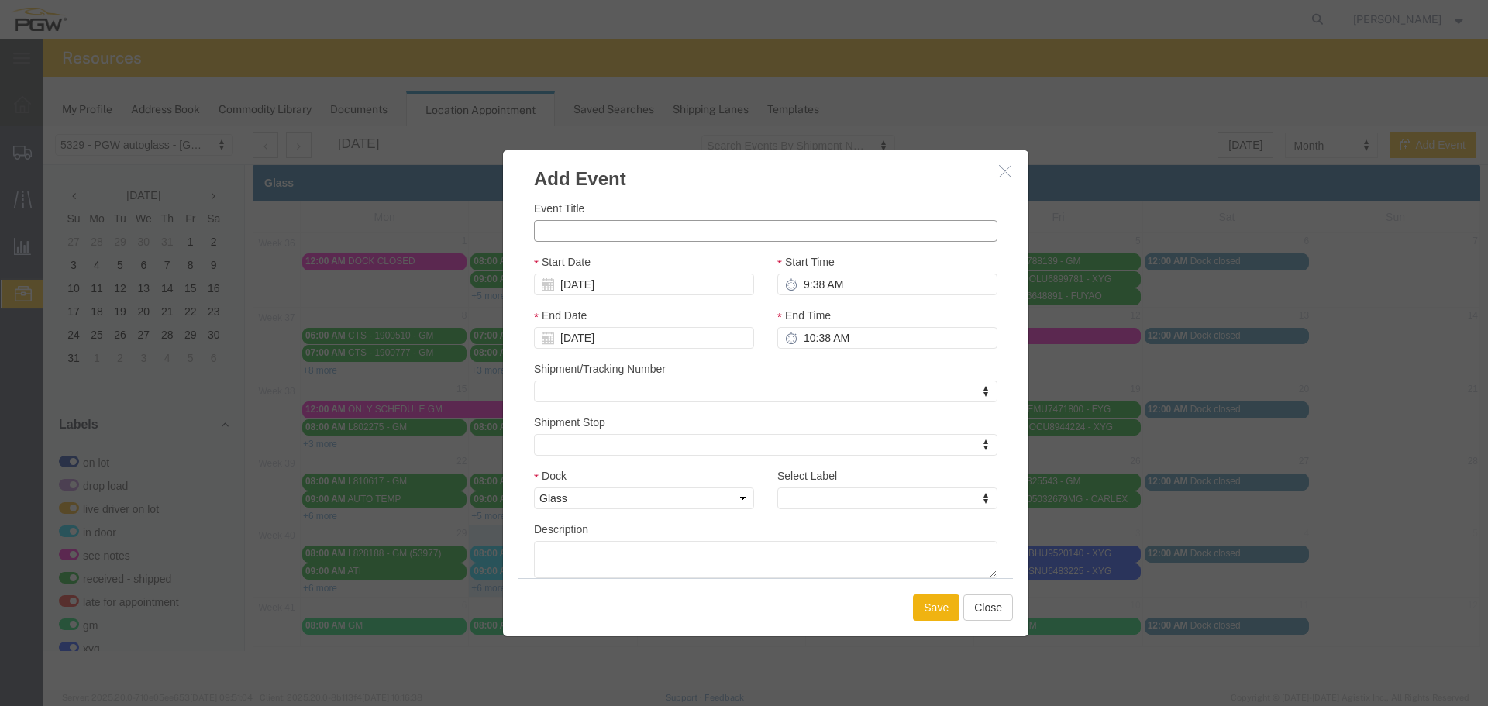
click at [728, 227] on input "Event Title" at bounding box center [765, 231] width 463 height 22
paste input "CAAU6962320"
type input "CAAU6962320 - FYG"
click at [802, 289] on input "9:38 AM" at bounding box center [887, 285] width 220 height 22
type input "8:38 AM"
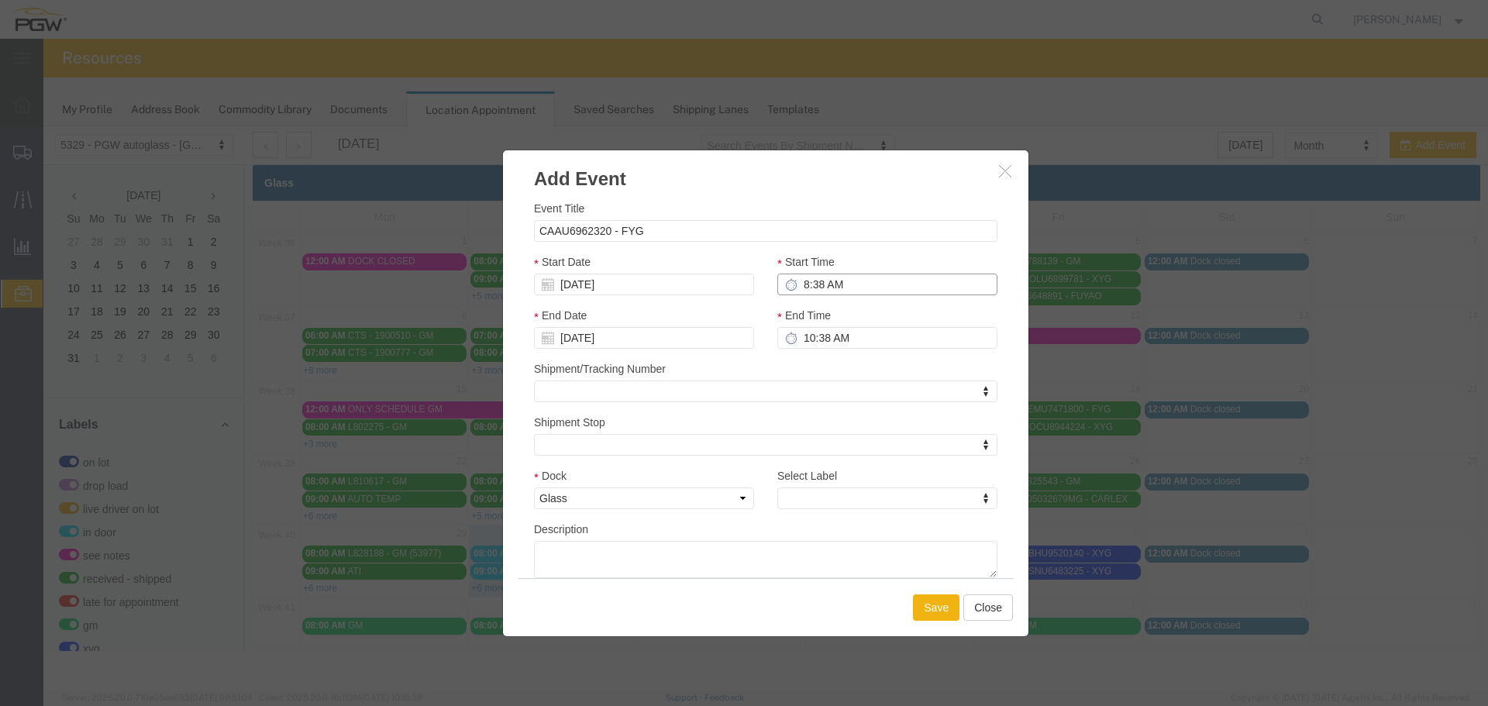
type input "9:38 AM"
type input "8:00 AM"
type input "9:00 AM"
type input "8:00 AM"
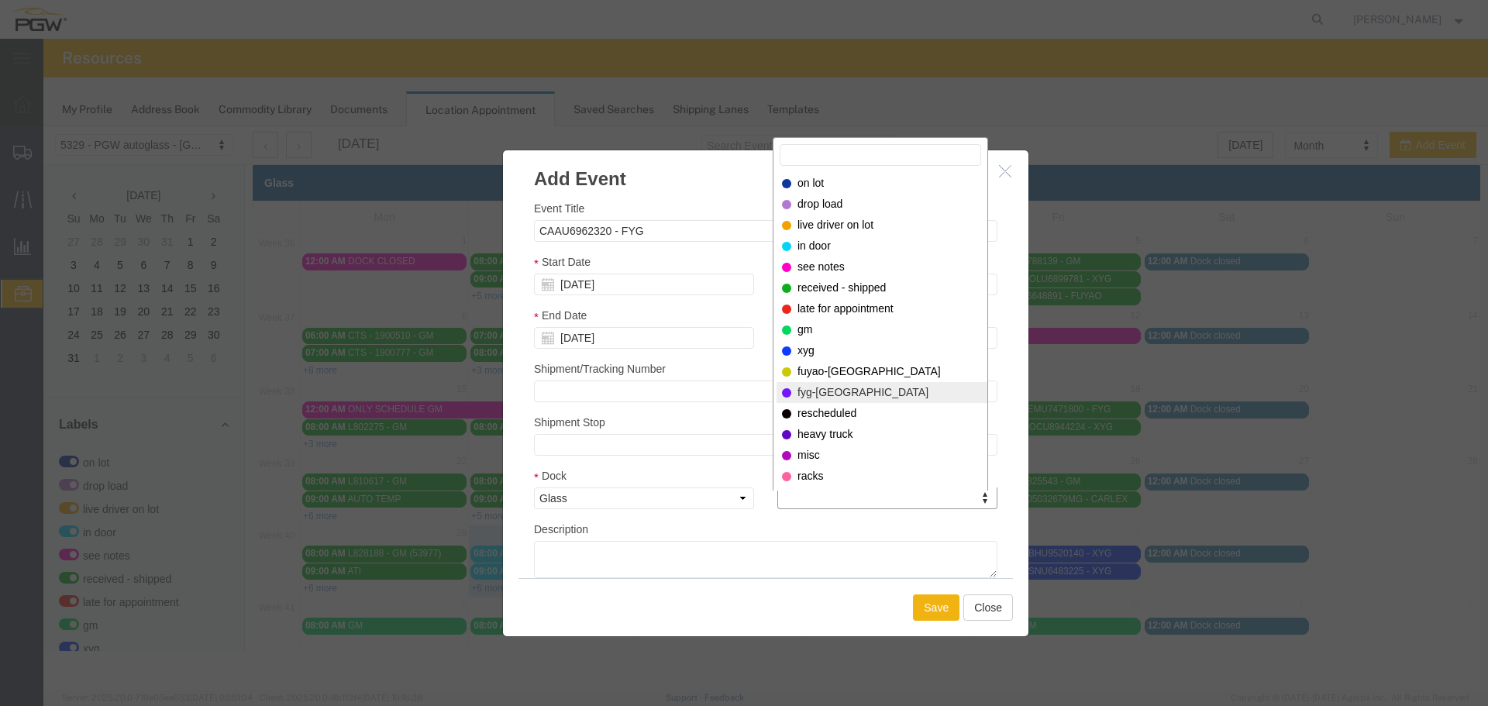
select select "12923"
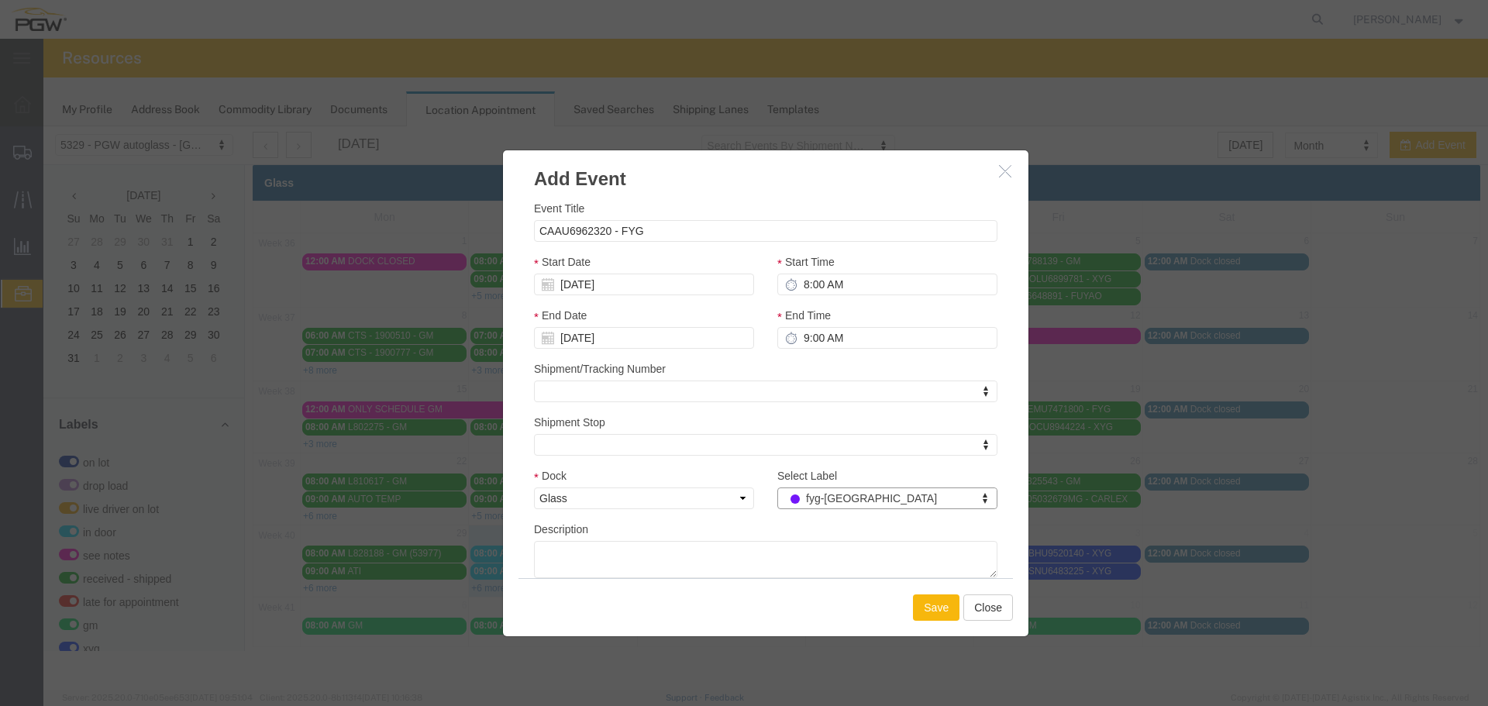
click at [925, 615] on button "Save" at bounding box center [936, 607] width 46 height 26
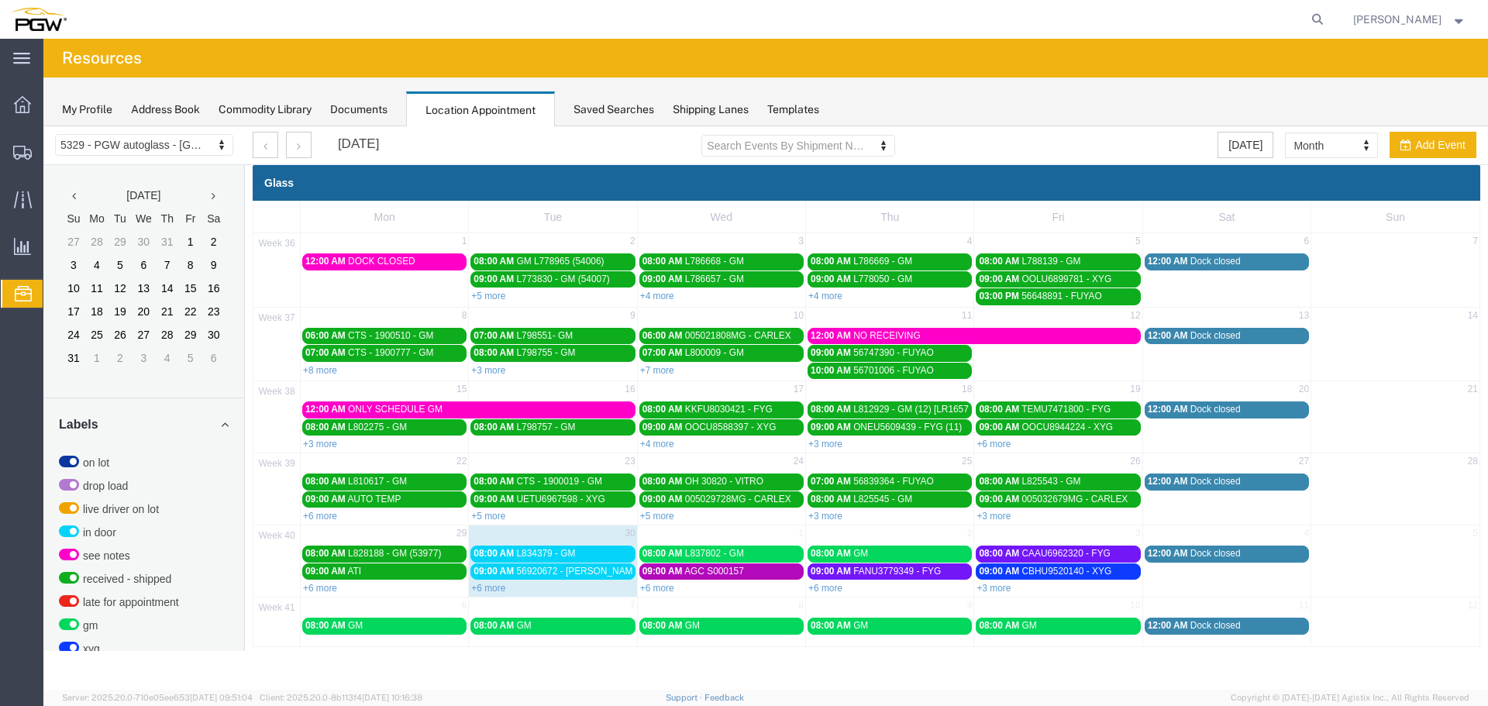
click at [1103, 537] on td "3" at bounding box center [1058, 534] width 168 height 19
select select "1"
select select
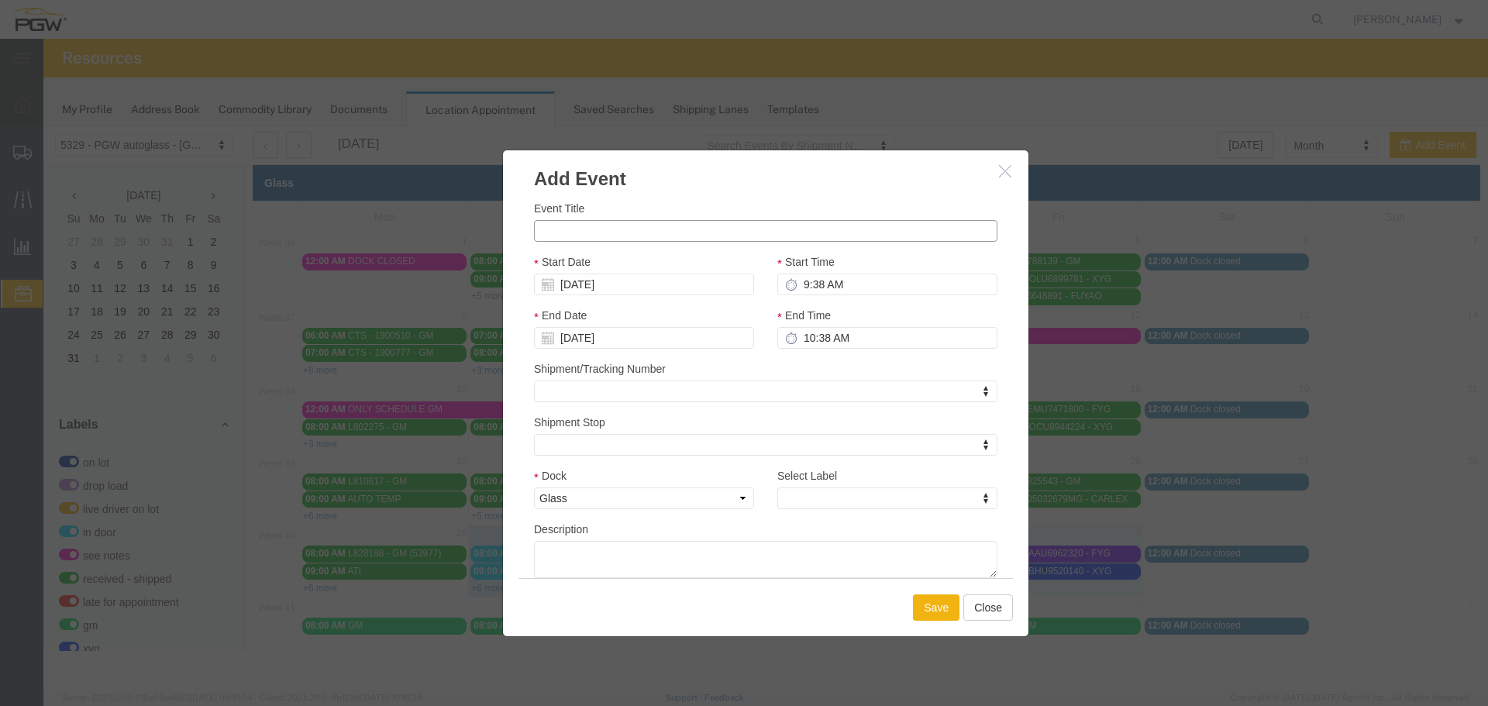
click at [804, 228] on input "Event Title" at bounding box center [765, 231] width 463 height 22
paste input "FDCU0103420"
type input "FDCU0103420 - FYG"
click at [804, 285] on input "9:38 AM" at bounding box center [887, 285] width 220 height 22
type input "2:38 AM"
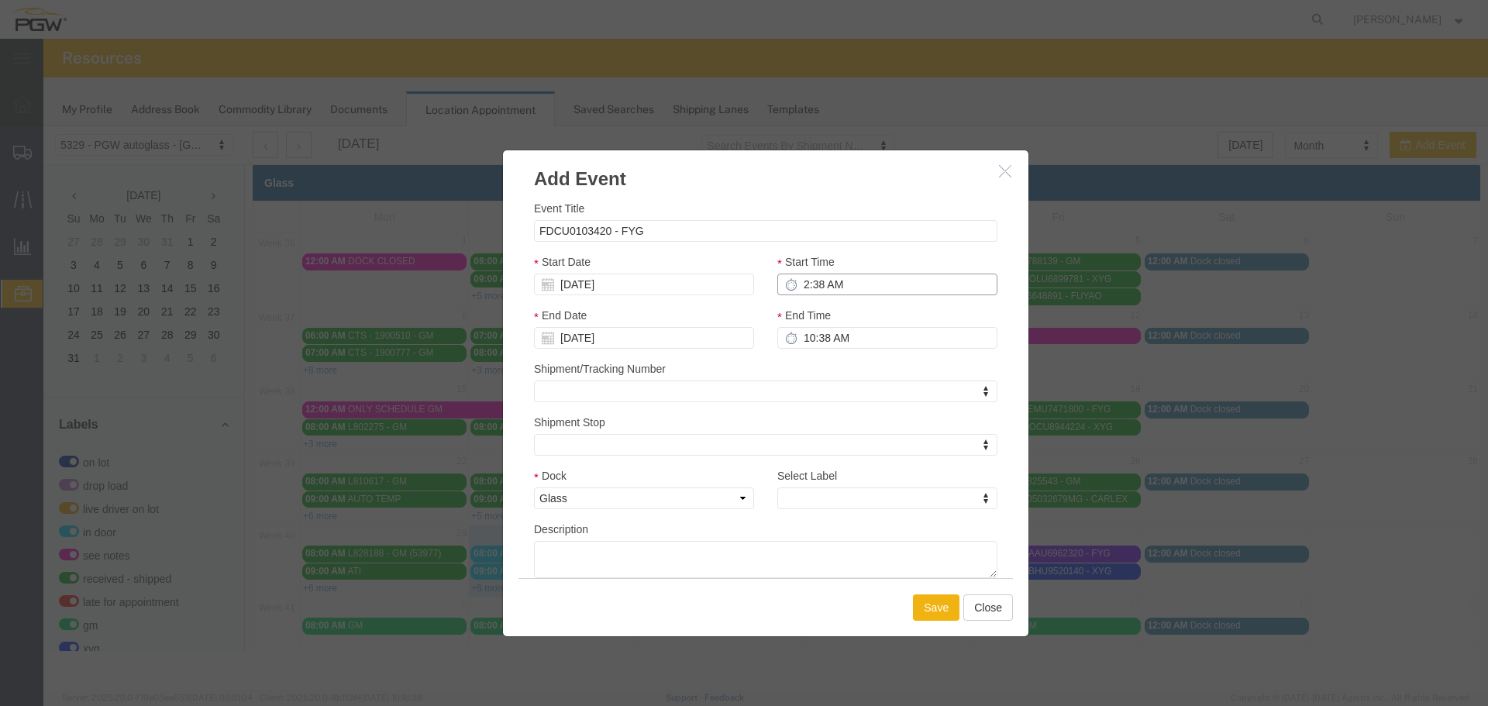
type input "3:38 AM"
type input "2:00 AM"
type input "3:00 AM"
type input "2:00 PM"
type input "3:00 PM"
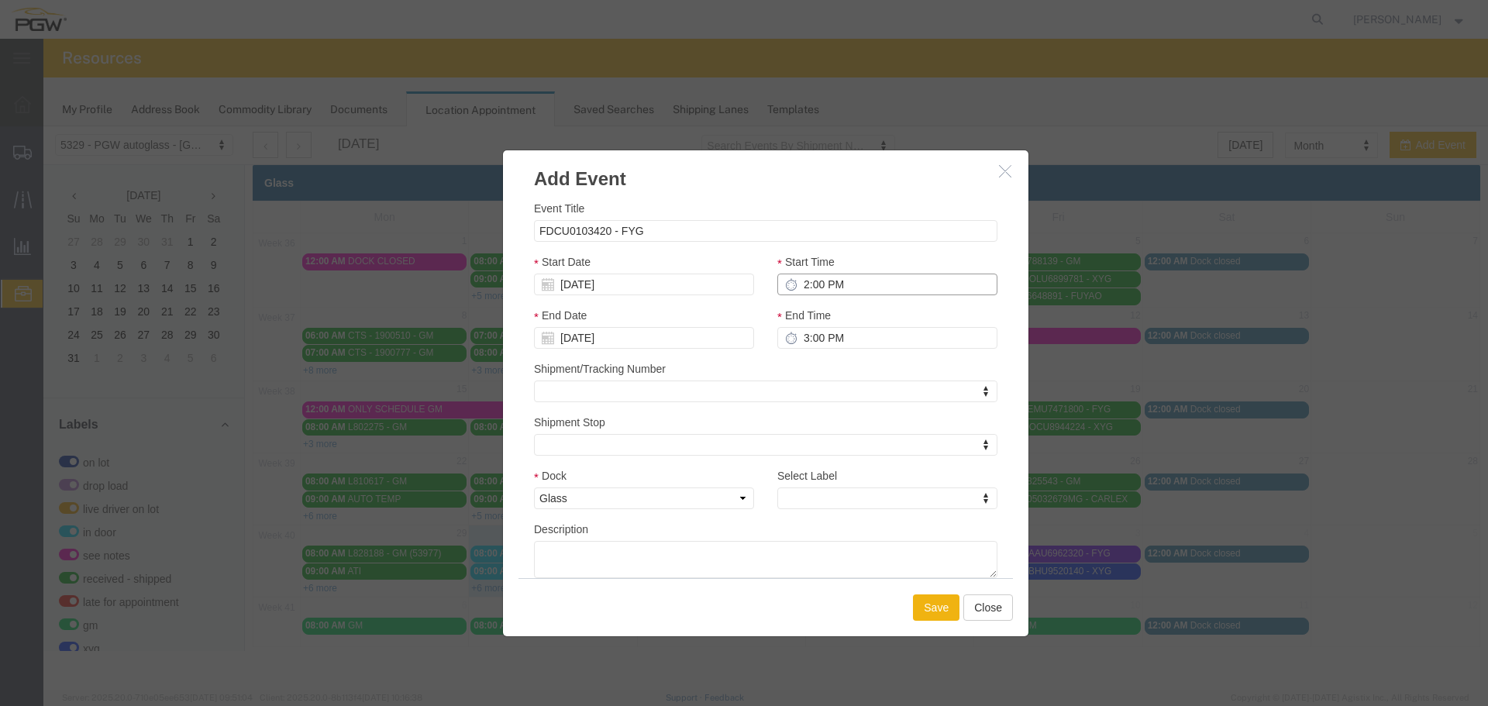
type input "2:00 PM"
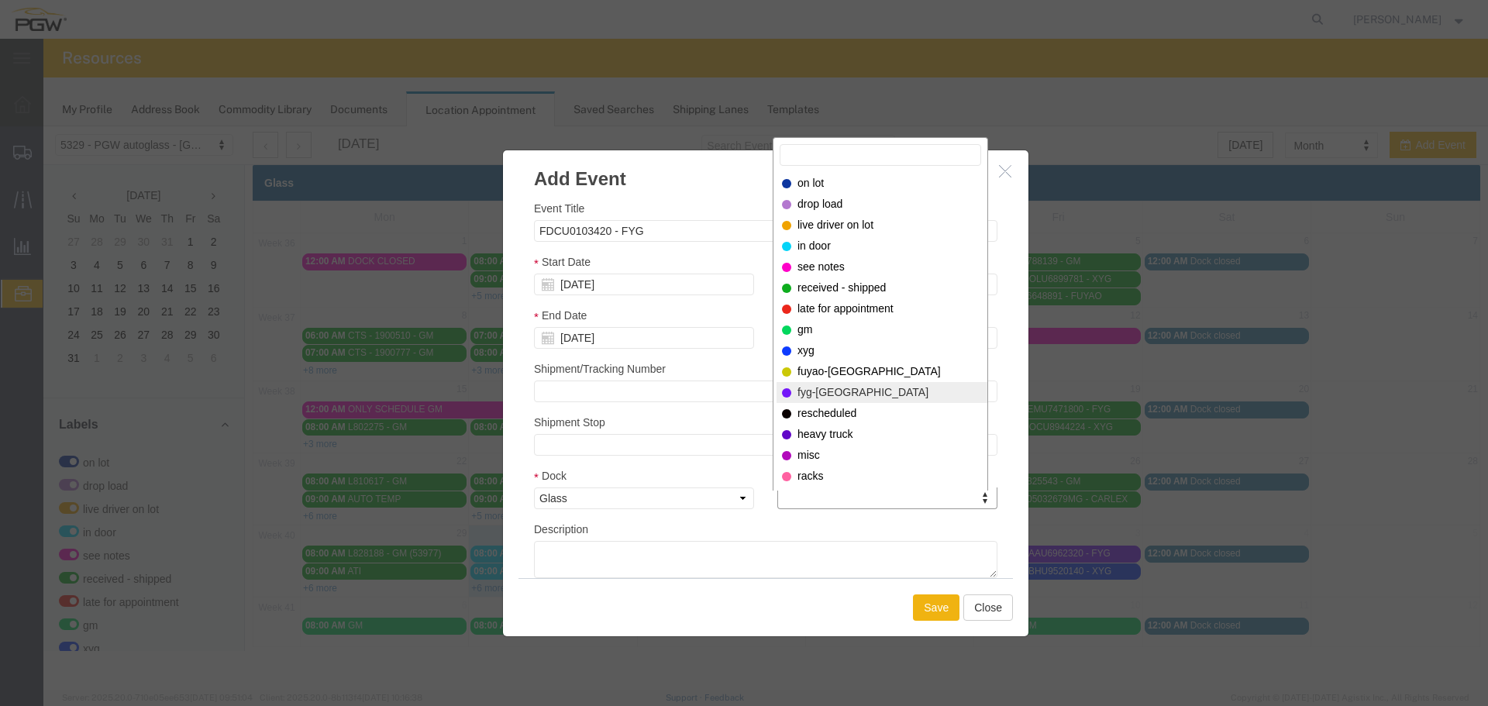
select select "12923"
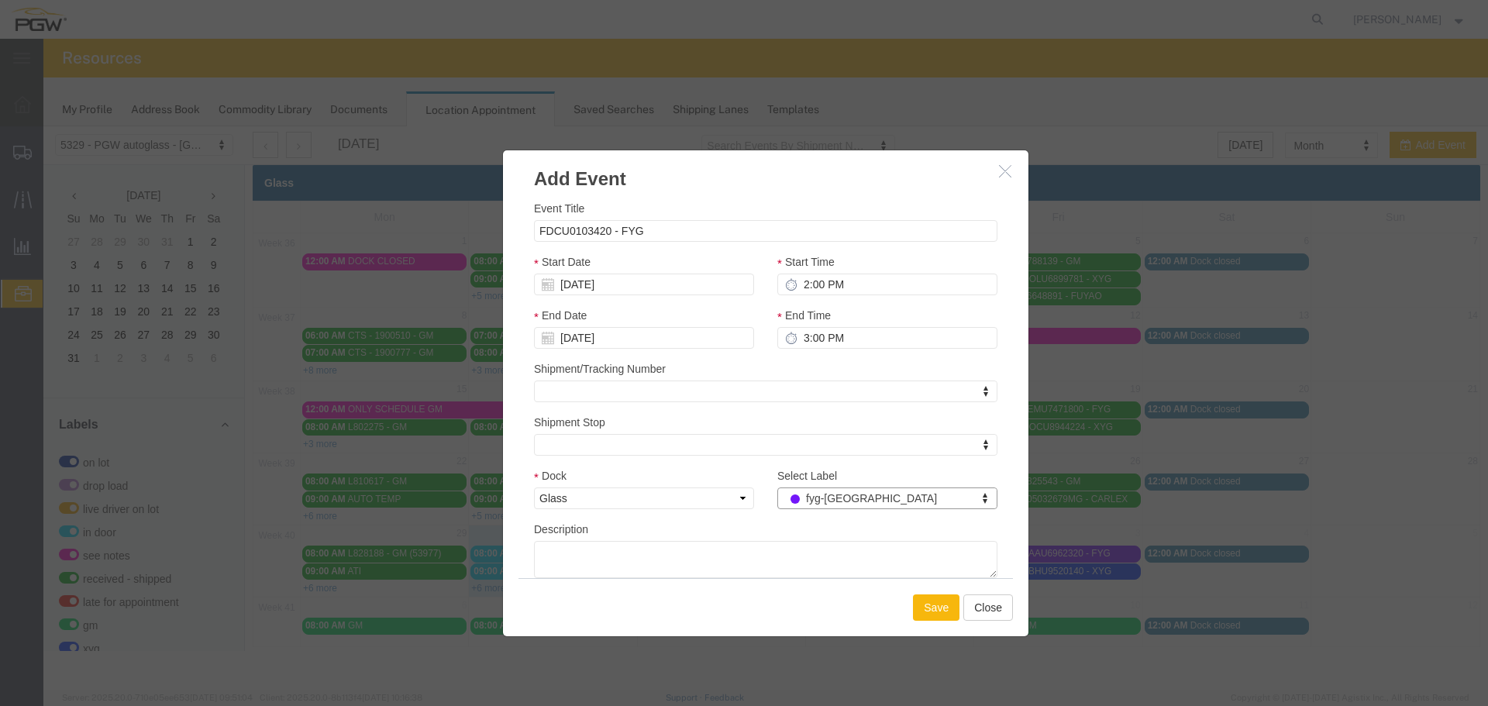
click at [924, 611] on button "Save" at bounding box center [936, 607] width 46 height 26
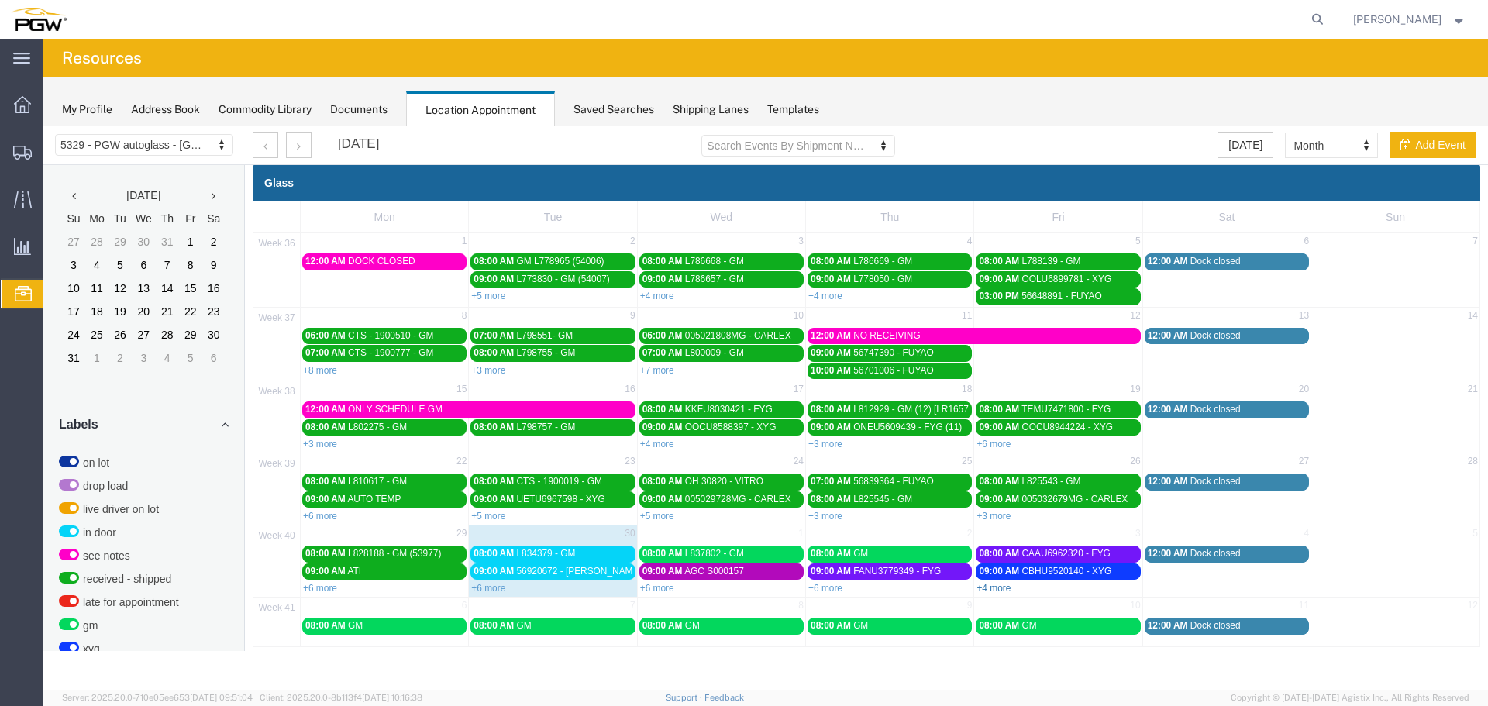
click at [988, 588] on link "+4 more" at bounding box center [993, 588] width 34 height 11
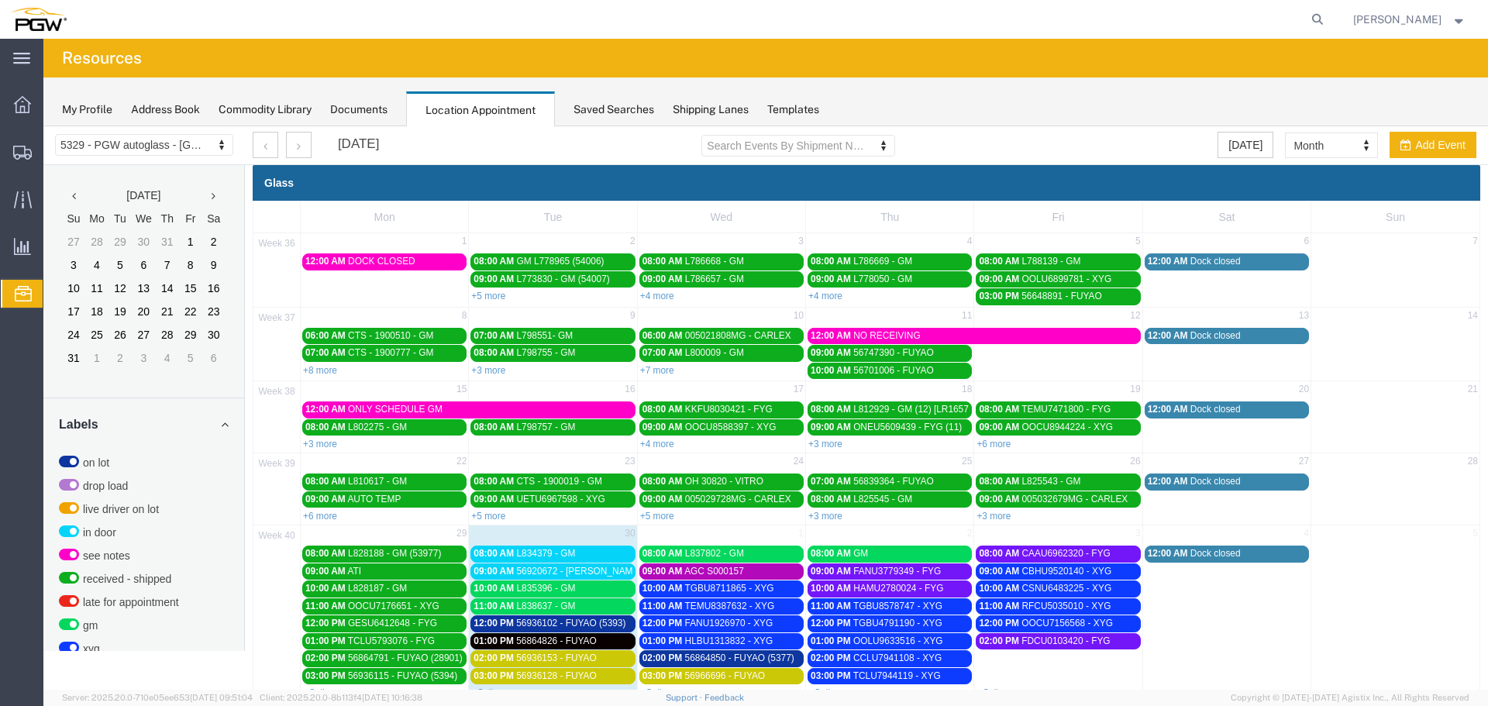
click at [1078, 676] on td "02:00 PM FDCU0103420 - FYG" at bounding box center [1058, 658] width 168 height 52
select select "1"
select select
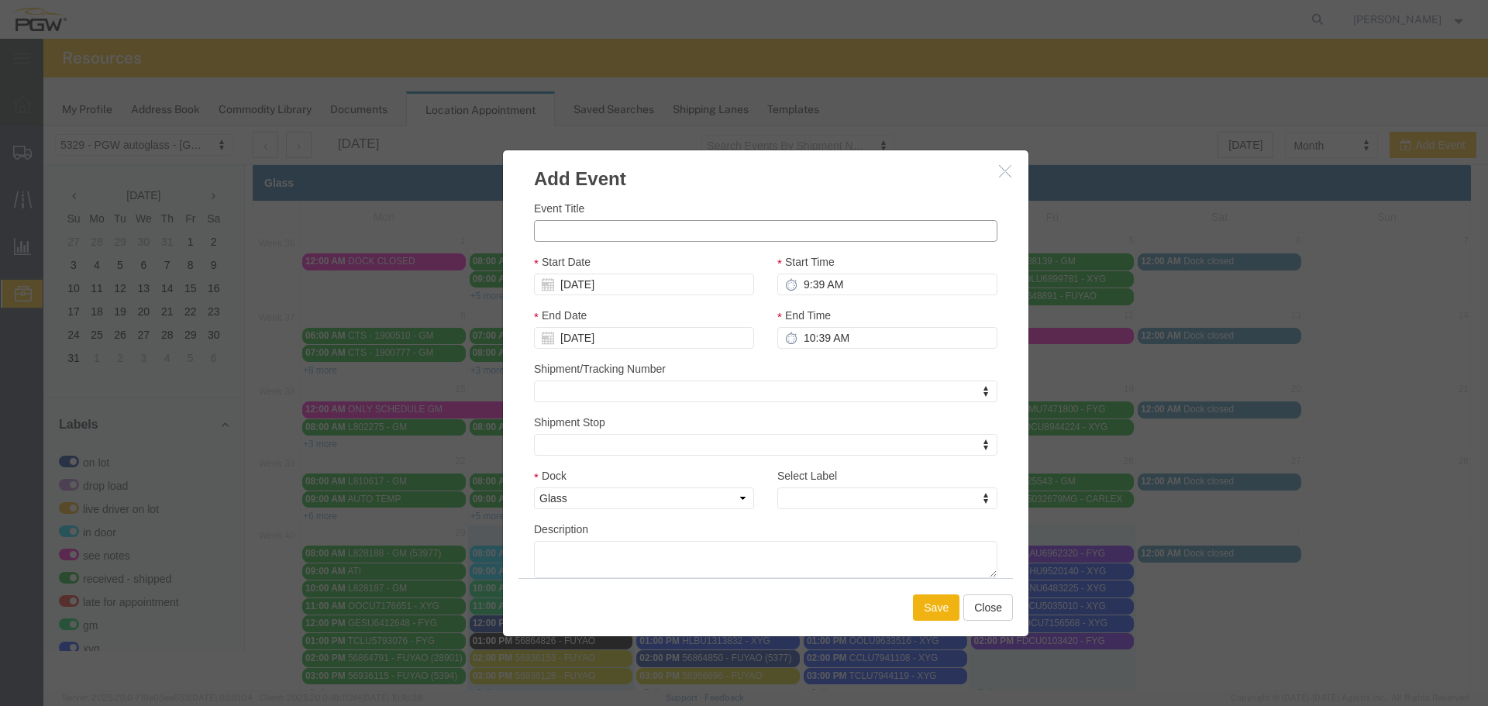
click at [797, 237] on input "Event Title" at bounding box center [765, 231] width 463 height 22
paste input "CAAU5690572"
type input "CAAU5690572 - FYG"
click at [800, 288] on input "9:39 AM" at bounding box center [887, 285] width 220 height 22
type input "3:39 AM"
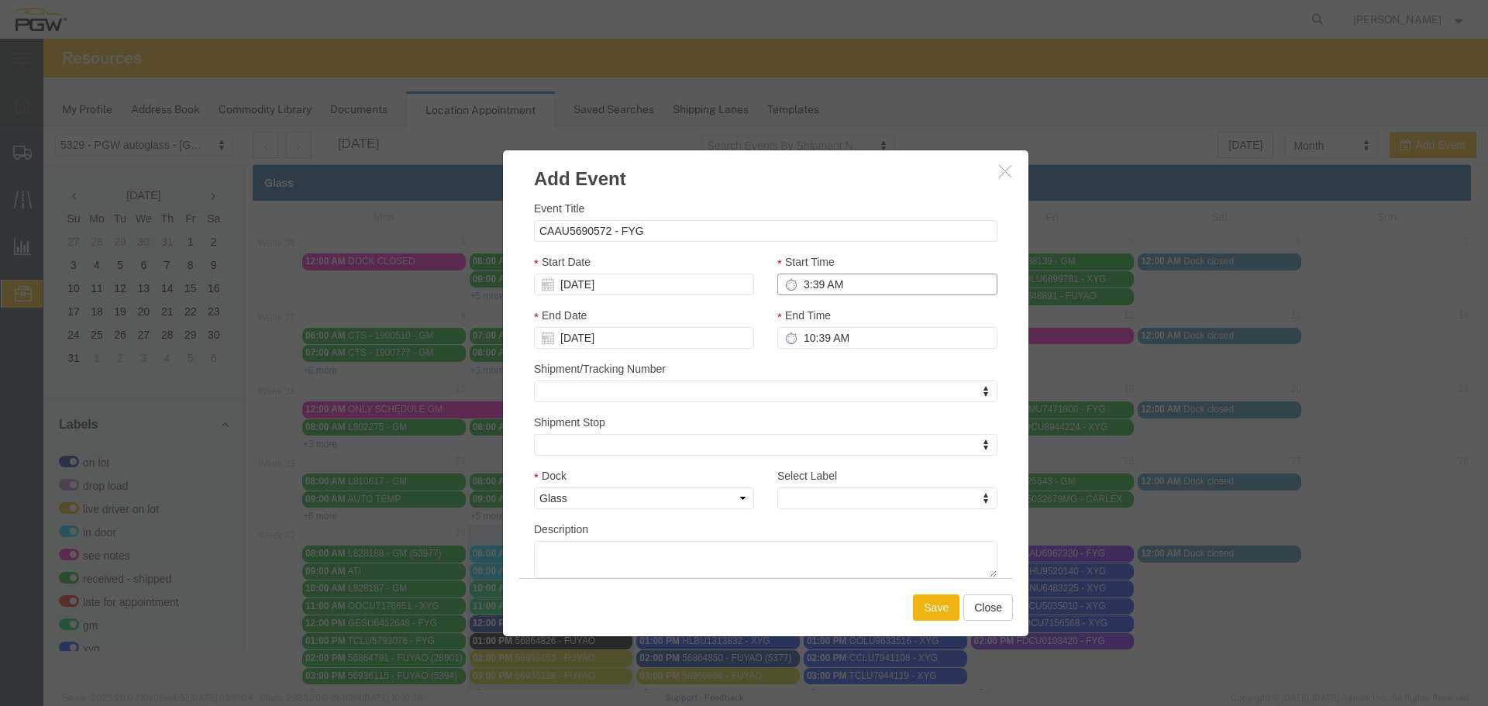
type input "4:39 AM"
type input "3:00 AM"
type input "4:00 AM"
type input "3:00 PM"
type input "4:00 PM"
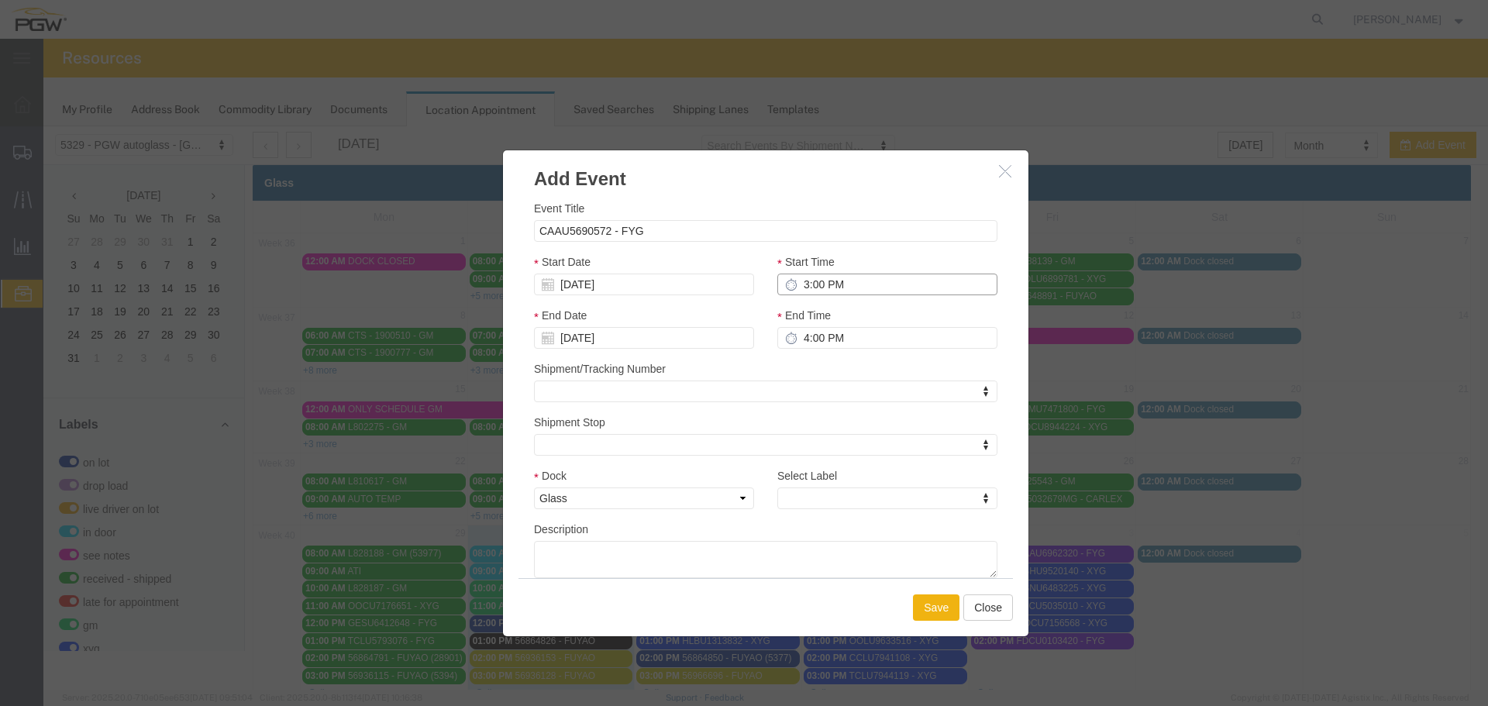
type input "3:00 PM"
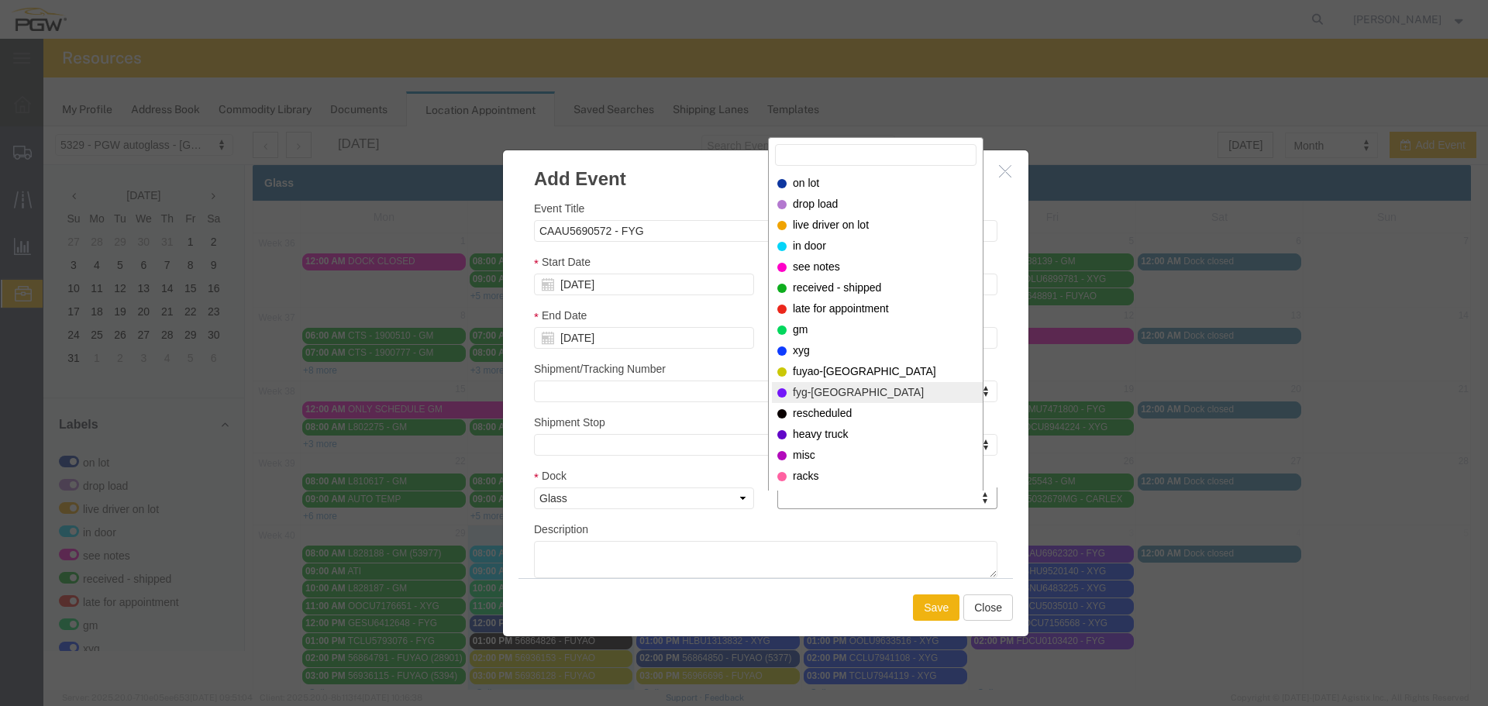
select select "12923"
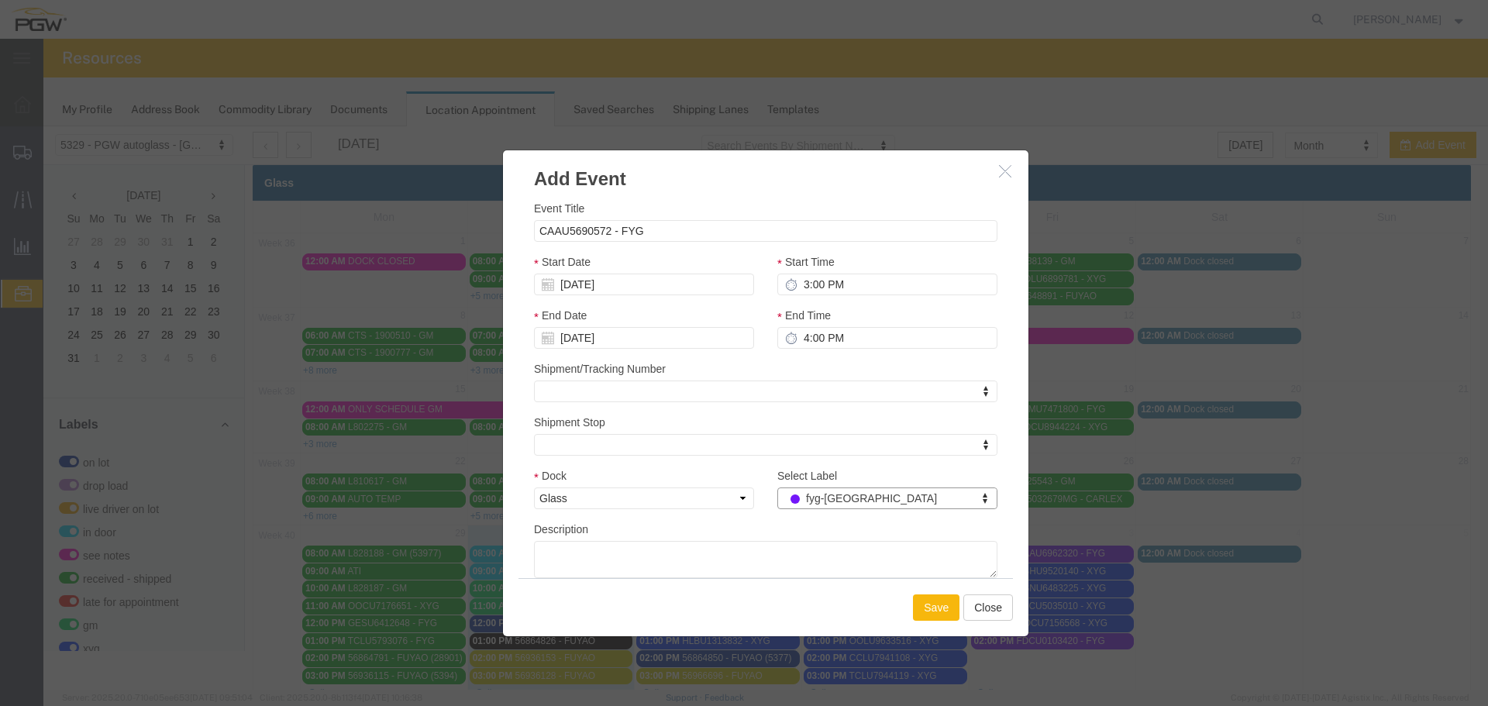
click at [923, 603] on button "Save" at bounding box center [936, 607] width 46 height 26
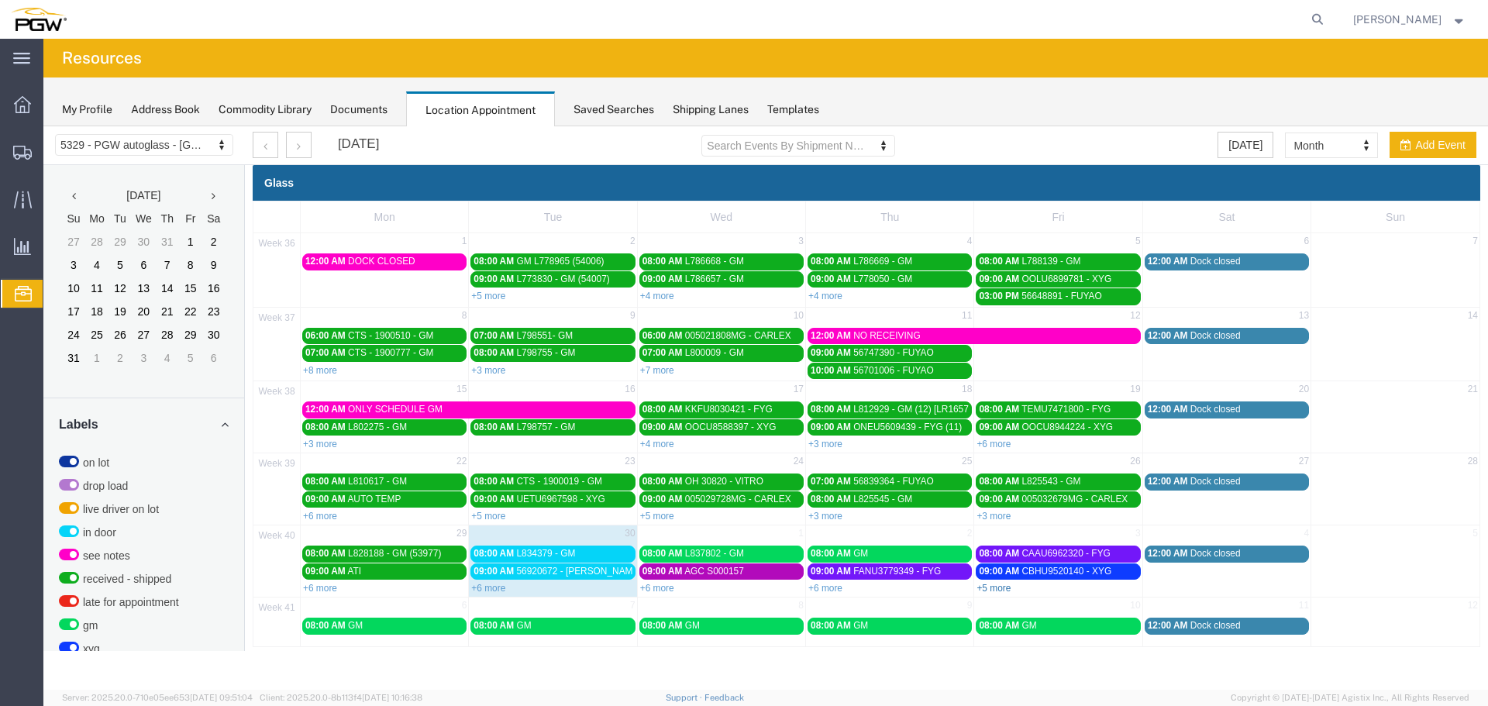
click at [989, 586] on link "+5 more" at bounding box center [993, 588] width 34 height 11
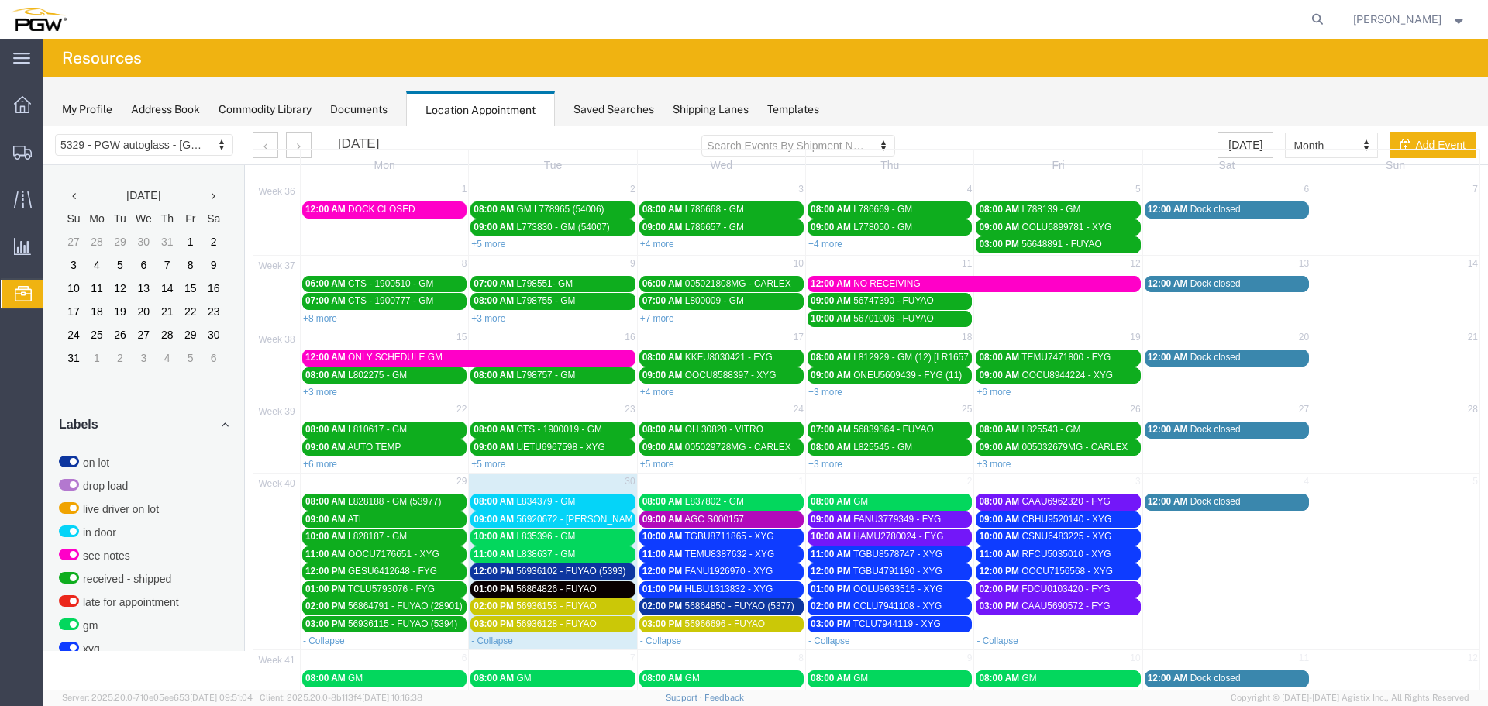
scroll to position [77, 0]
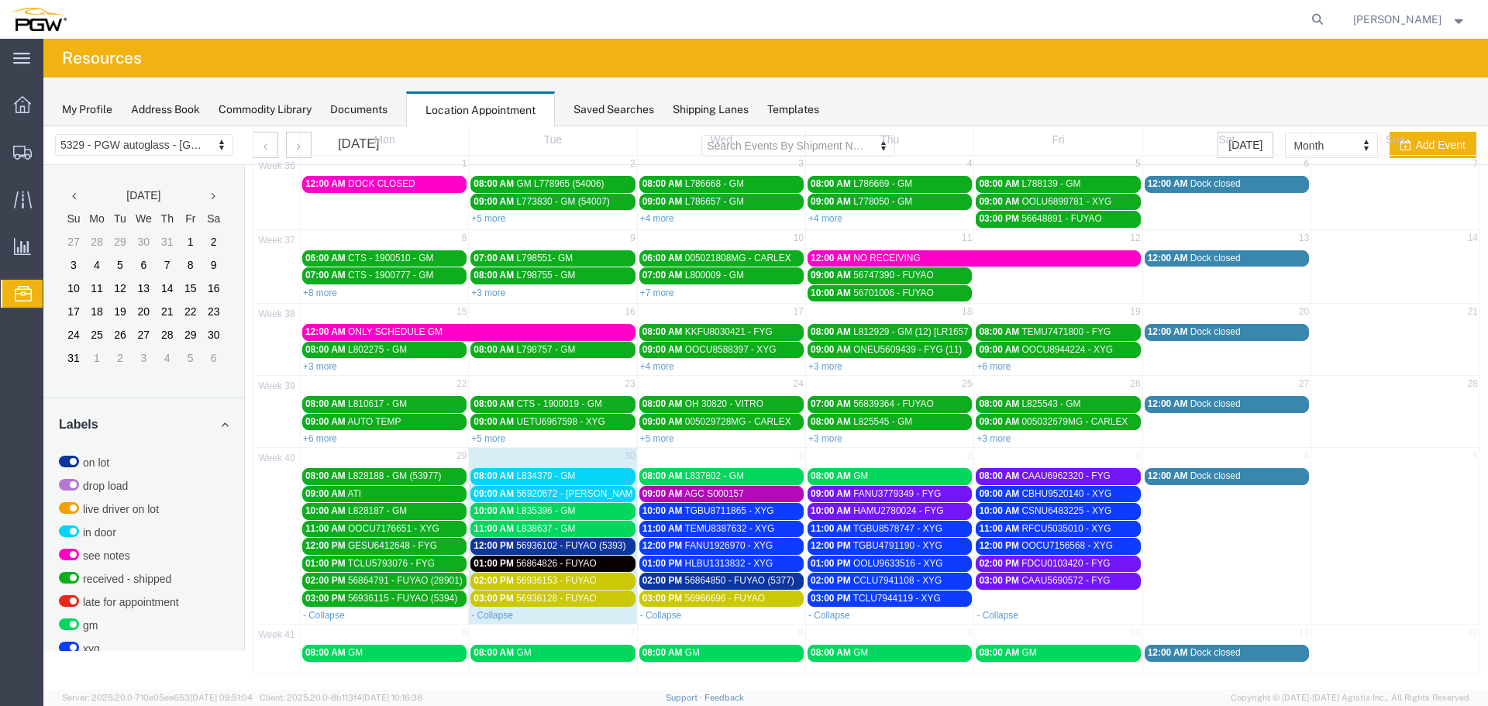
click at [939, 480] on div "08:00 AM GM" at bounding box center [889, 476] width 158 height 12
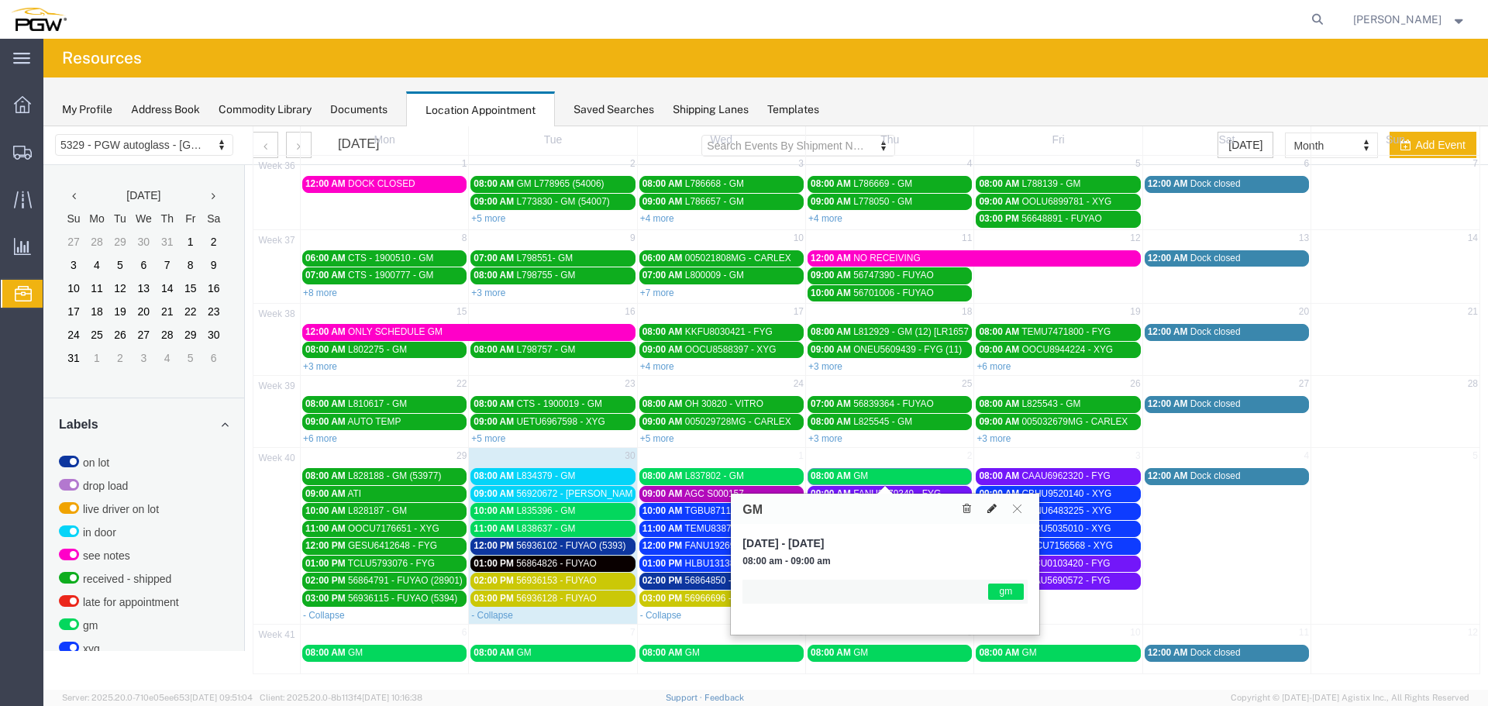
click at [996, 512] on icon at bounding box center [991, 508] width 9 height 11
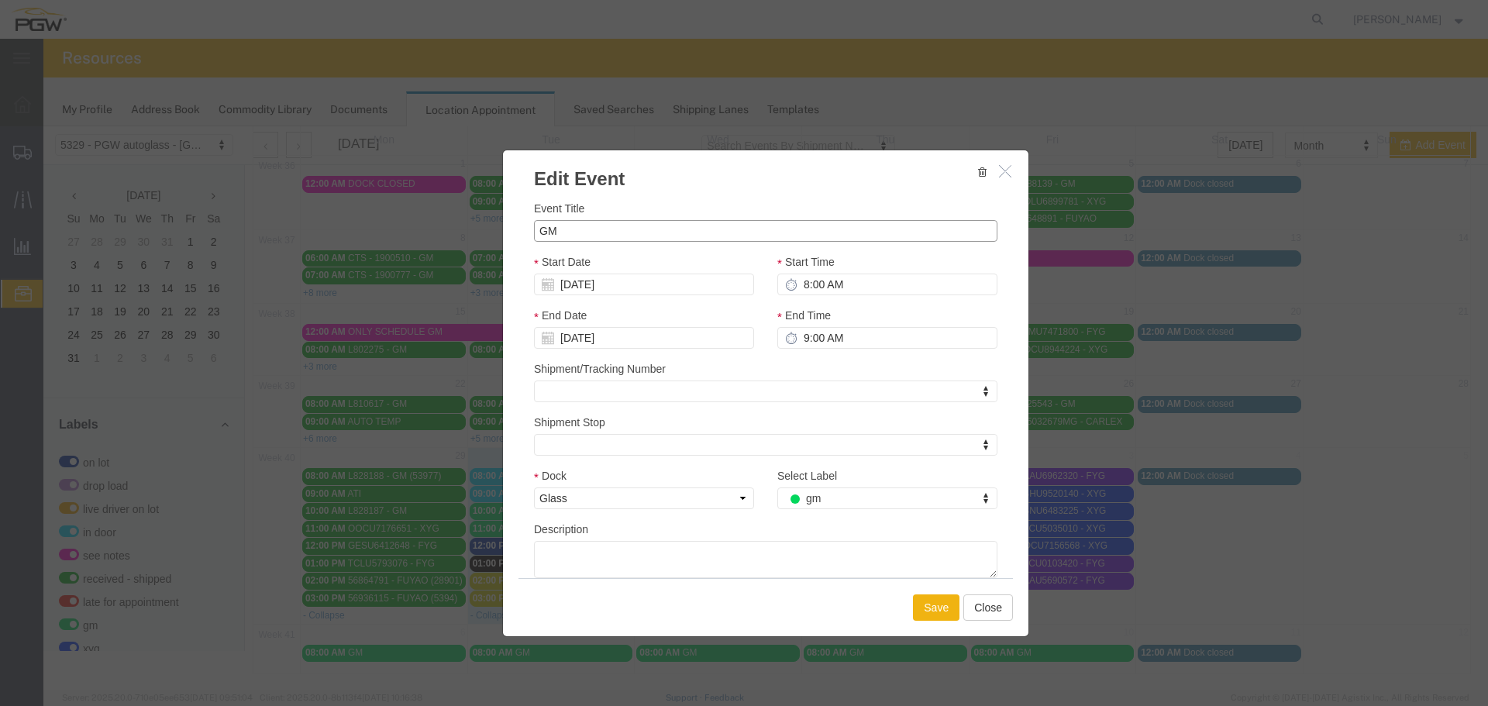
click at [626, 234] on input "GM" at bounding box center [765, 231] width 463 height 22
paste input "L838810"
drag, startPoint x: 626, startPoint y: 234, endPoint x: 480, endPoint y: 229, distance: 146.5
click at [480, 229] on div "Edit Event Event Title GM L838810 Start Date 10/02/2025 Start Time 8:00 AM End …" at bounding box center [765, 407] width 1444 height 563
paste input "text"
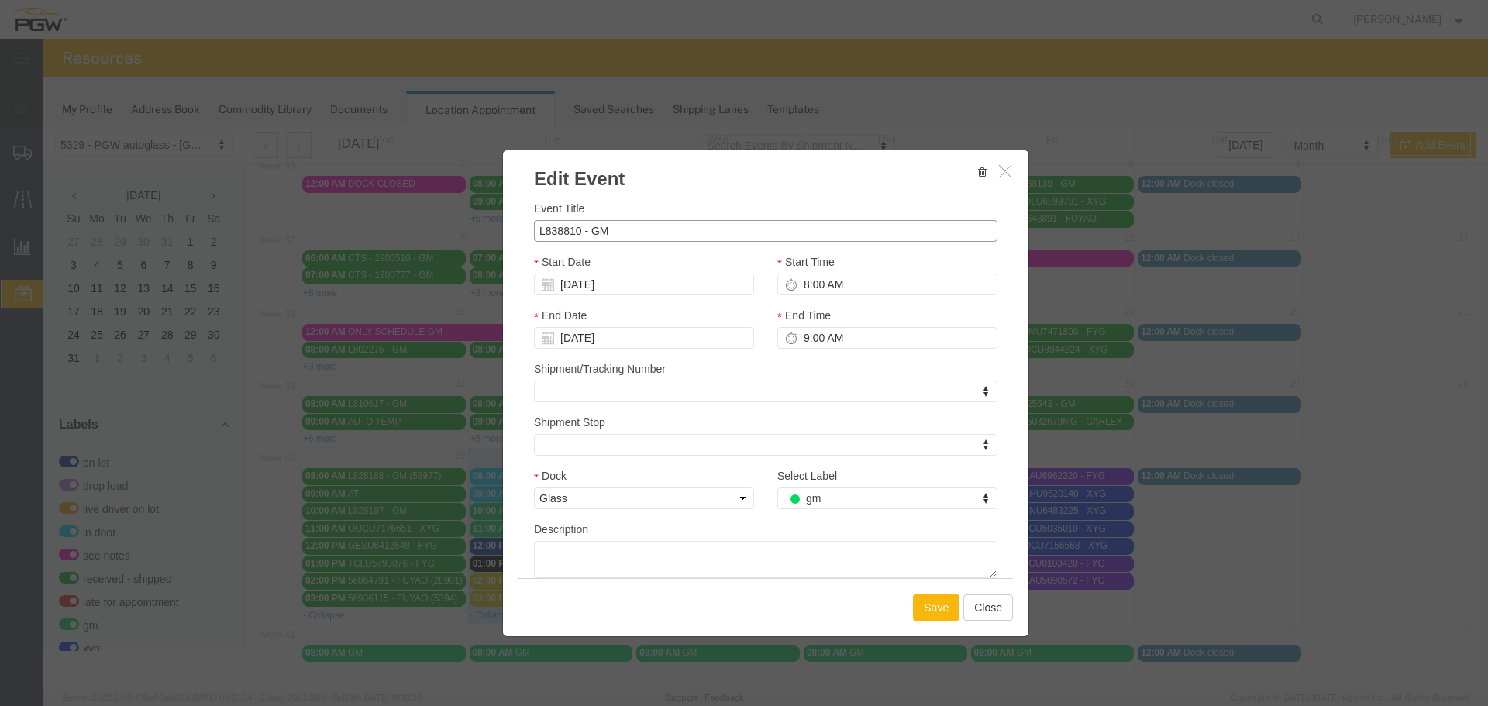
type input "L838810 - GM"
click at [917, 607] on button "Save" at bounding box center [936, 607] width 46 height 26
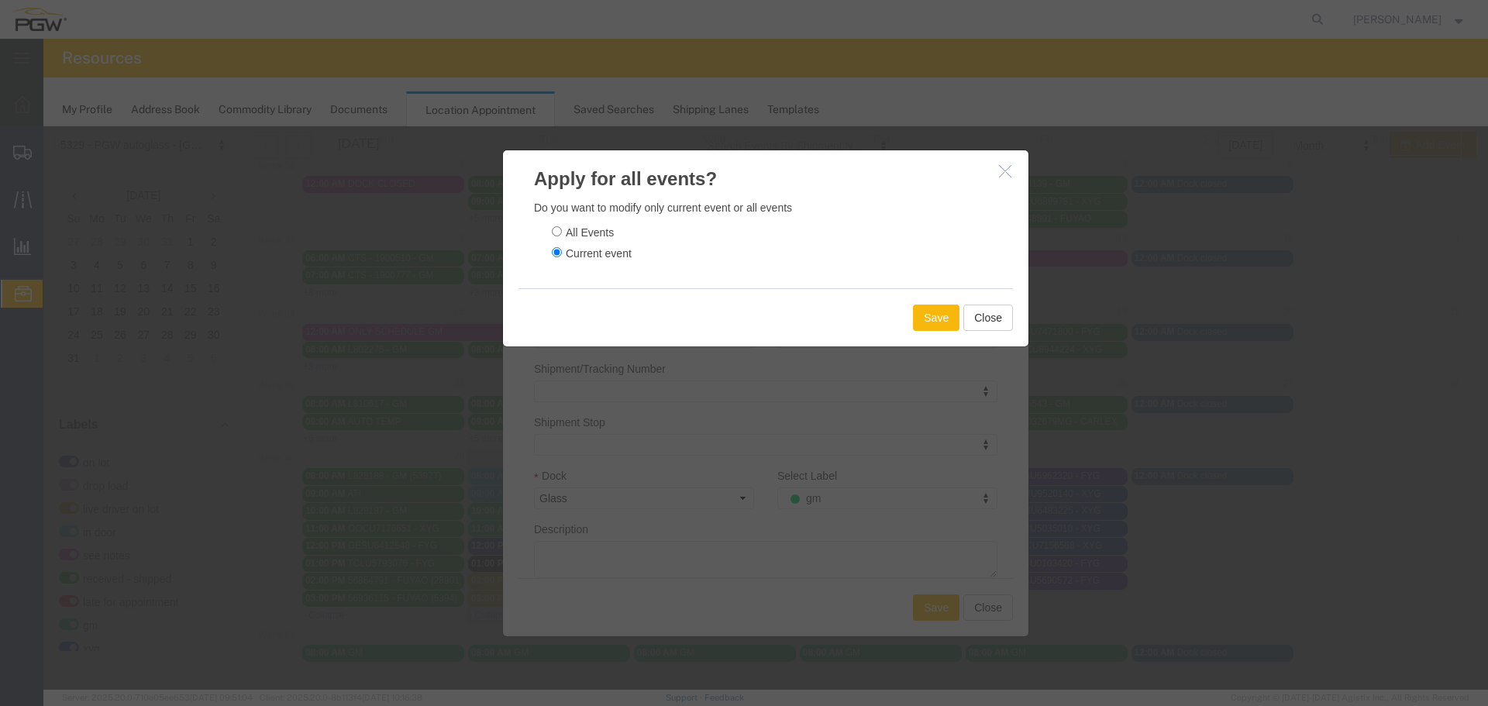
click at [924, 322] on button "Save" at bounding box center [936, 318] width 46 height 26
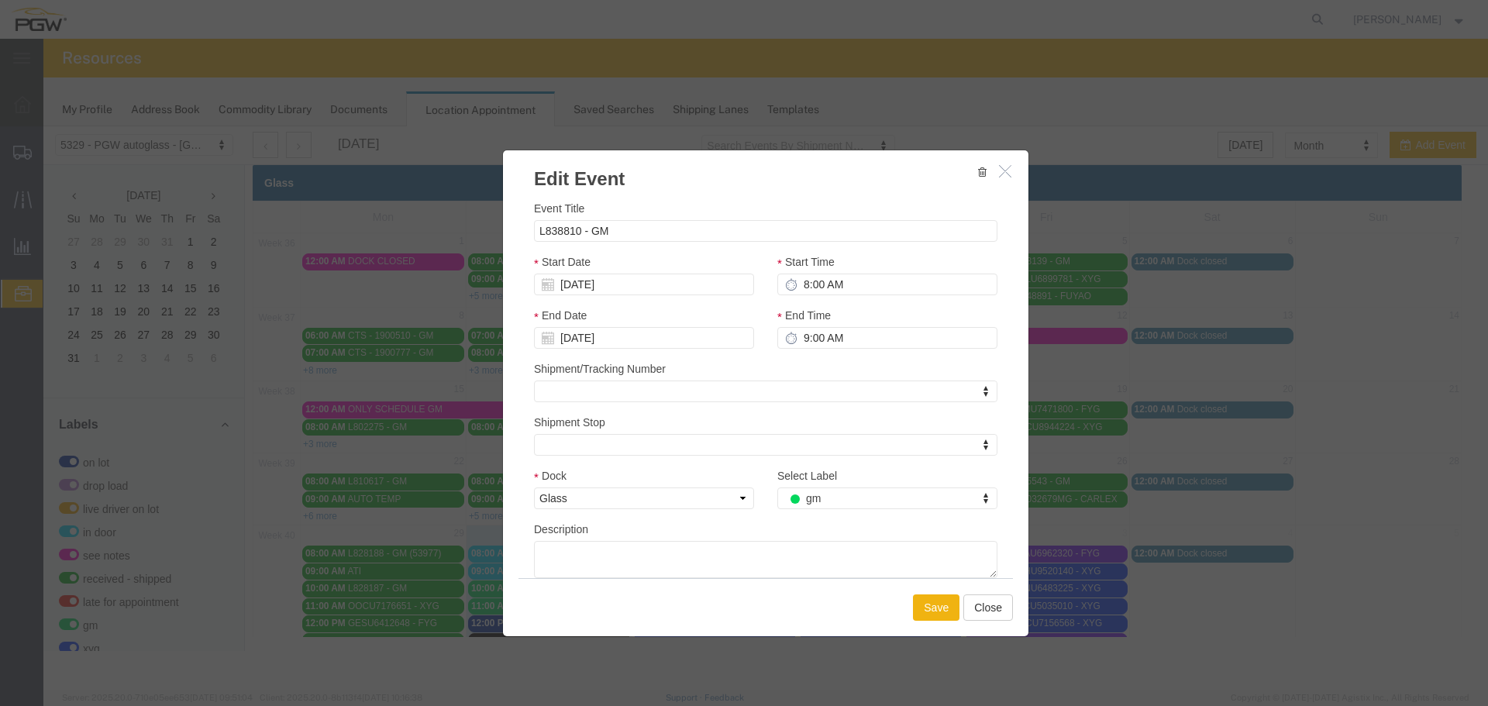
scroll to position [0, 0]
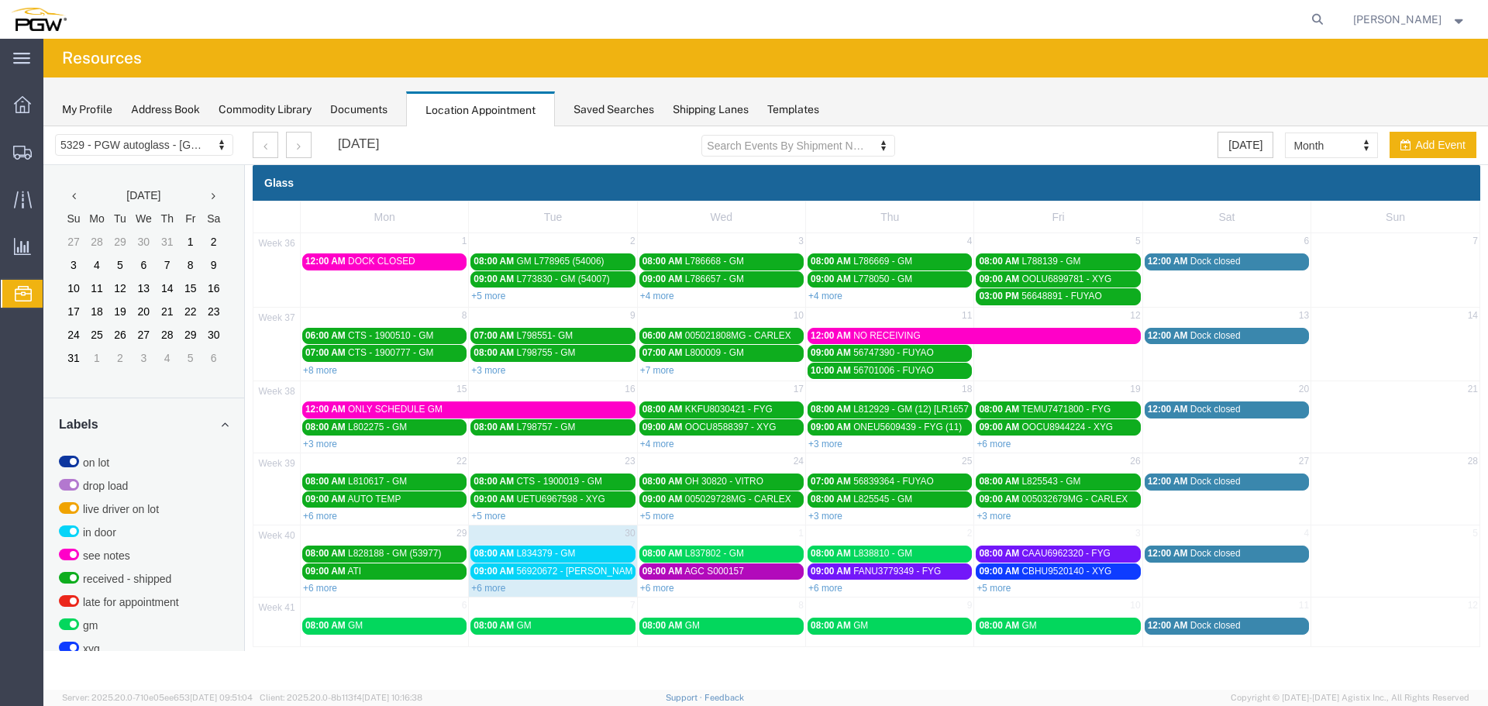
click at [606, 580] on link "09:00 AM 56920672 - ELKIN ARG" at bounding box center [552, 571] width 164 height 16
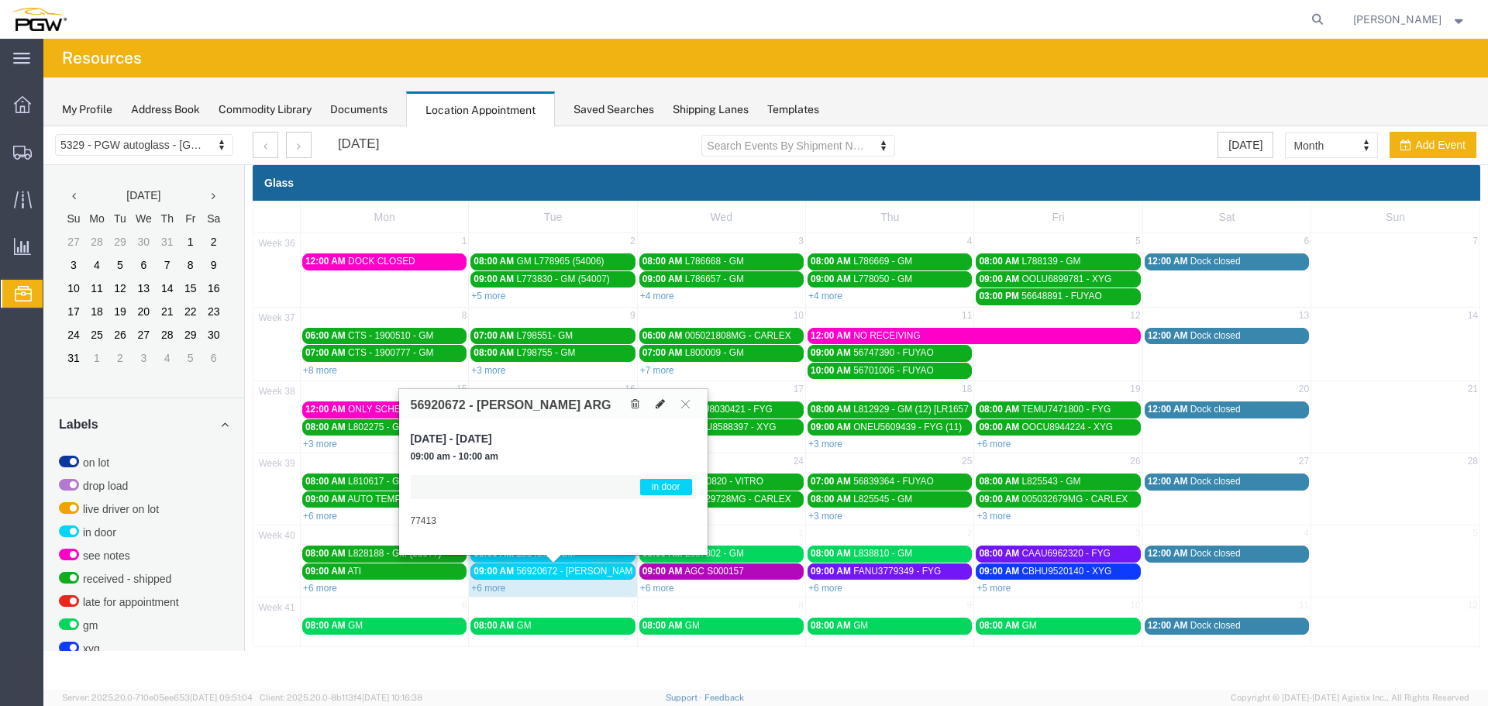
click at [662, 402] on icon at bounding box center [660, 403] width 9 height 11
select select "1"
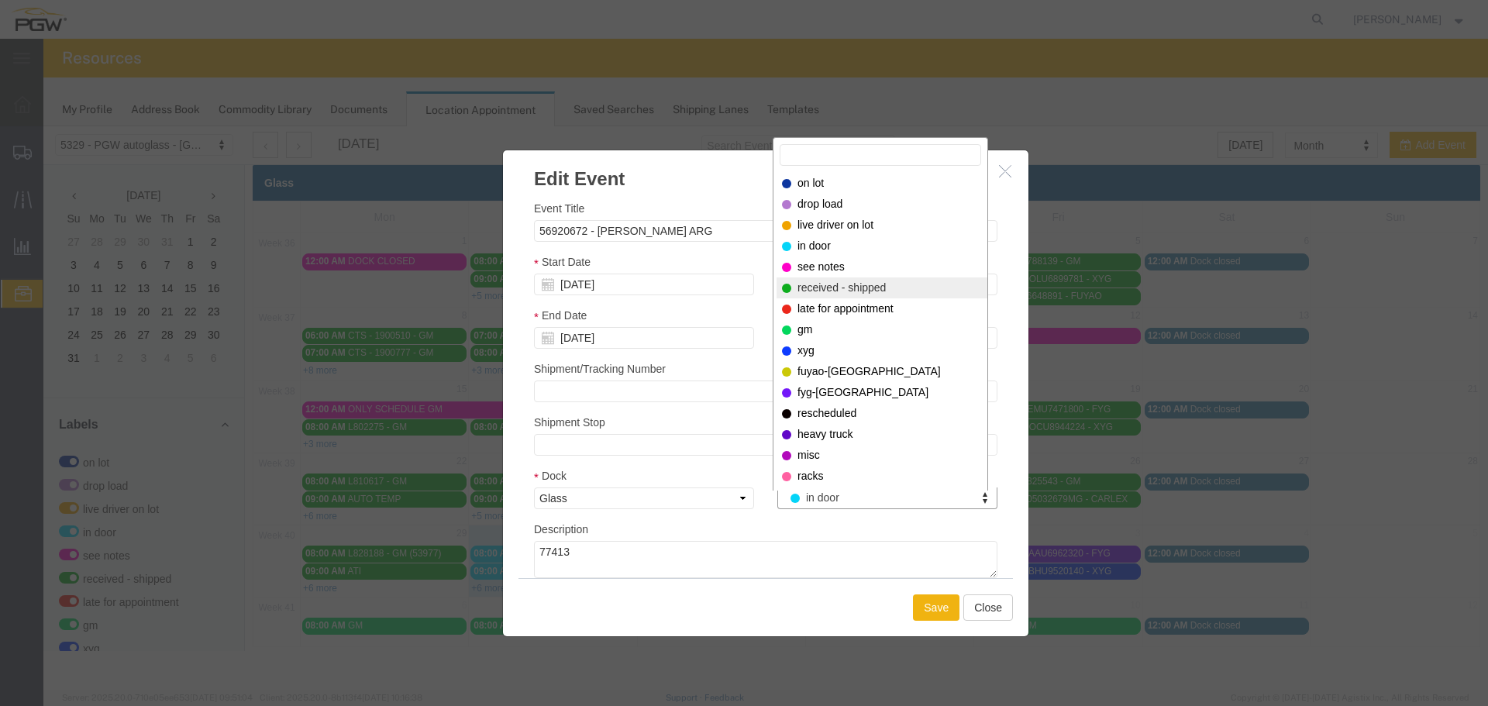
select select "200"
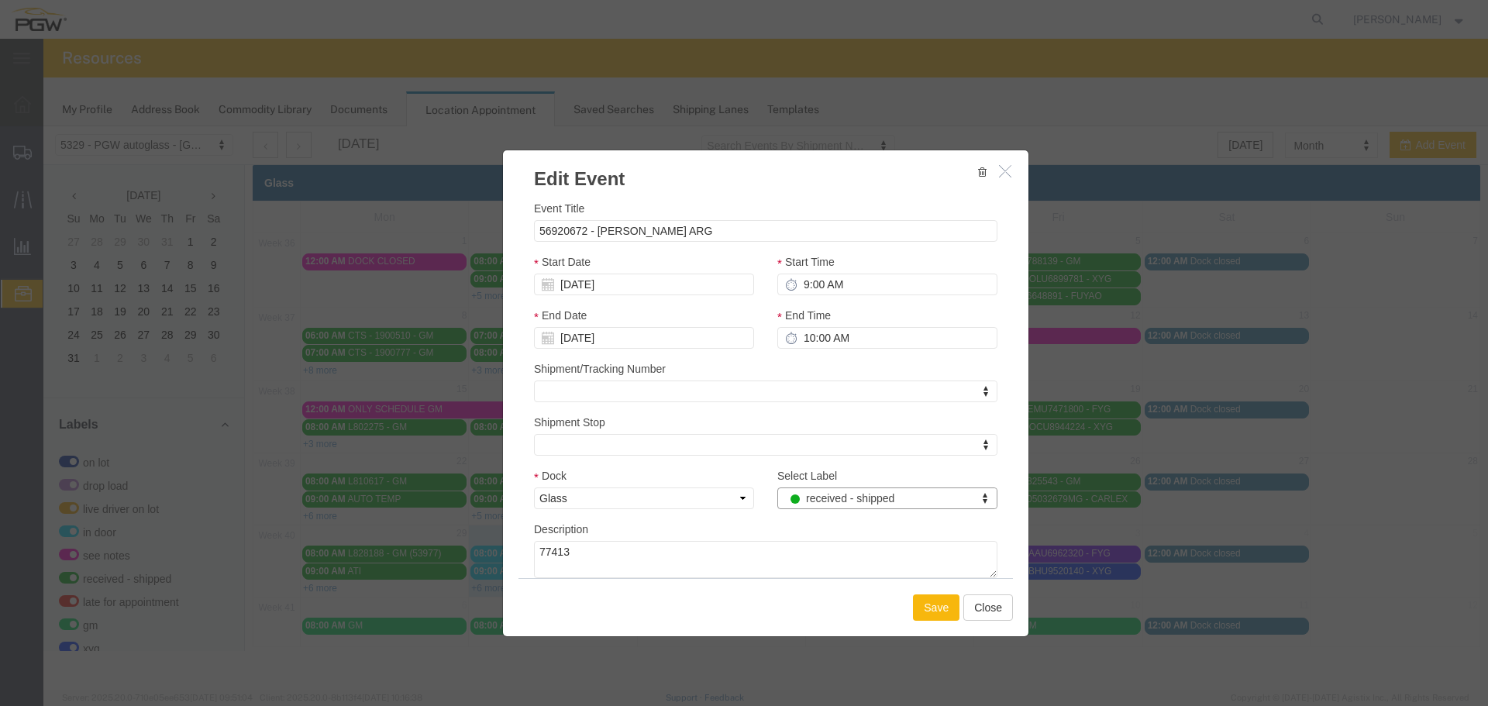
click at [948, 604] on button "Save" at bounding box center [936, 607] width 46 height 26
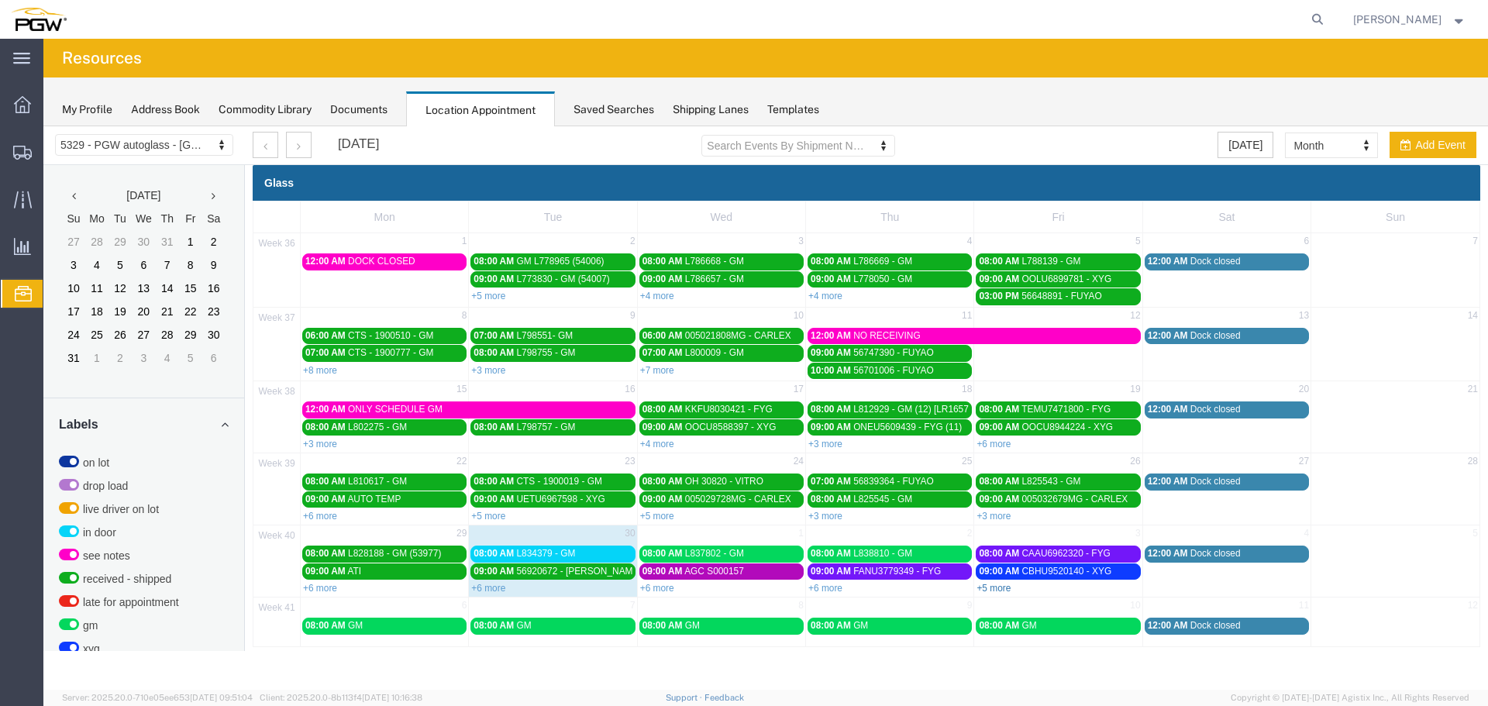
click at [993, 583] on link "+5 more" at bounding box center [993, 588] width 34 height 11
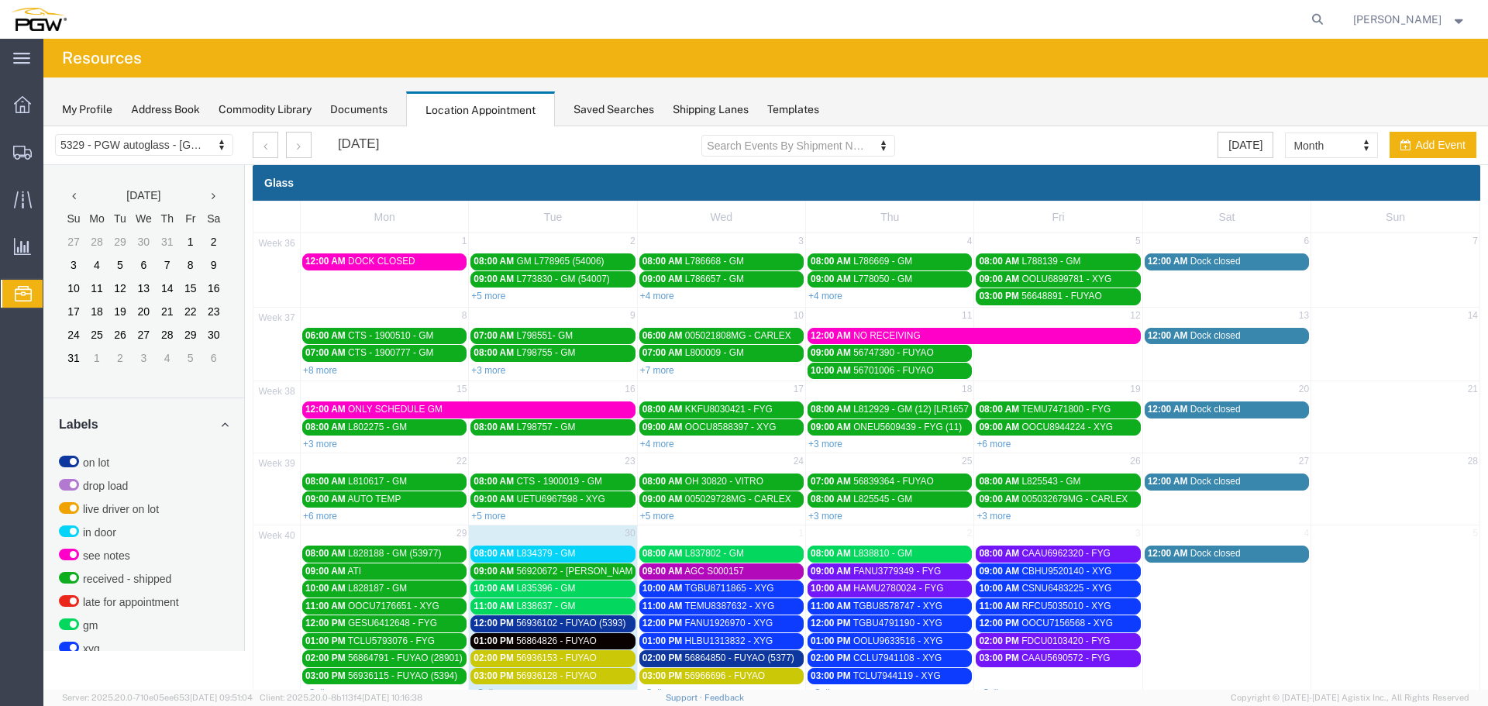
scroll to position [77, 0]
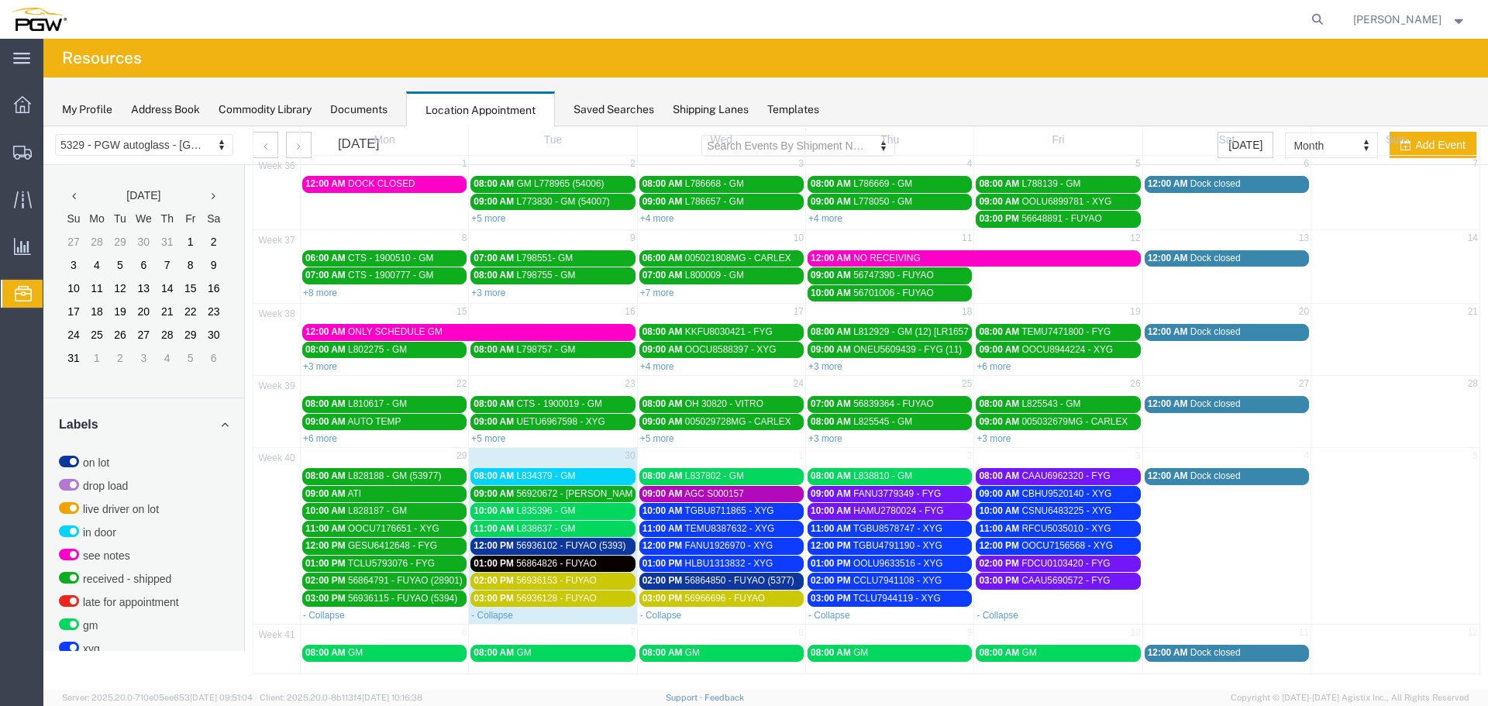
click at [551, 528] on span "L838637 - GM" at bounding box center [545, 528] width 59 height 11
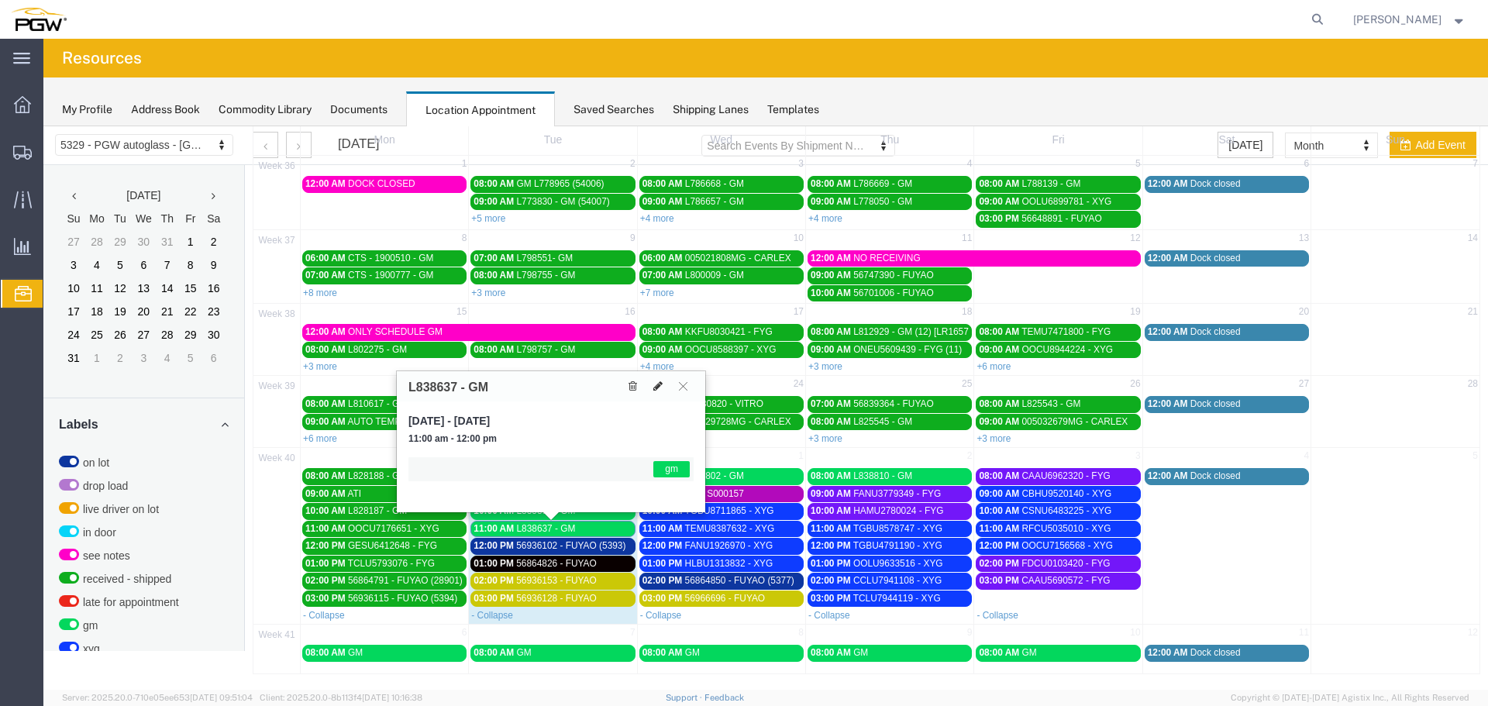
click at [654, 388] on icon at bounding box center [657, 385] width 9 height 11
select select "1"
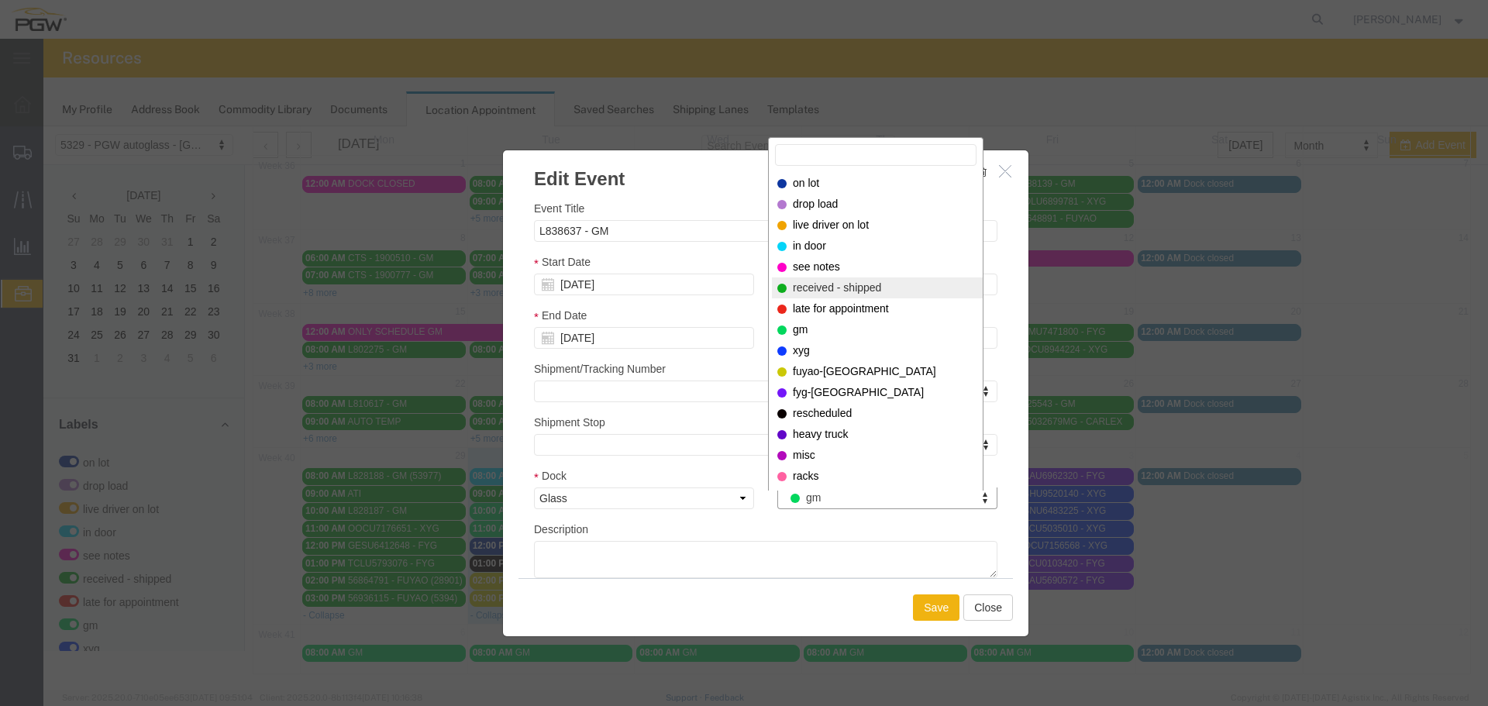
select select "200"
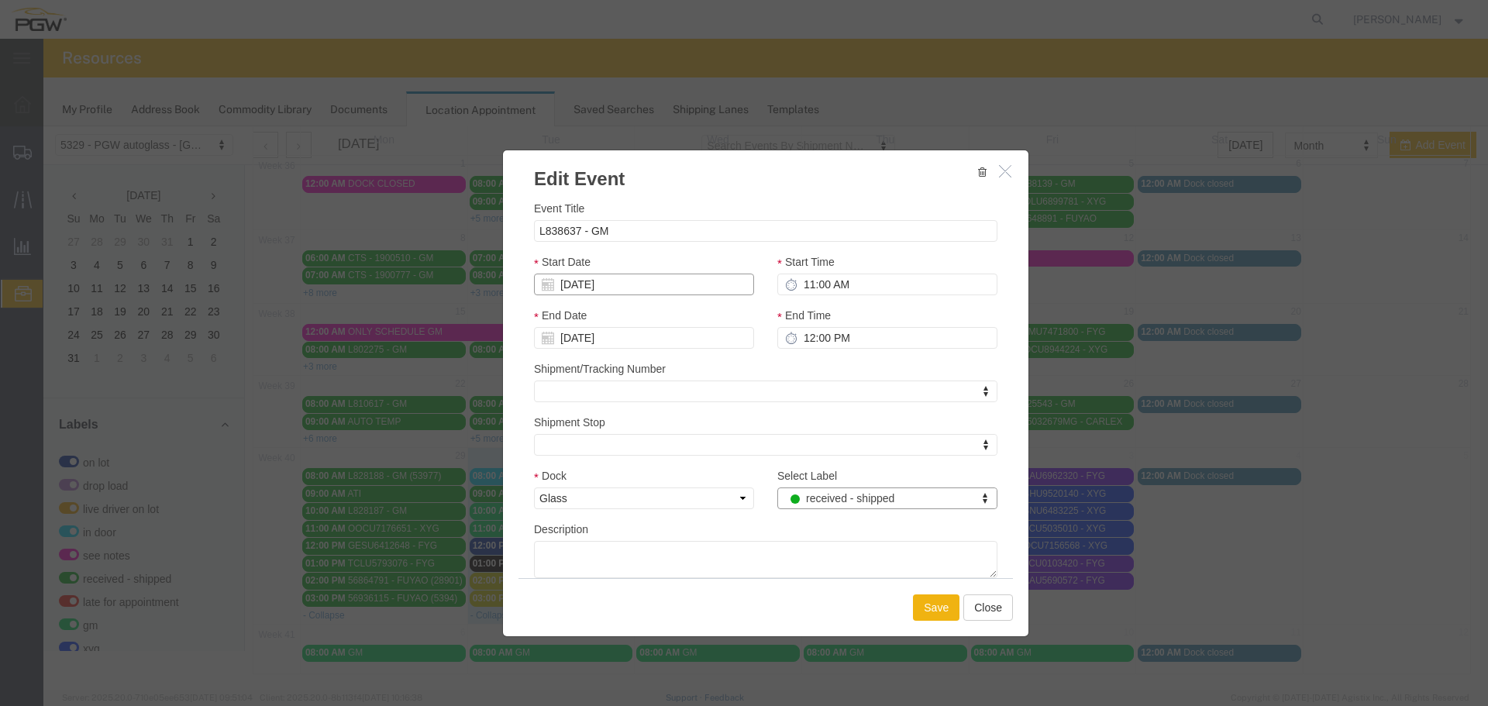
click at [652, 289] on input "[DATE]" at bounding box center [644, 285] width 220 height 22
click at [658, 270] on div "Start Date 09/30/2025" at bounding box center [644, 274] width 220 height 42
click at [584, 502] on select "Select Glass LTL Sundries Outbound Racks" at bounding box center [644, 498] width 220 height 22
select select "3"
click at [534, 487] on select "Select Glass LTL Sundries Outbound Racks" at bounding box center [644, 498] width 220 height 22
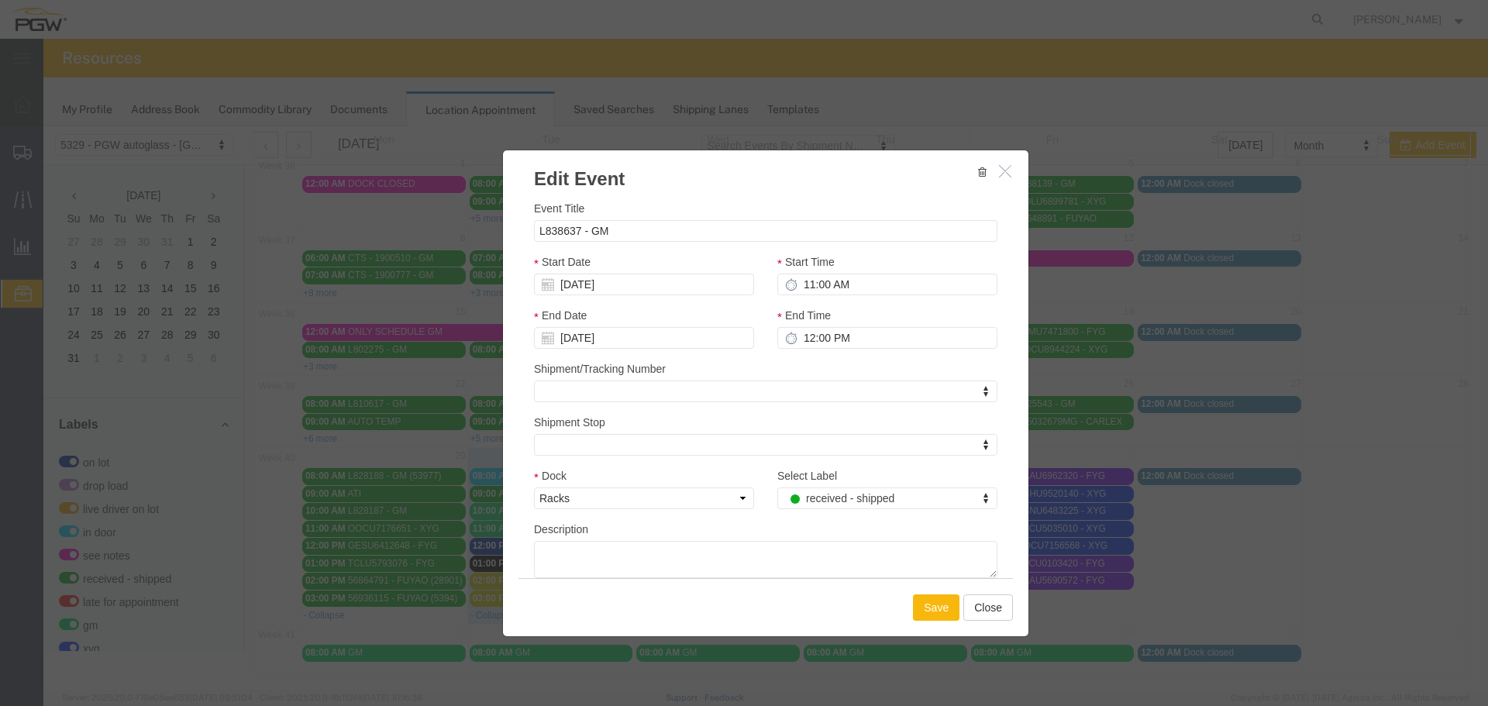
click at [934, 601] on button "Save" at bounding box center [936, 607] width 46 height 26
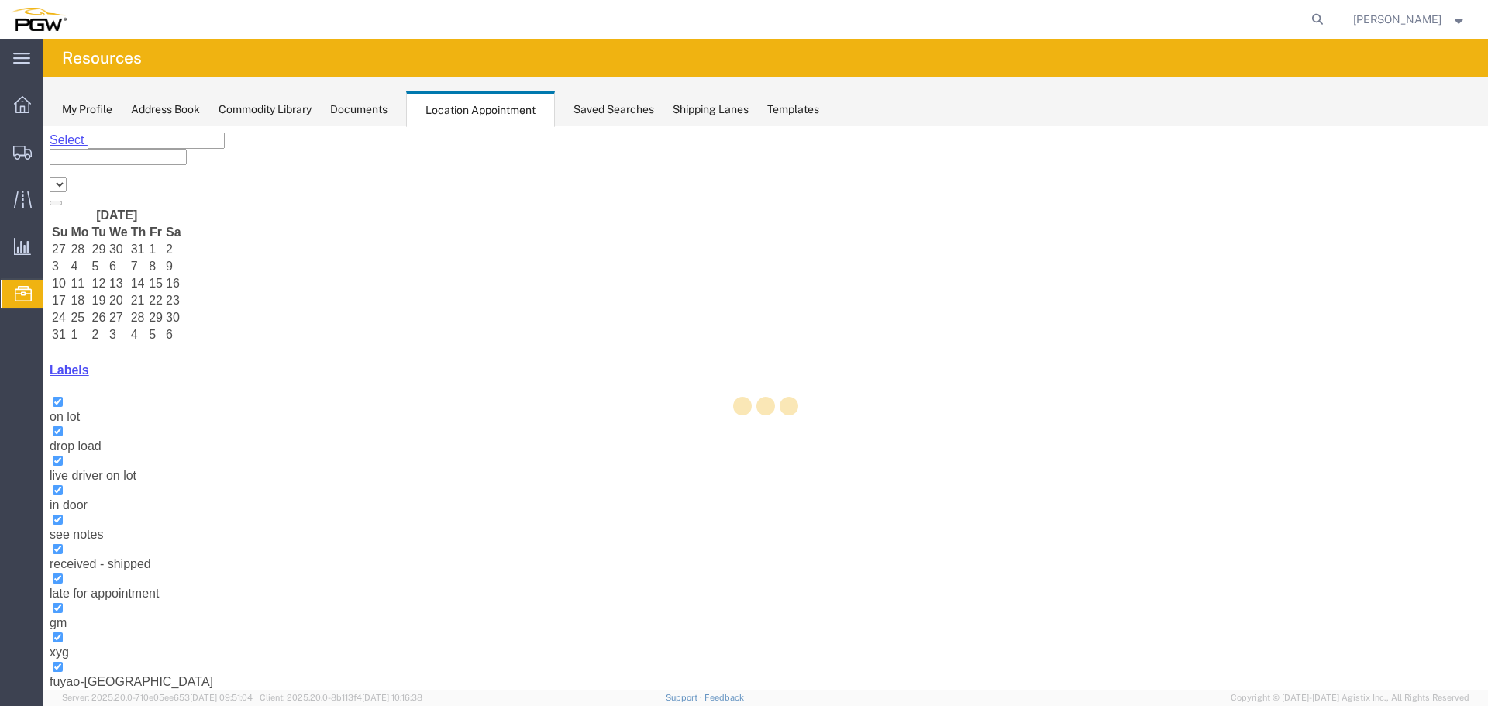
select select "28253"
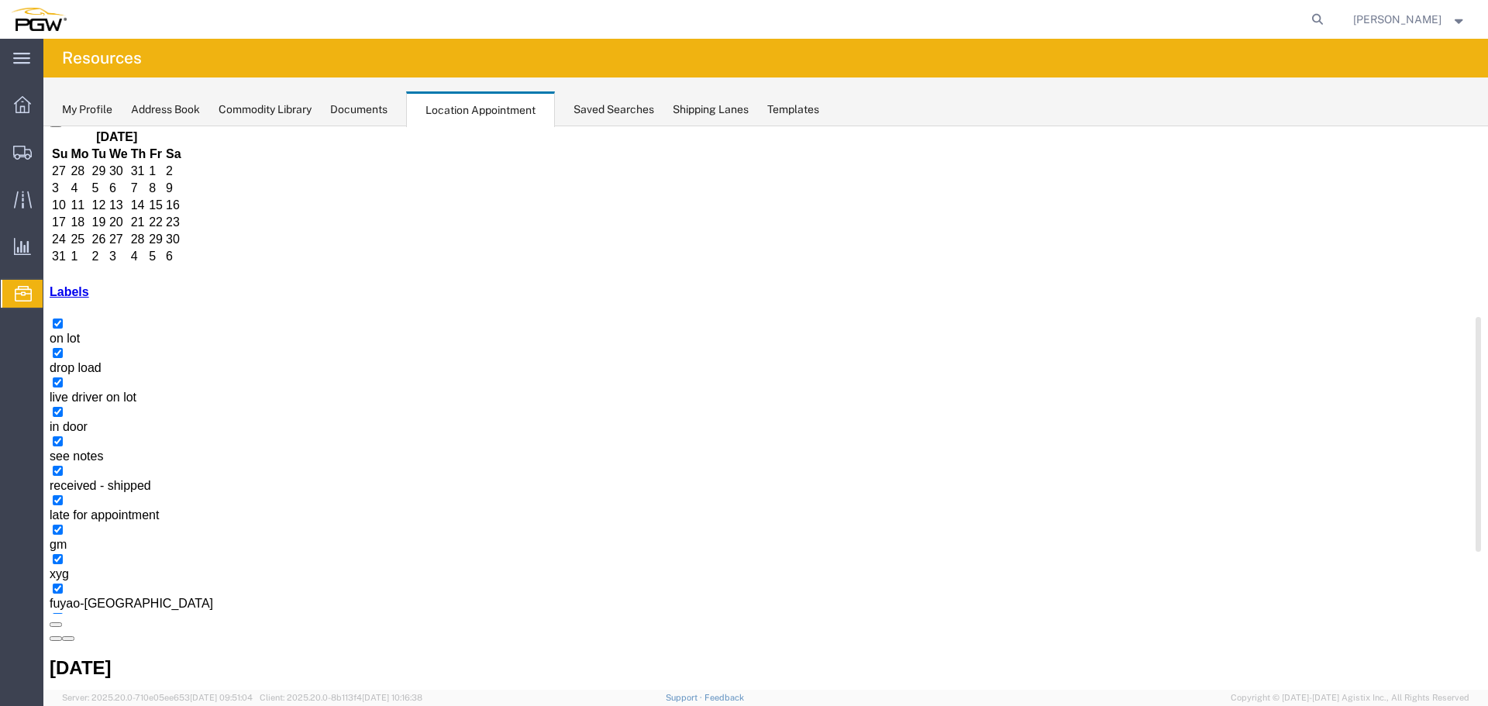
scroll to position [490, 0]
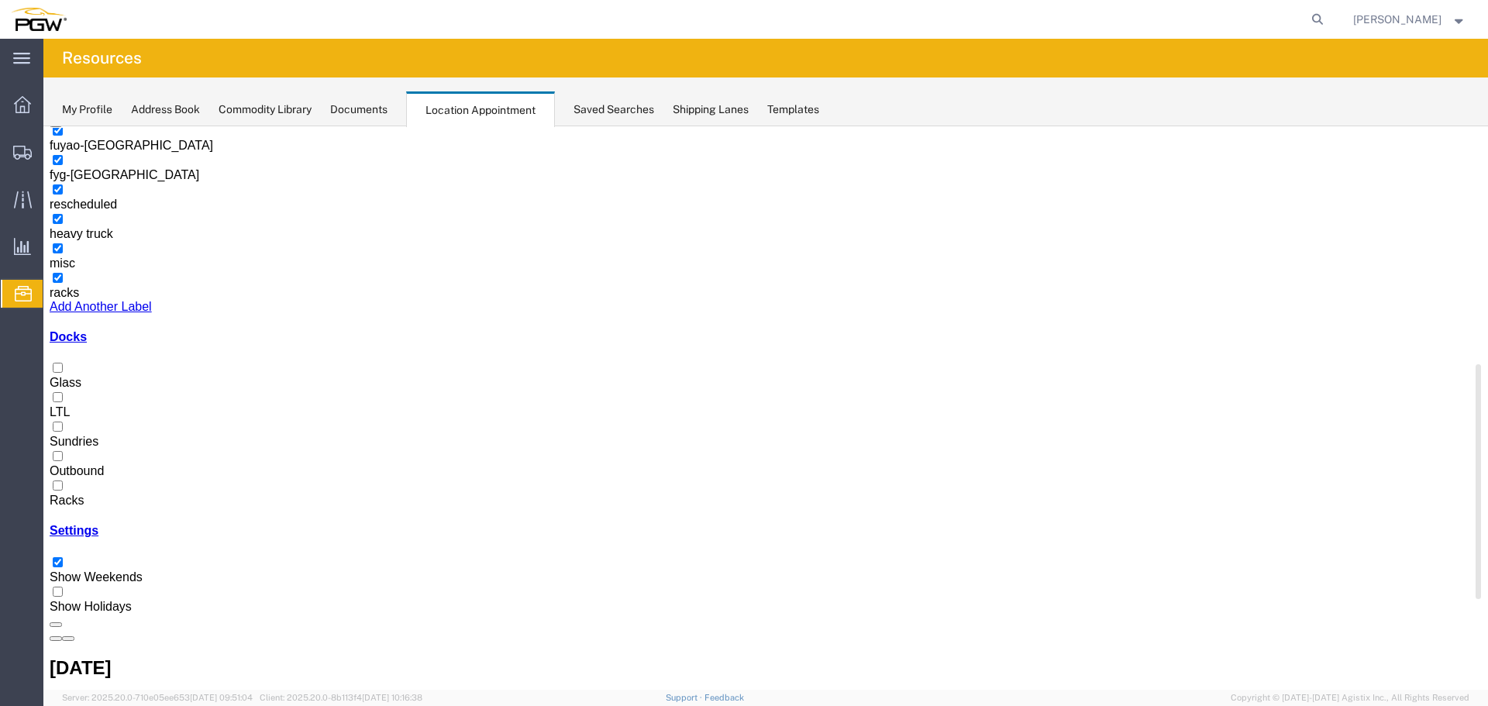
click at [72, 494] on div at bounding box center [766, 494] width 1432 height 0
click at [63, 490] on input "Racks" at bounding box center [58, 485] width 10 height 10
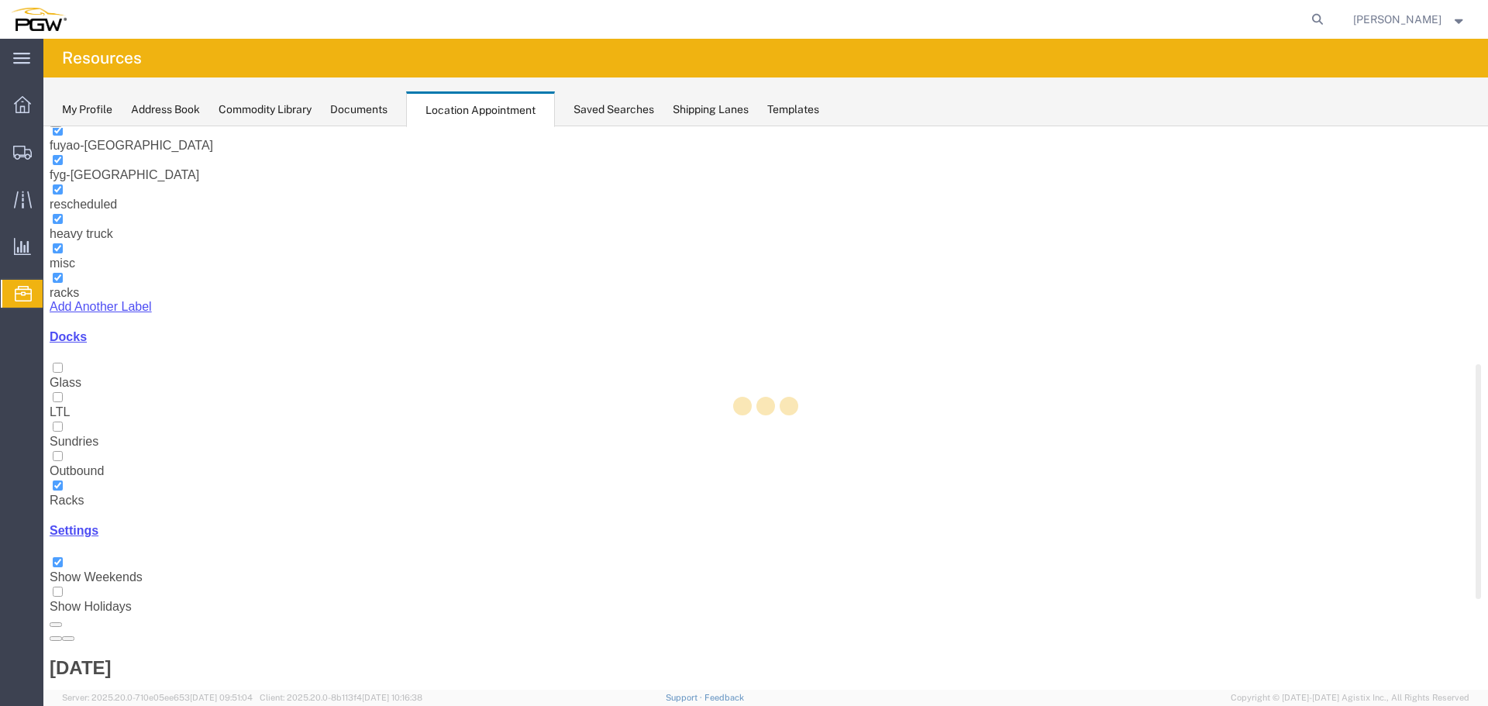
scroll to position [0, 0]
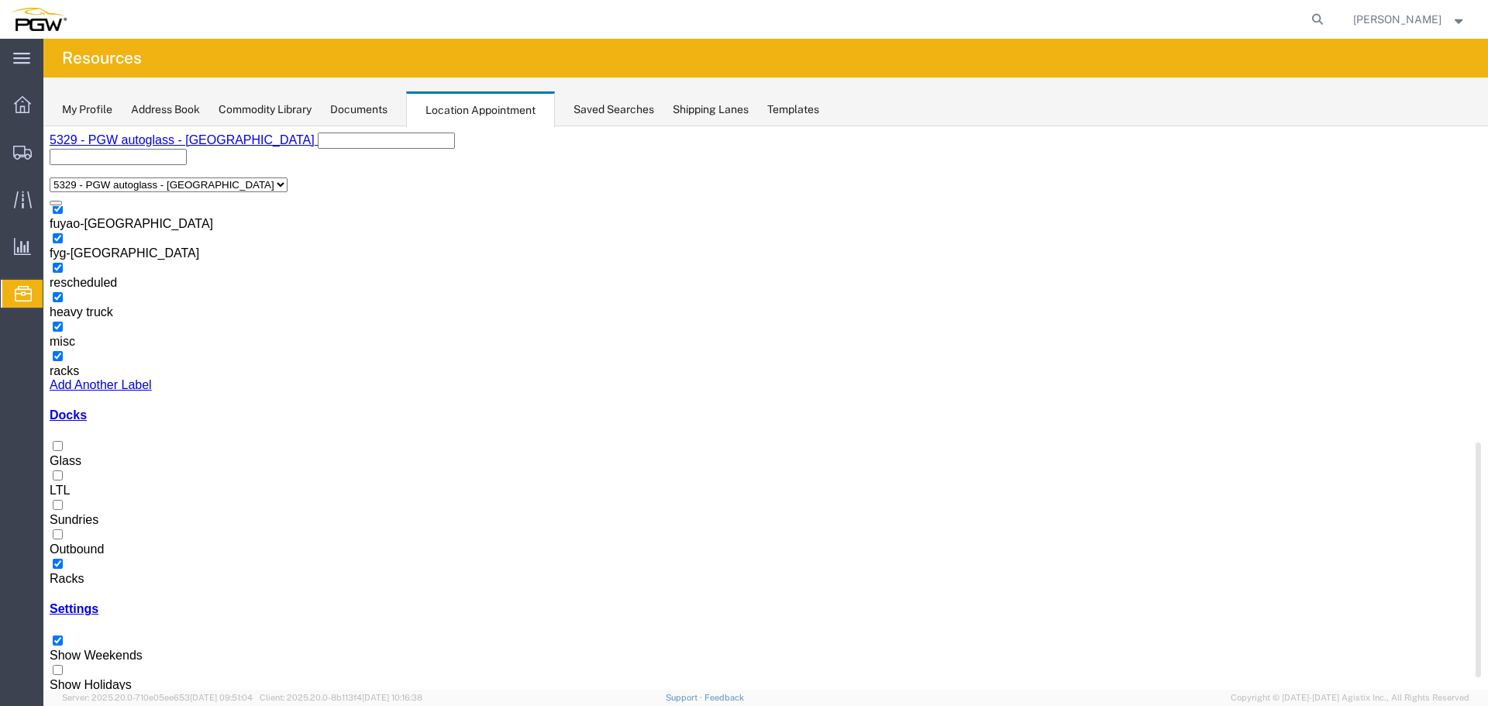
click at [84, 558] on label "Racks" at bounding box center [67, 571] width 34 height 27
click at [63, 559] on input "Racks" at bounding box center [58, 564] width 10 height 10
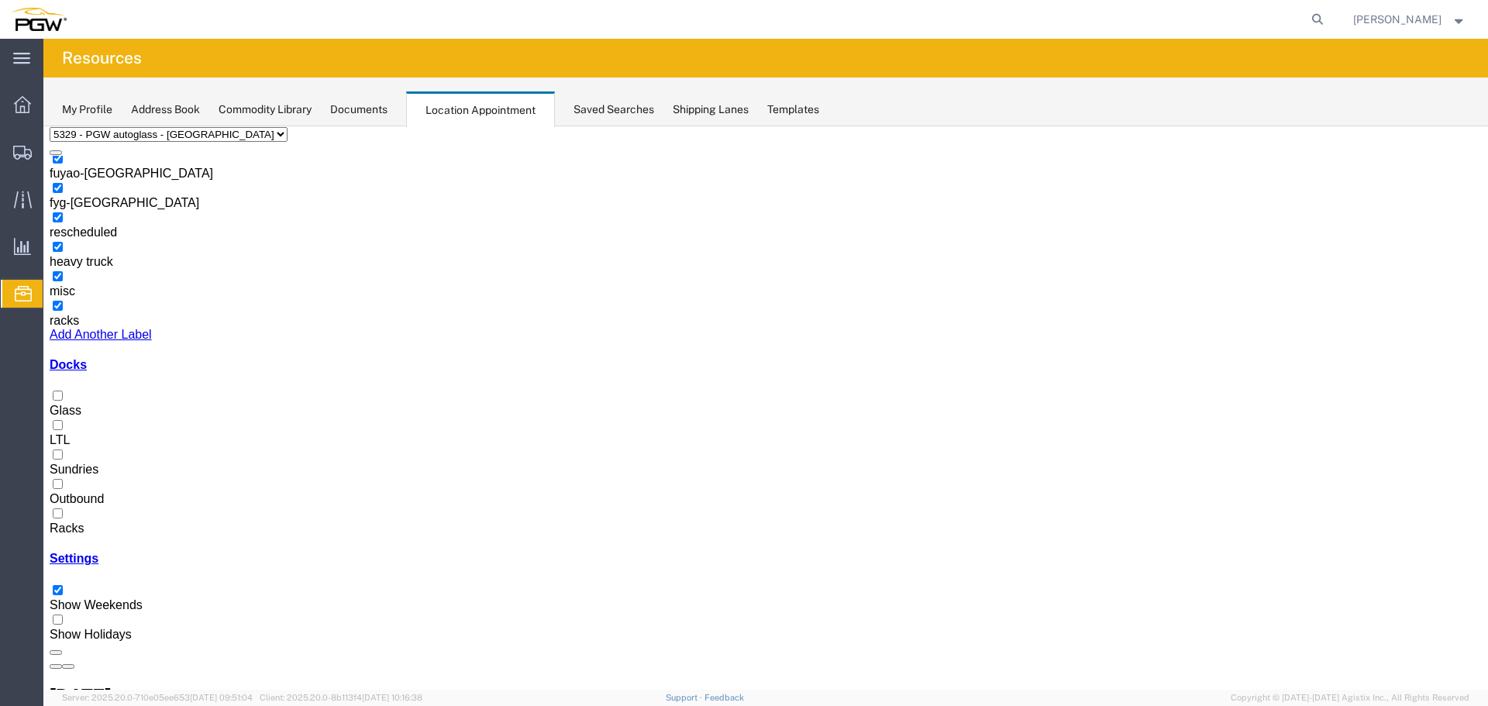
scroll to position [77, 0]
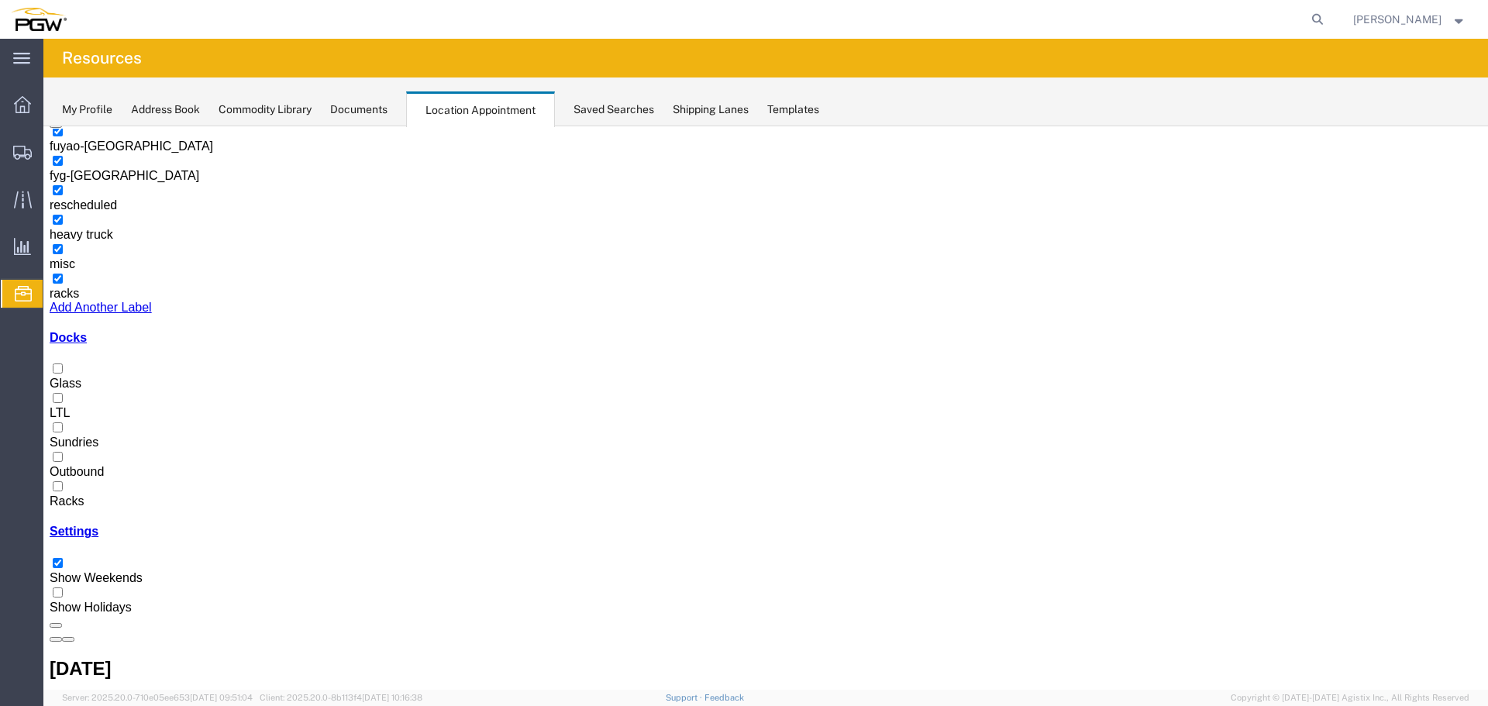
select select "300"
select select "1"
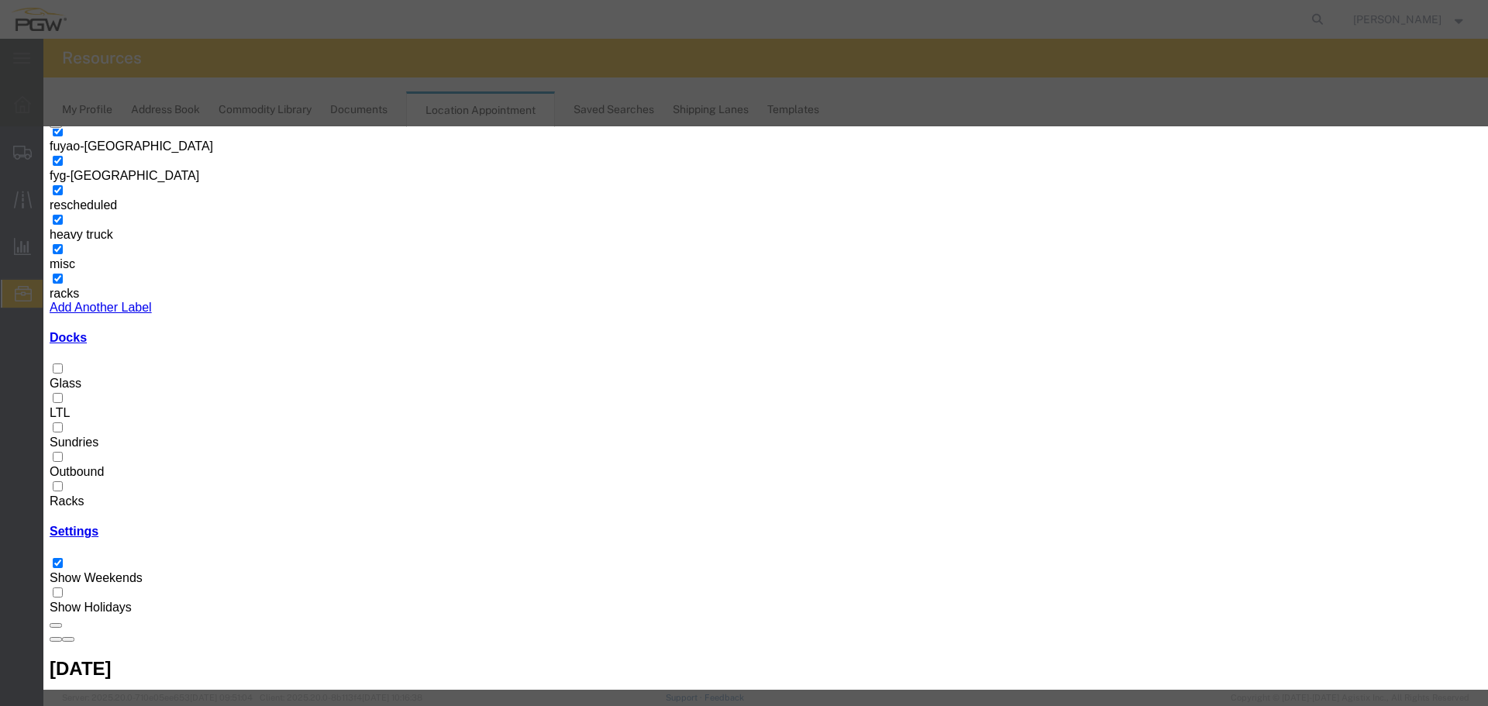
type input "12:00 PM"
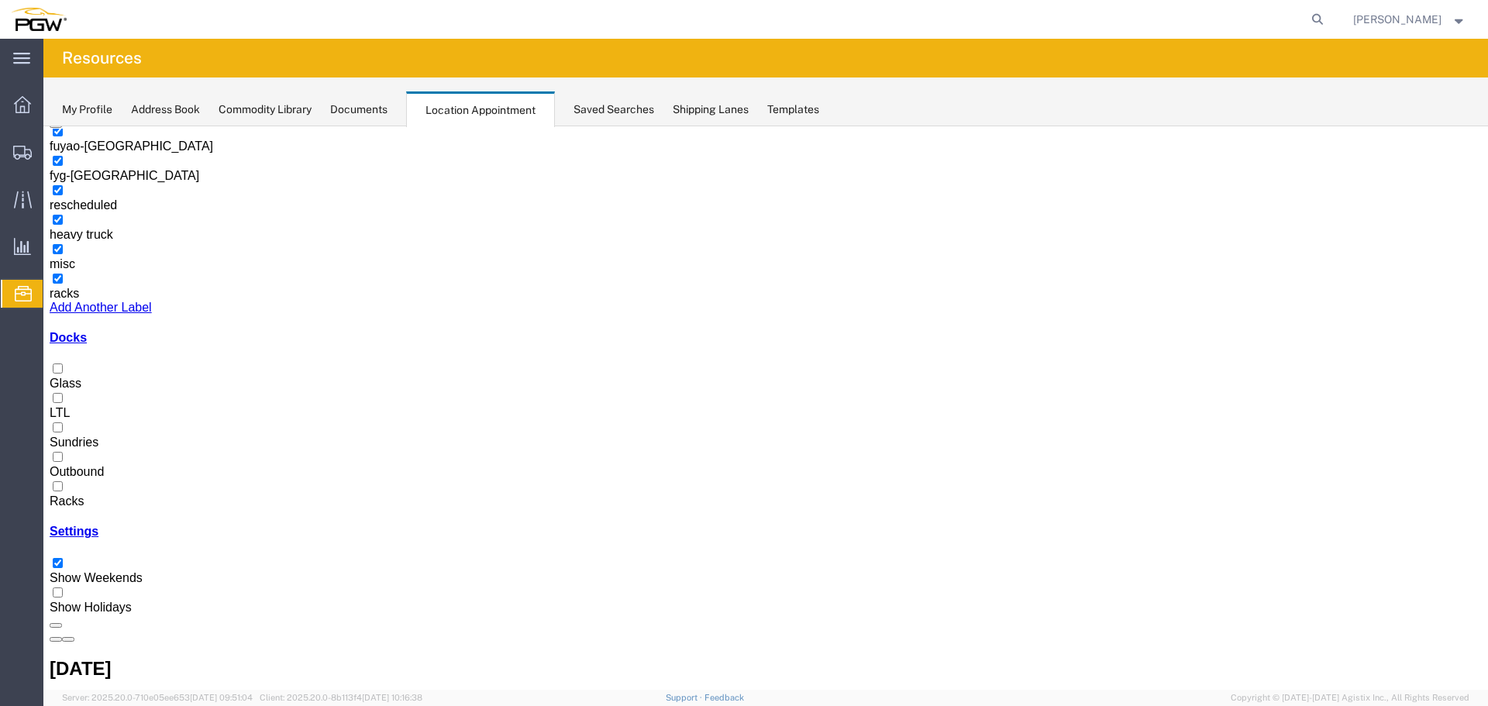
scroll to position [0, 0]
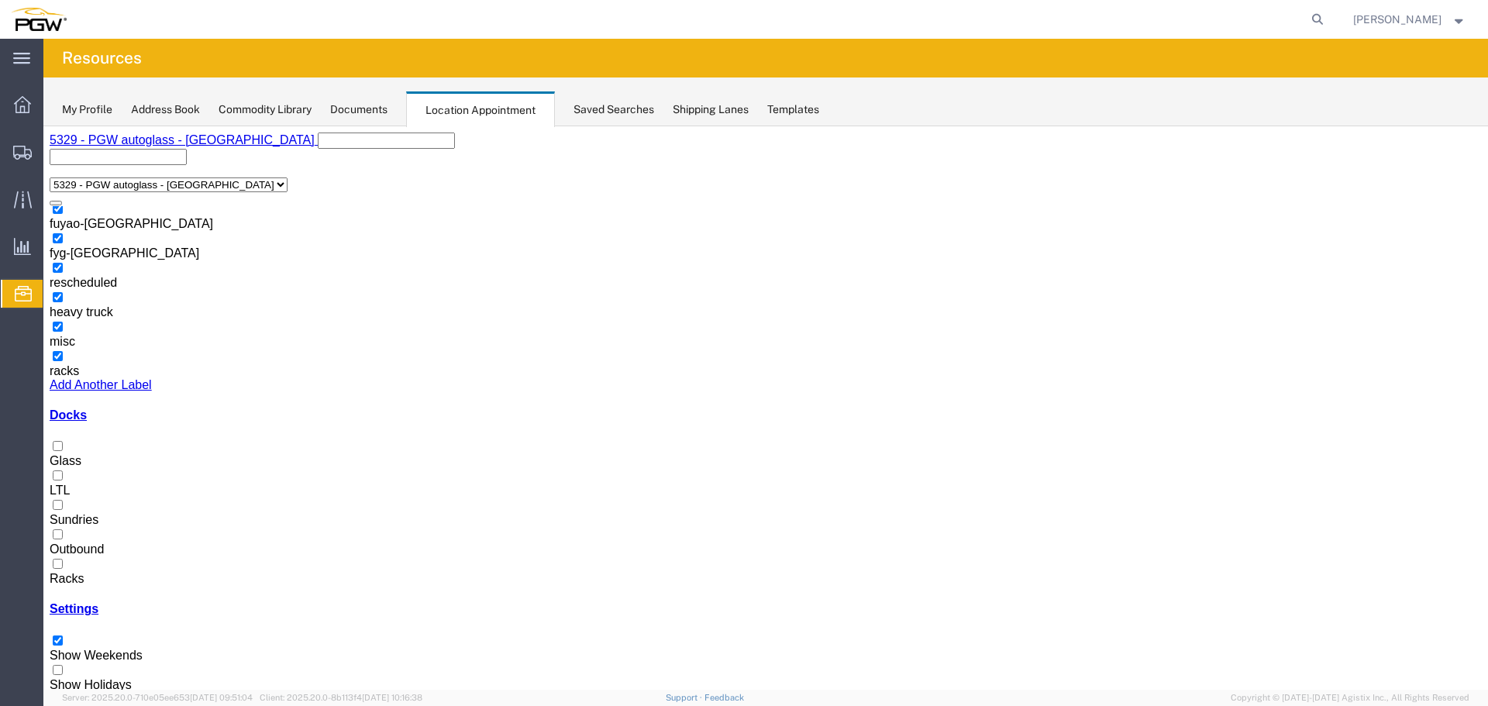
select select "1"
select select
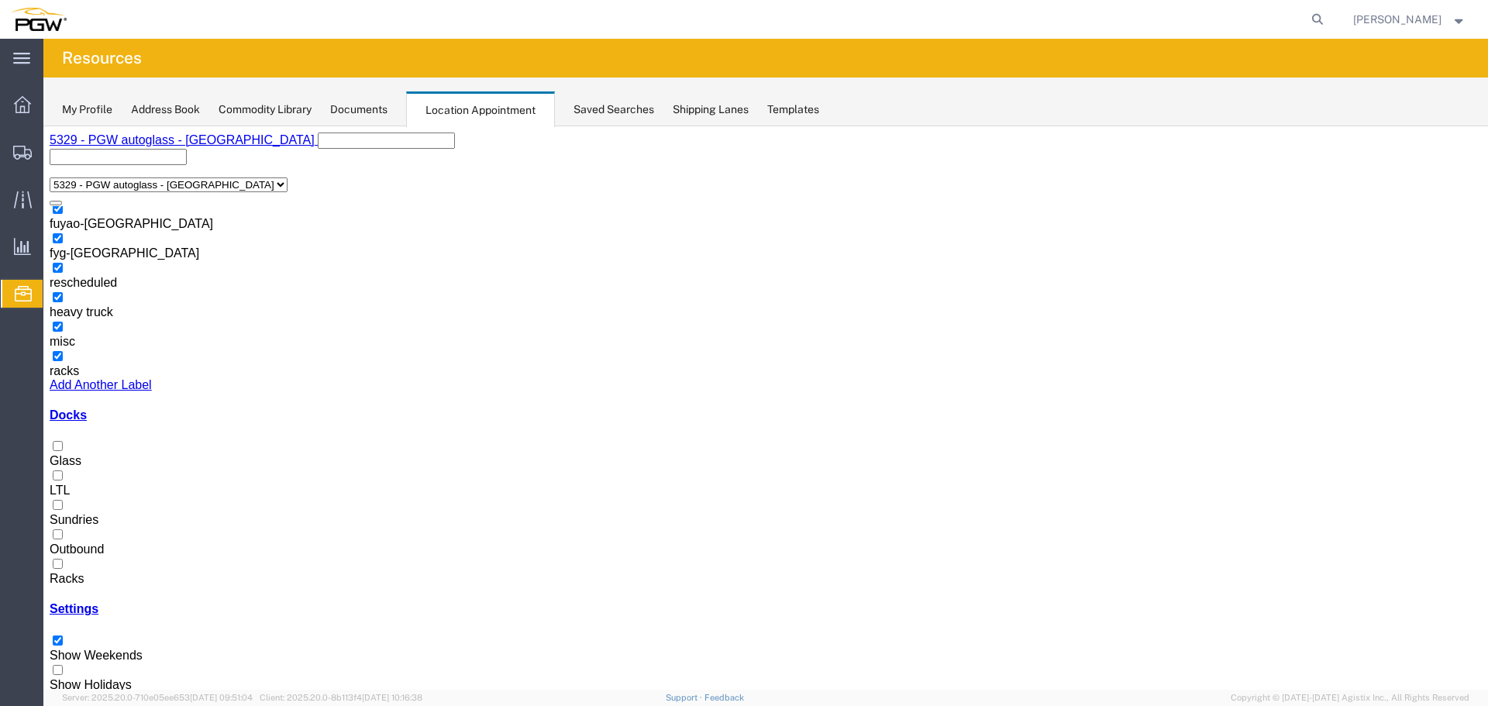
select select "1"
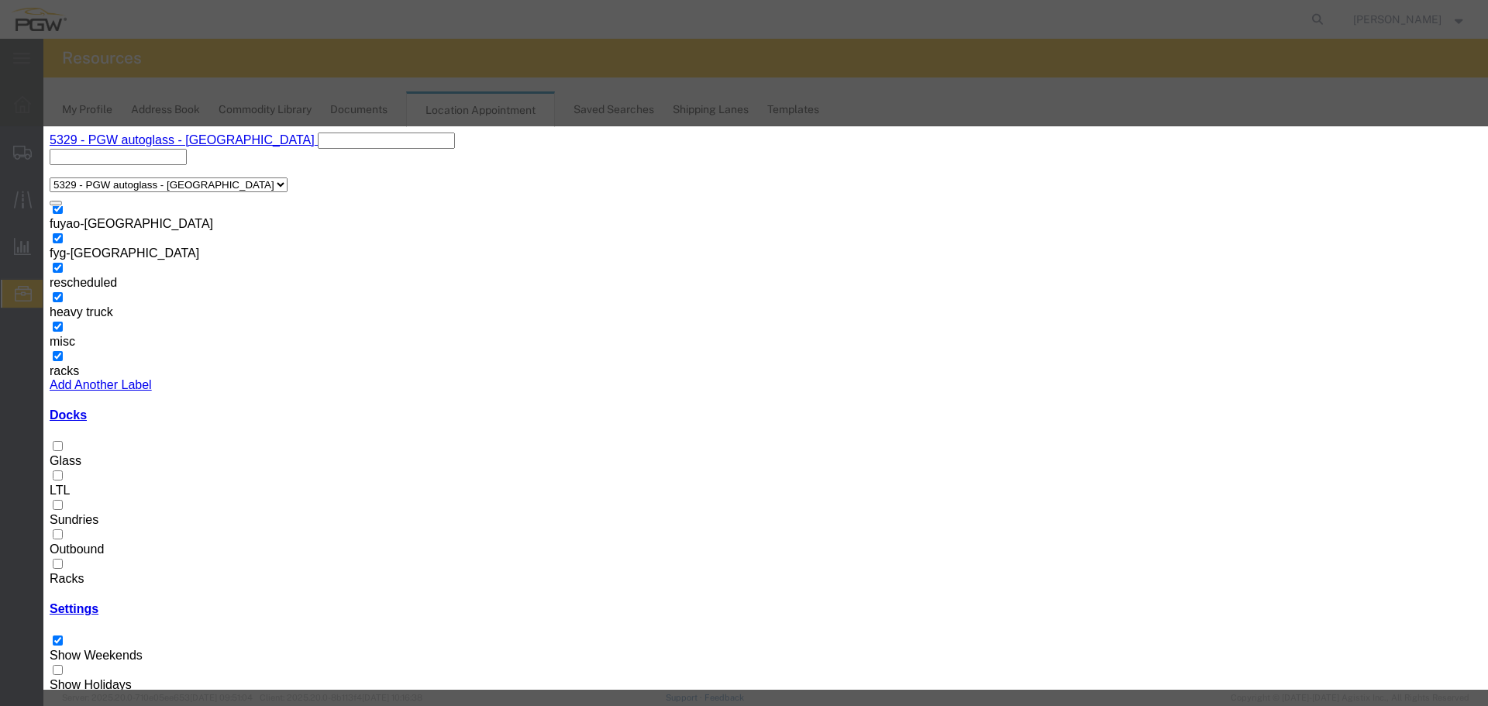
select select "200"
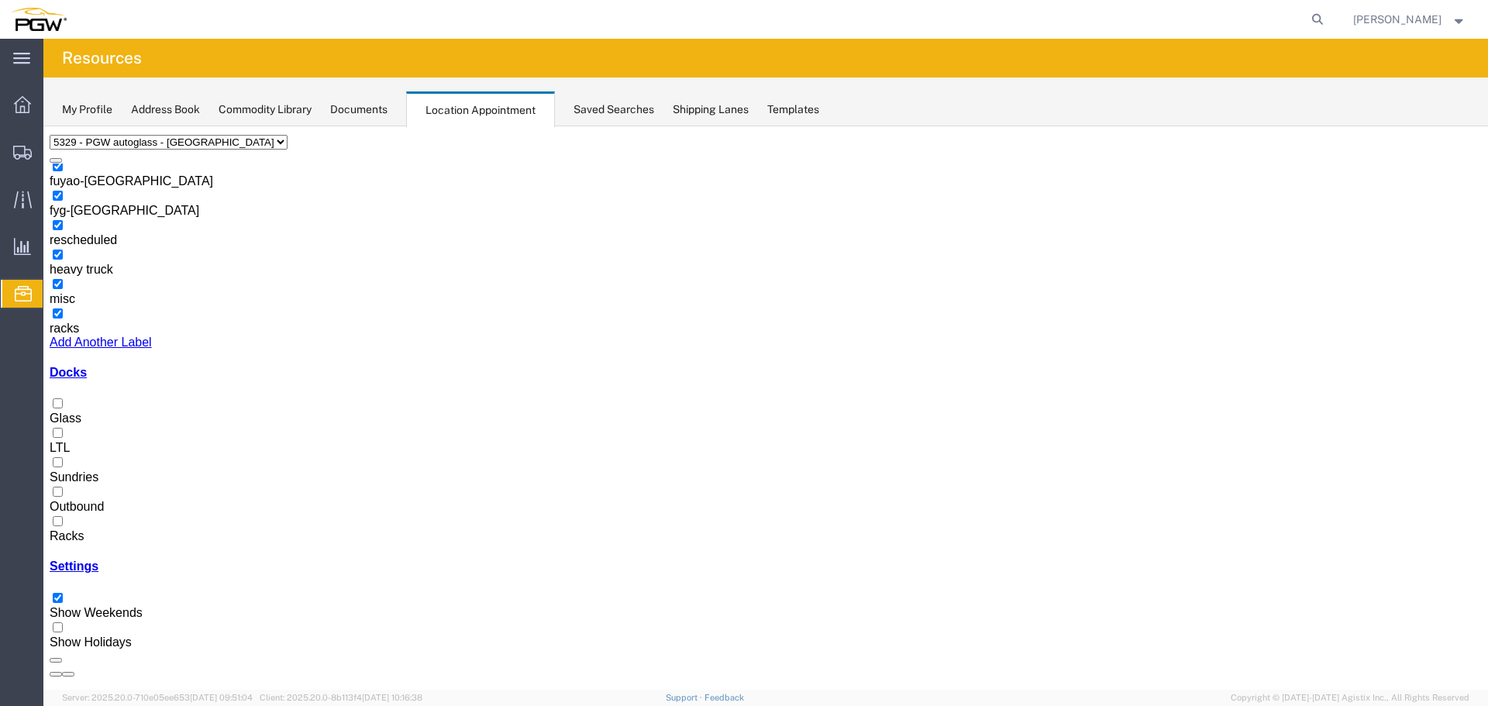
scroll to position [78, 0]
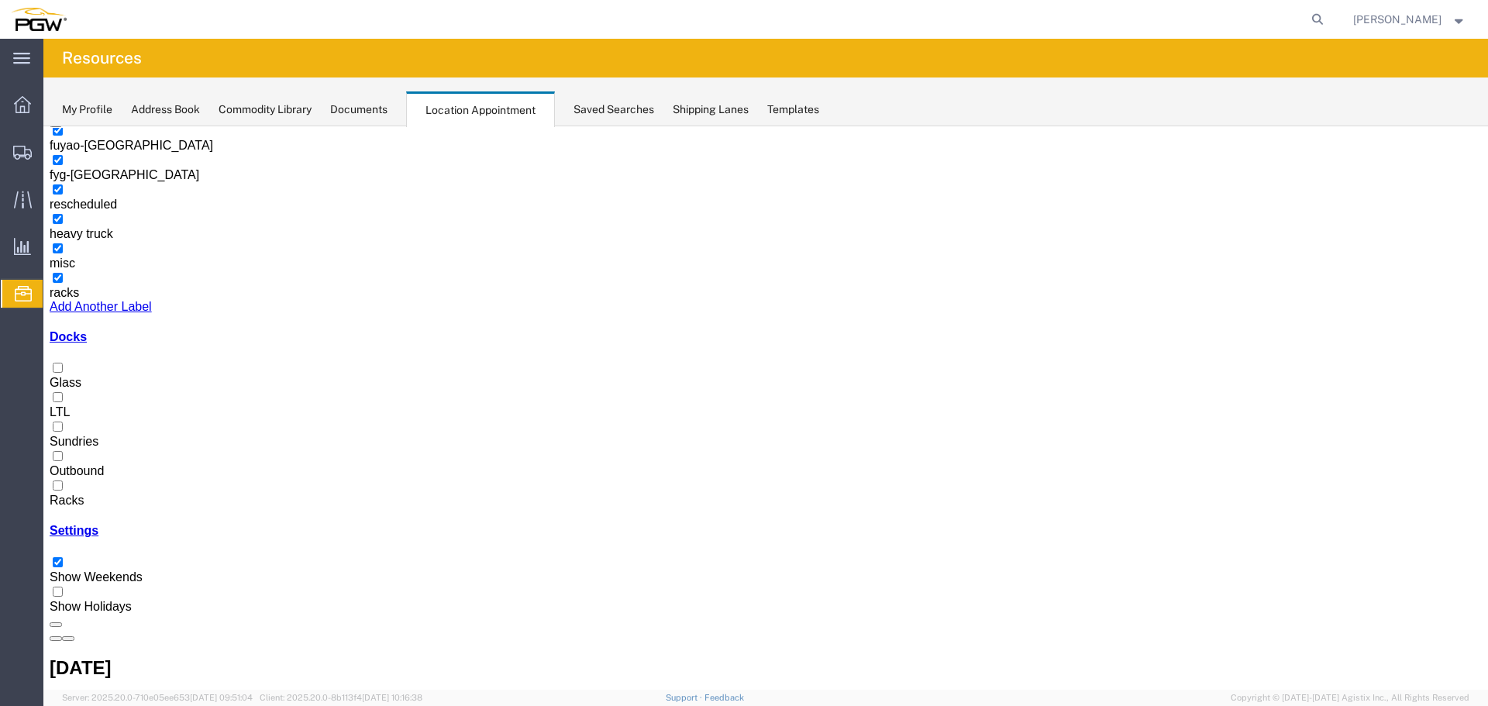
select select "1"
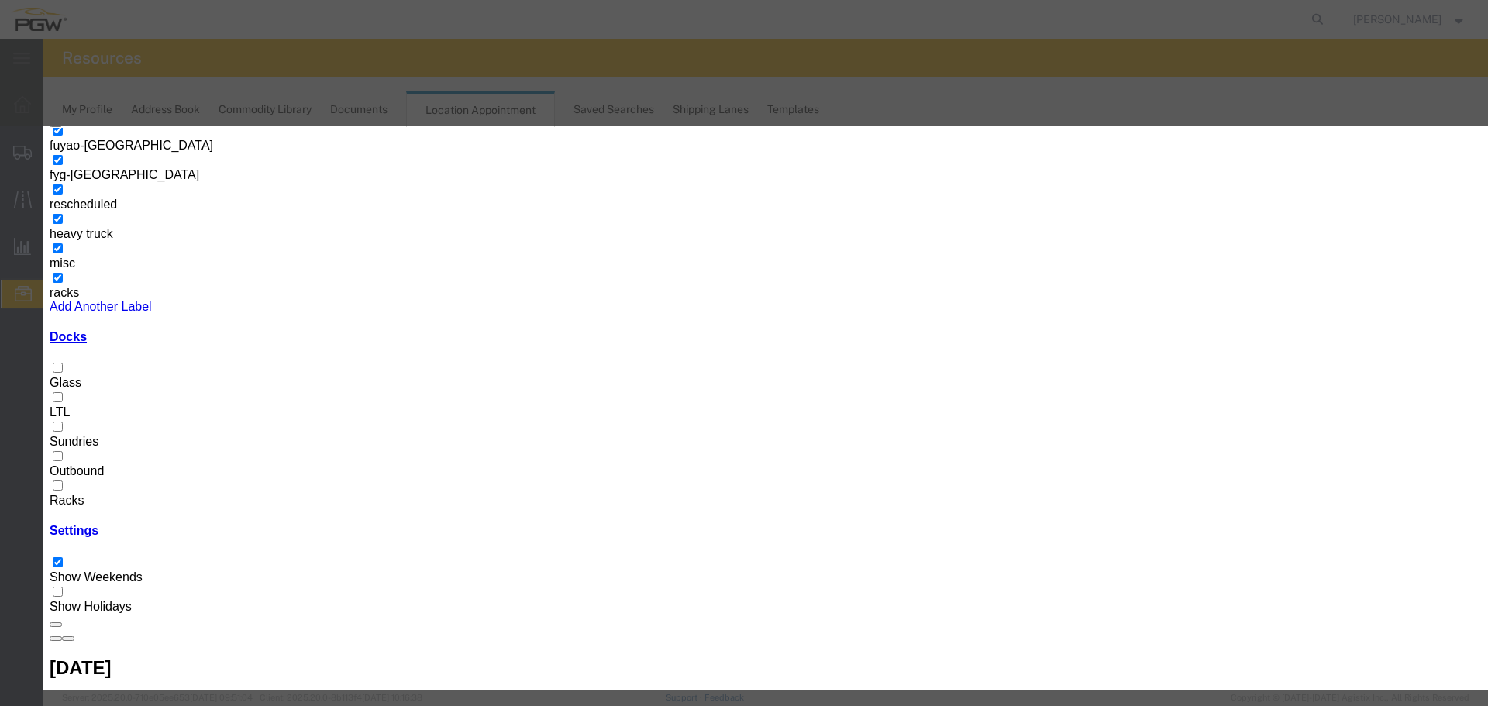
type input "11:00 AM"
select select "220"
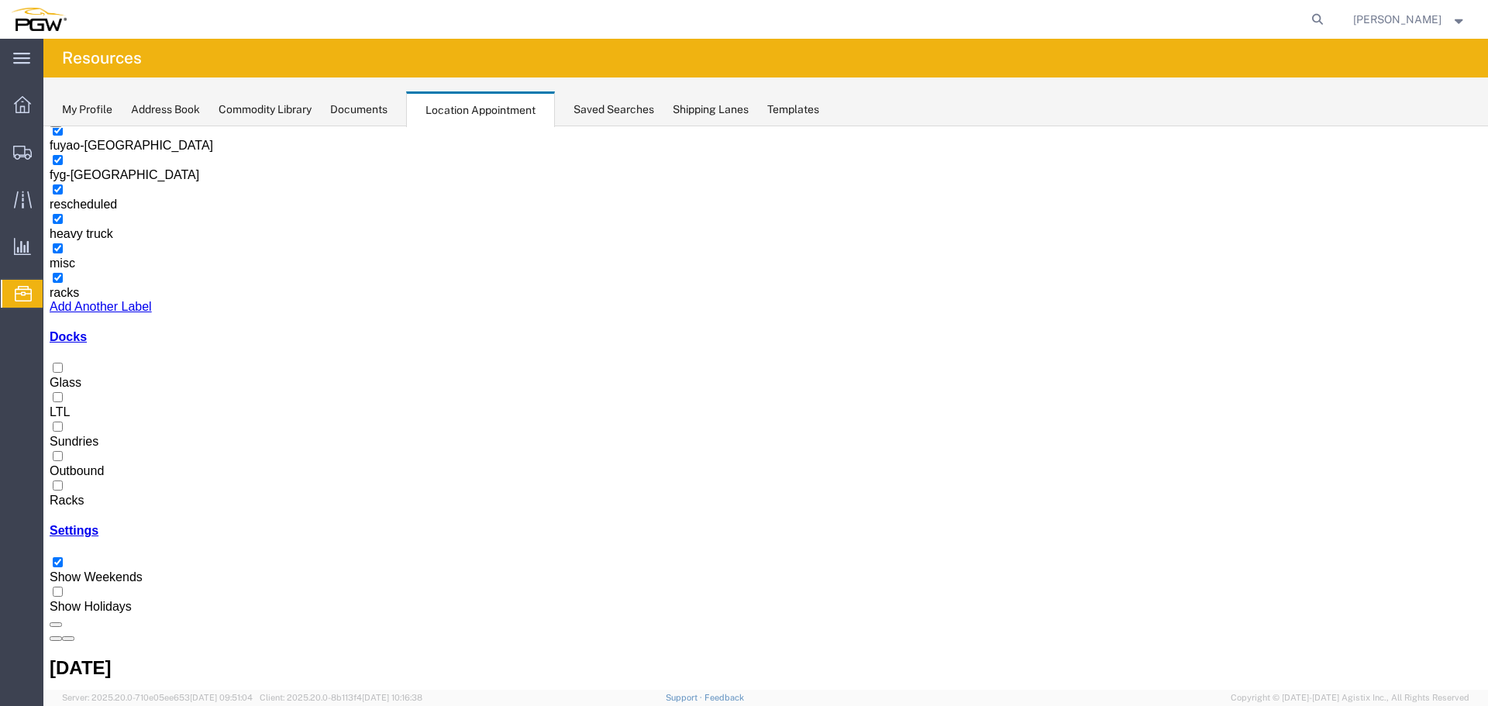
scroll to position [0, 0]
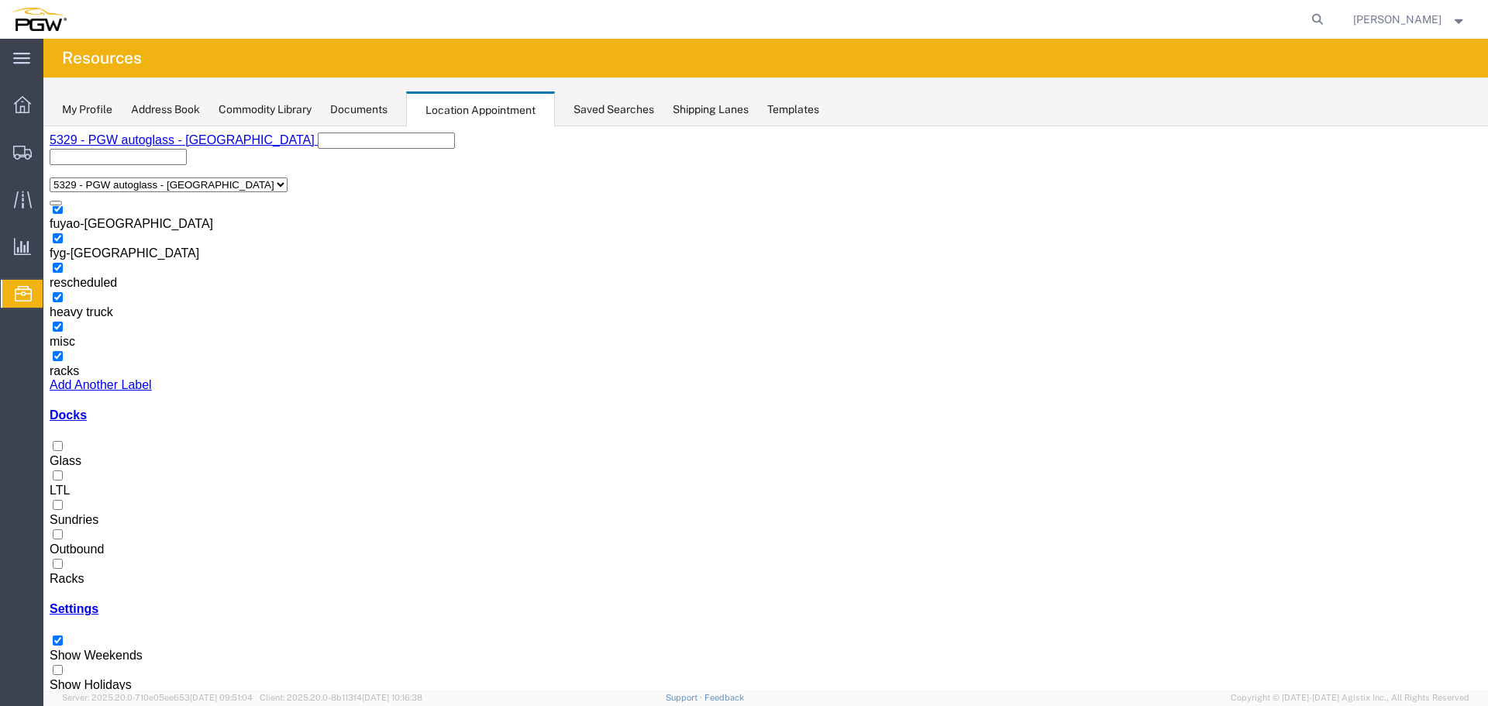
select select "1"
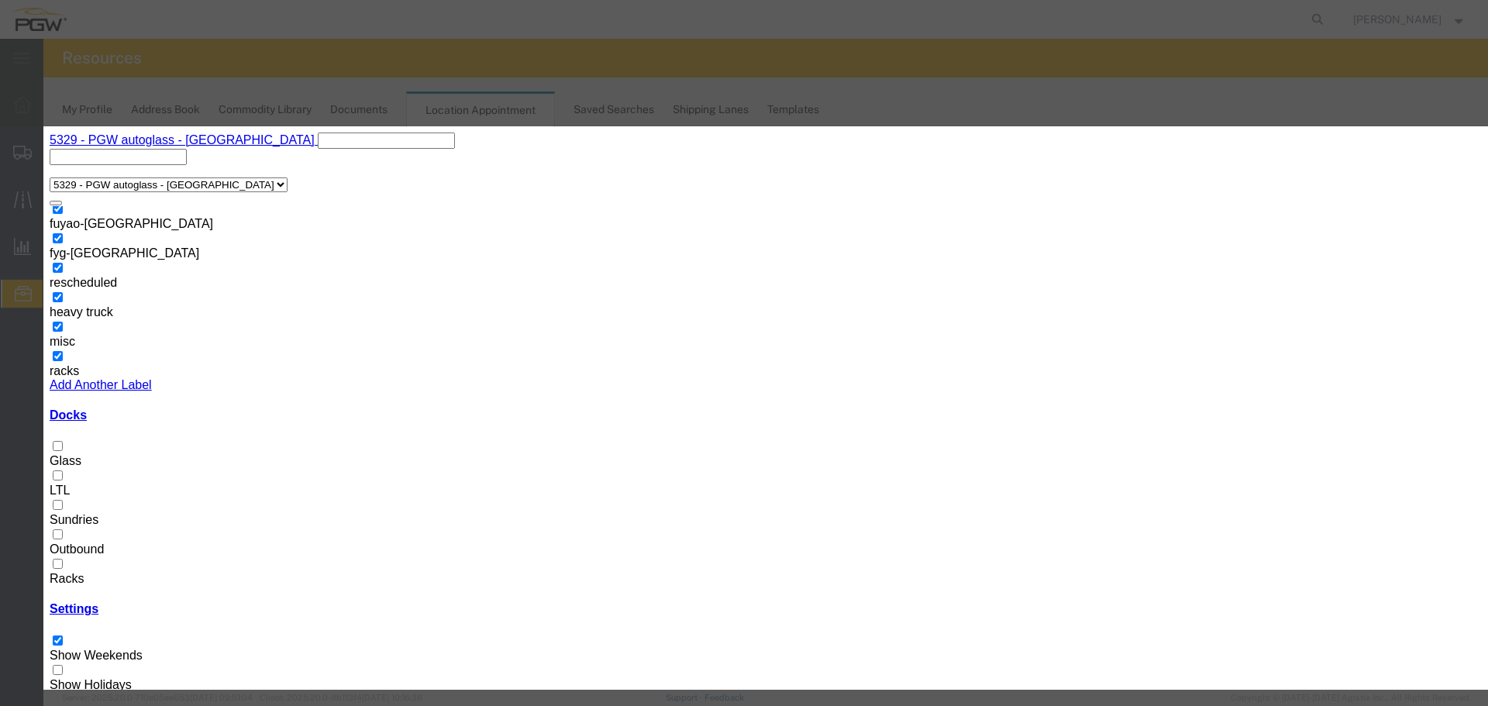
select select "220"
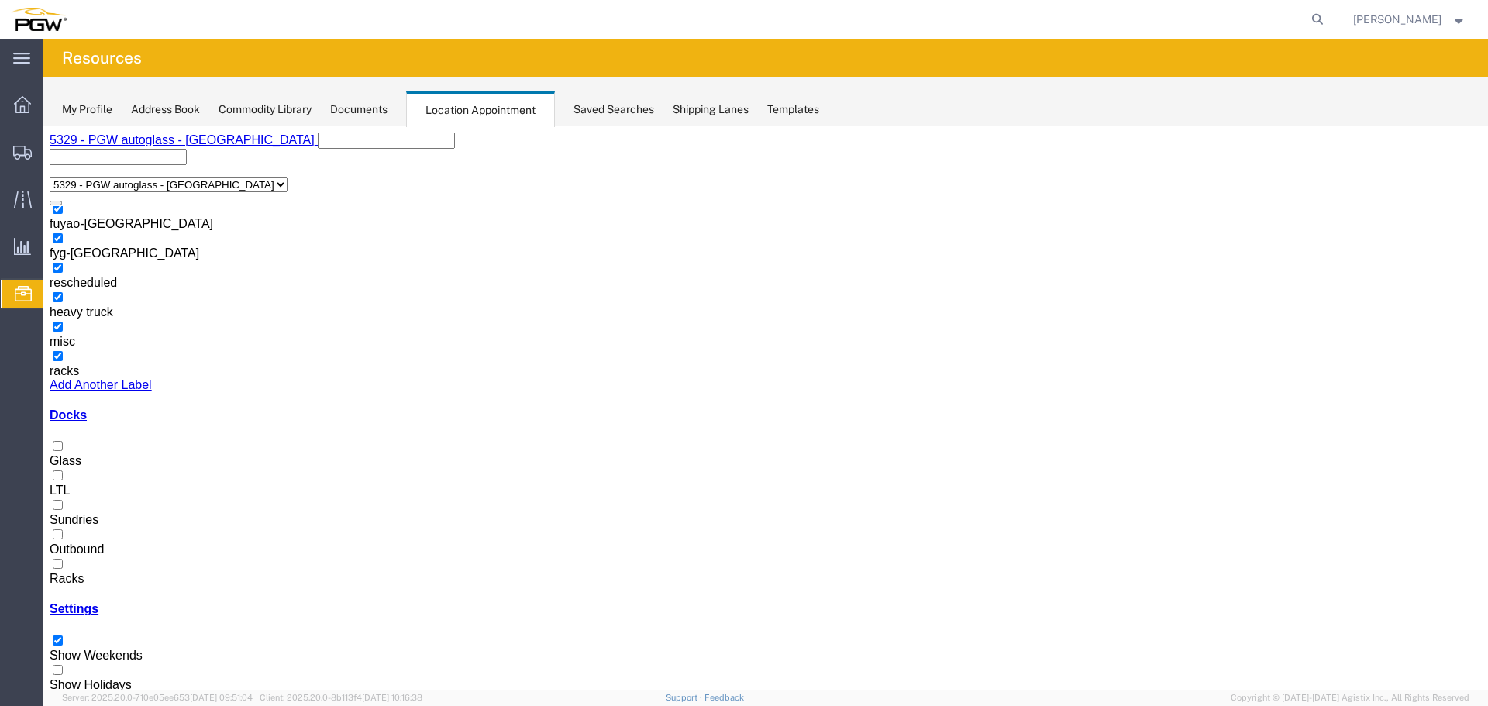
click at [1328, 22] on icon at bounding box center [1317, 20] width 22 height 22
paste input "669174"
type input "669174"
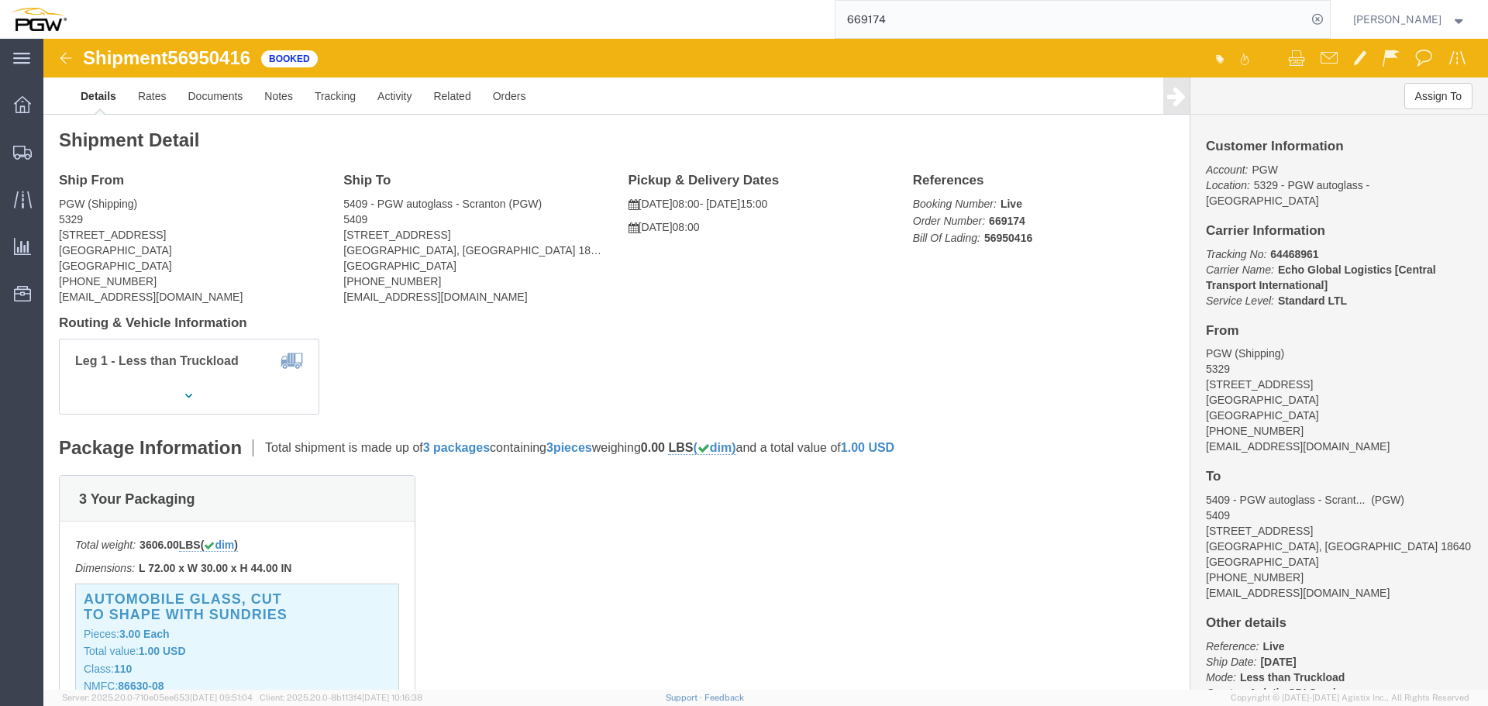
click at [1328, 22] on icon at bounding box center [1317, 20] width 22 height 22
click at [0, 0] on span "Location Appointment" at bounding box center [0, 0] width 0 height 0
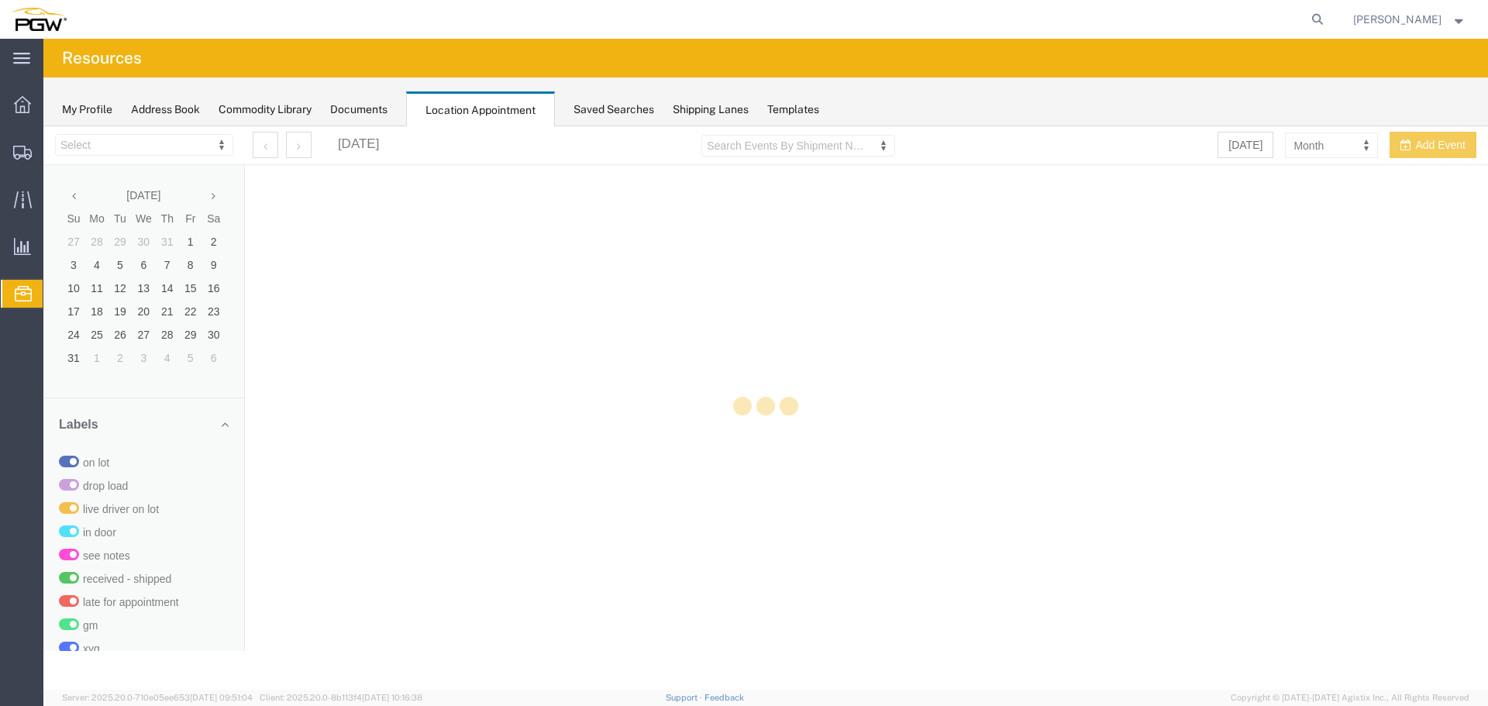
select select "28253"
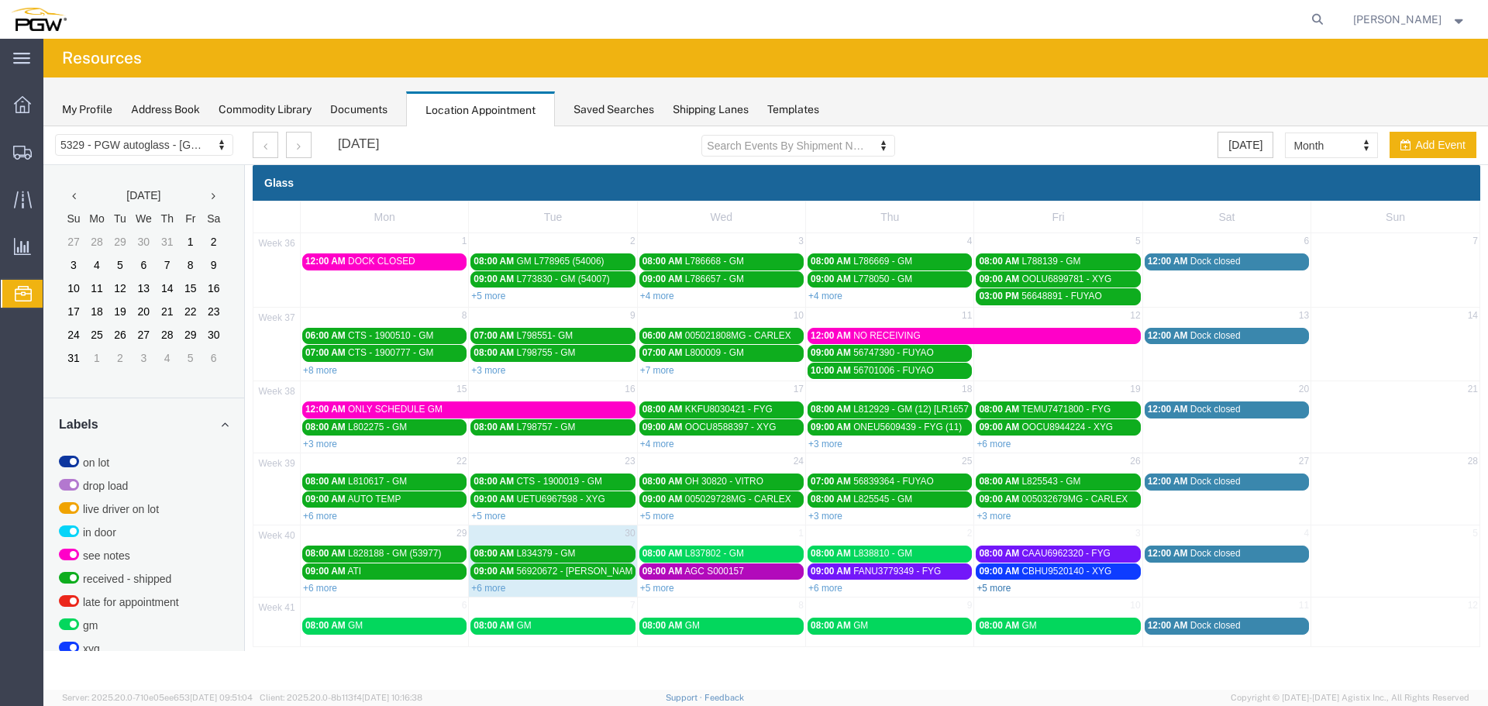
click at [1000, 587] on link "+5 more" at bounding box center [993, 588] width 34 height 11
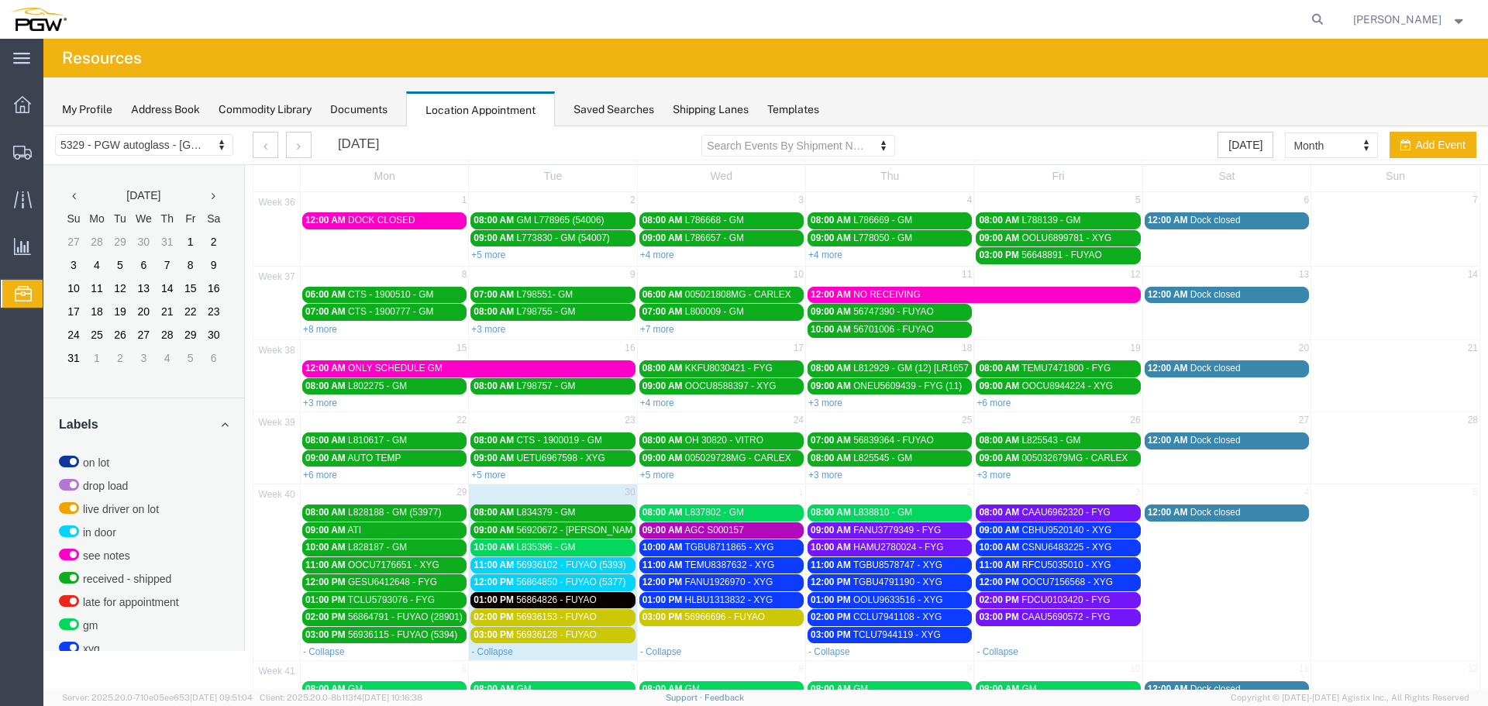
scroll to position [78, 0]
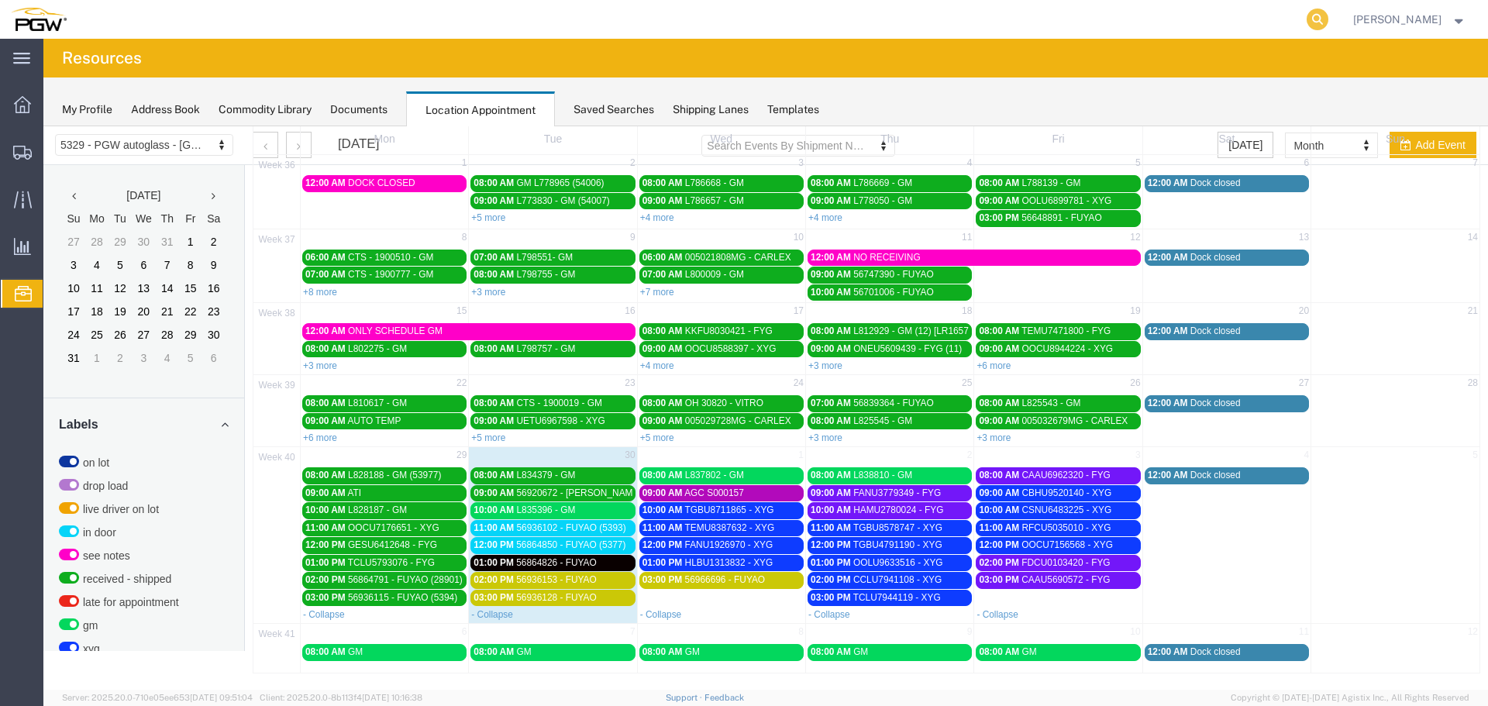
click at [1321, 15] on icon at bounding box center [1317, 20] width 22 height 22
paste input "56950414"
type input "56950414"
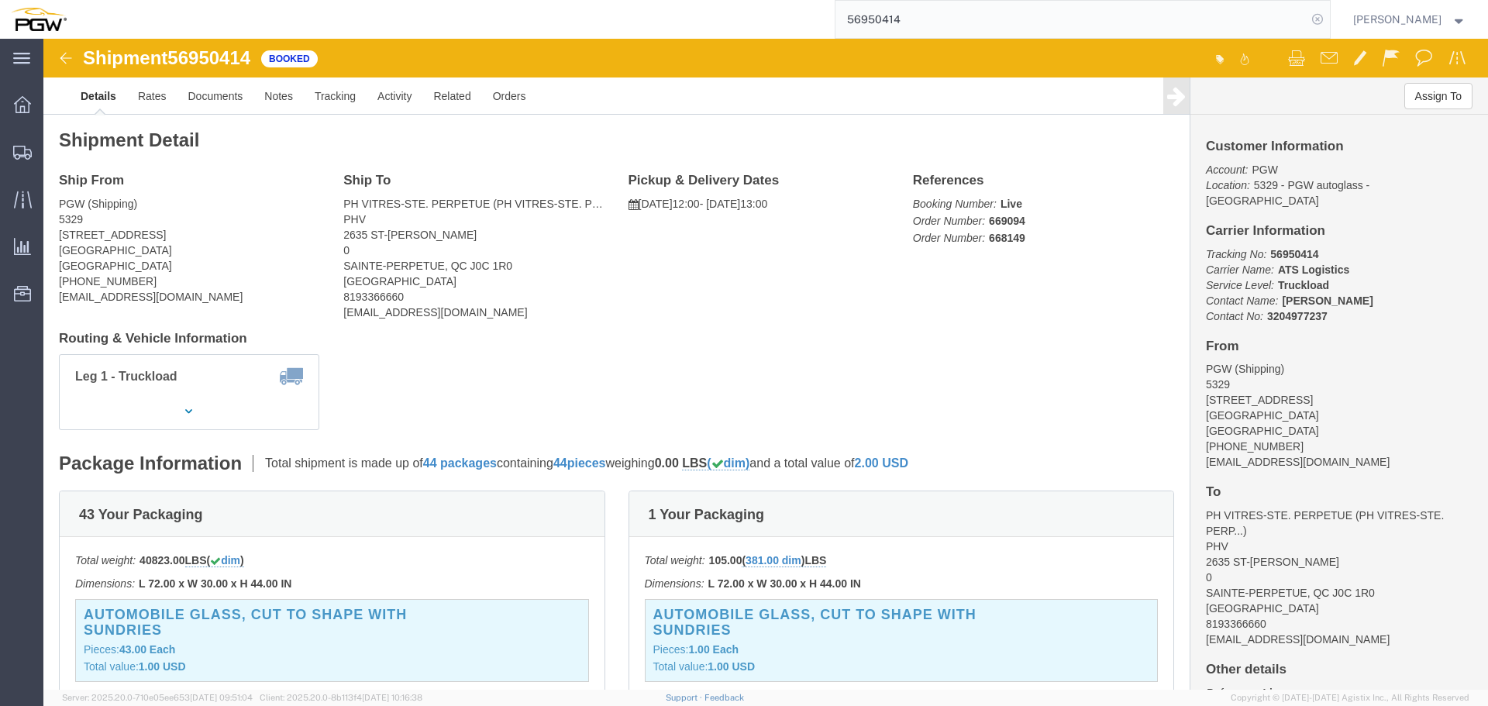
click at [1327, 23] on icon at bounding box center [1317, 20] width 22 height 22
click at [0, 0] on span "Location Appointment" at bounding box center [0, 0] width 0 height 0
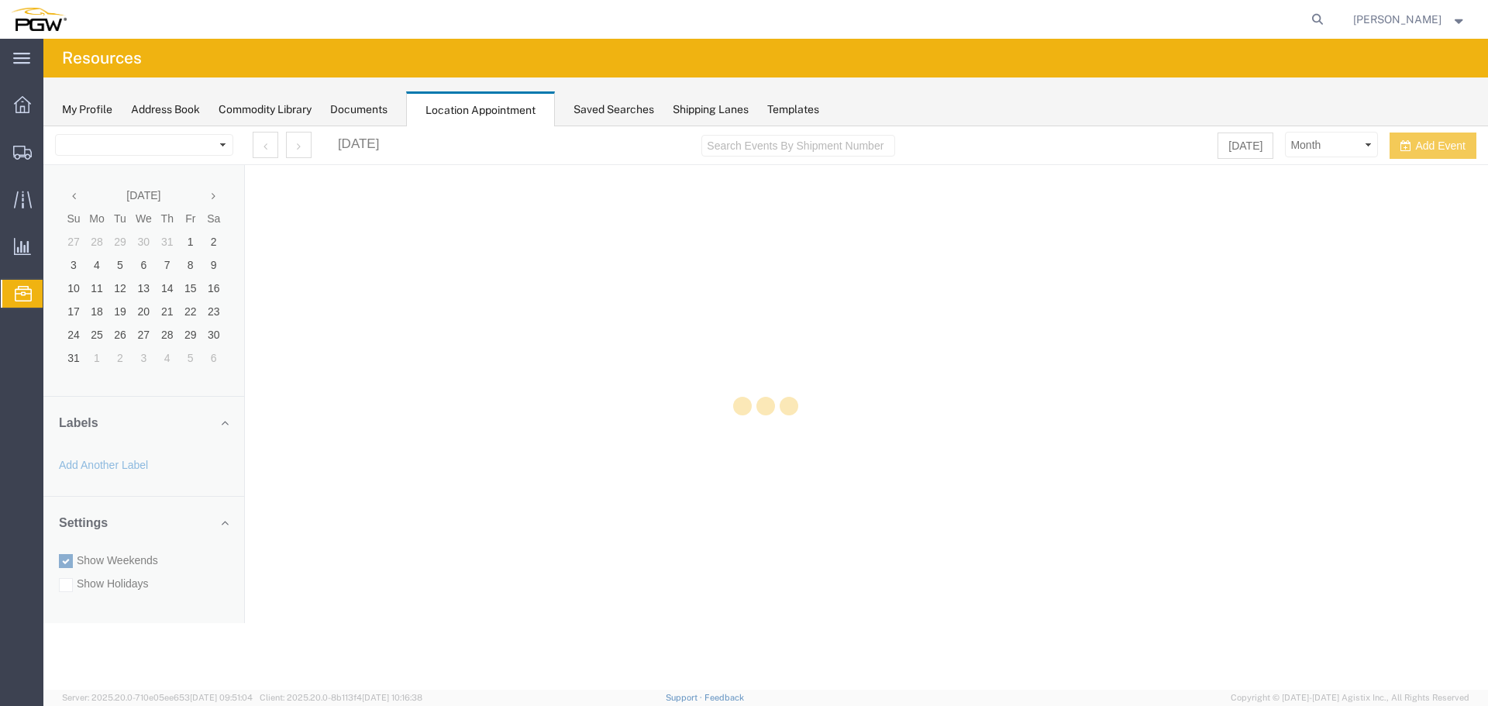
select select "28253"
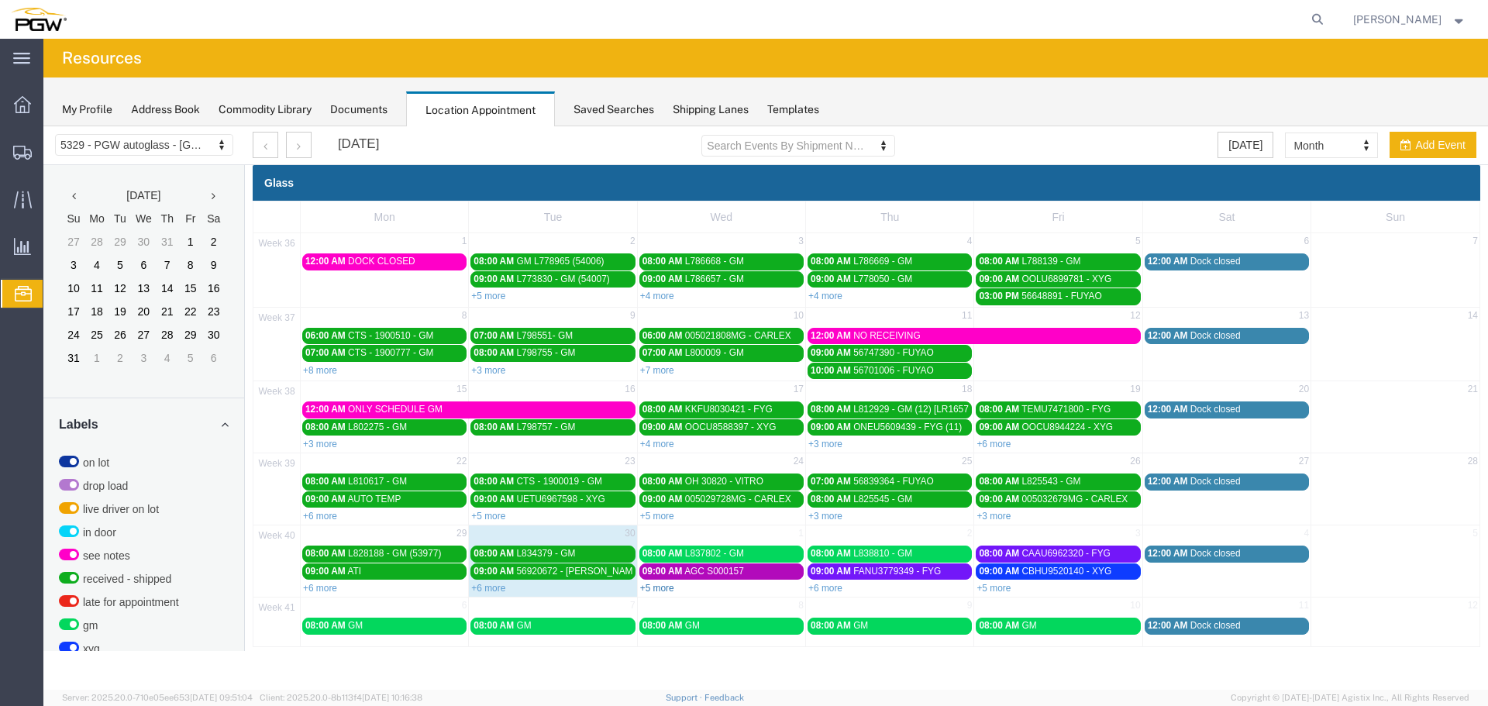
click at [653, 593] on link "+5 more" at bounding box center [657, 588] width 34 height 11
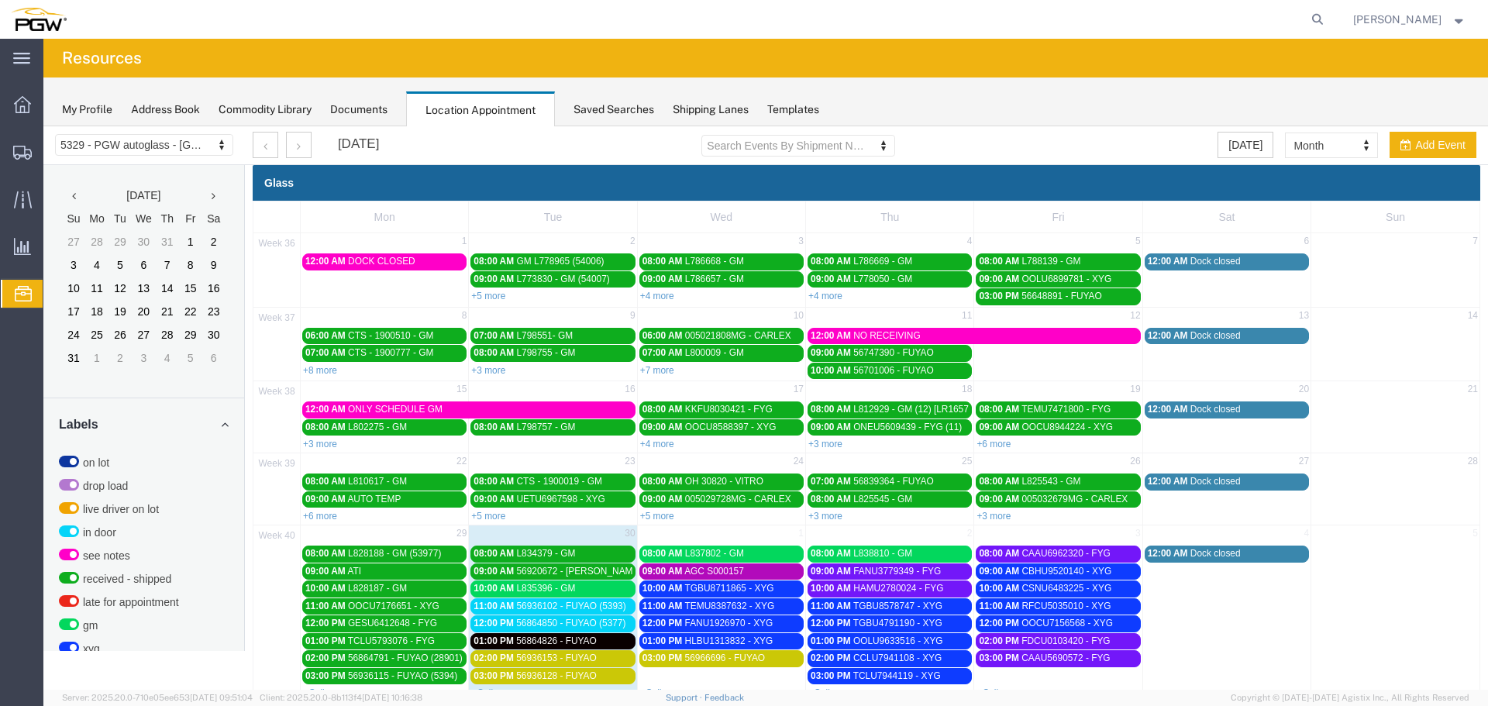
click at [545, 585] on span "L835396 - GM" at bounding box center [545, 588] width 59 height 11
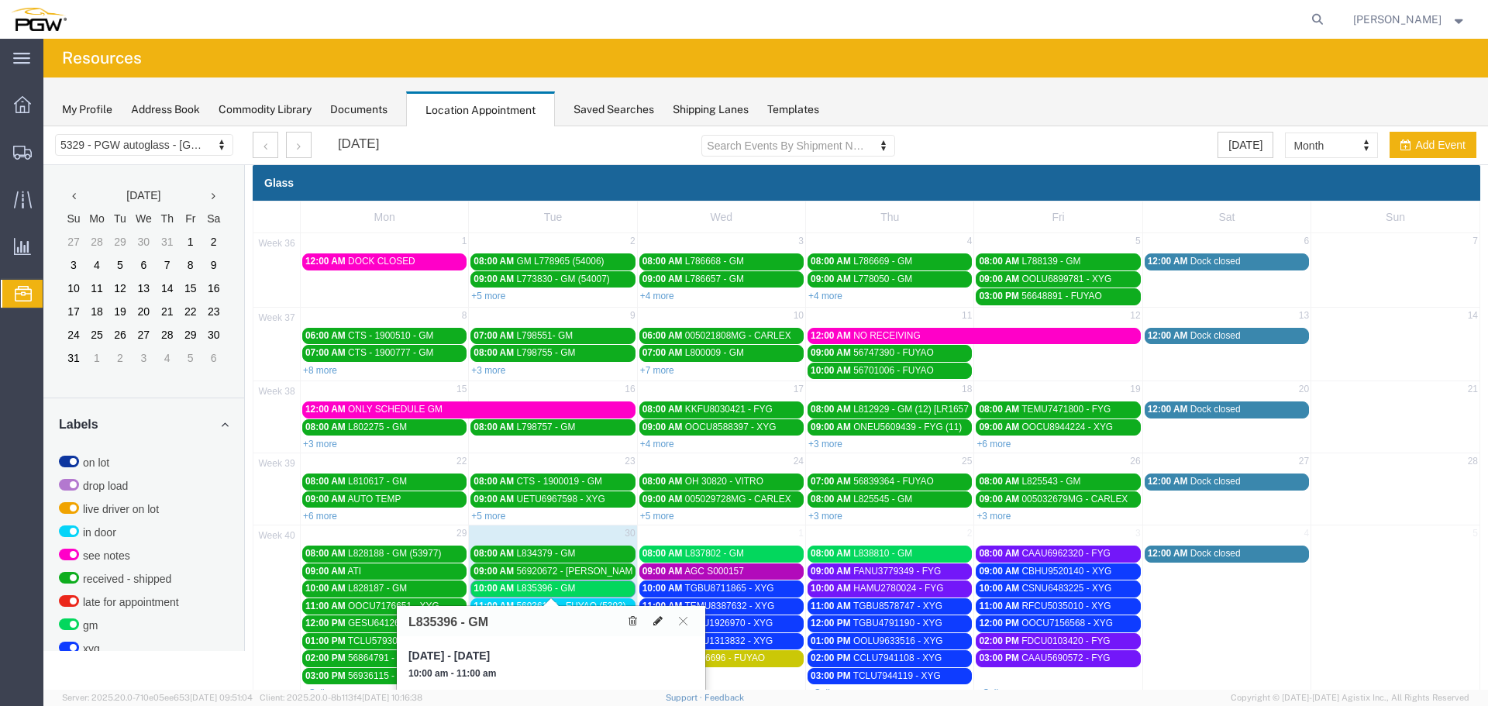
click at [654, 625] on icon at bounding box center [657, 620] width 9 height 11
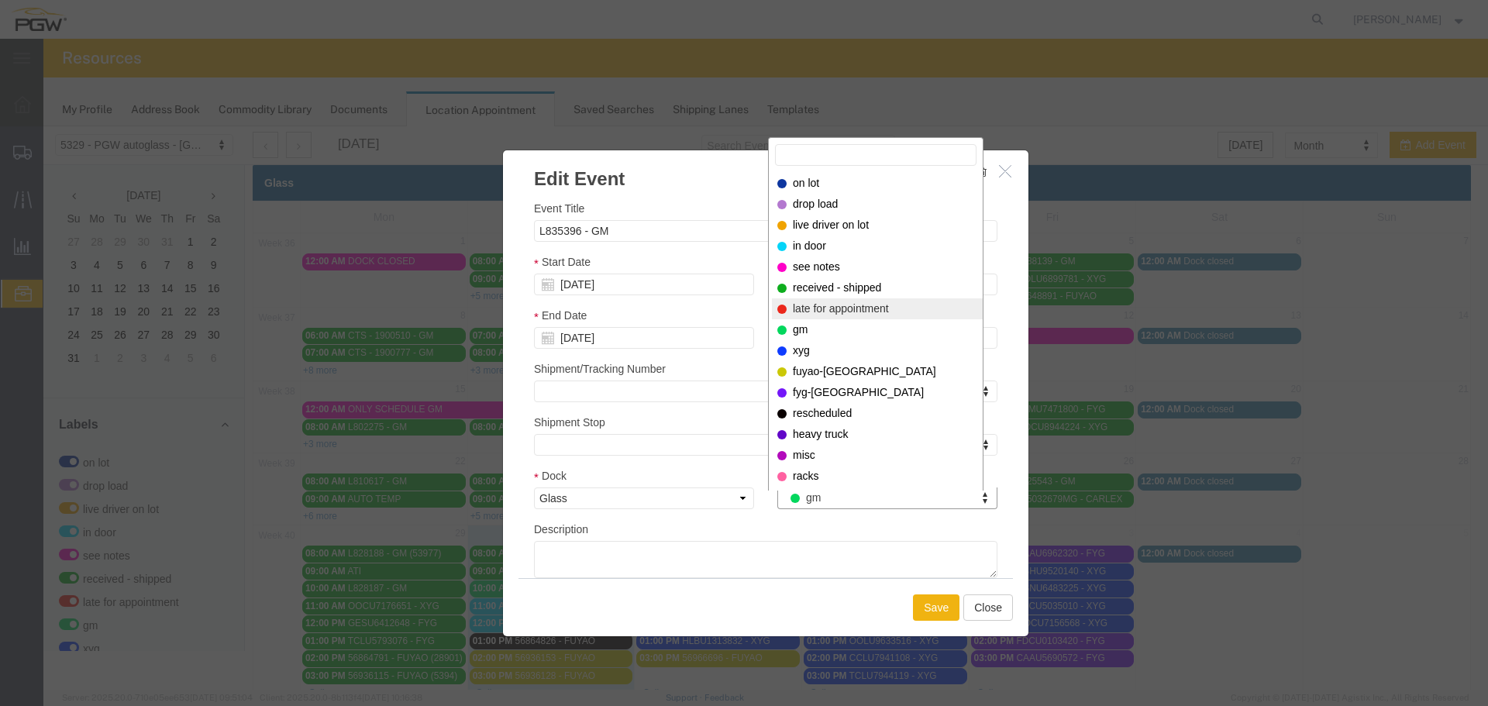
select select "260"
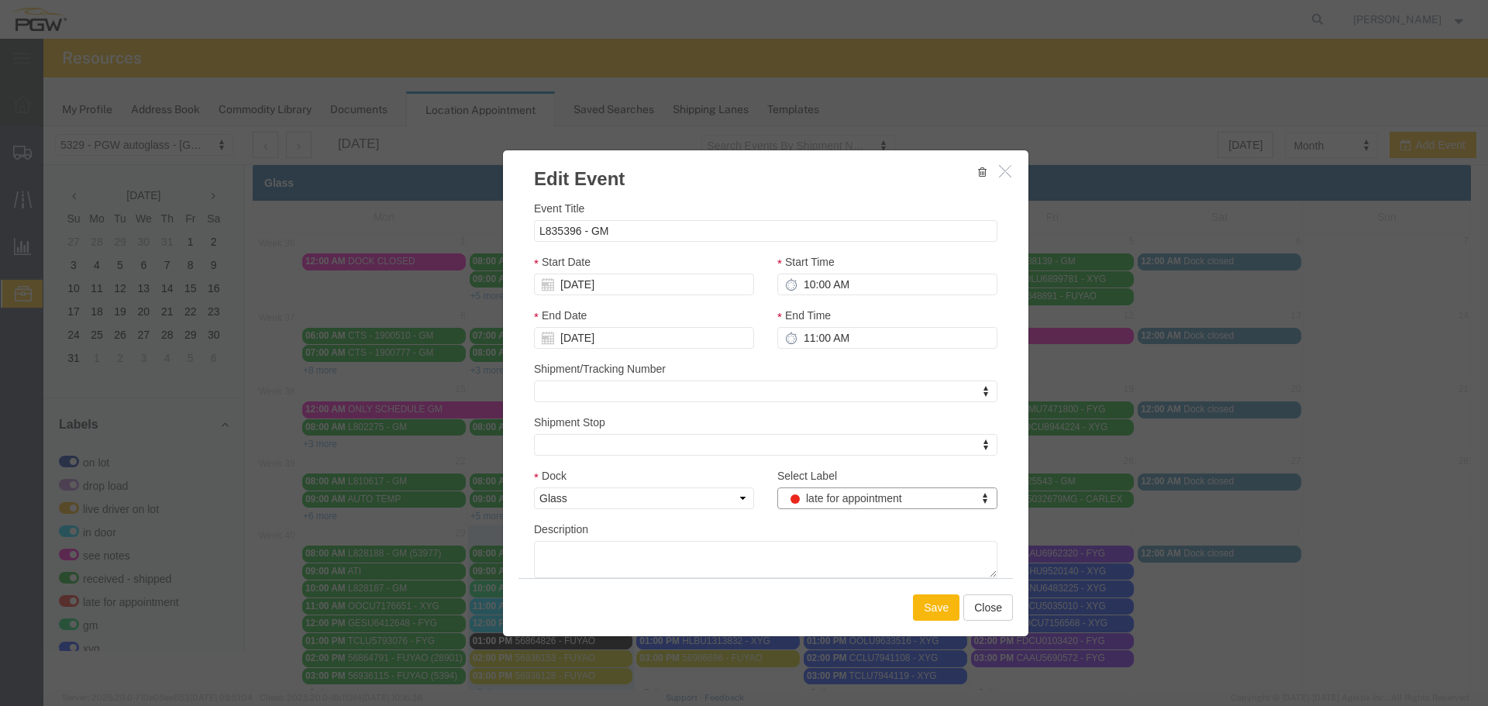
click at [934, 604] on button "Save" at bounding box center [936, 607] width 46 height 26
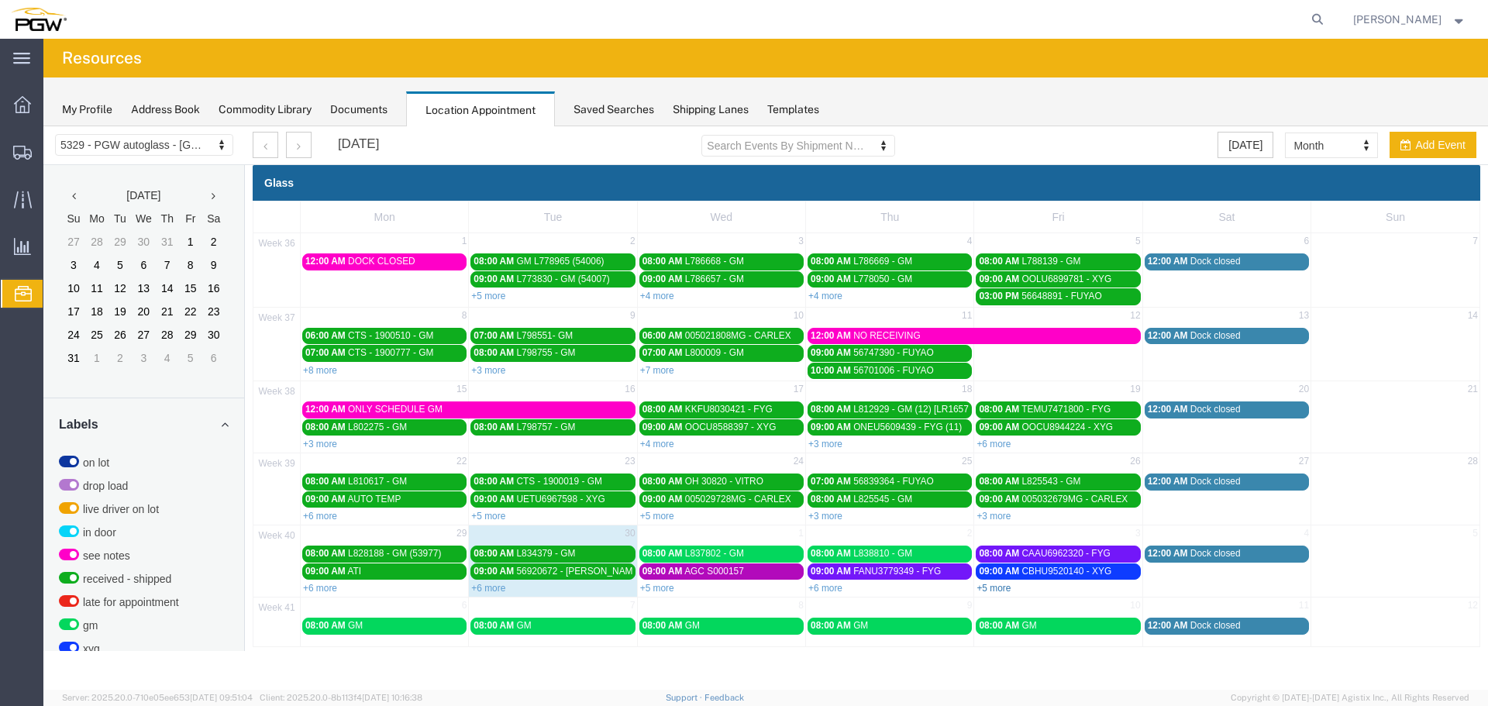
click at [989, 589] on link "+5 more" at bounding box center [993, 588] width 34 height 11
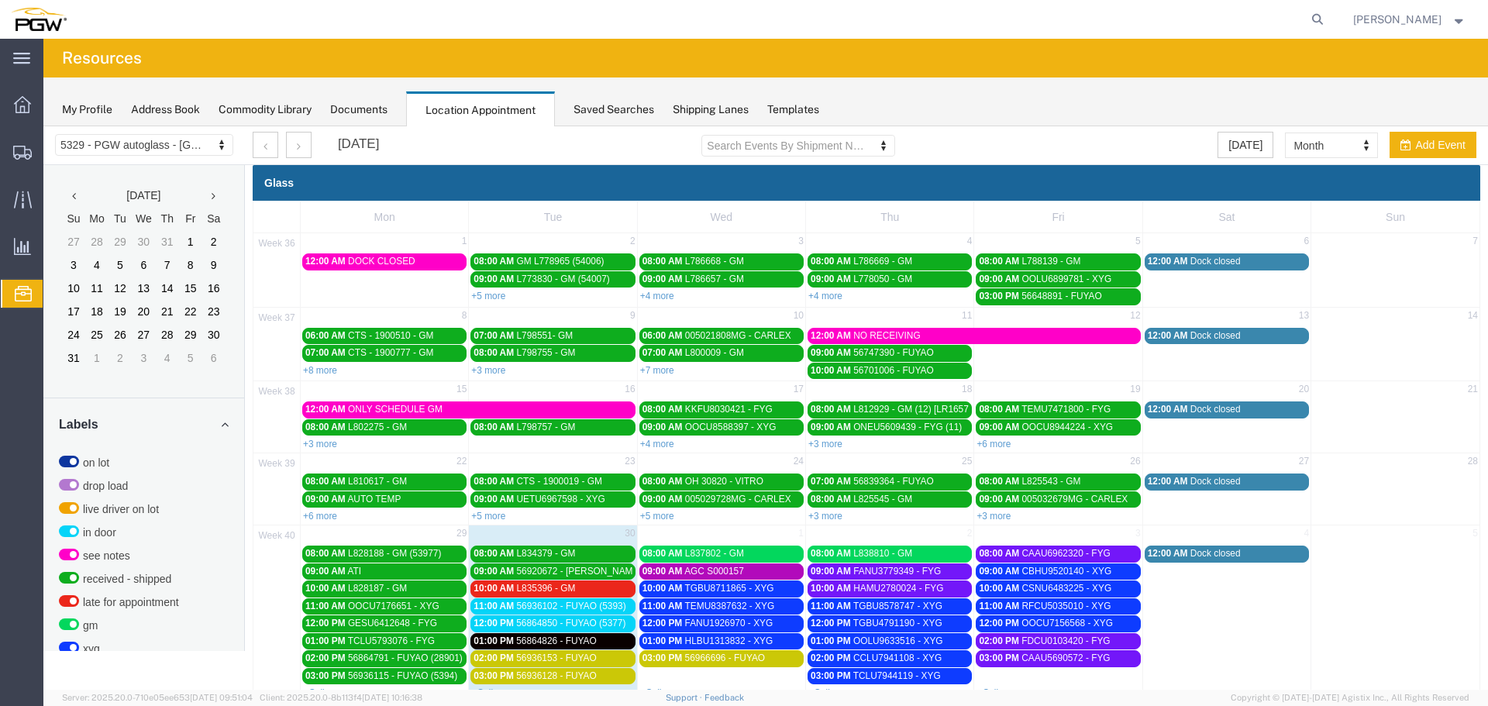
scroll to position [77, 0]
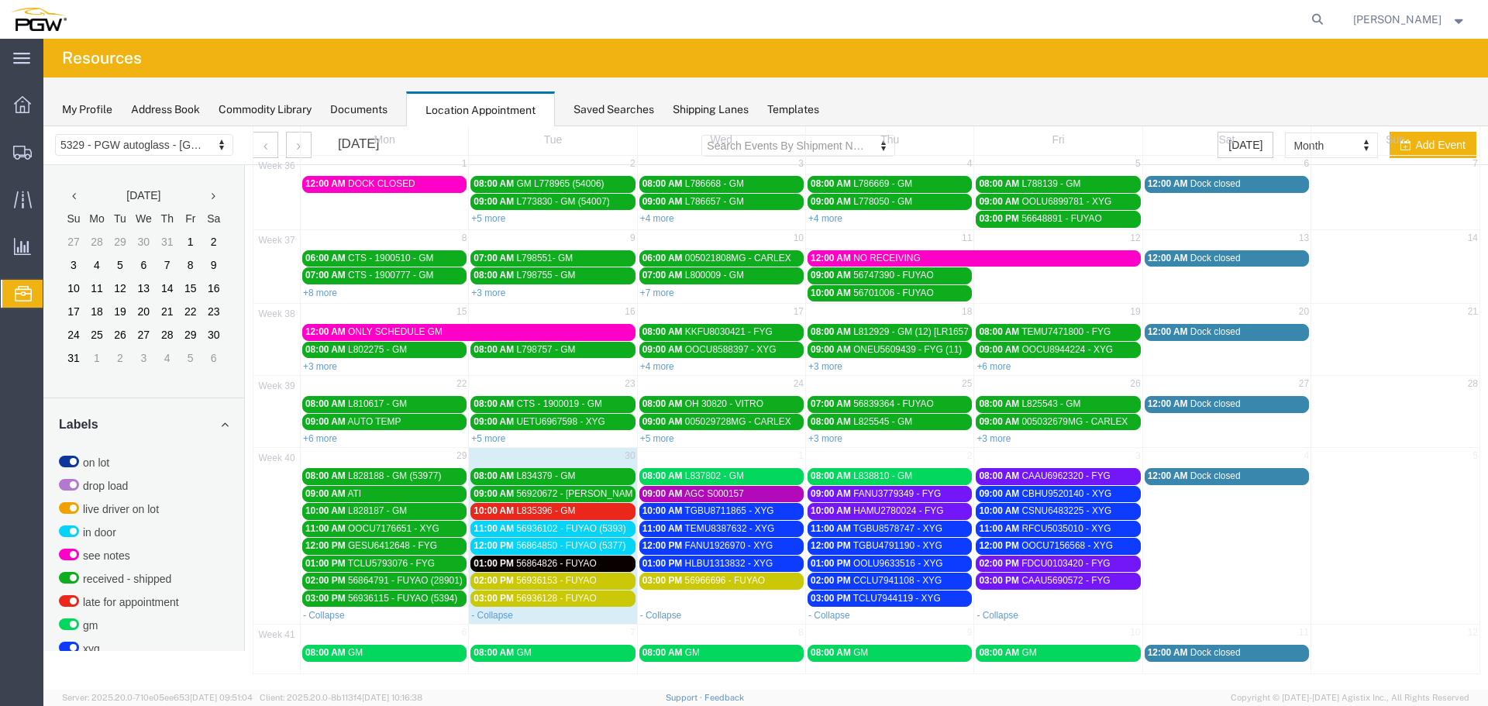
click at [549, 563] on span "56864826 - FUYAO" at bounding box center [556, 563] width 81 height 11
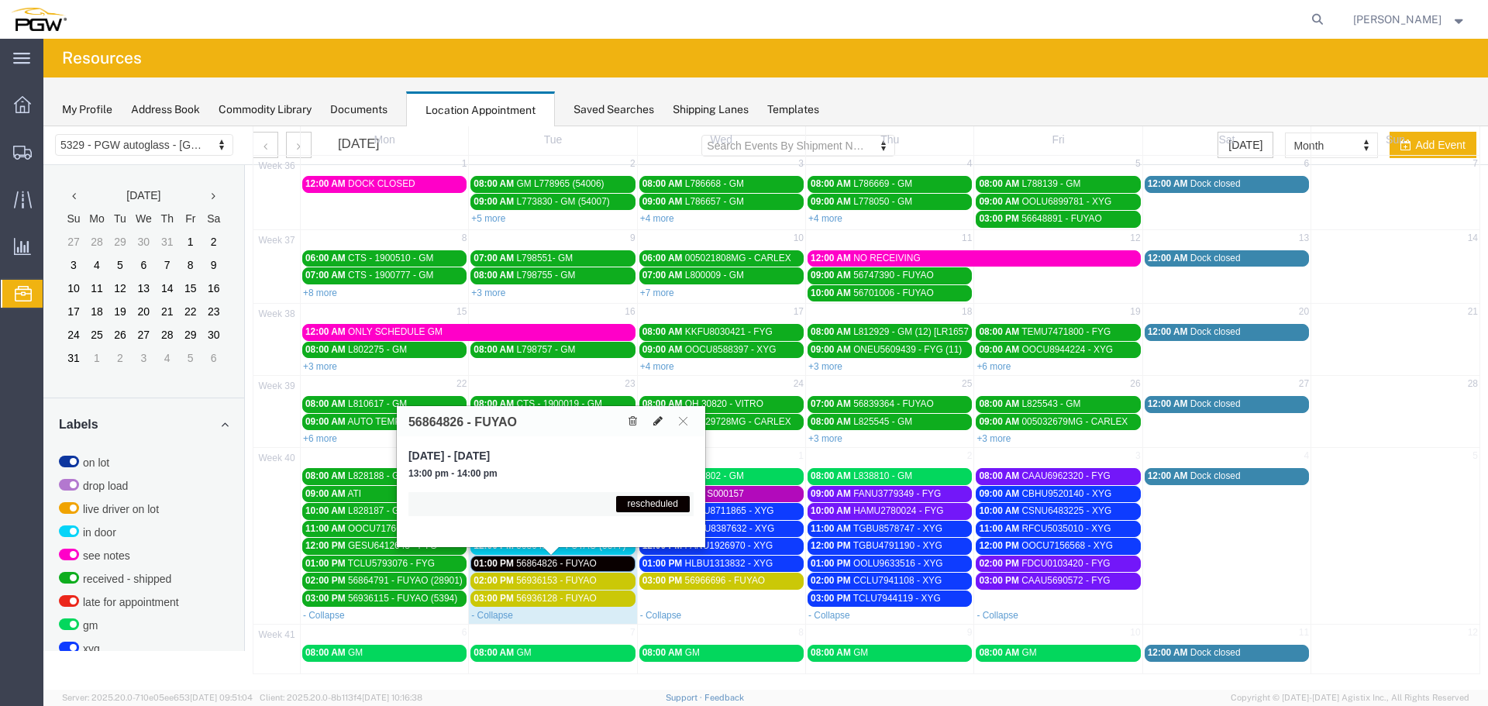
click at [657, 422] on icon at bounding box center [657, 420] width 9 height 11
select select "1"
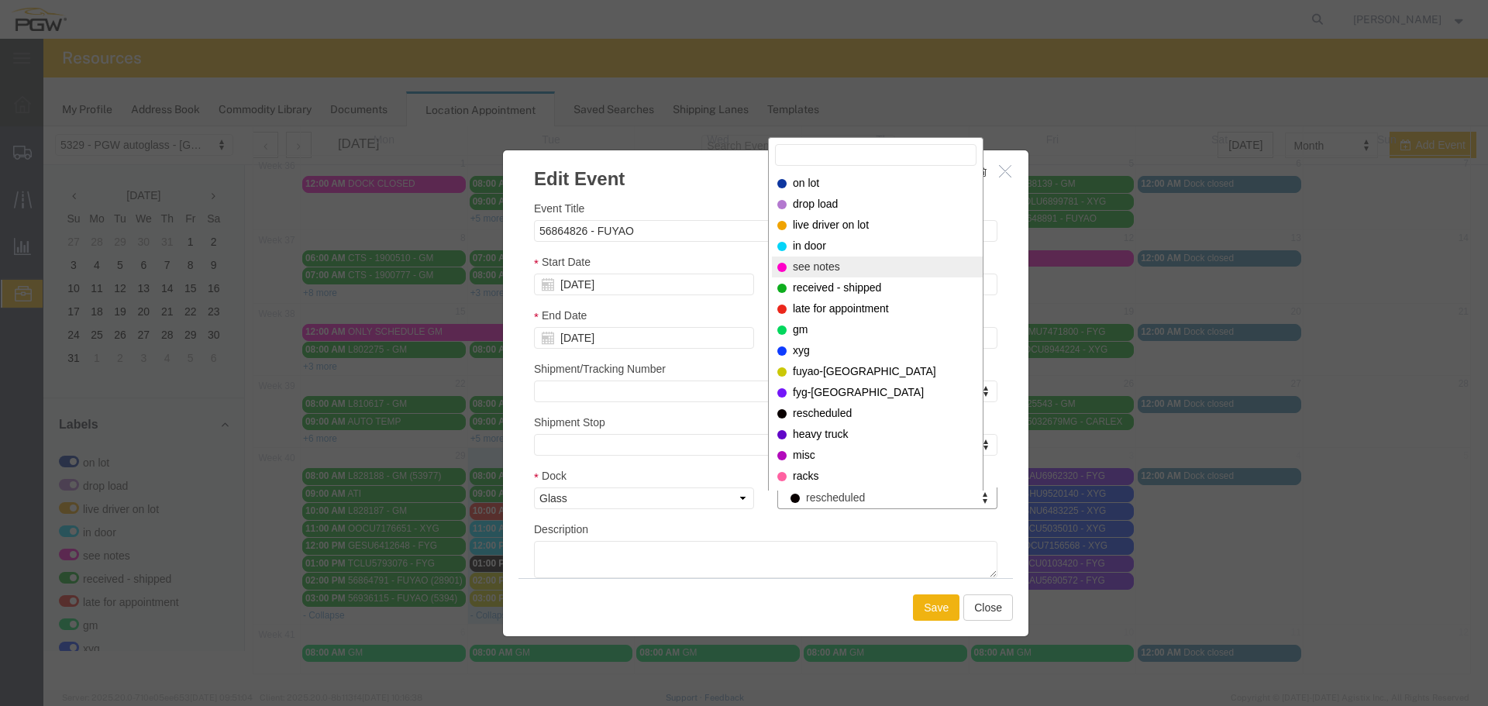
select select "320"
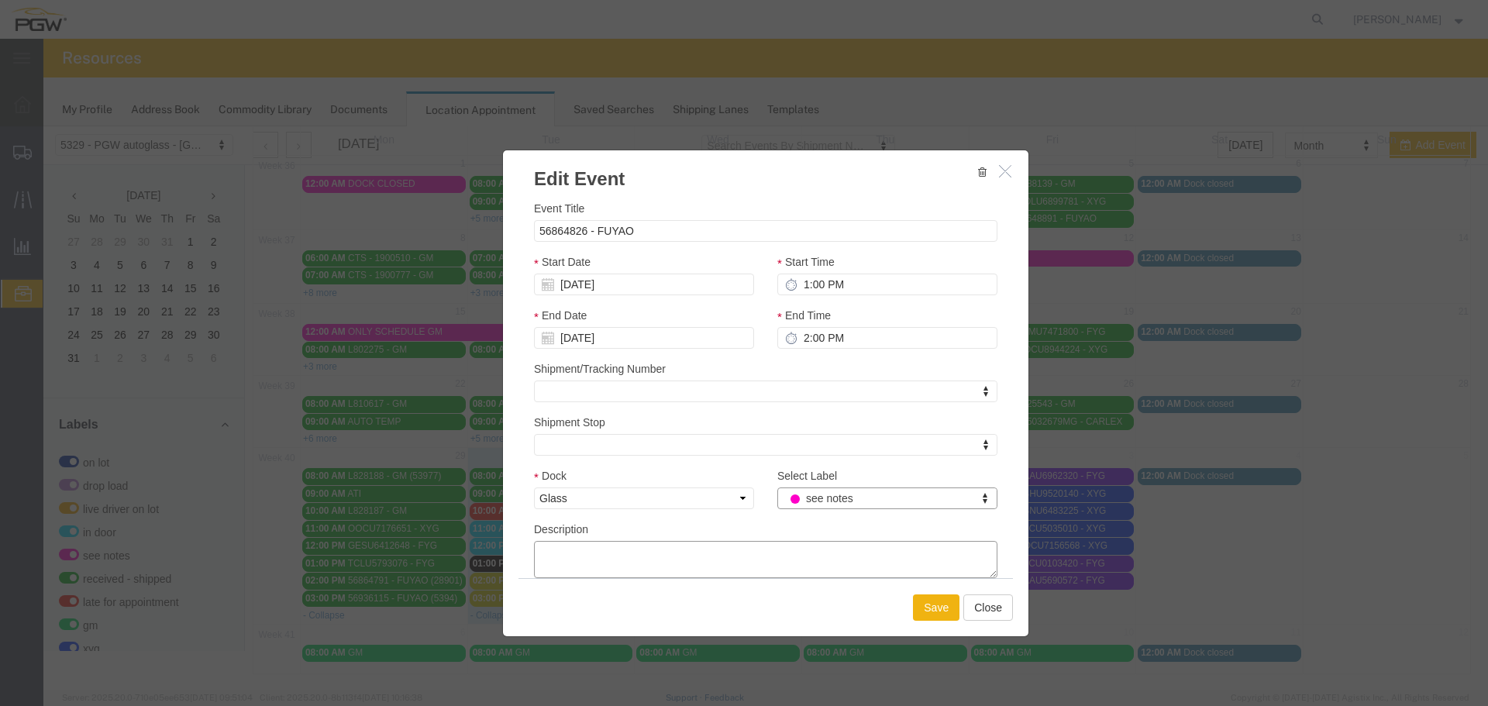
click at [790, 552] on textarea "Description" at bounding box center [765, 559] width 463 height 37
type textarea "unable to find carrier. shipment will be a work in due to carrier"
click at [926, 601] on button "Save" at bounding box center [936, 607] width 46 height 26
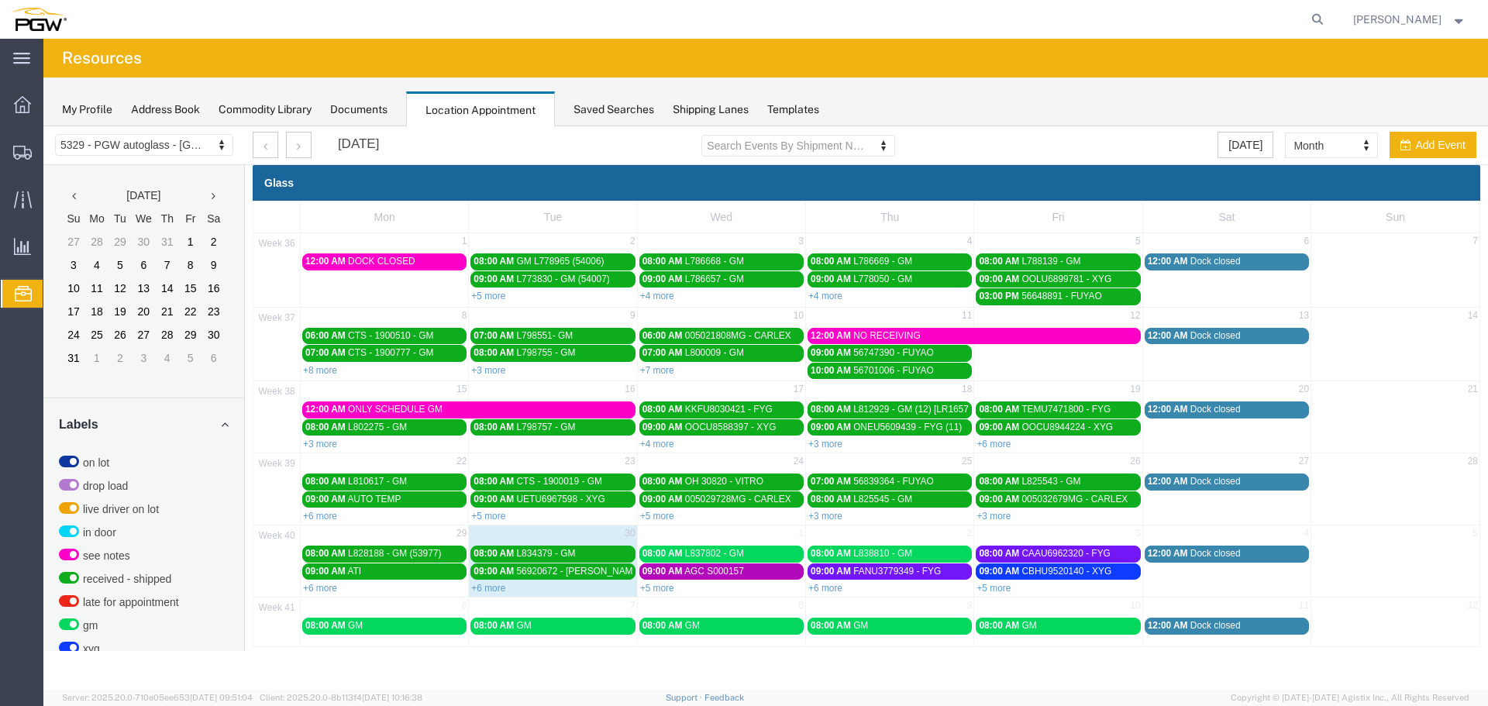
scroll to position [0, 0]
click at [656, 583] on link "+5 more" at bounding box center [657, 588] width 34 height 11
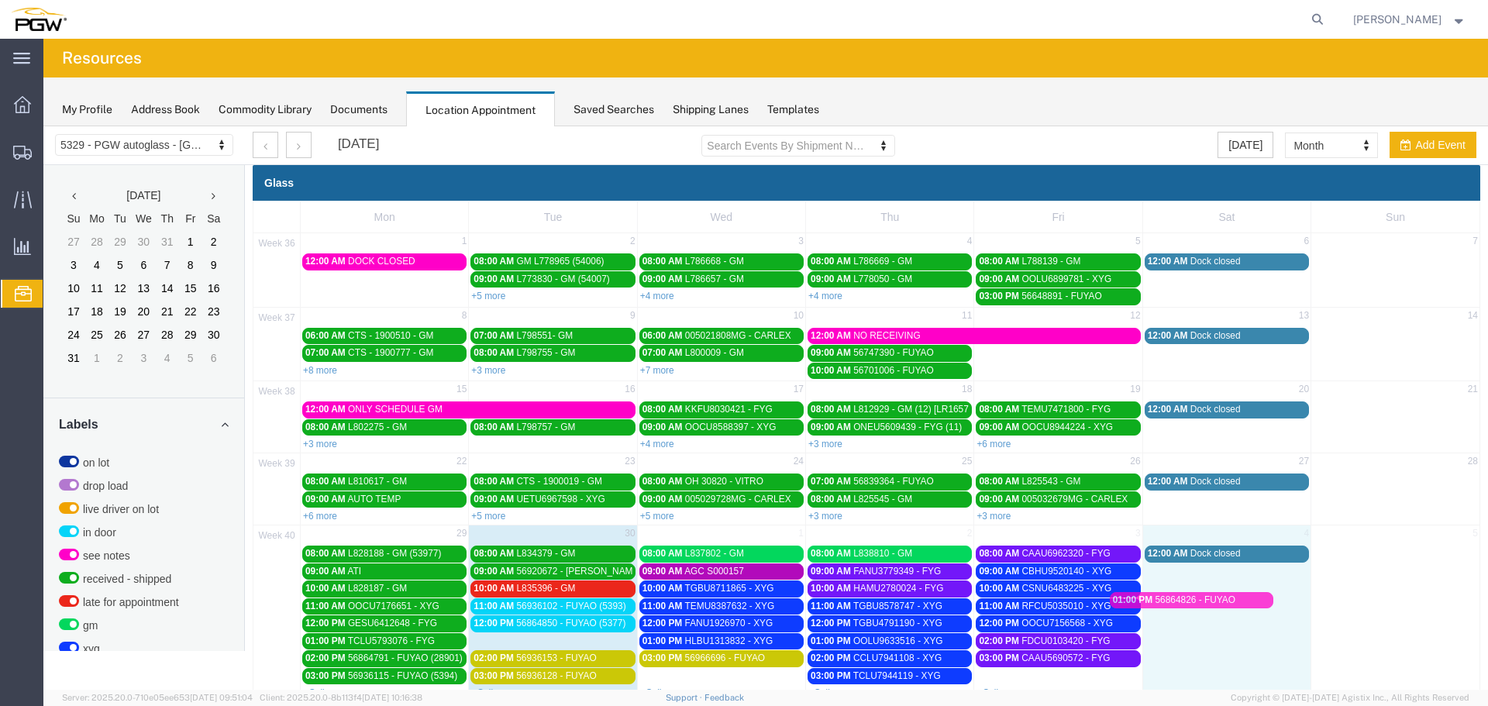
drag, startPoint x: 569, startPoint y: 635, endPoint x: 1209, endPoint y: 594, distance: 641.3
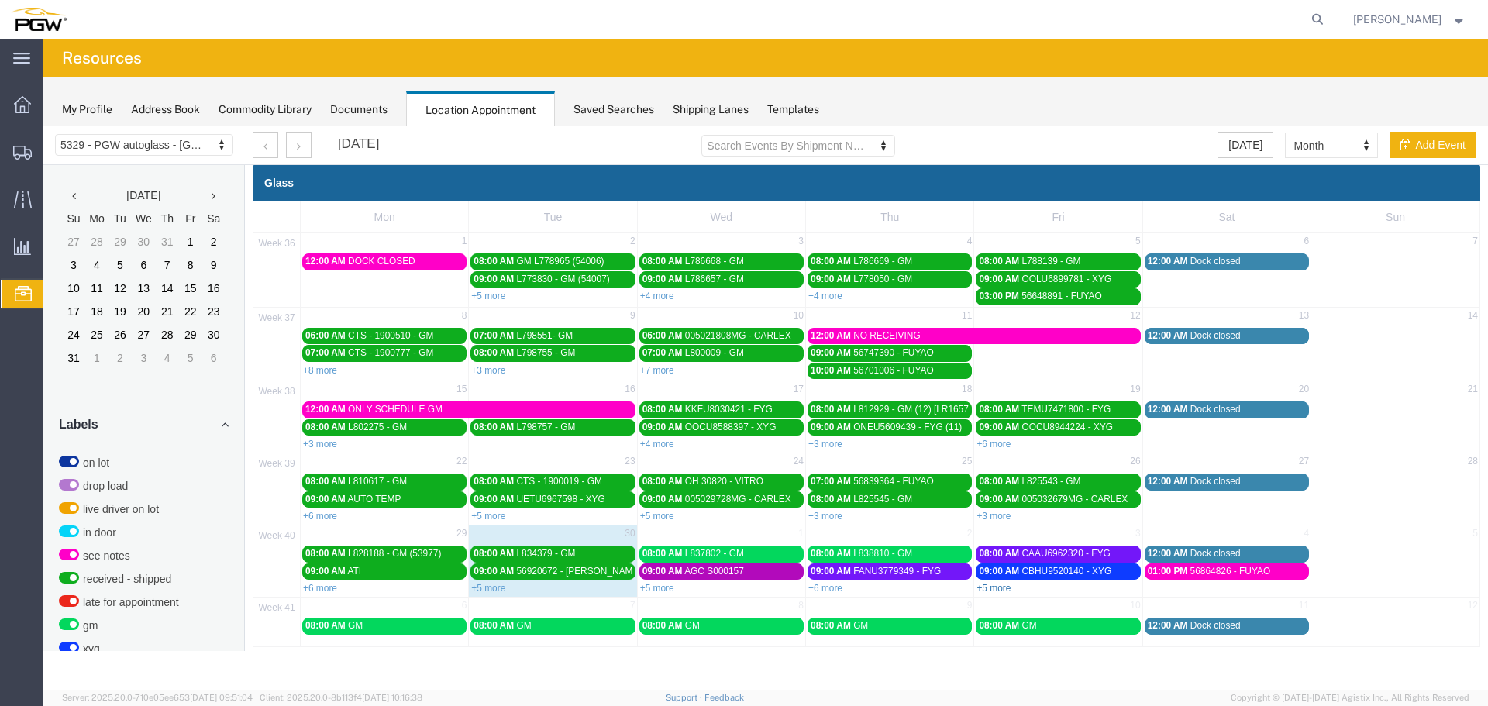
click at [997, 590] on link "+5 more" at bounding box center [993, 588] width 34 height 11
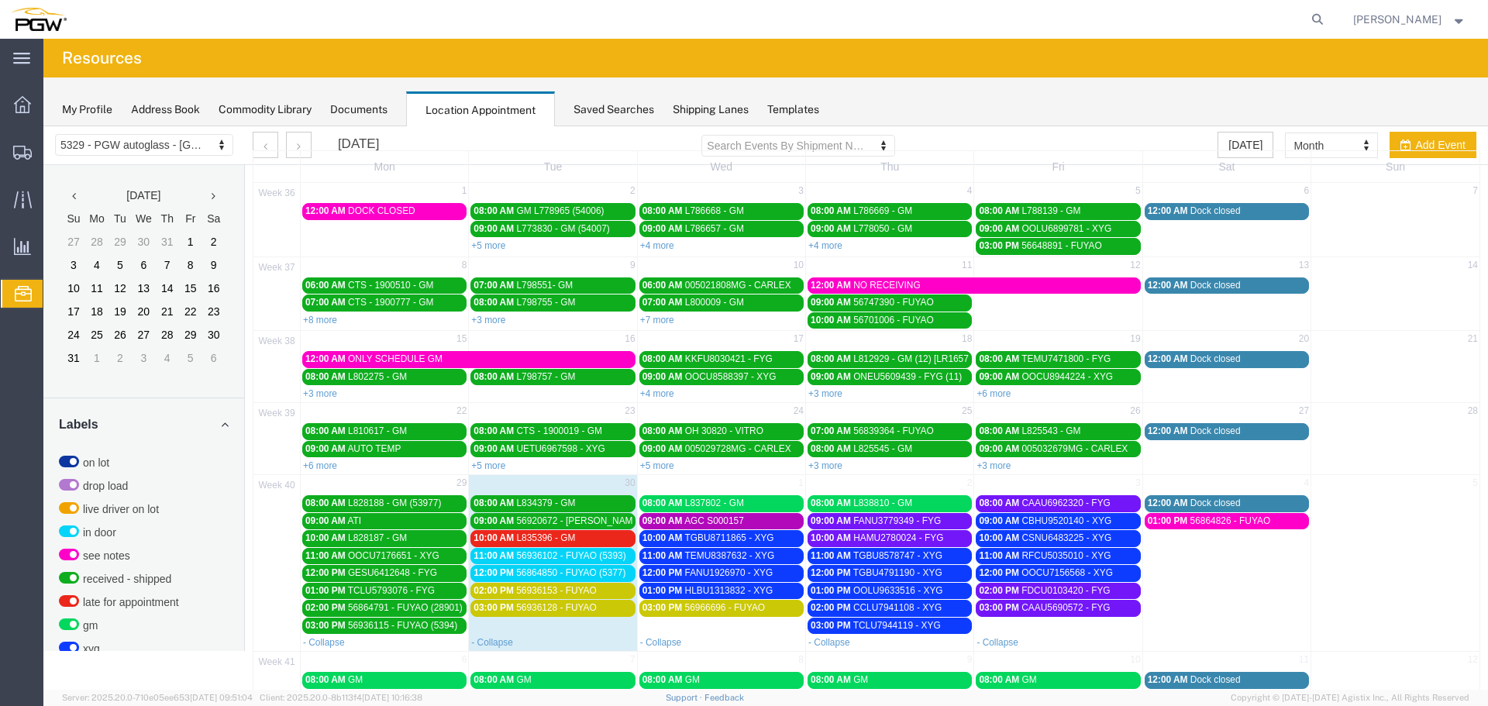
scroll to position [77, 0]
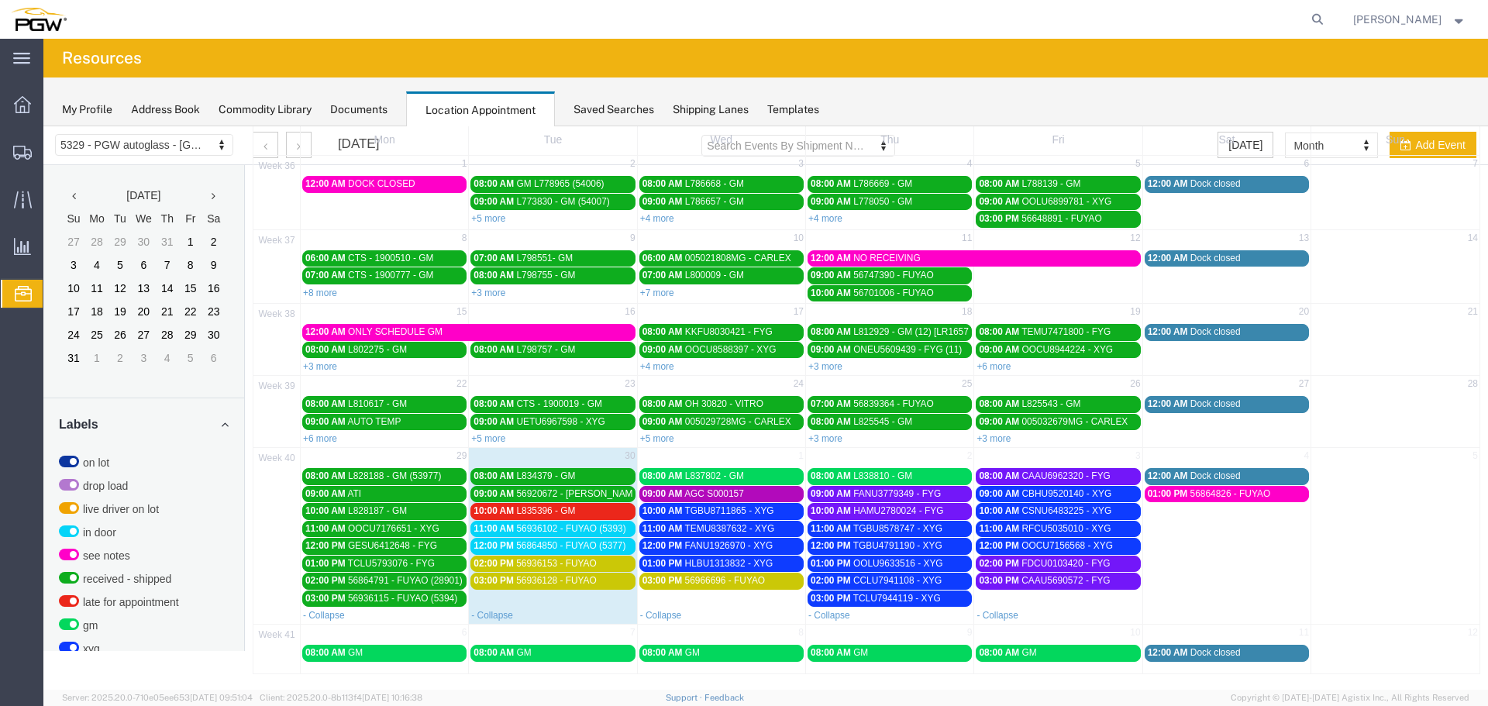
click at [568, 541] on span "56864850 - FUYAO (5377)" at bounding box center [570, 545] width 109 height 11
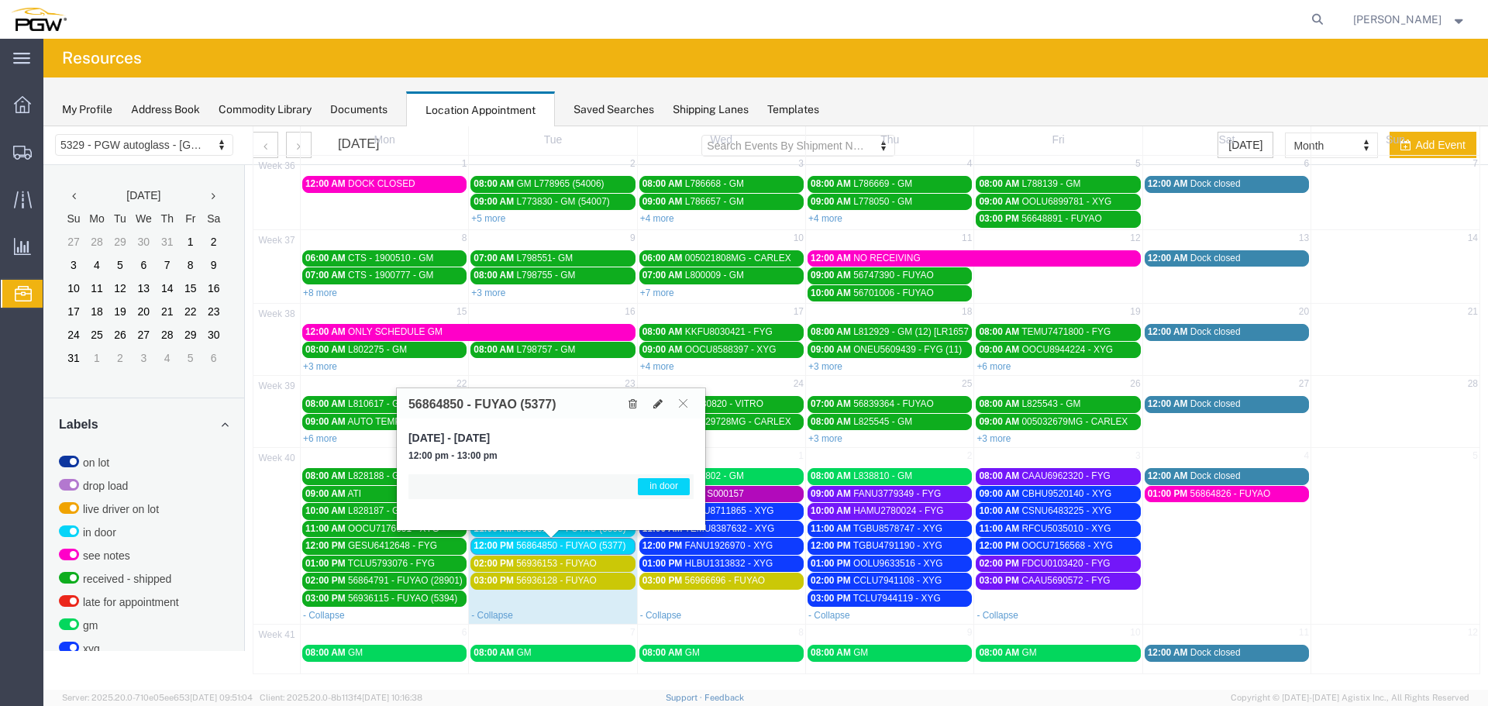
click at [604, 546] on span "56864850 - FUYAO (5377)" at bounding box center [570, 545] width 109 height 11
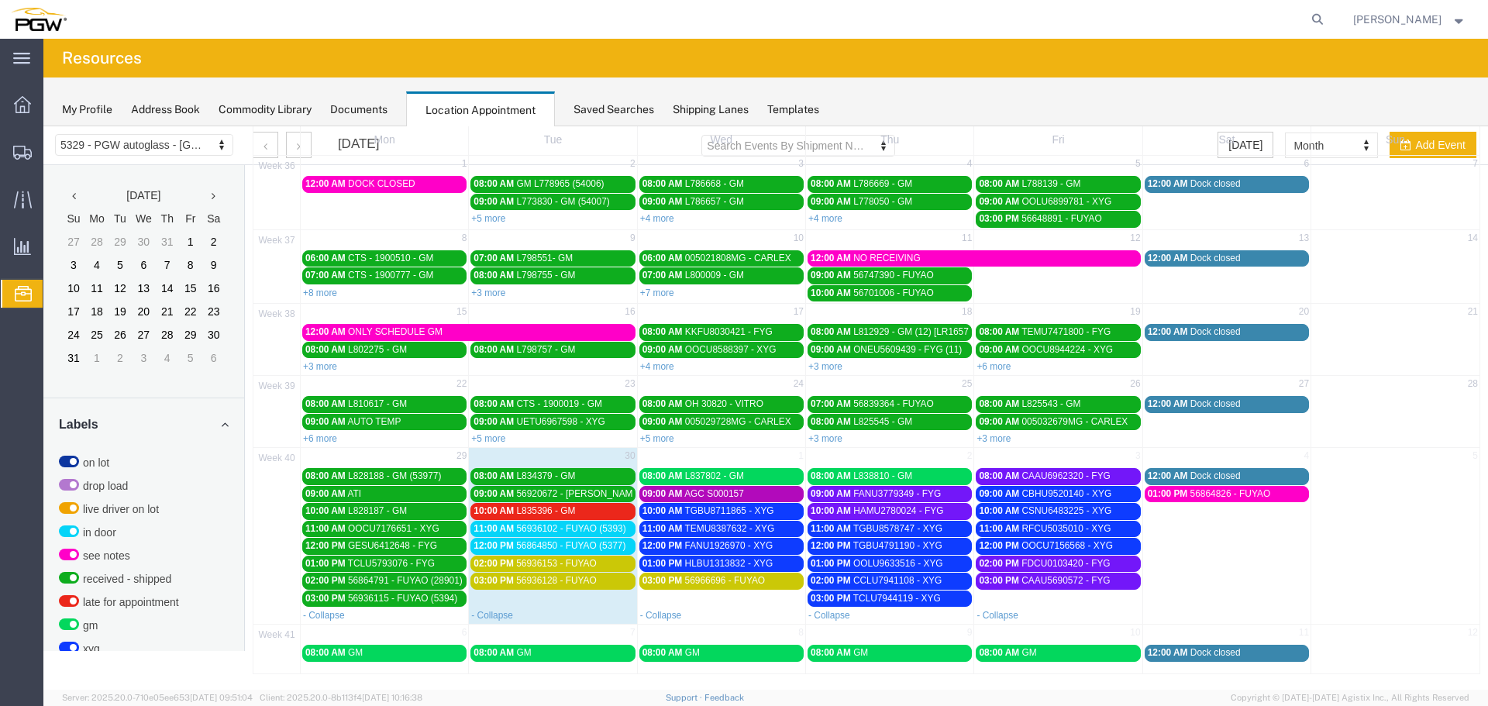
click at [597, 530] on span "56936102 - FUYAO (5393)" at bounding box center [570, 528] width 109 height 11
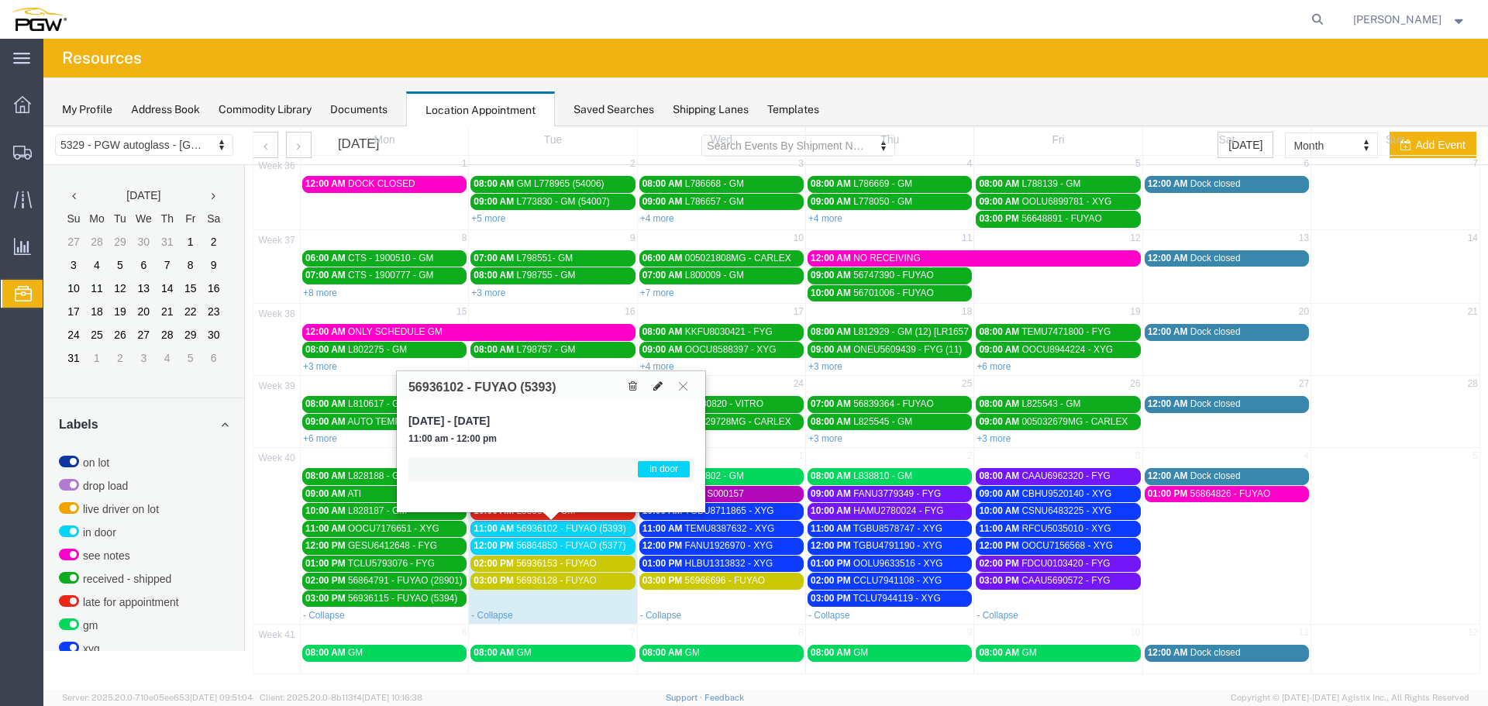
click at [660, 388] on icon at bounding box center [657, 385] width 9 height 11
select select "1"
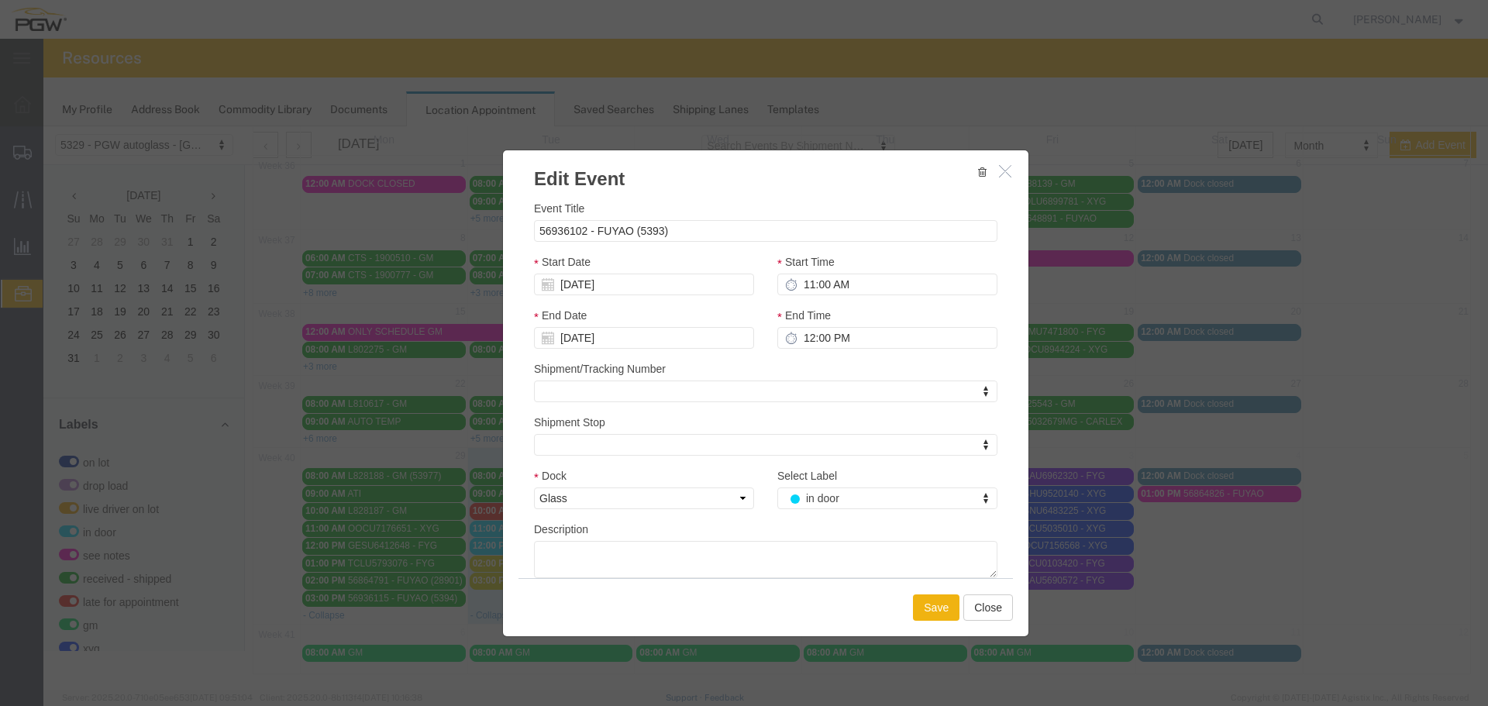
click at [857, 510] on div "Select Label in door Select Label Select Label on lot drop load live driver on …" at bounding box center [887, 493] width 243 height 53
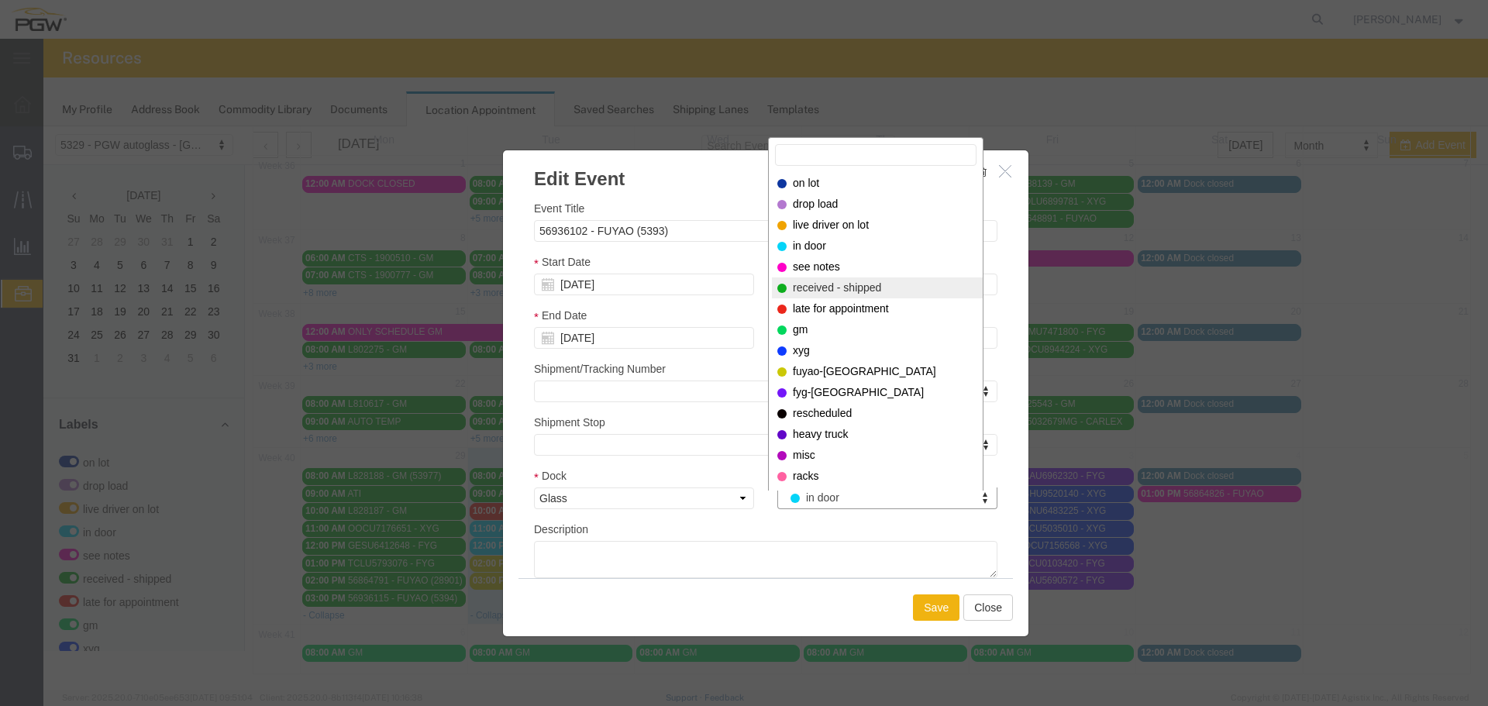
select select "200"
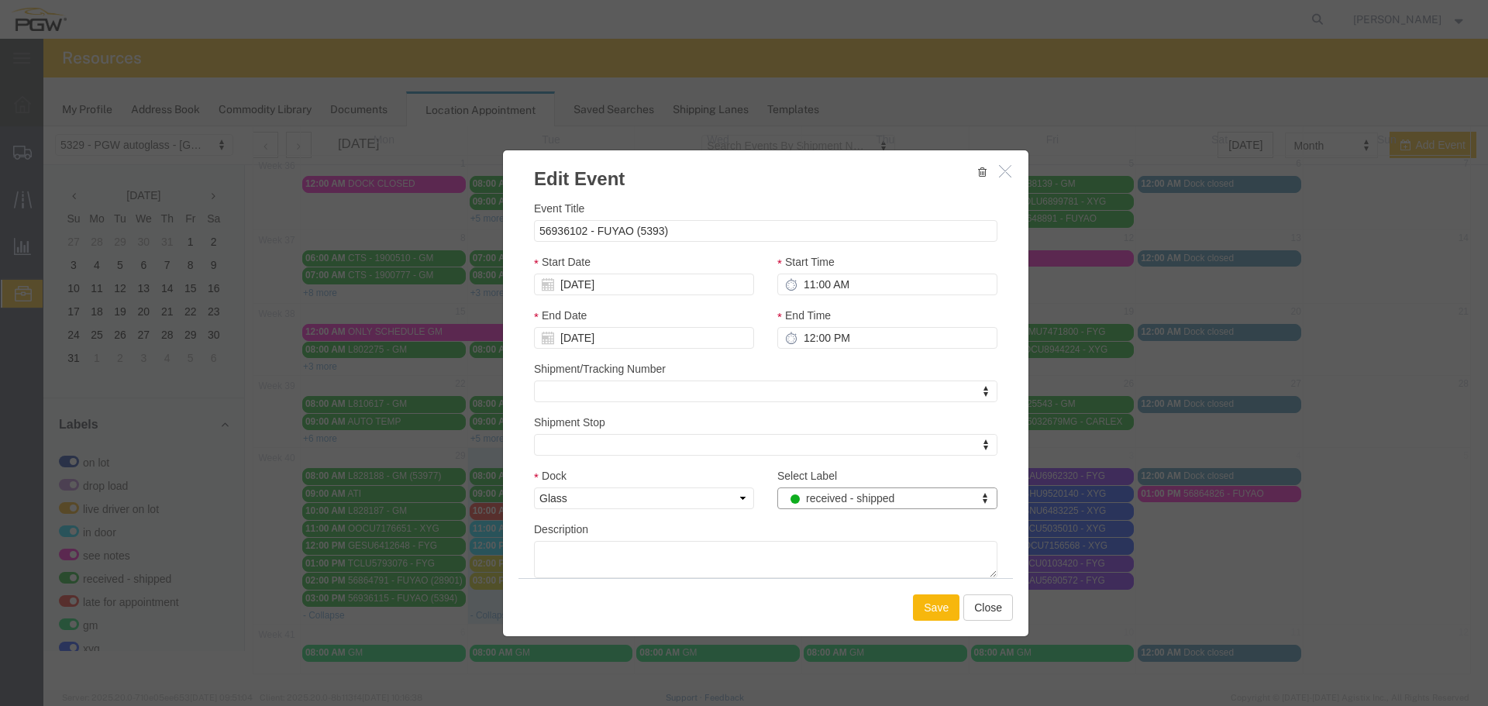
click at [916, 601] on button "Save" at bounding box center [936, 607] width 46 height 26
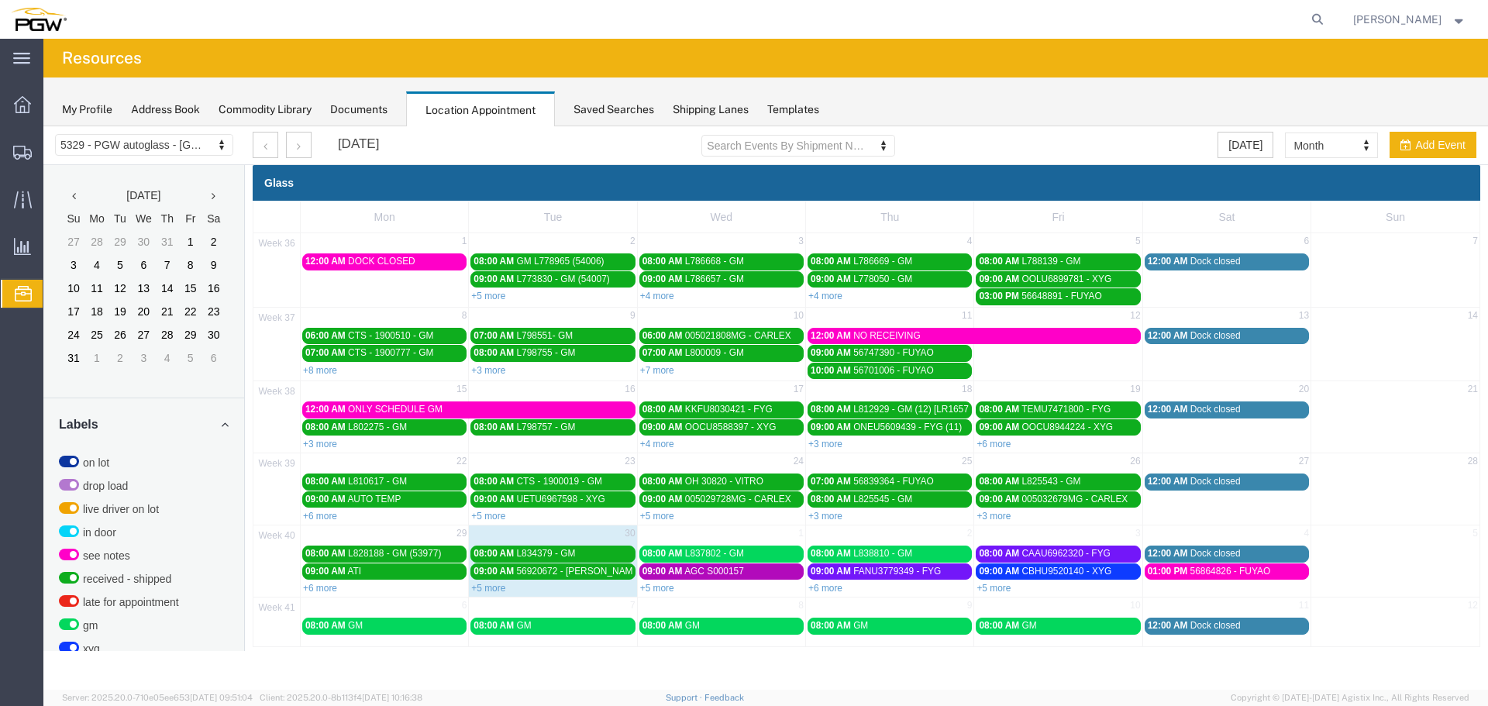
scroll to position [0, 0]
click at [824, 591] on link "+6 more" at bounding box center [825, 588] width 34 height 11
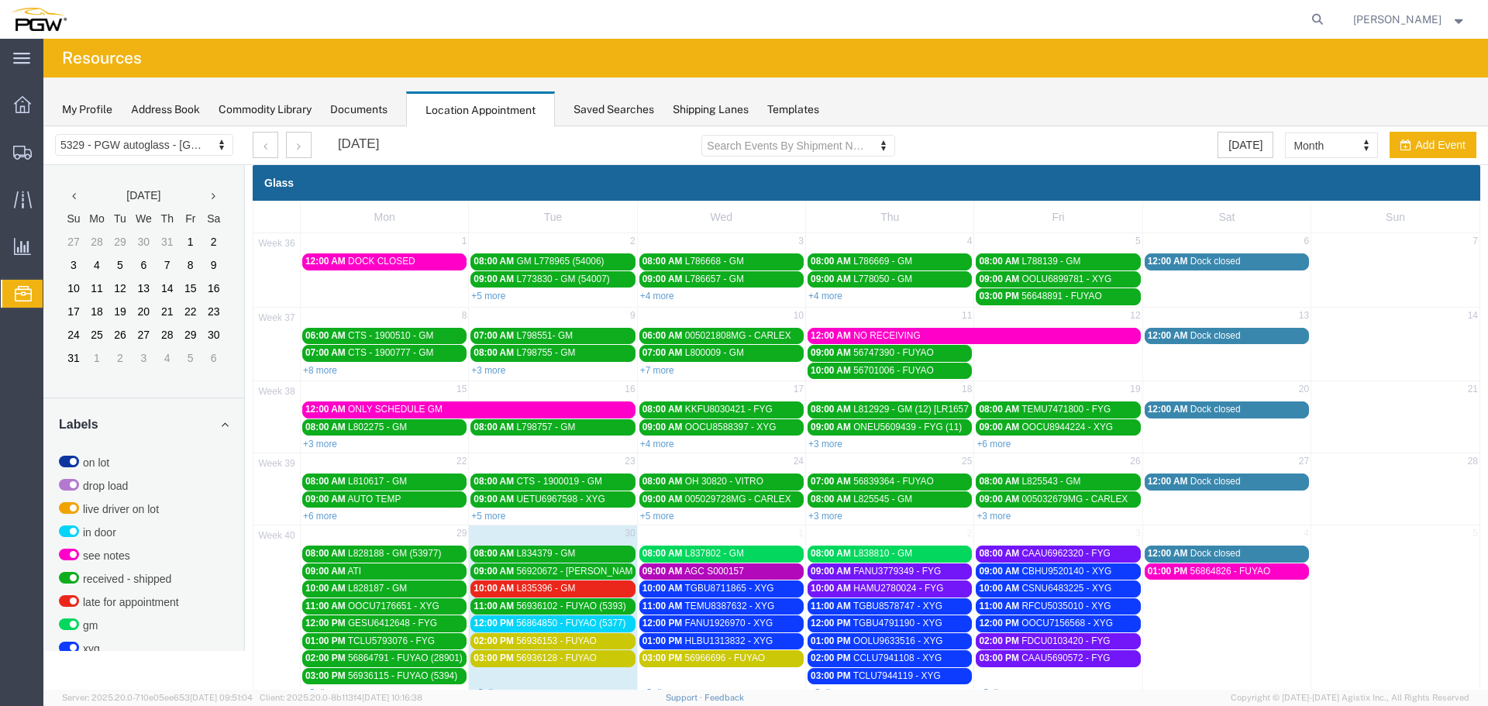
click at [594, 621] on span "56864850 - FUYAO (5377)" at bounding box center [570, 623] width 109 height 11
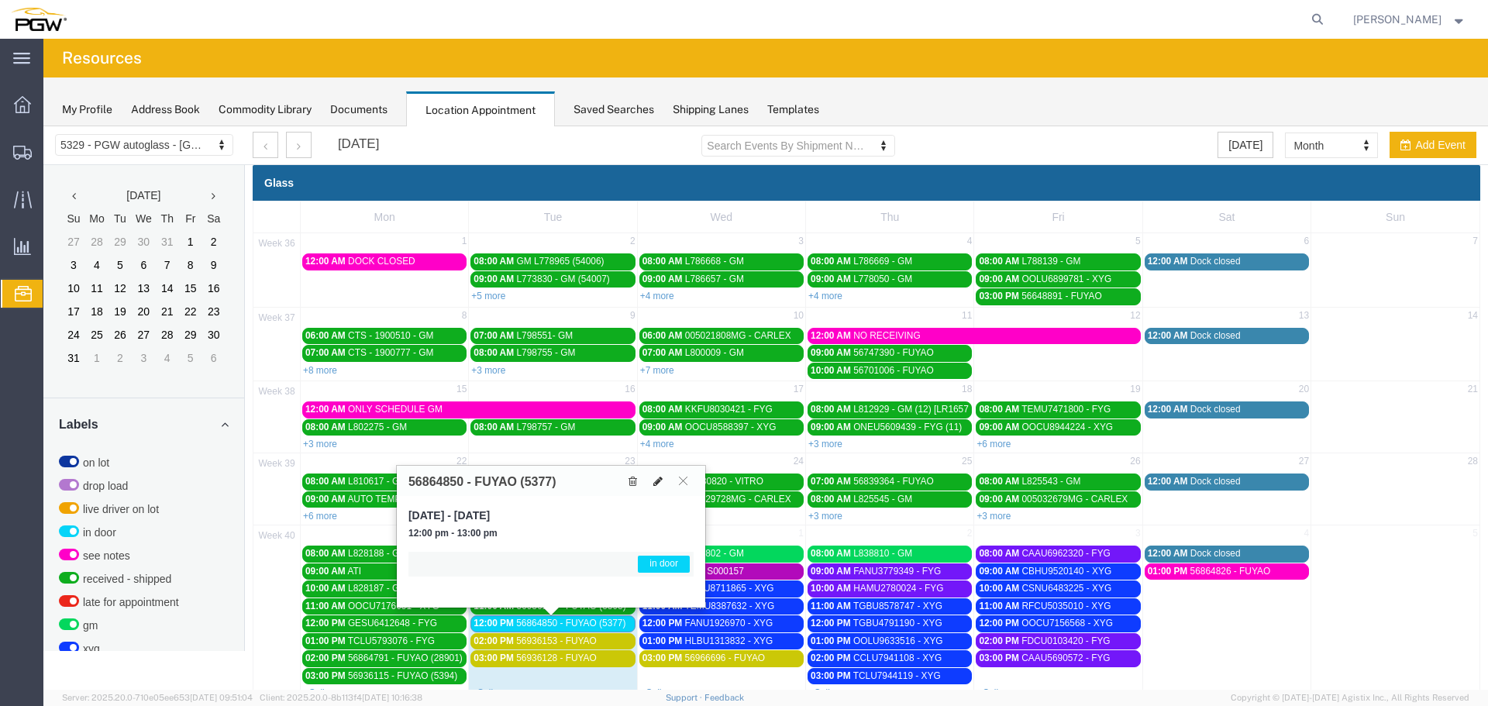
click at [662, 486] on button at bounding box center [658, 481] width 22 height 16
select select "1"
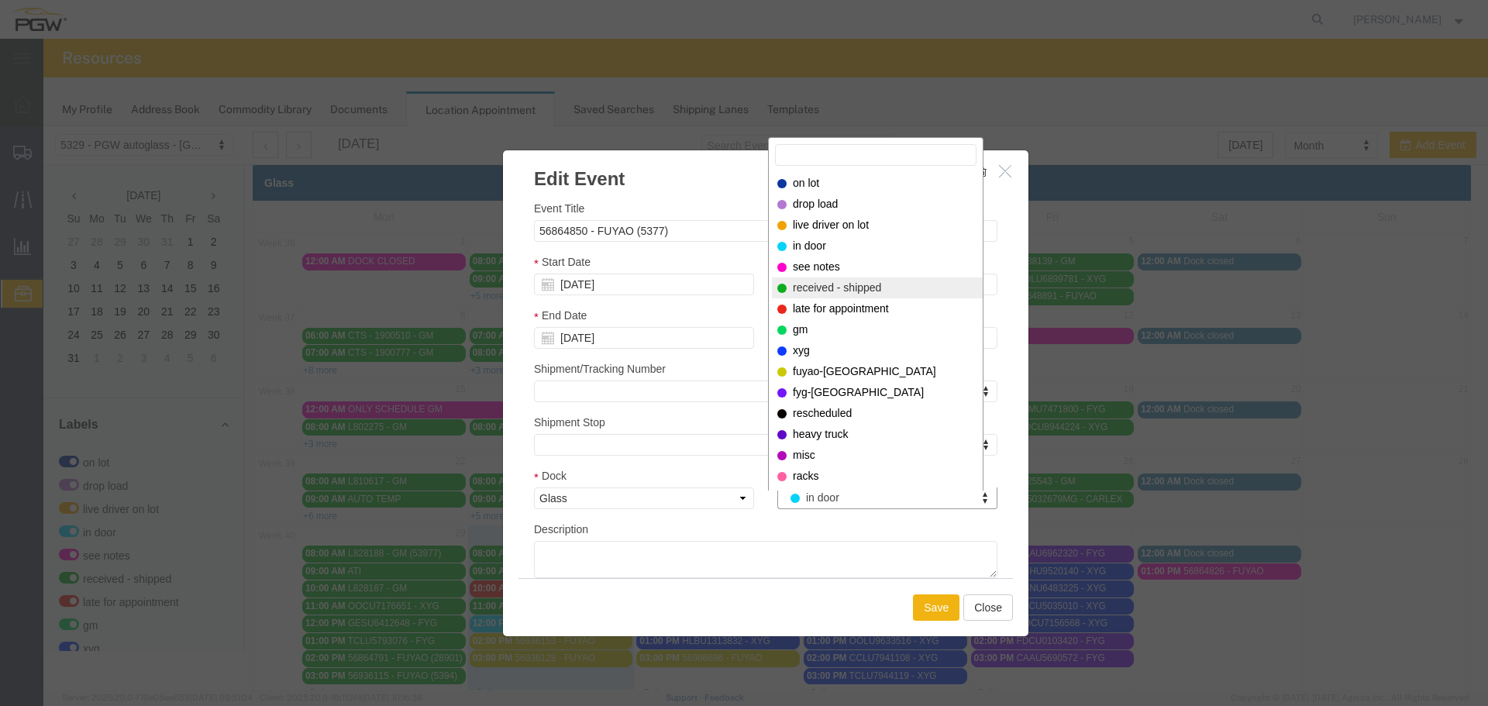
select select "200"
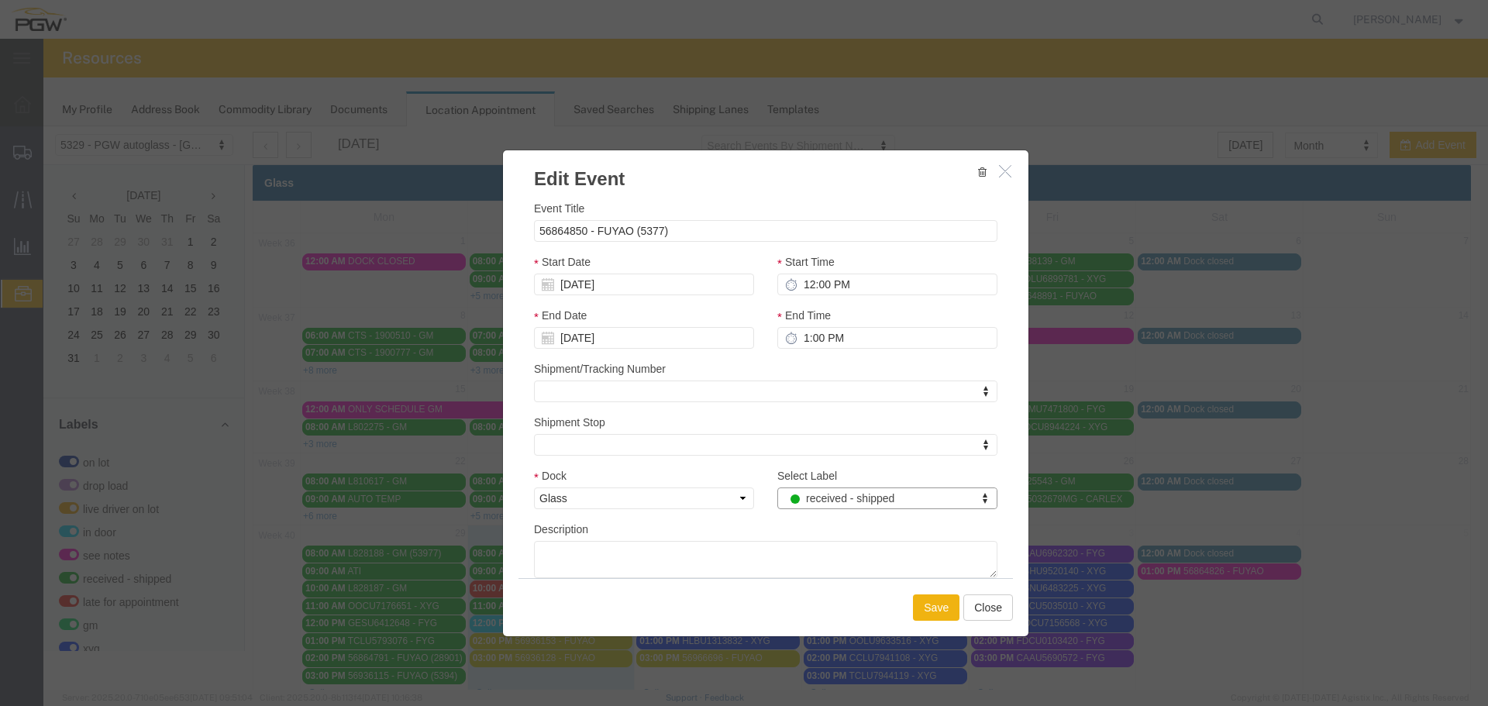
click at [924, 622] on div "Save Close" at bounding box center [765, 607] width 494 height 58
click at [924, 612] on button "Save" at bounding box center [936, 607] width 46 height 26
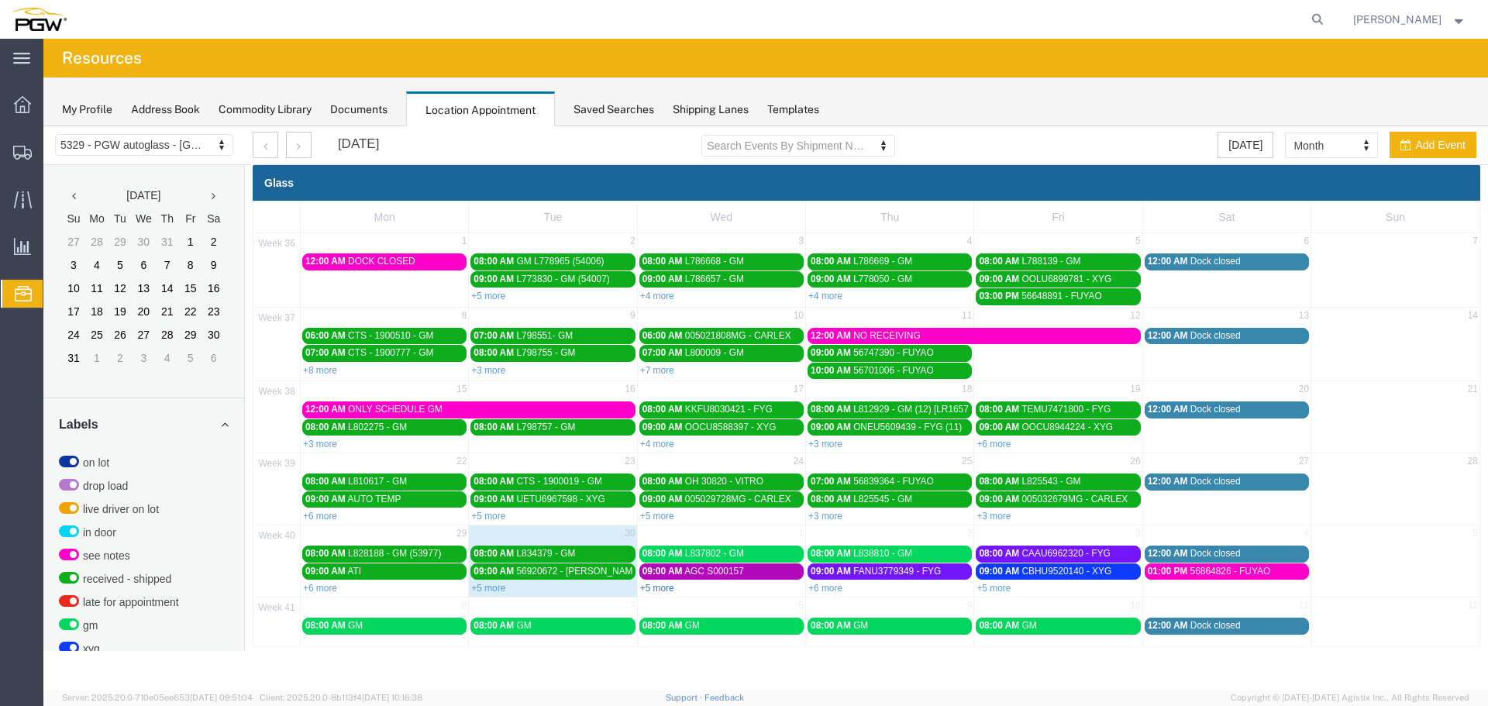
click at [658, 584] on link "+5 more" at bounding box center [657, 588] width 34 height 11
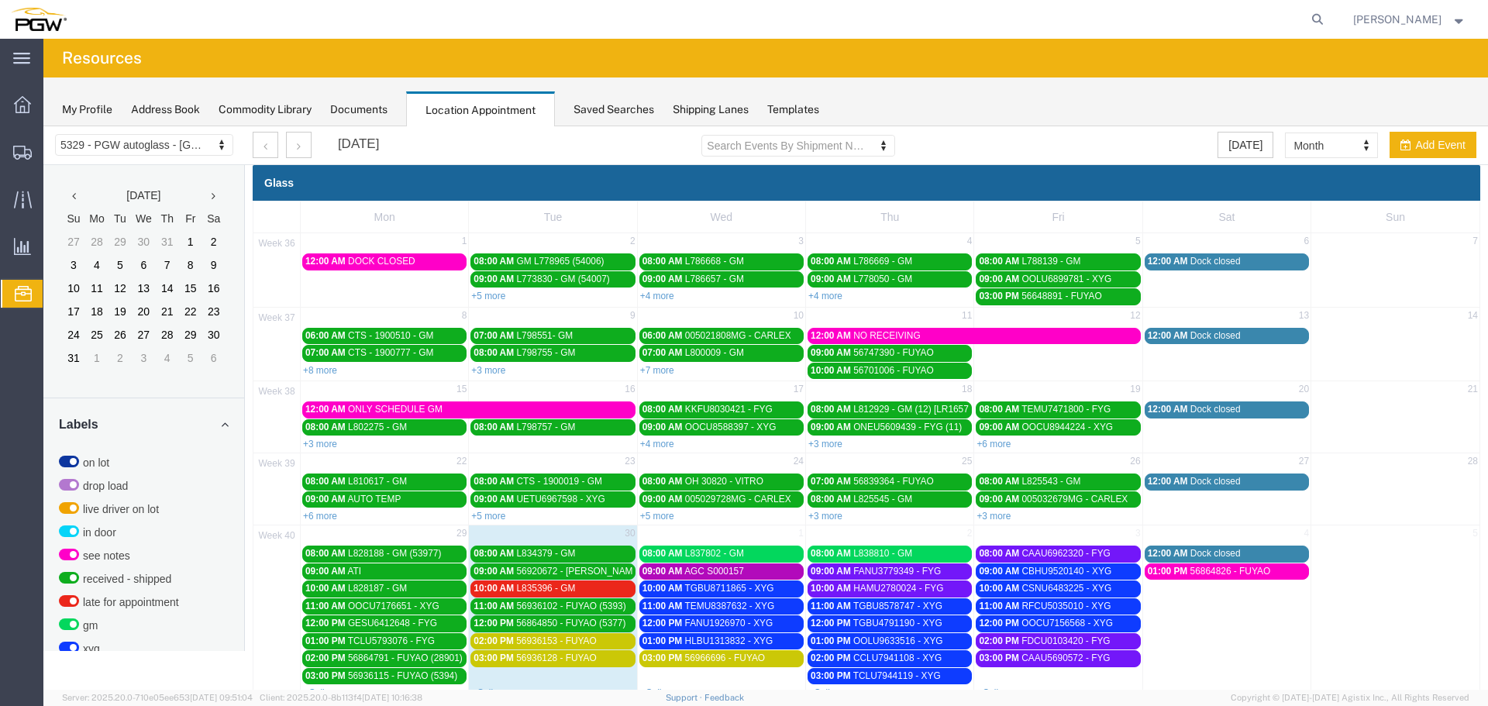
scroll to position [77, 0]
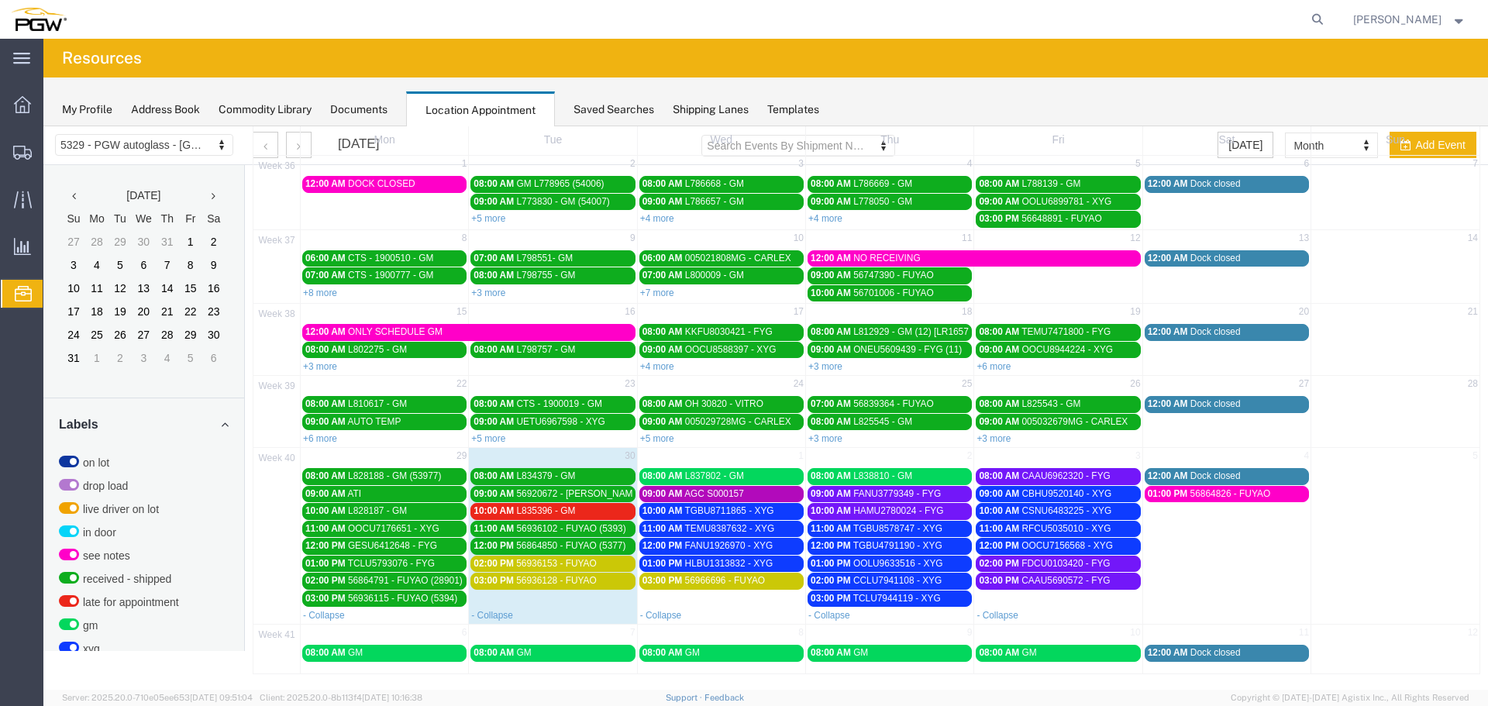
click at [556, 516] on span "L835396 - GM" at bounding box center [545, 510] width 59 height 11
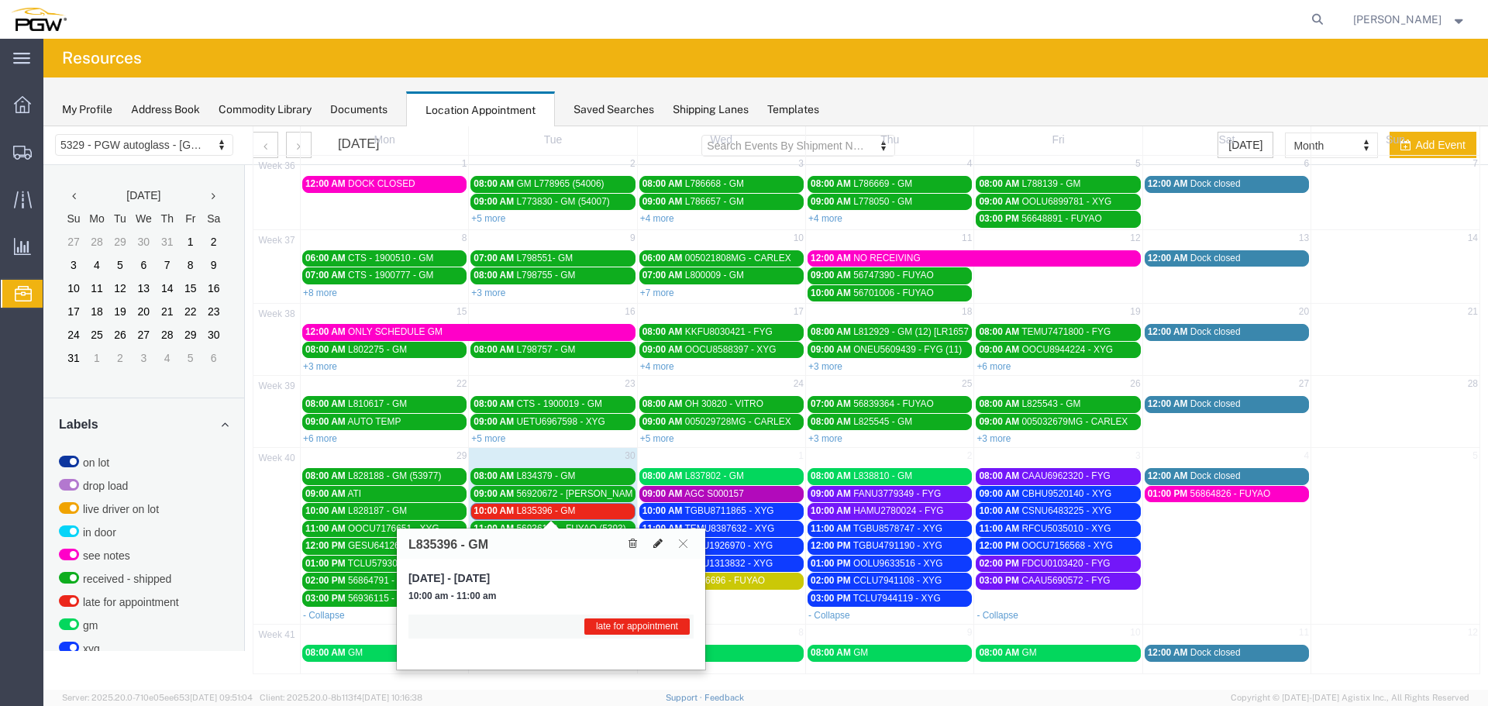
click at [661, 538] on icon at bounding box center [657, 543] width 9 height 11
select select "1"
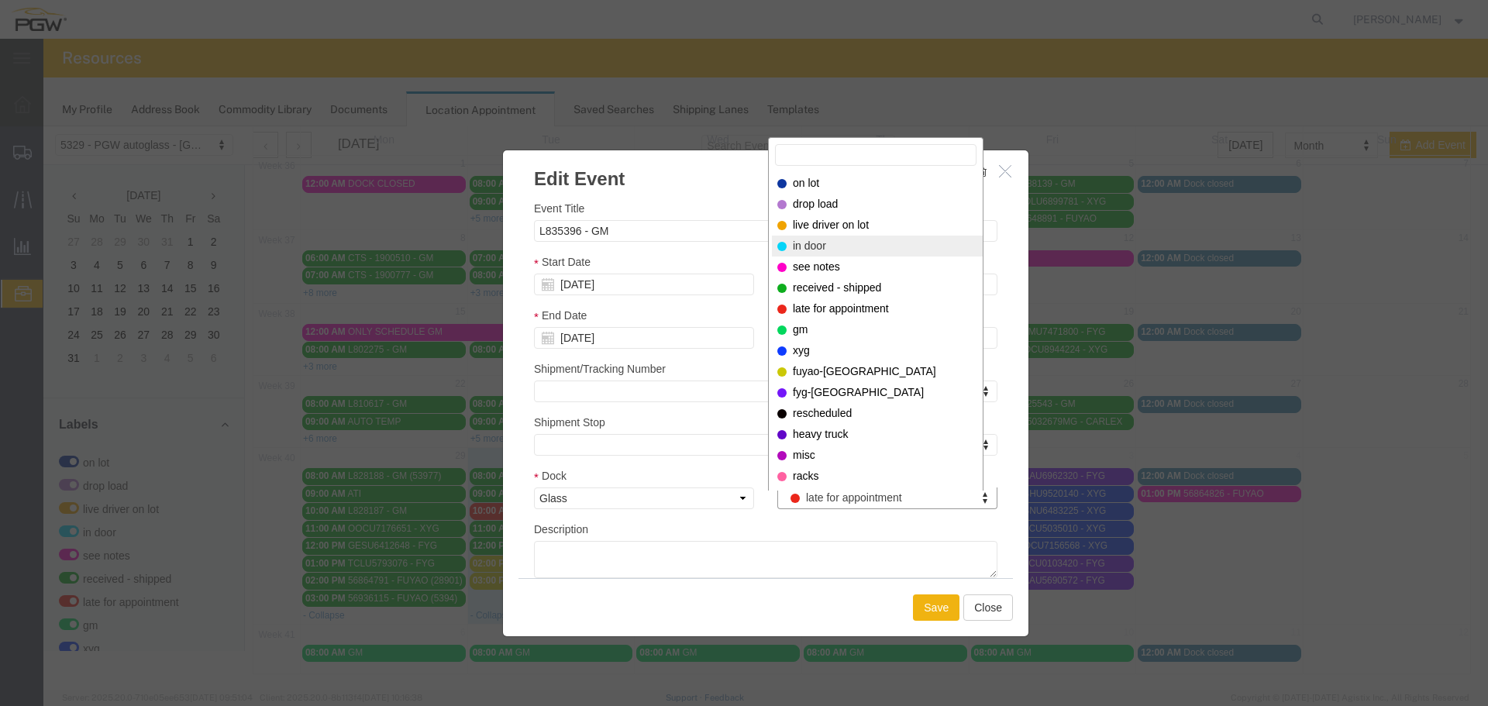
select select "220"
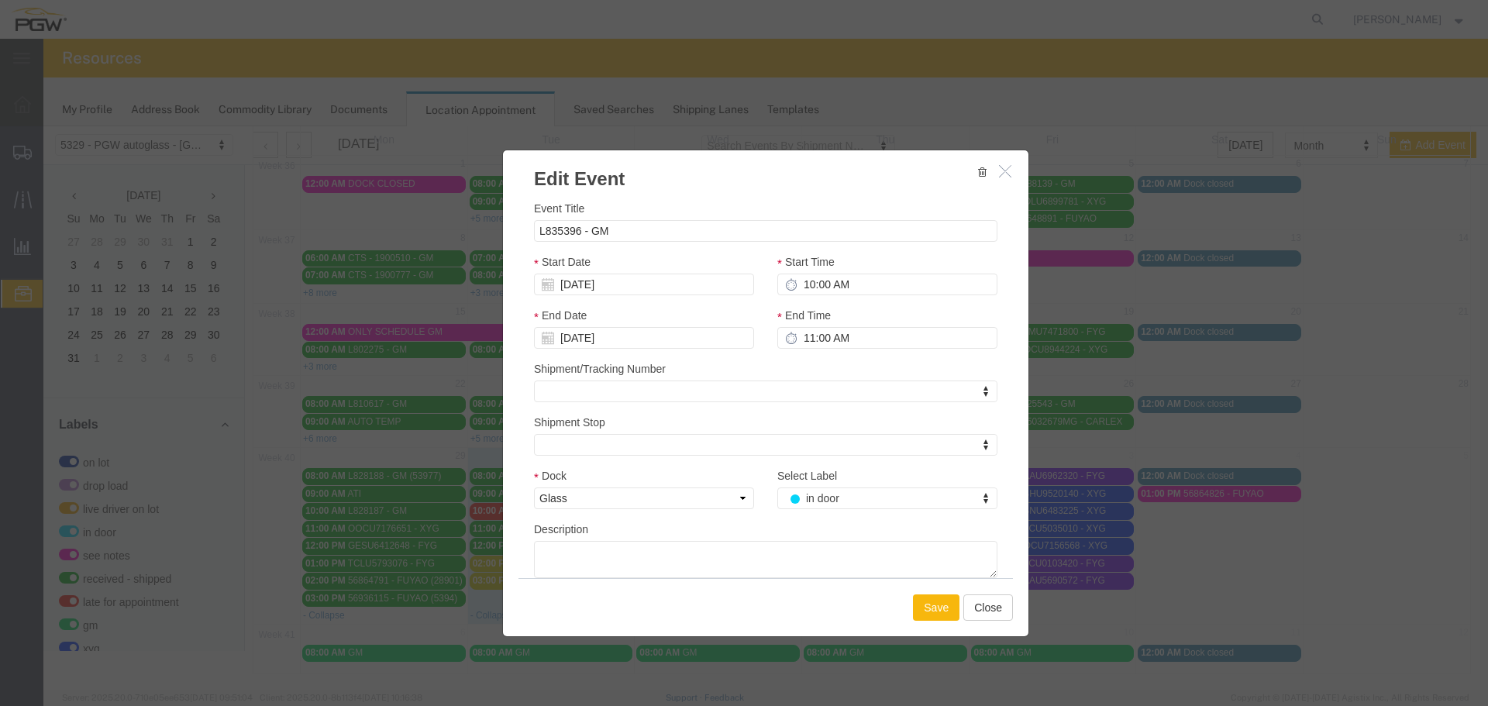
click at [927, 607] on button "Save" at bounding box center [936, 607] width 46 height 26
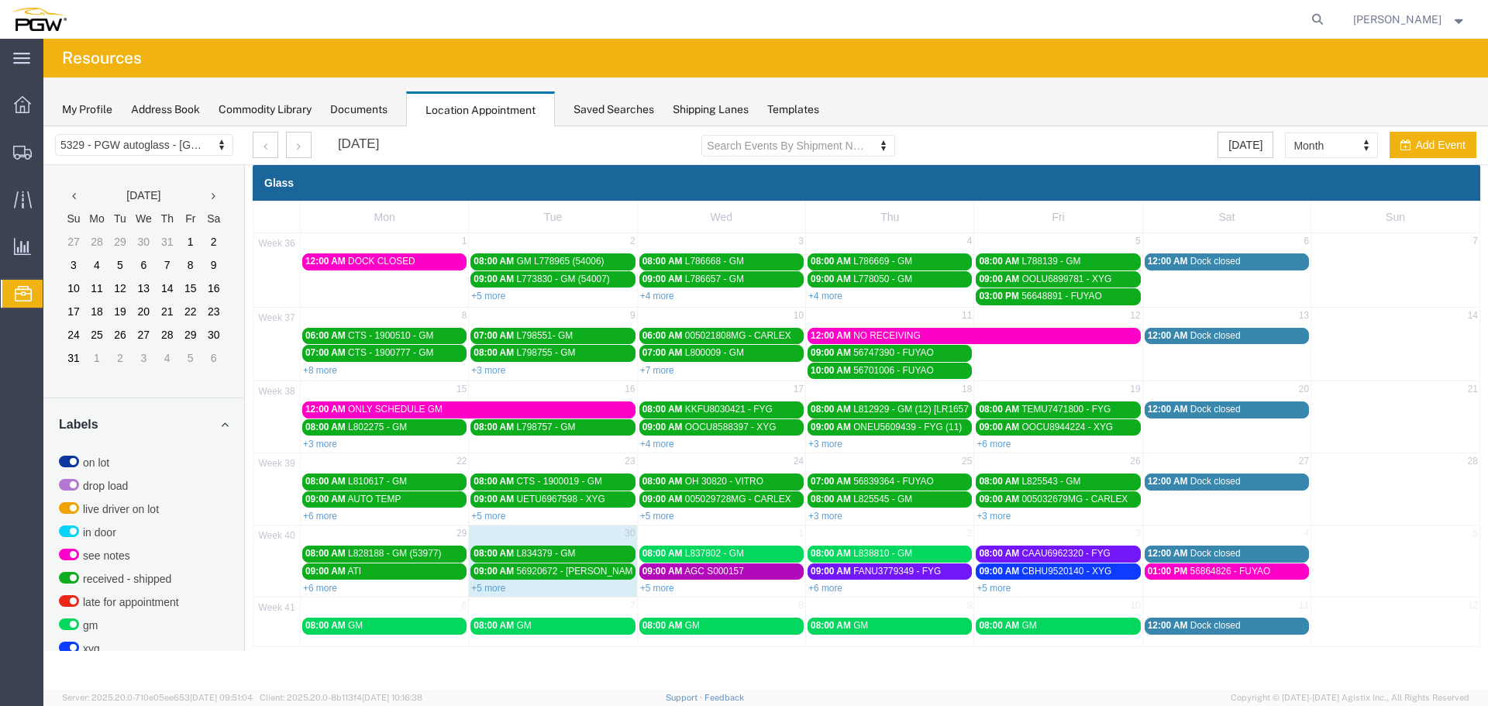
scroll to position [0, 0]
click at [992, 590] on link "+5 more" at bounding box center [993, 588] width 34 height 11
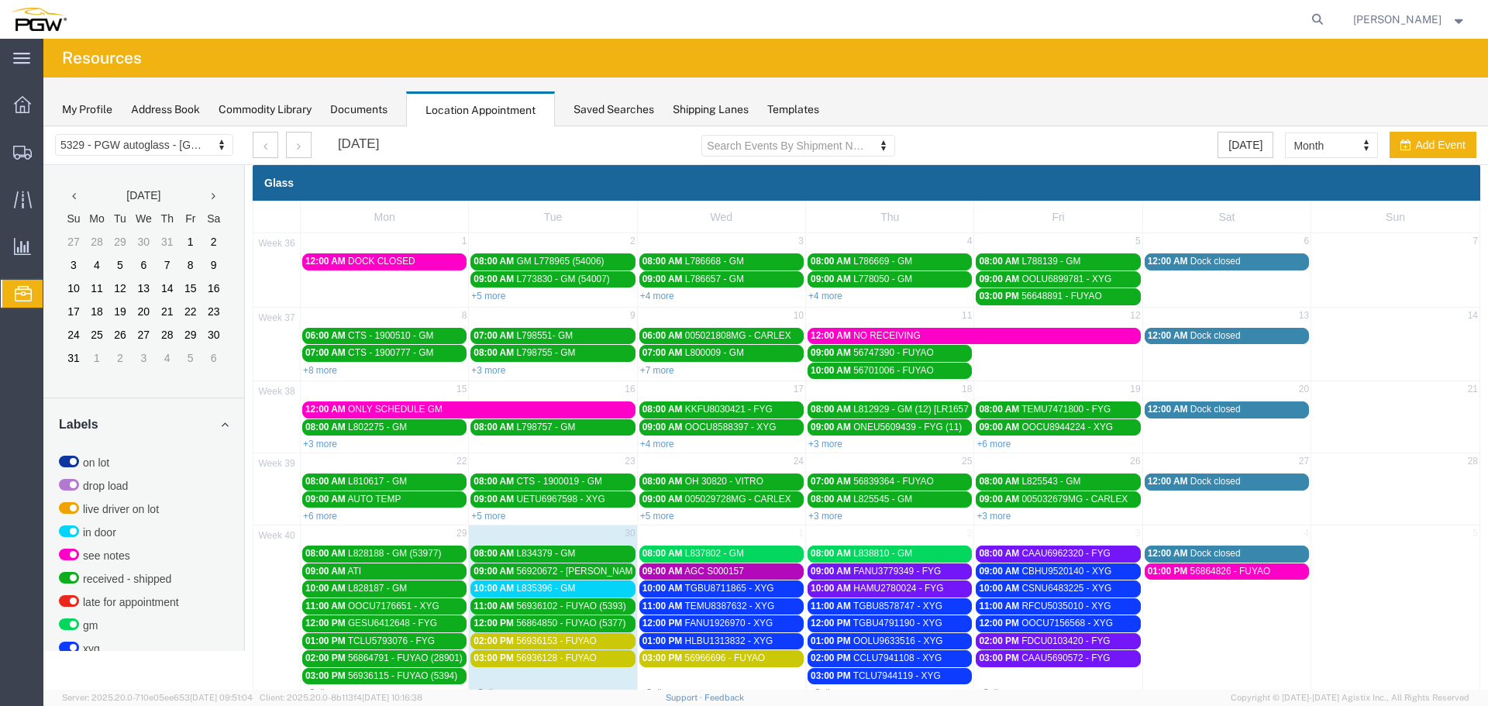
click at [600, 660] on div "03:00 PM 56936128 - FUYAO" at bounding box center [552, 658] width 158 height 12
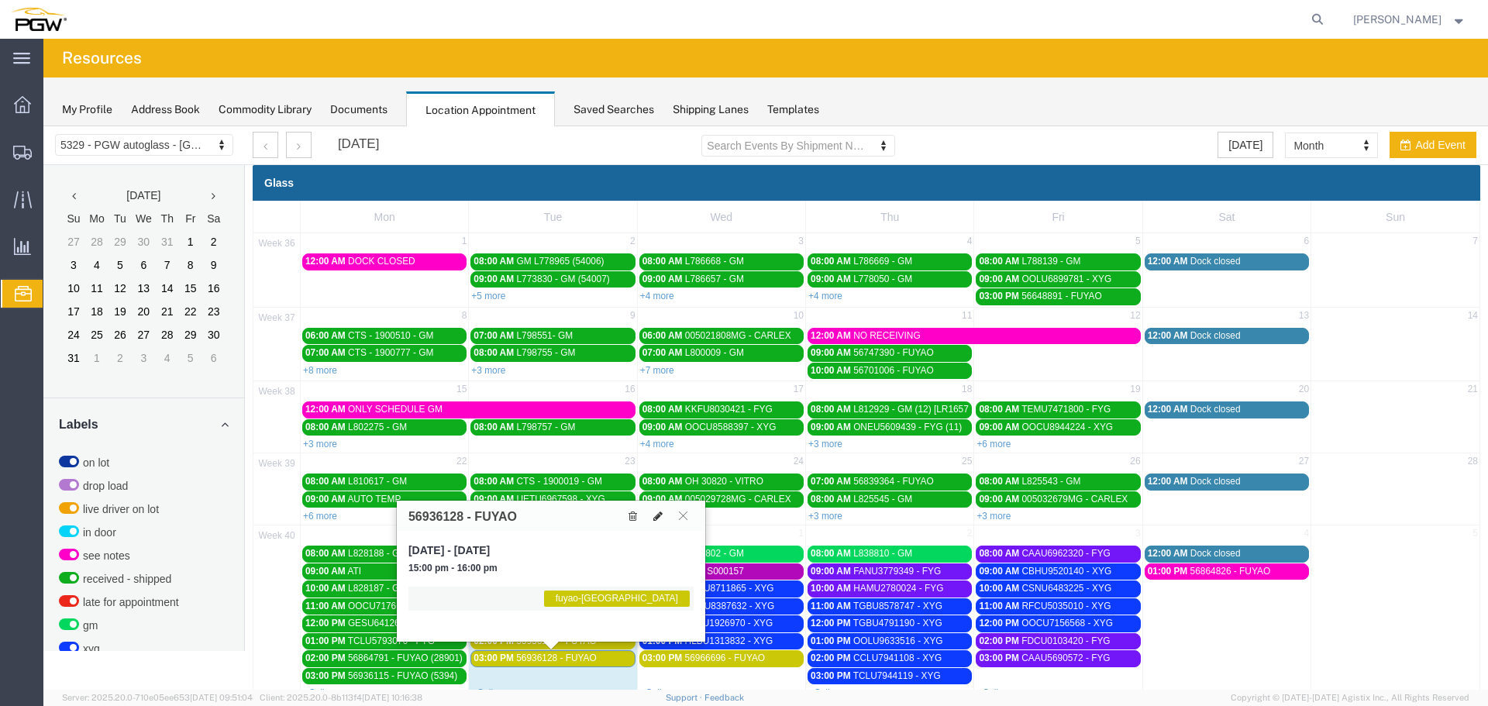
click at [659, 521] on icon at bounding box center [657, 516] width 9 height 11
select select "1"
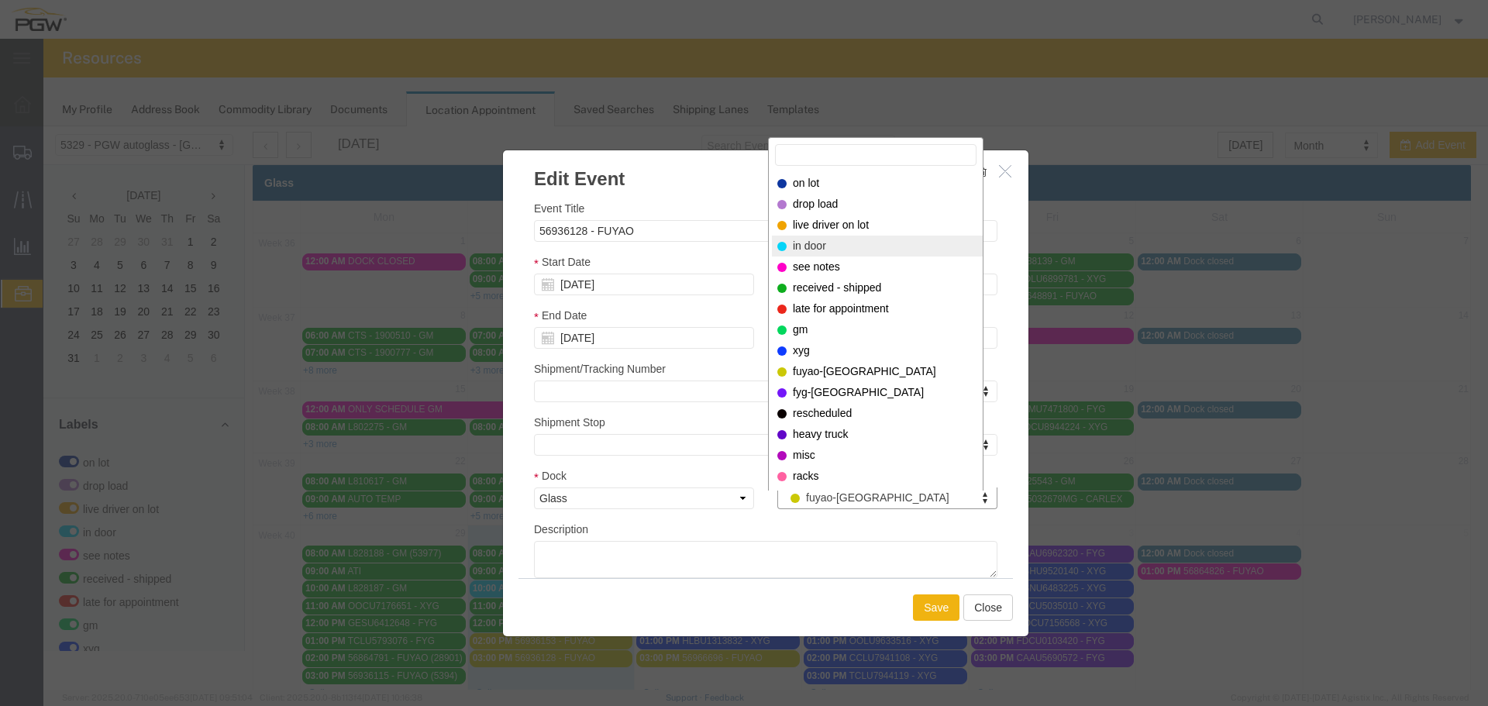
select select "220"
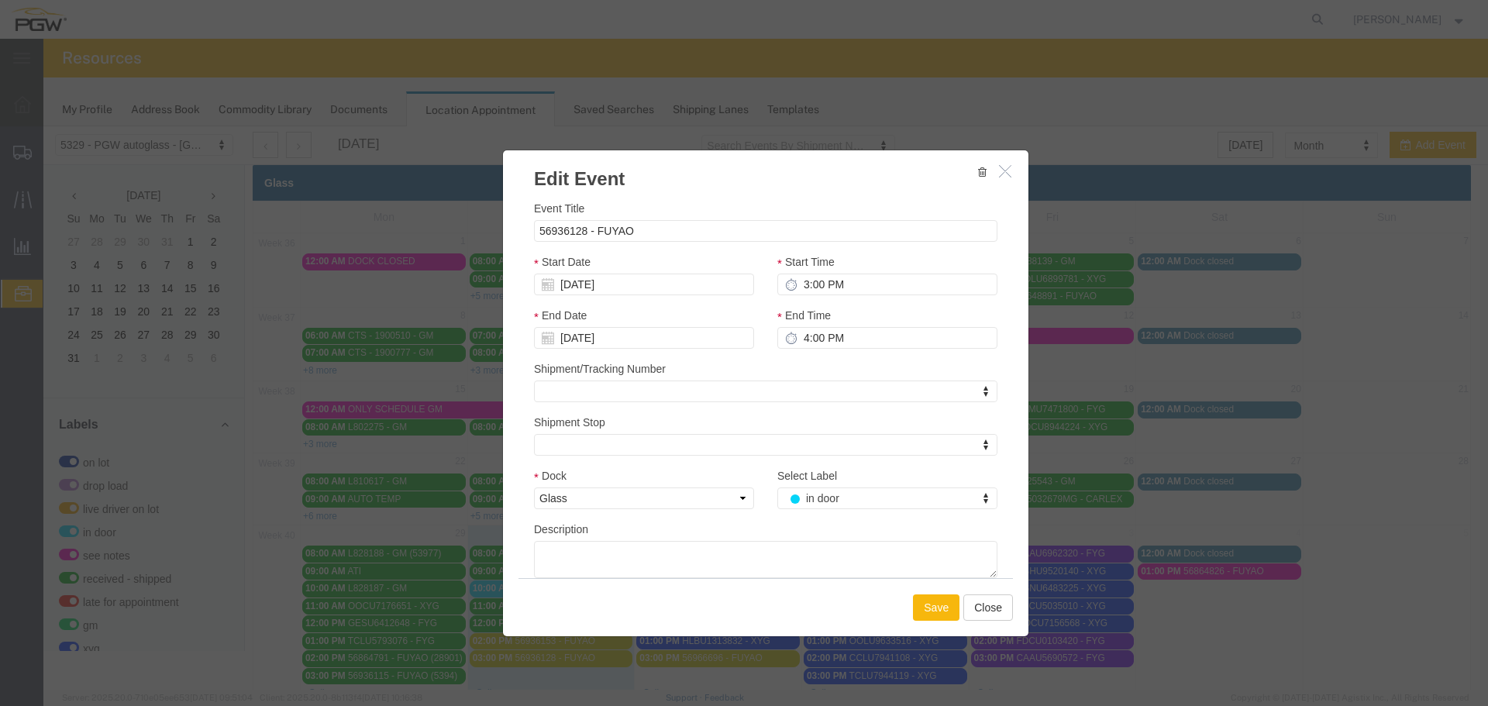
click at [916, 596] on button "Save" at bounding box center [936, 607] width 46 height 26
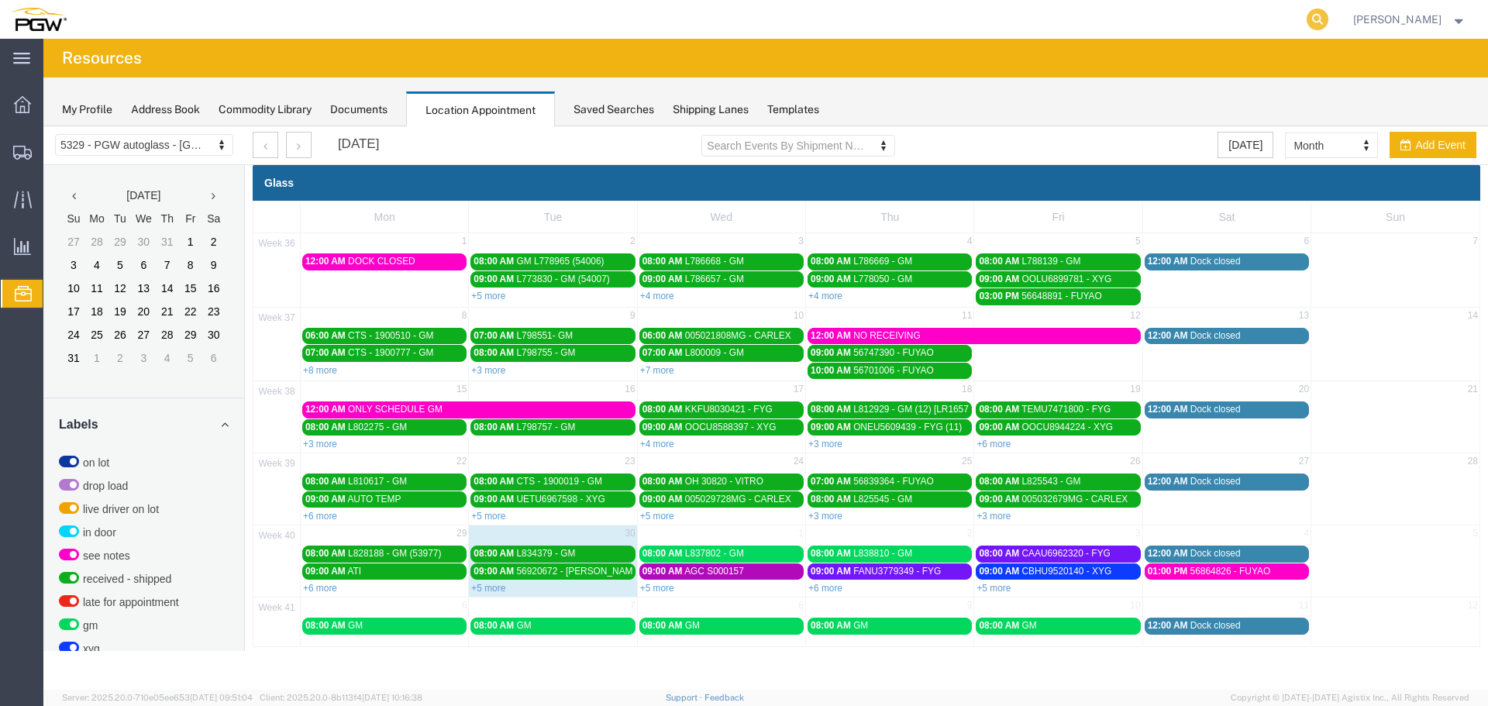
click at [1315, 22] on icon at bounding box center [1317, 20] width 22 height 22
paste input "668899"
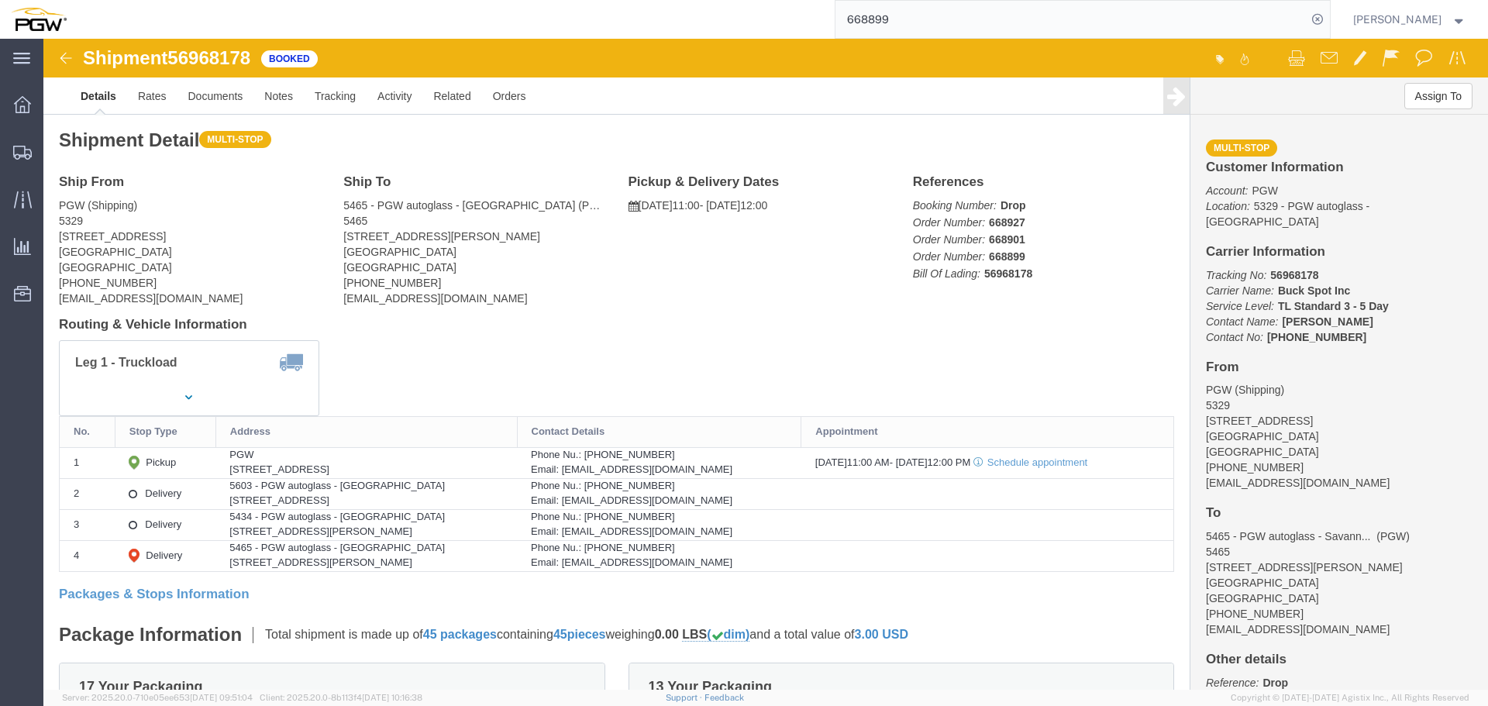
click span "56968178"
copy span "56968178"
click at [968, 20] on input "668899" at bounding box center [1070, 19] width 471 height 37
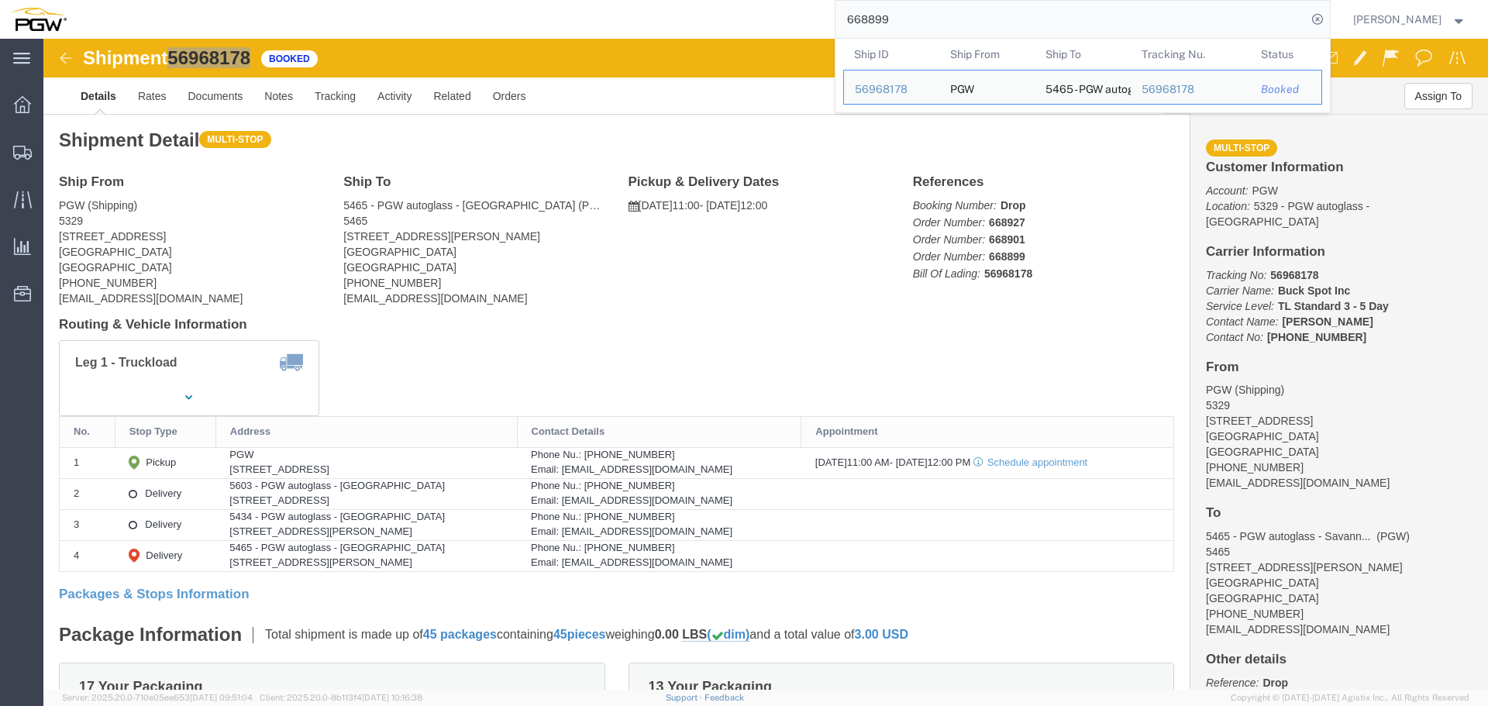
click at [968, 20] on input "668899" at bounding box center [1070, 19] width 471 height 37
paste input "904"
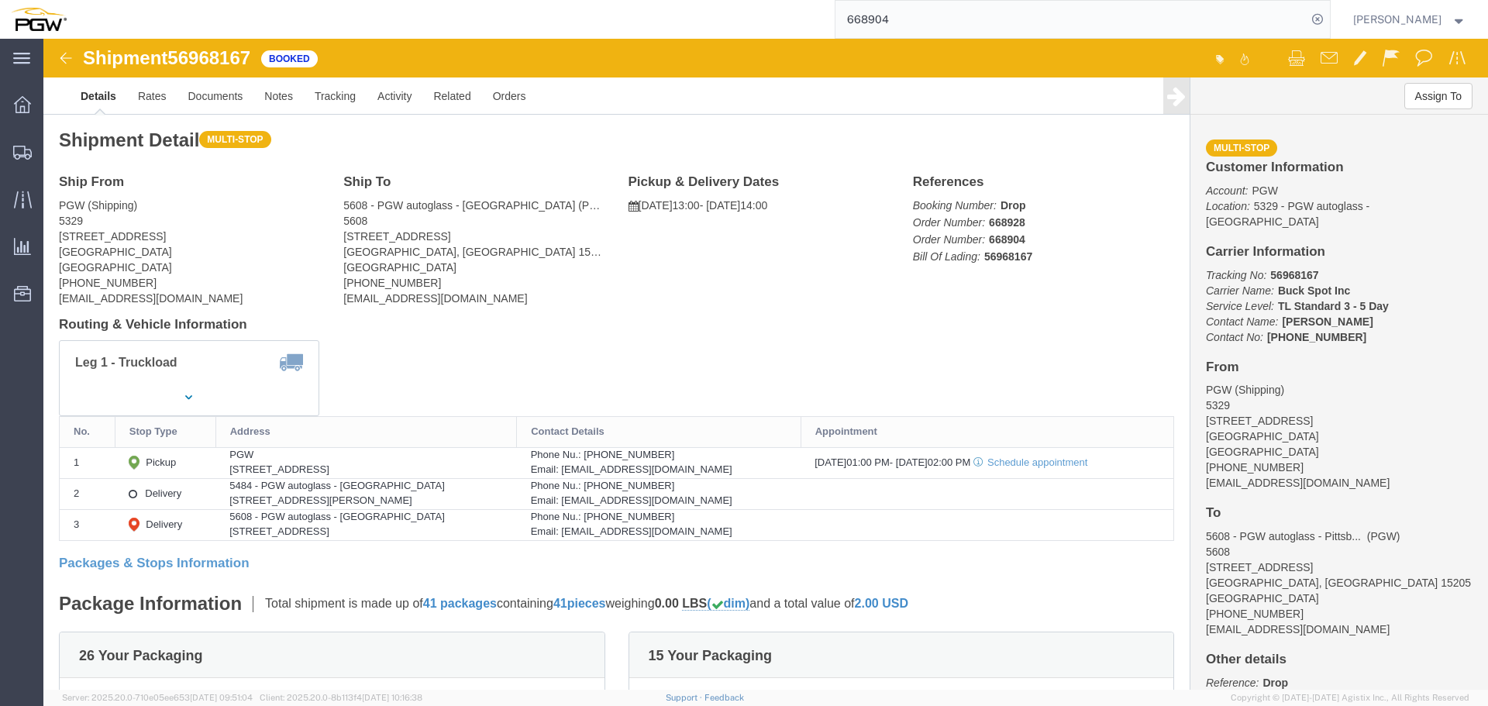
click span "56968167"
copy span "56968167"
click at [920, 12] on input "668904" at bounding box center [1070, 19] width 471 height 37
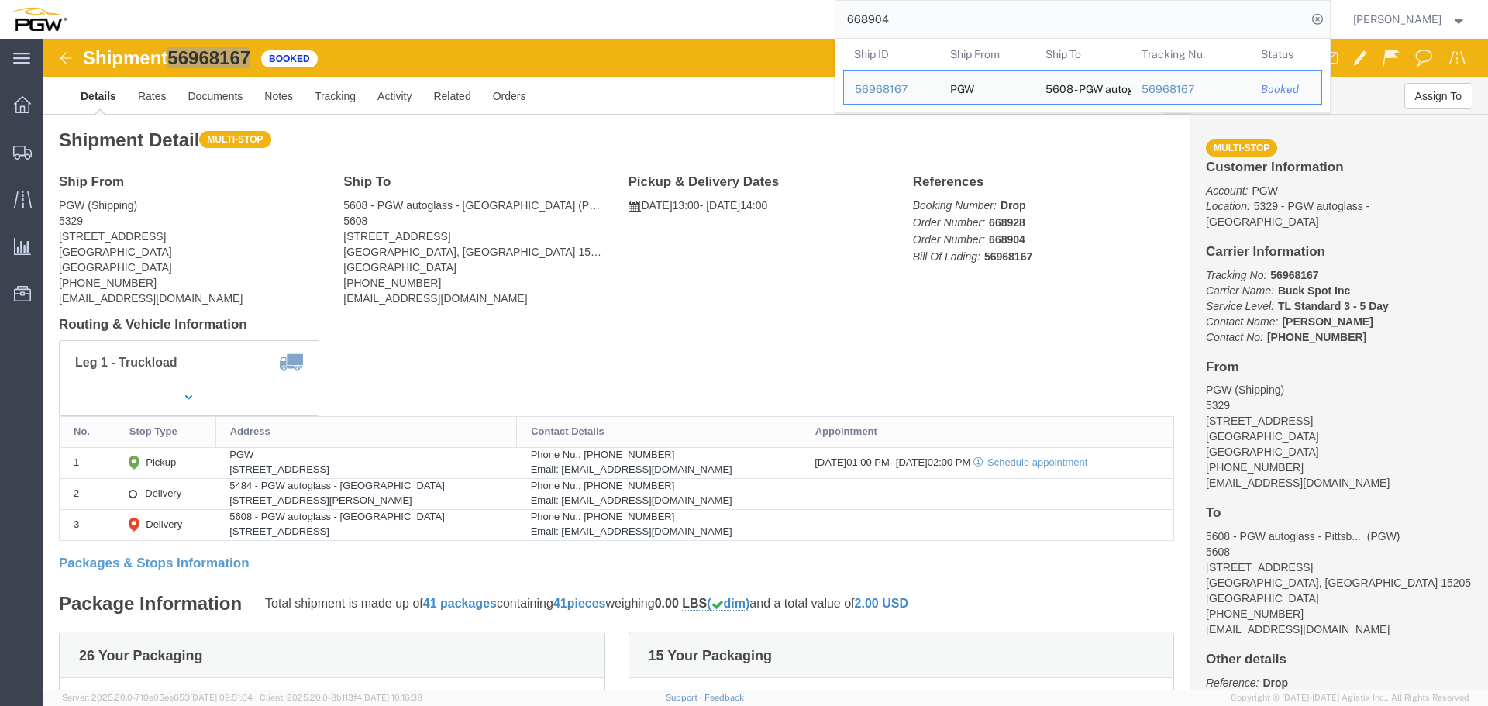
click at [920, 12] on input "668904" at bounding box center [1070, 19] width 471 height 37
paste input "9153"
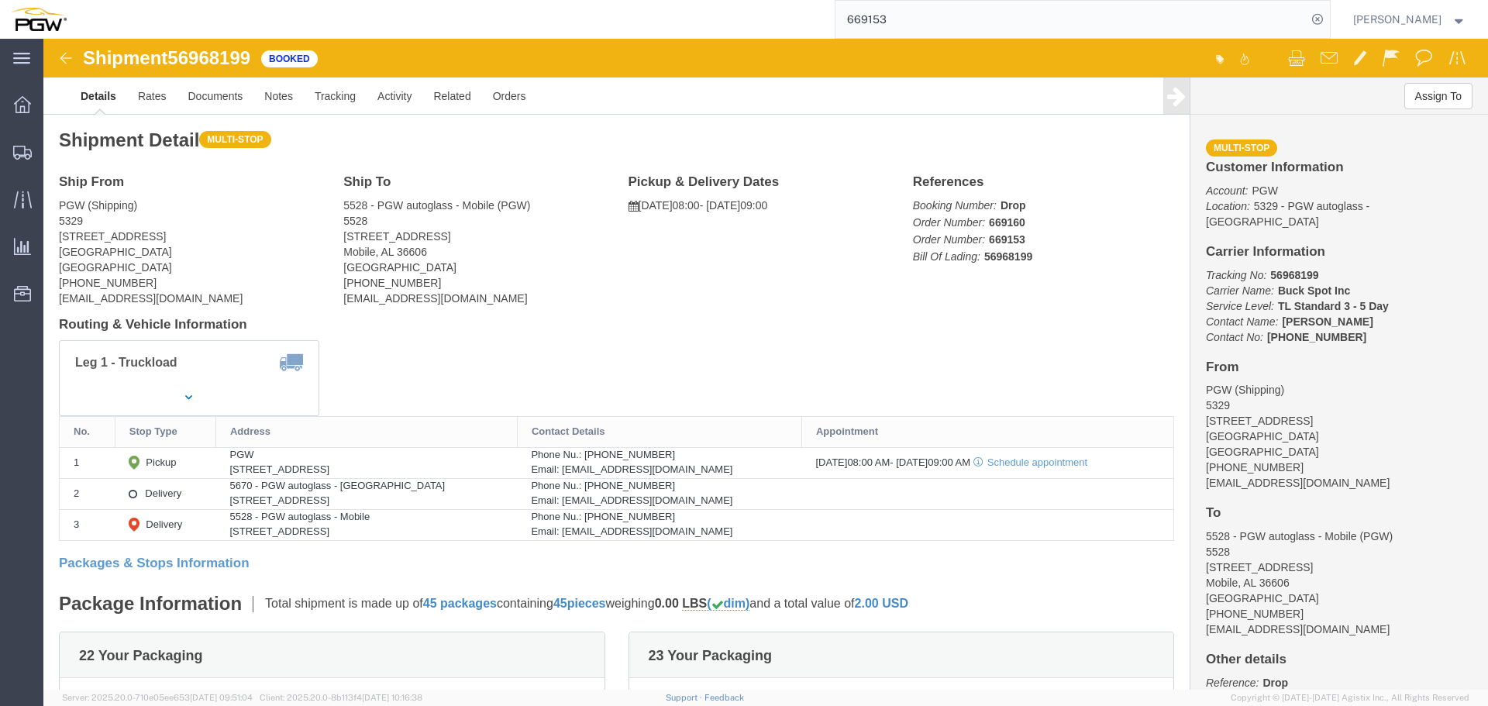
click span "56968199"
copy span "56968199"
click at [908, 19] on input "669153" at bounding box center [1070, 19] width 471 height 37
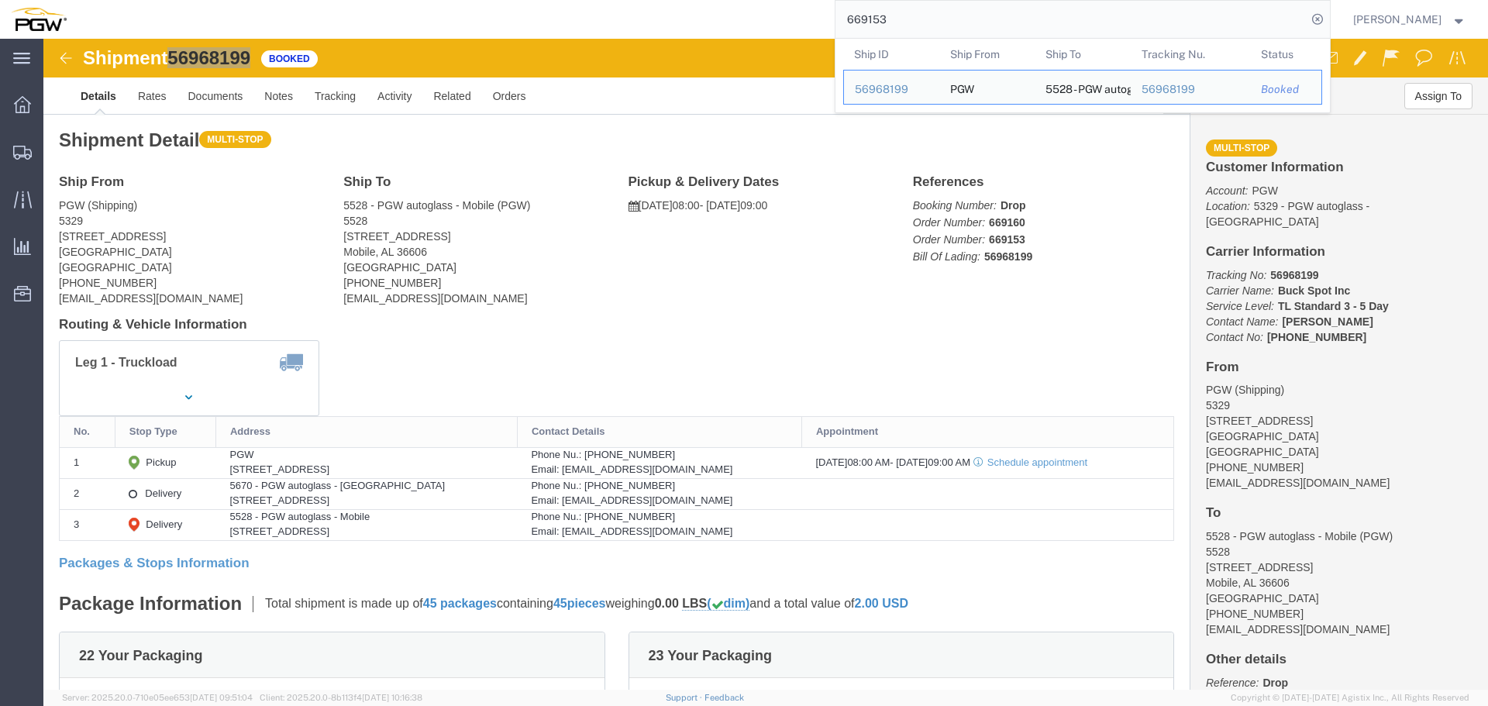
click at [908, 19] on input "669153" at bounding box center [1070, 19] width 471 height 37
paste input "18"
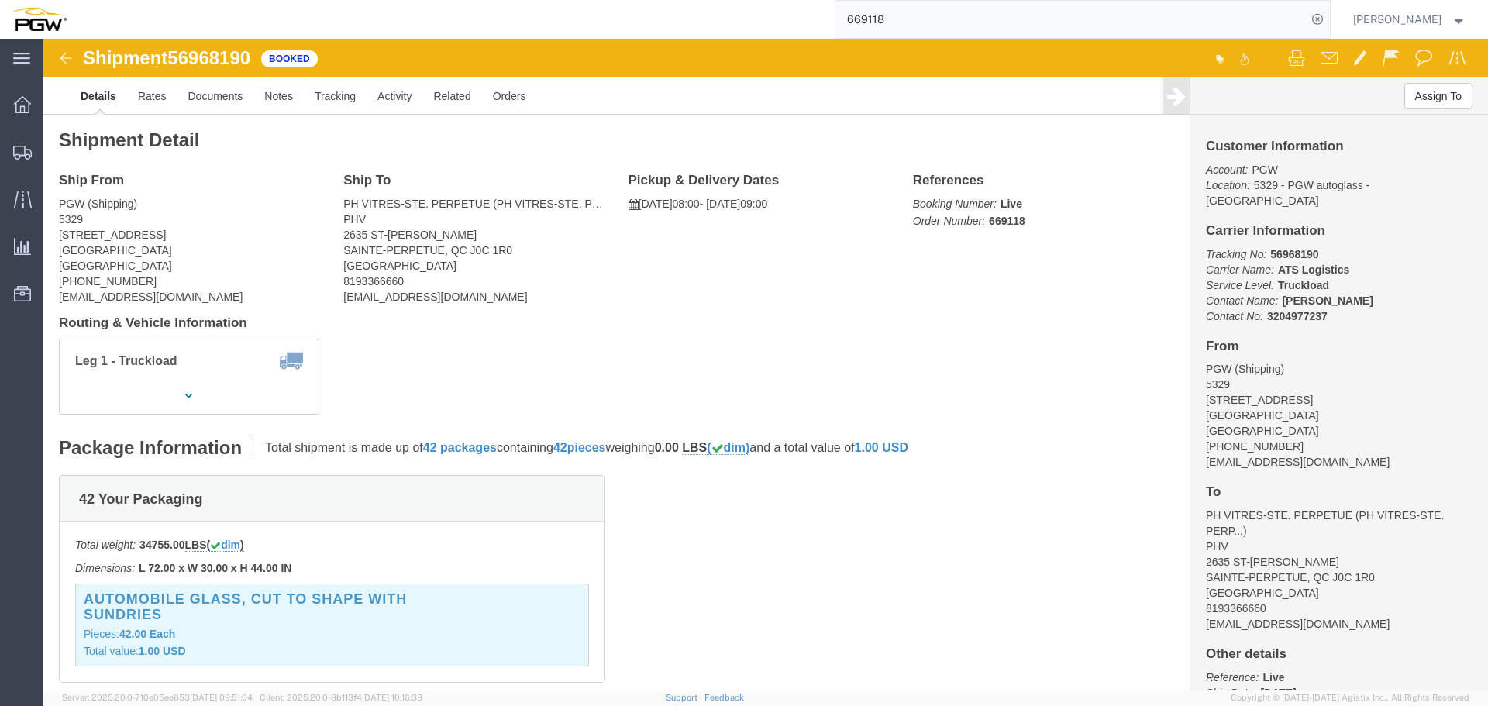
click span "56968190"
copy span "56968190"
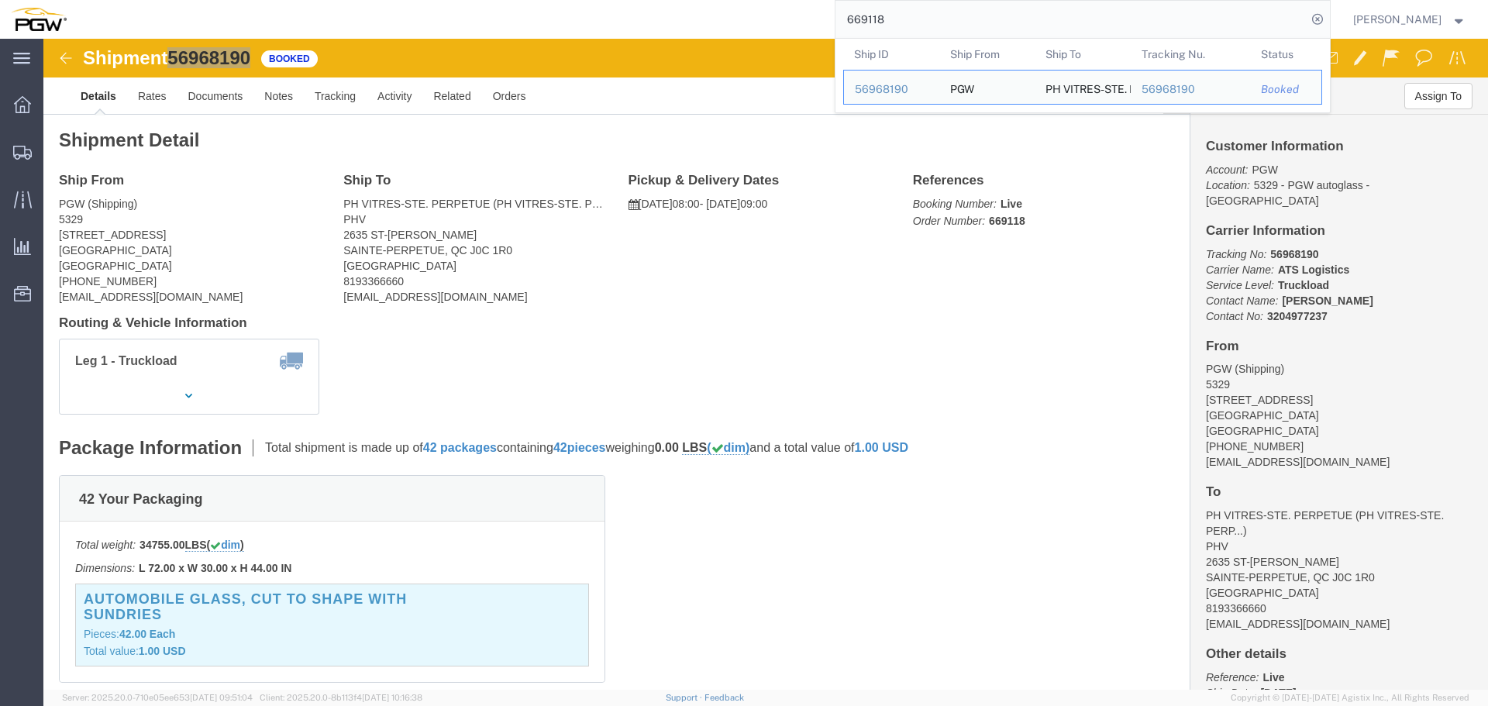
click at [898, 20] on input "669118" at bounding box center [1070, 19] width 471 height 37
paste input "668827"
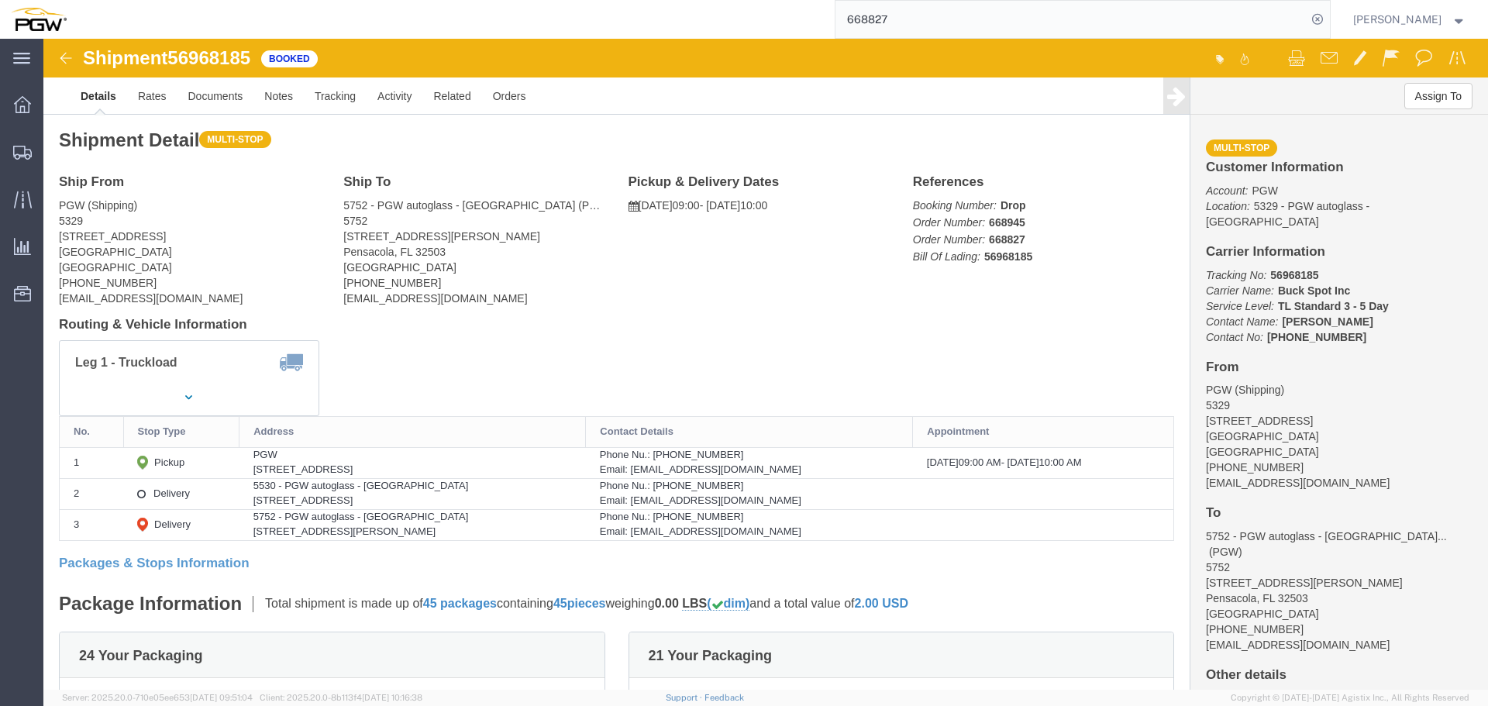
click span "56968185"
copy span "56968185"
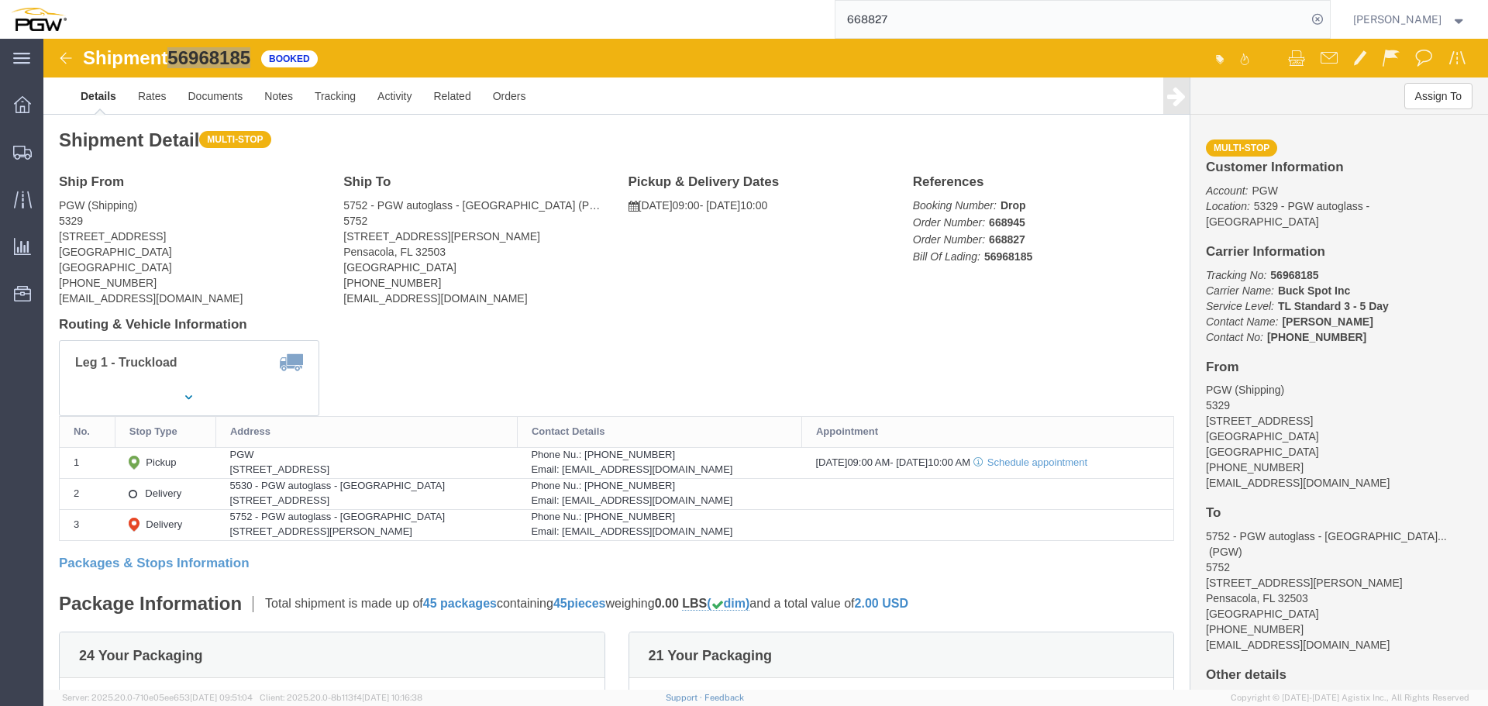
click at [911, 21] on input "668827" at bounding box center [1070, 19] width 471 height 37
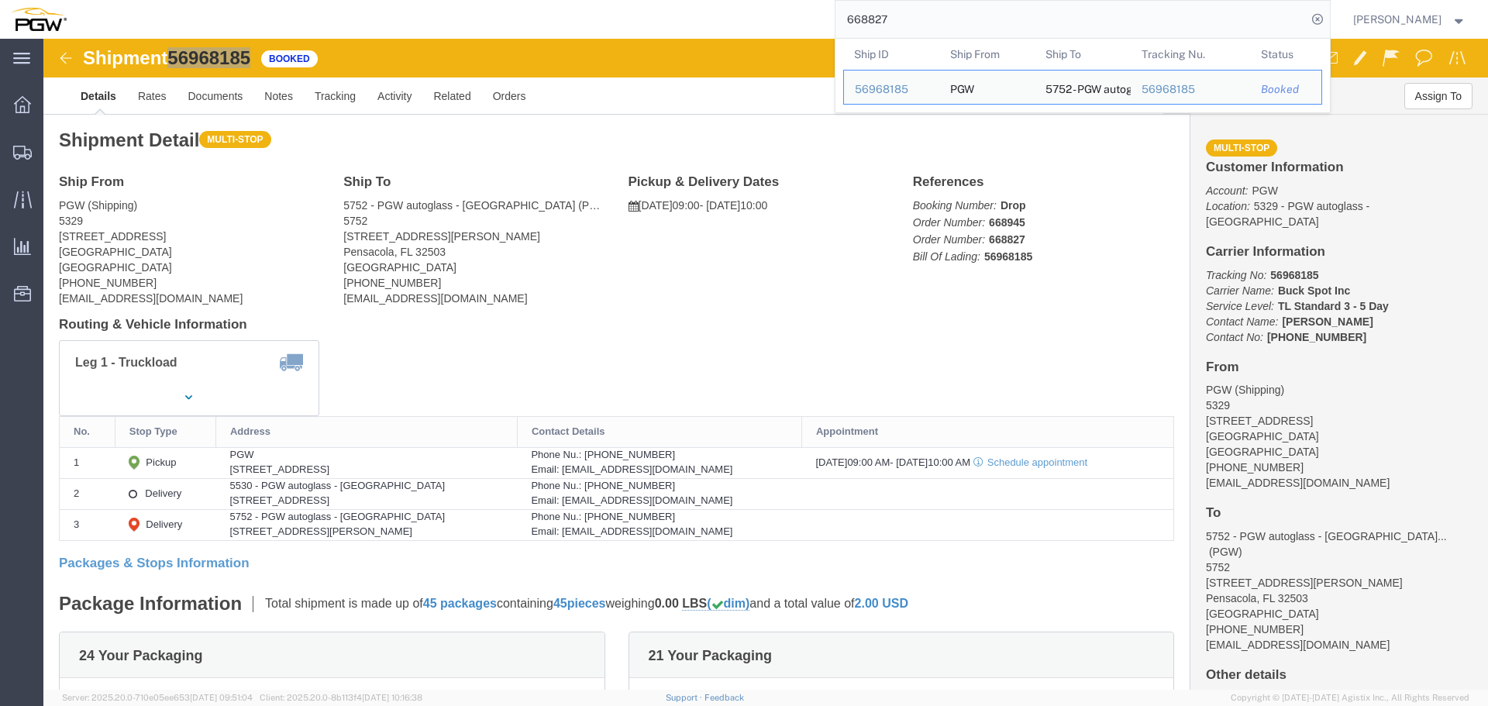
paste input "9078"
click at [871, 88] on div "56979844" at bounding box center [892, 89] width 74 height 16
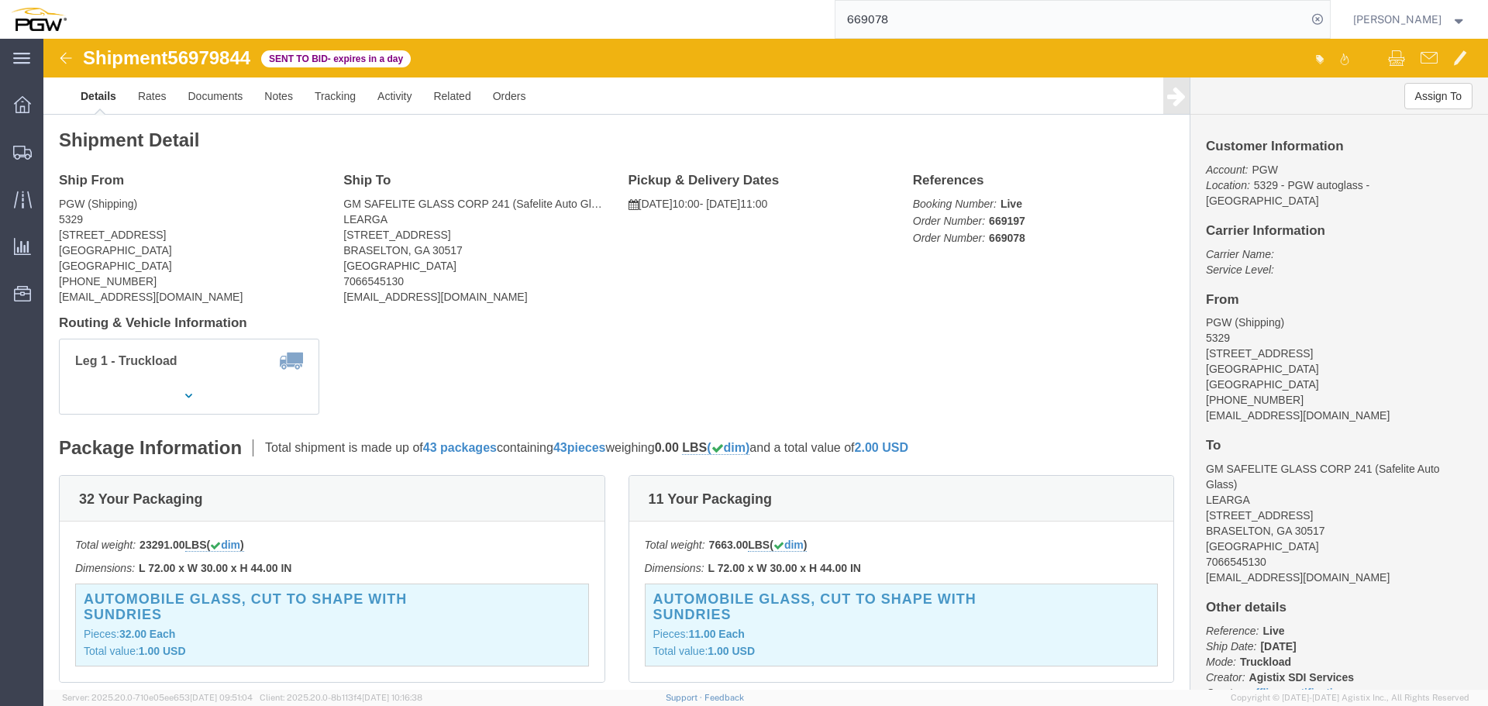
click span "56979844"
copy span "56979844"
click at [910, 24] on input "669078" at bounding box center [1070, 19] width 471 height 37
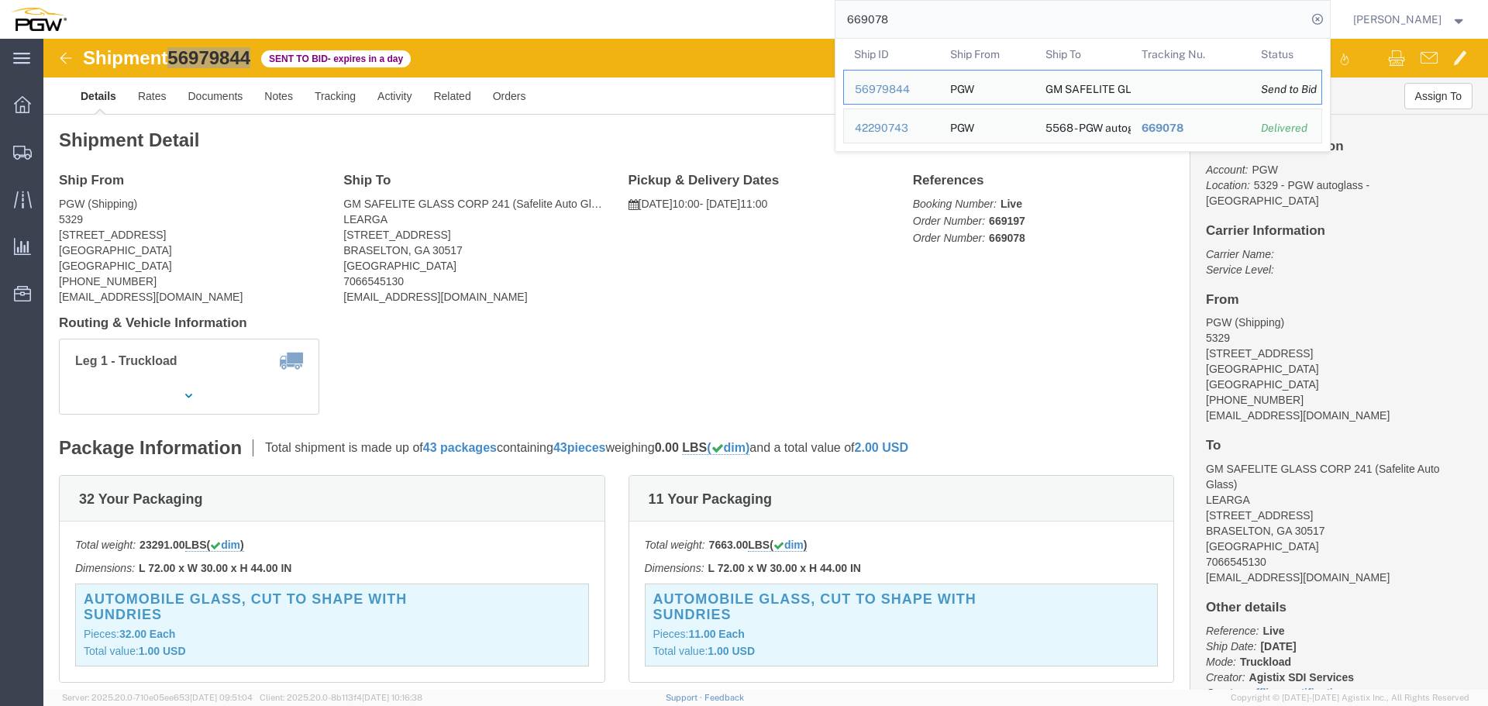
click at [910, 24] on input "669078" at bounding box center [1070, 19] width 471 height 37
paste input "175"
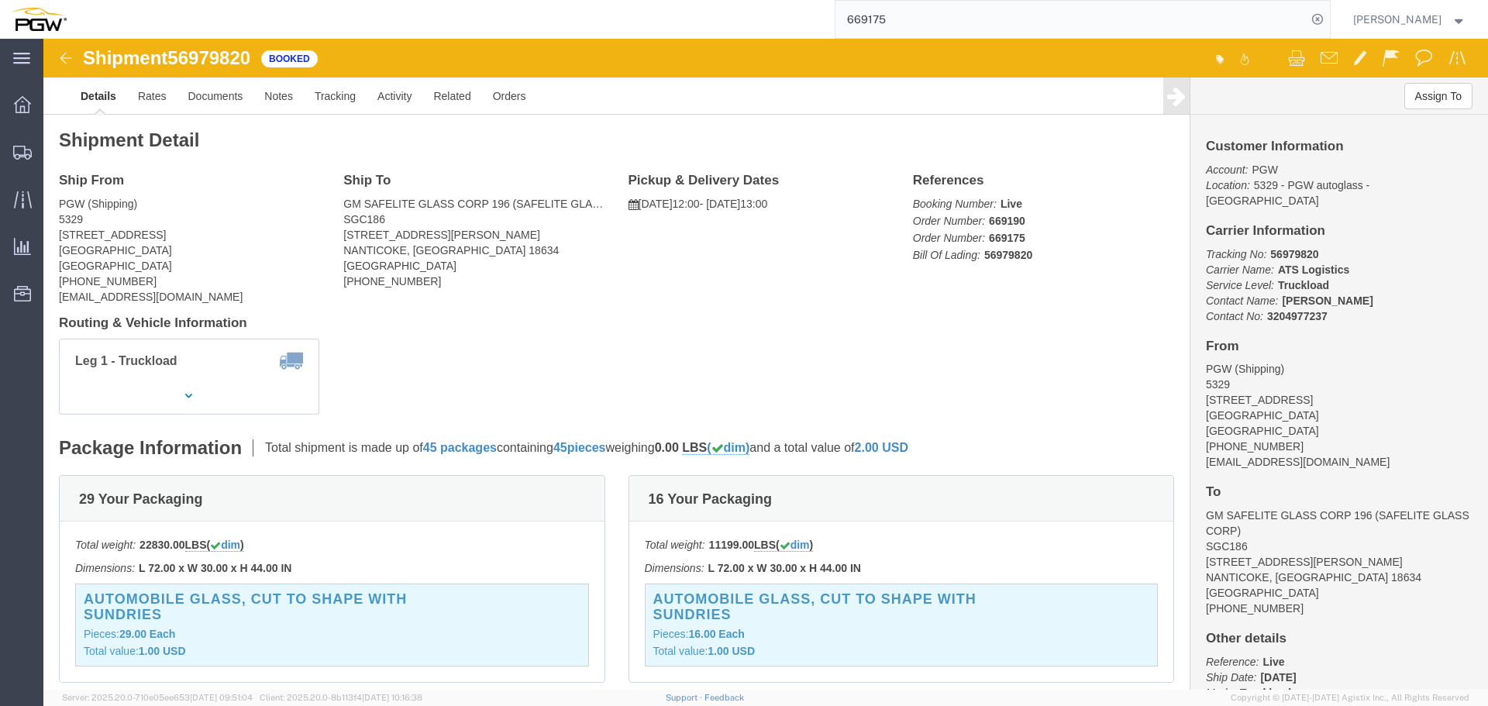
click span "56979820"
copy span "56979820"
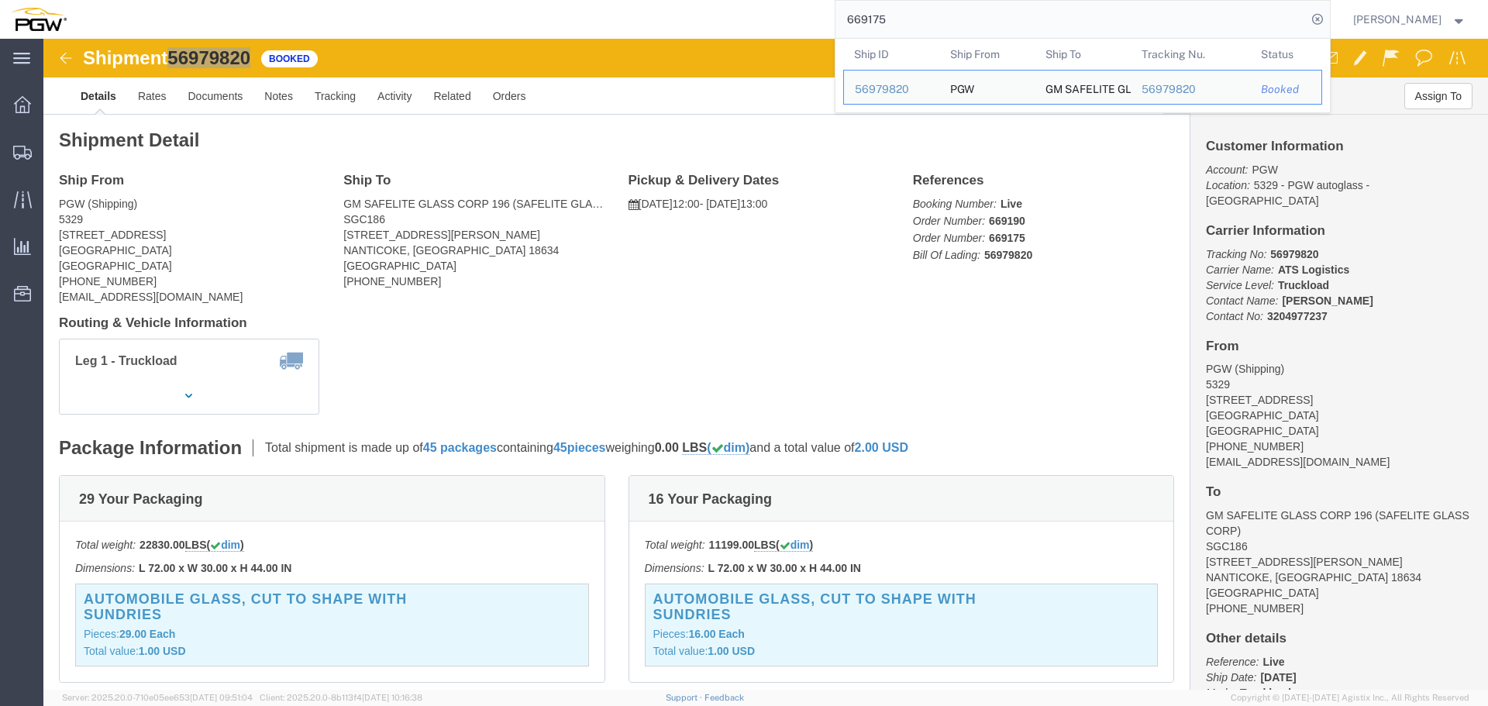
click at [930, 15] on input "669175" at bounding box center [1070, 19] width 471 height 37
paste input "93"
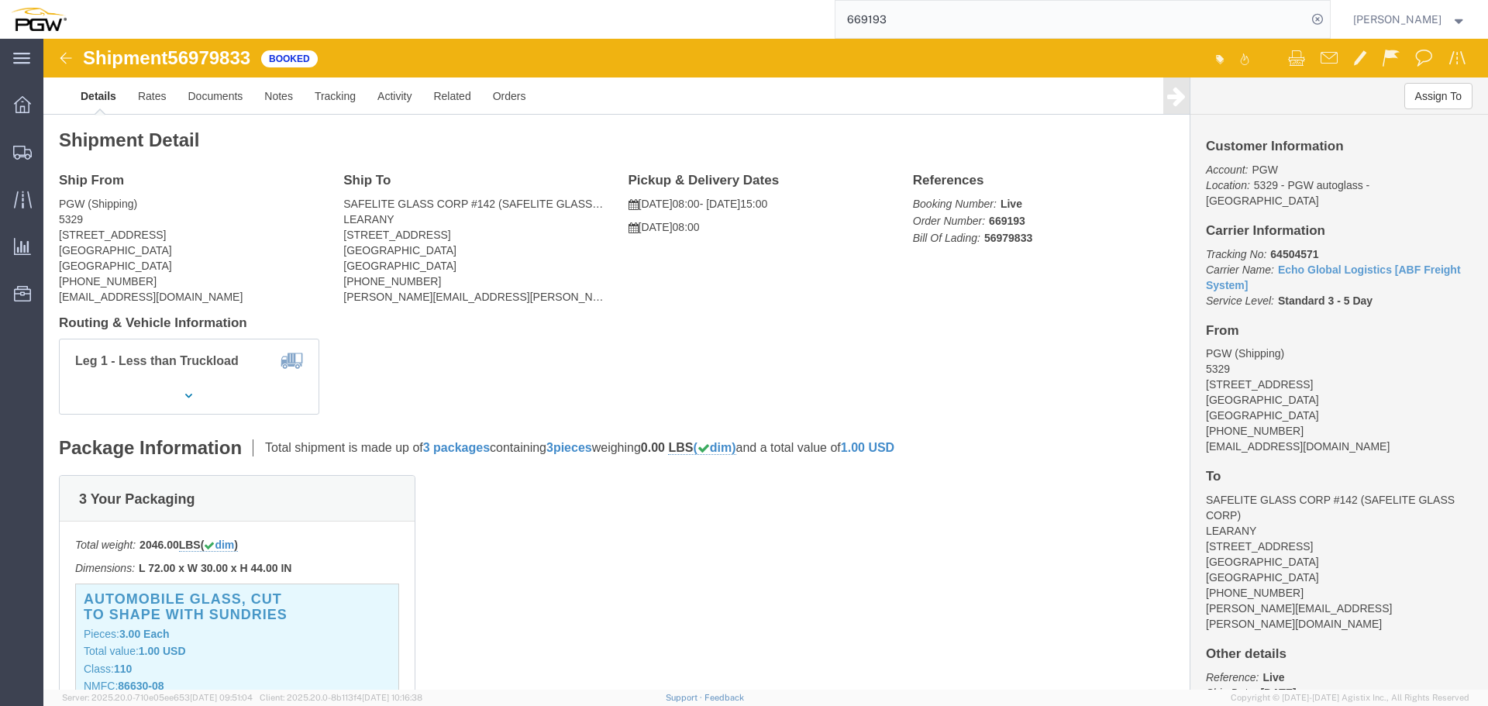
click span "56979833"
copy span "56979833"
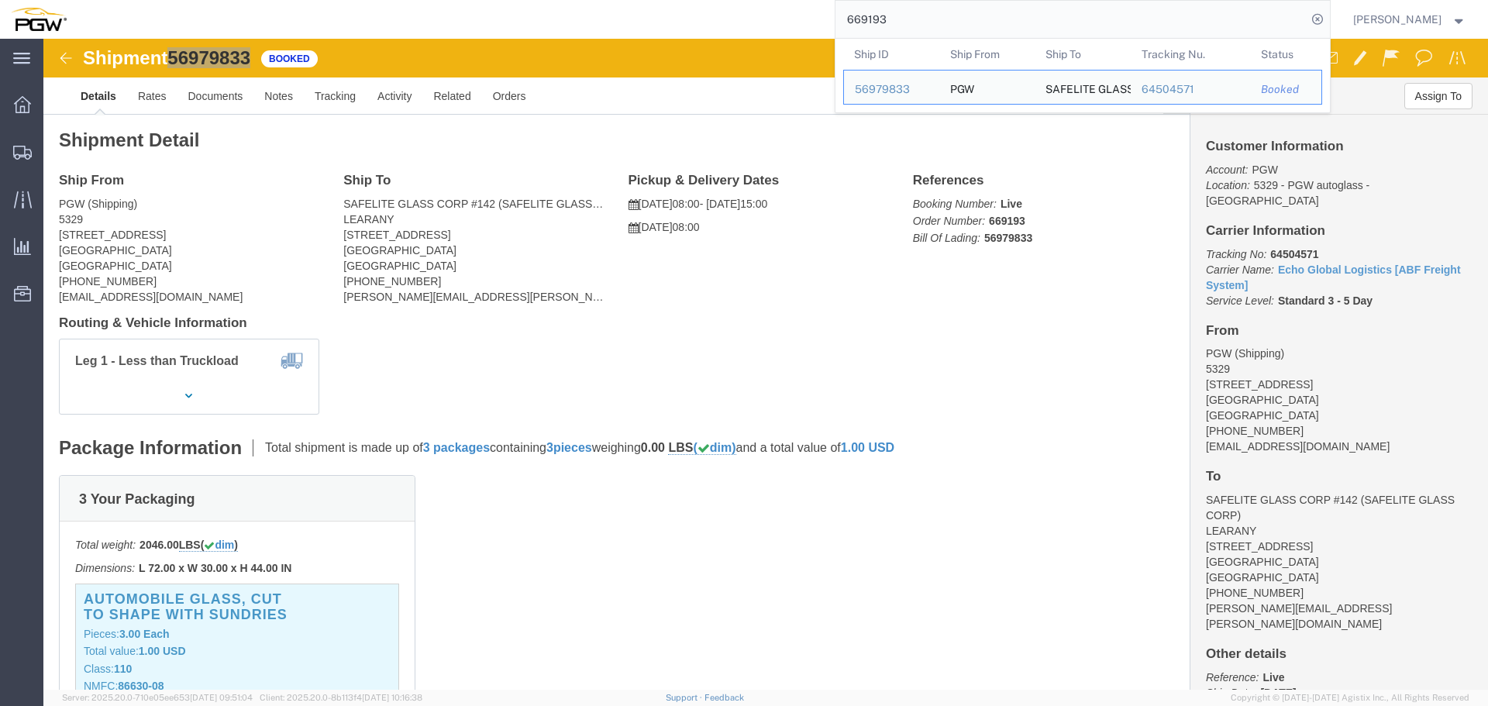
click at [914, 19] on input "669193" at bounding box center [1070, 19] width 471 height 37
paste input "8429"
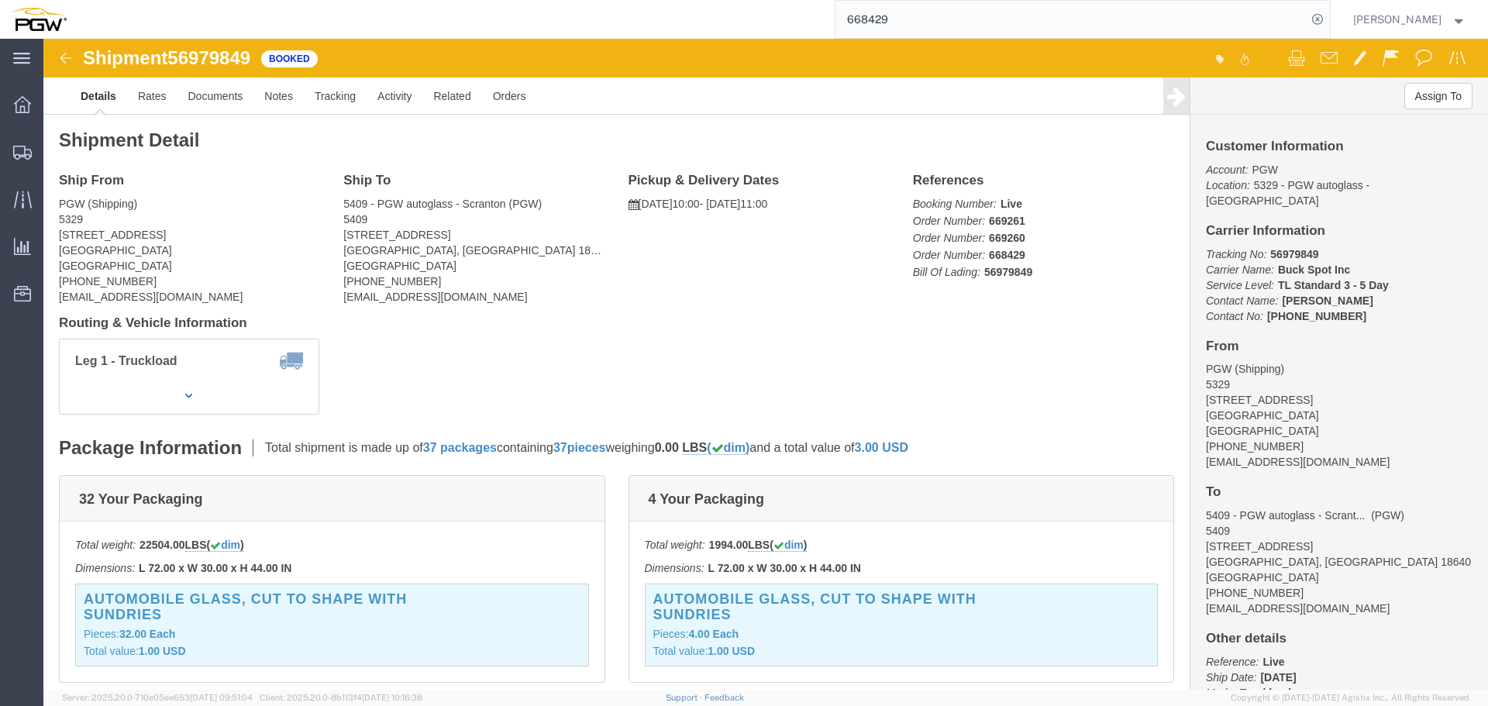
click span "56979849"
copy span "56979849"
click at [913, 23] on input "668429" at bounding box center [1070, 19] width 471 height 37
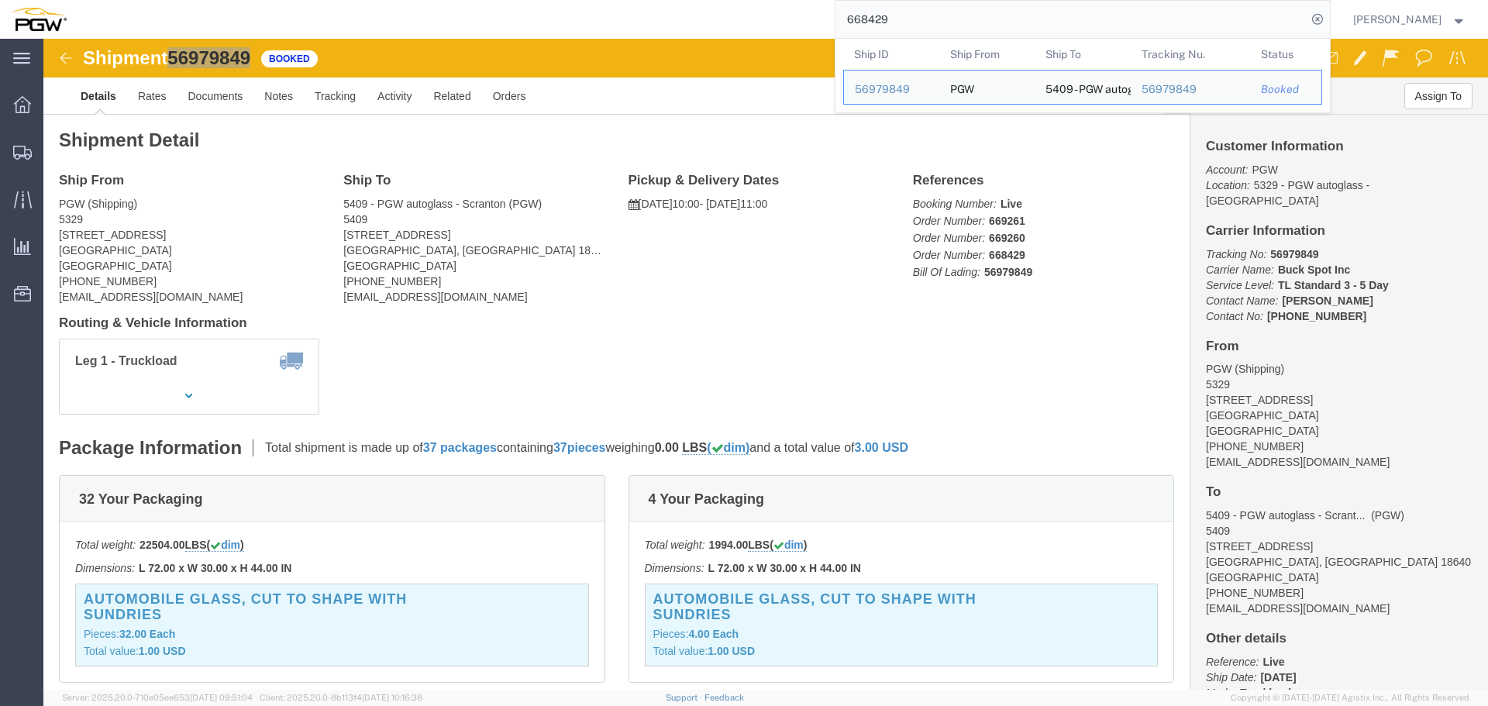
click at [913, 23] on input "668429" at bounding box center [1070, 19] width 471 height 37
paste input "838"
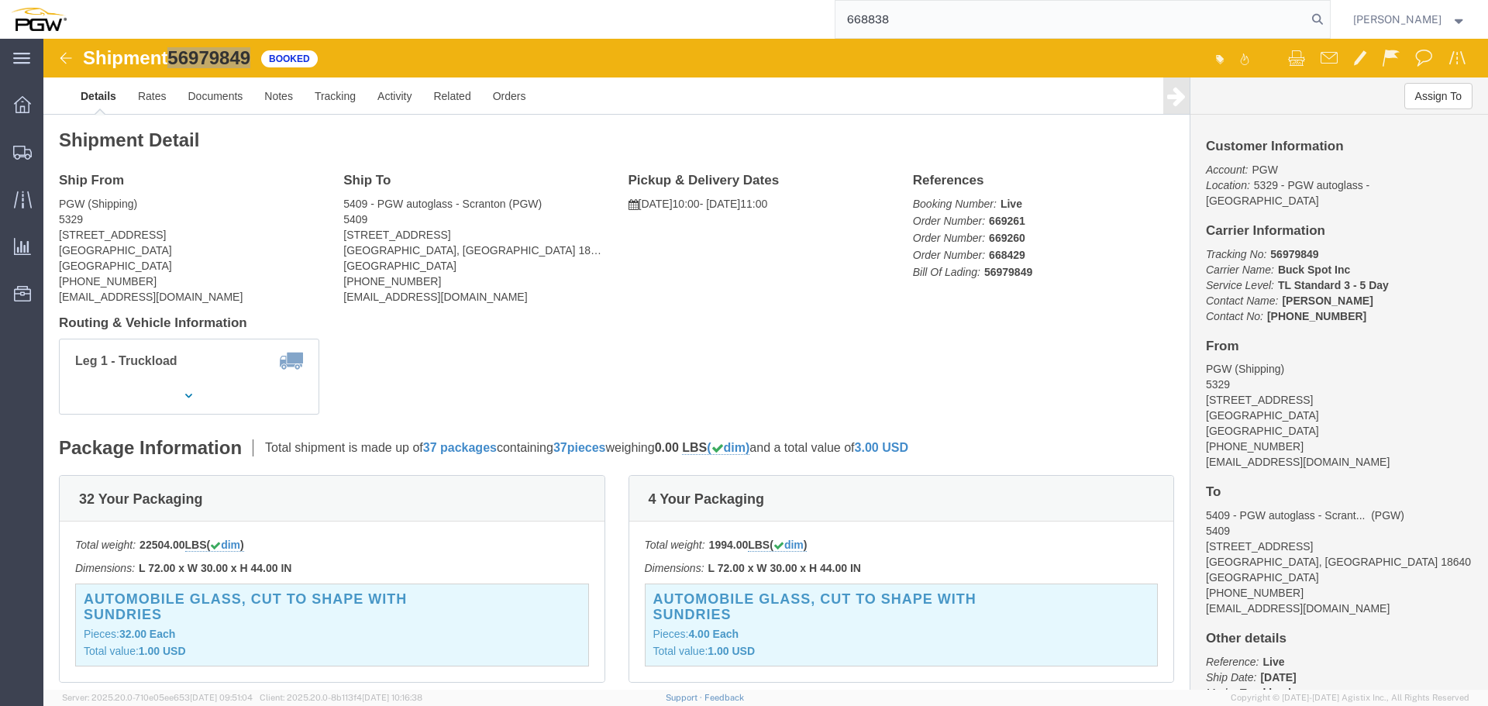
type input "668838"
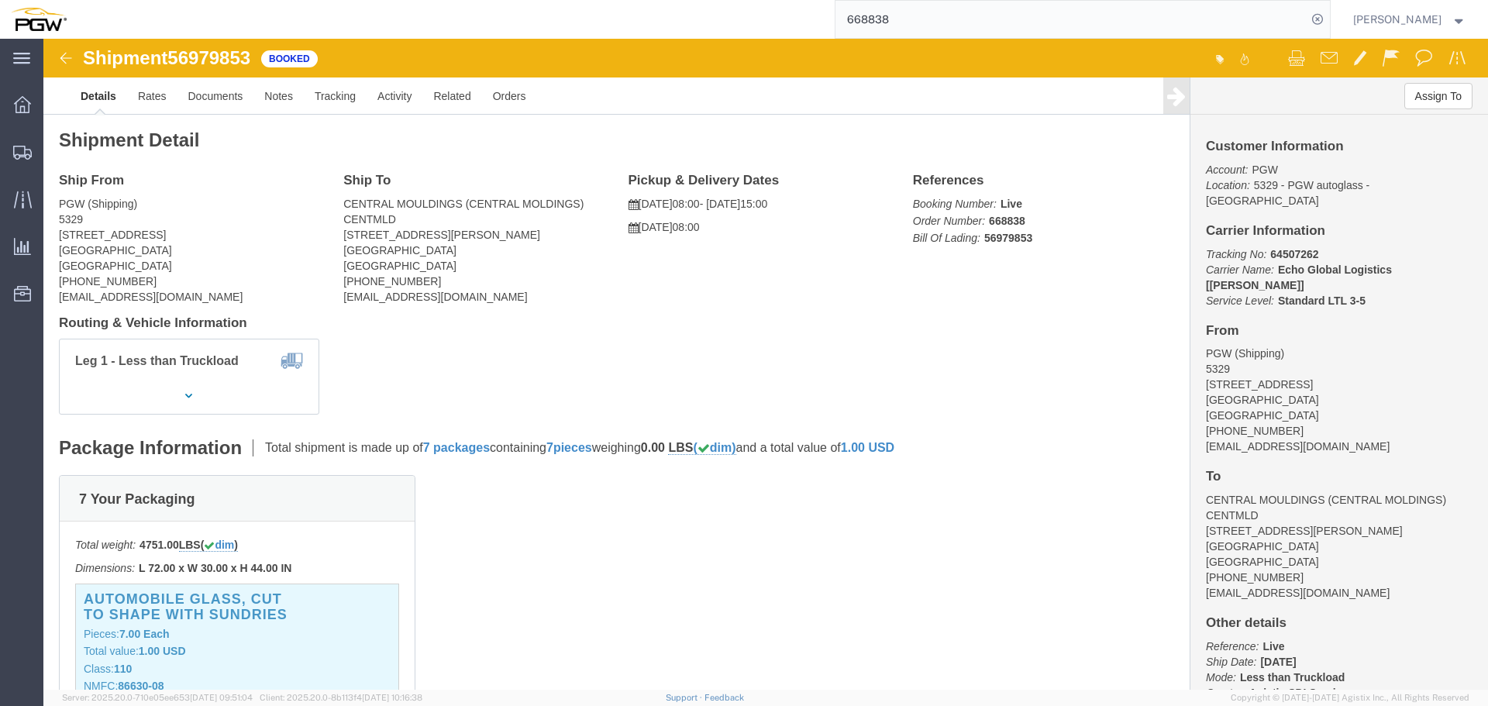
click span "56979853"
copy span "56979853"
click at [0, 0] on span "Location Appointment" at bounding box center [0, 0] width 0 height 0
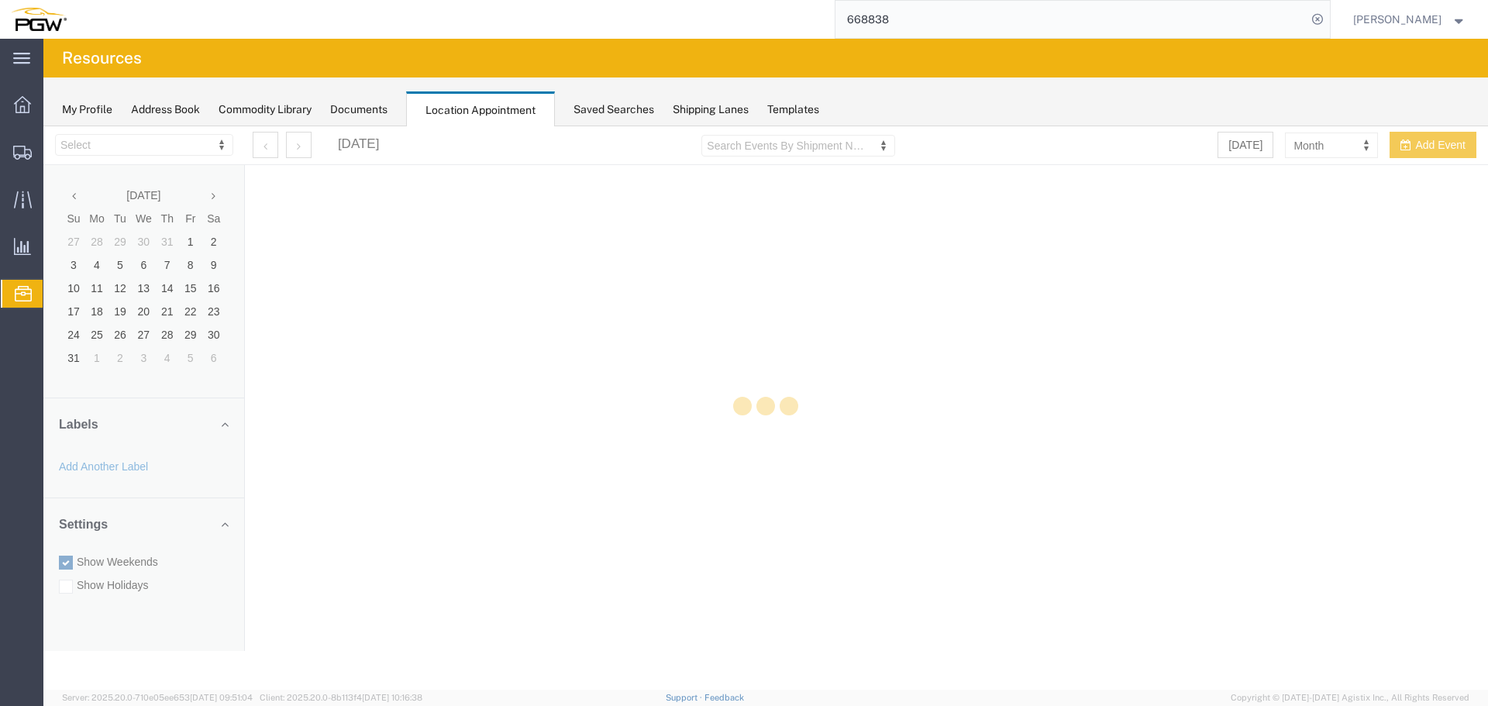
select select "28253"
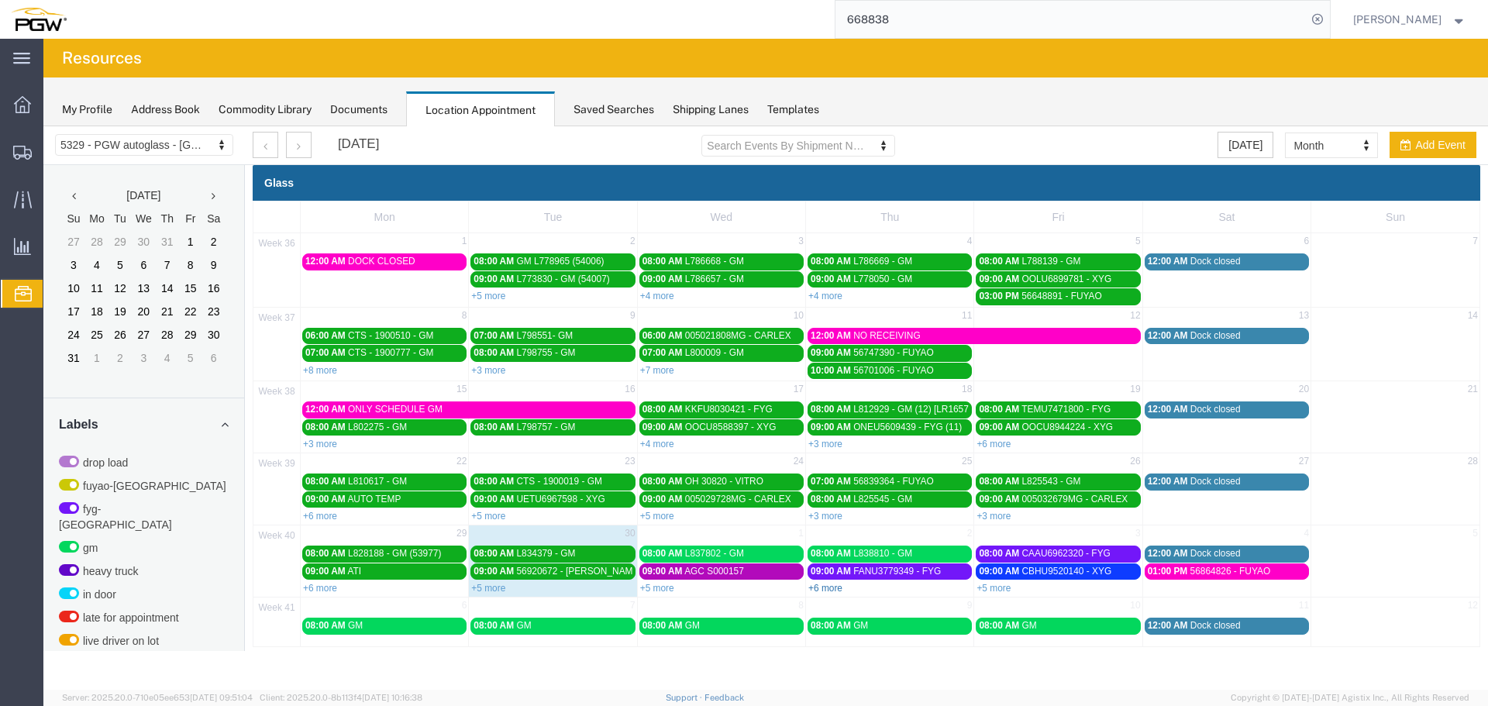
click at [825, 586] on link "+6 more" at bounding box center [825, 588] width 34 height 11
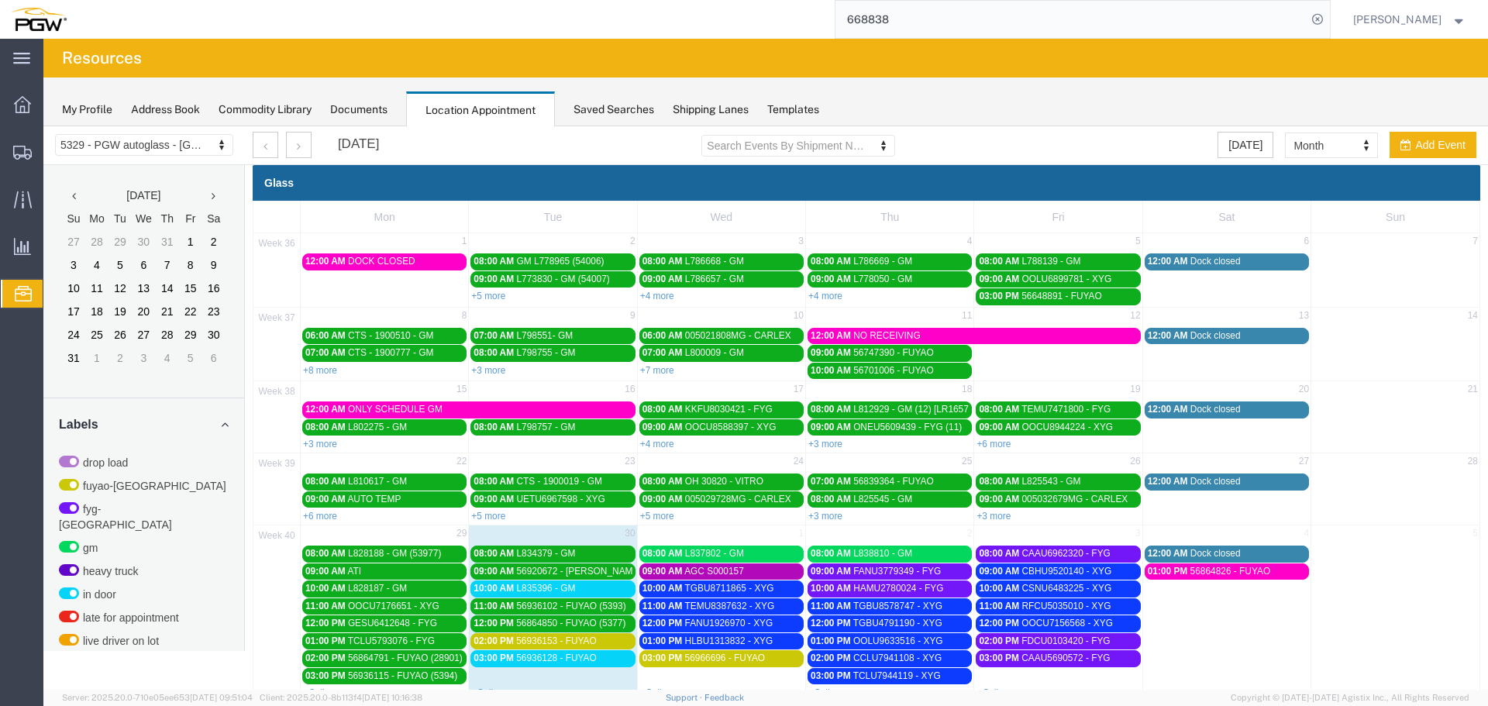
scroll to position [77, 0]
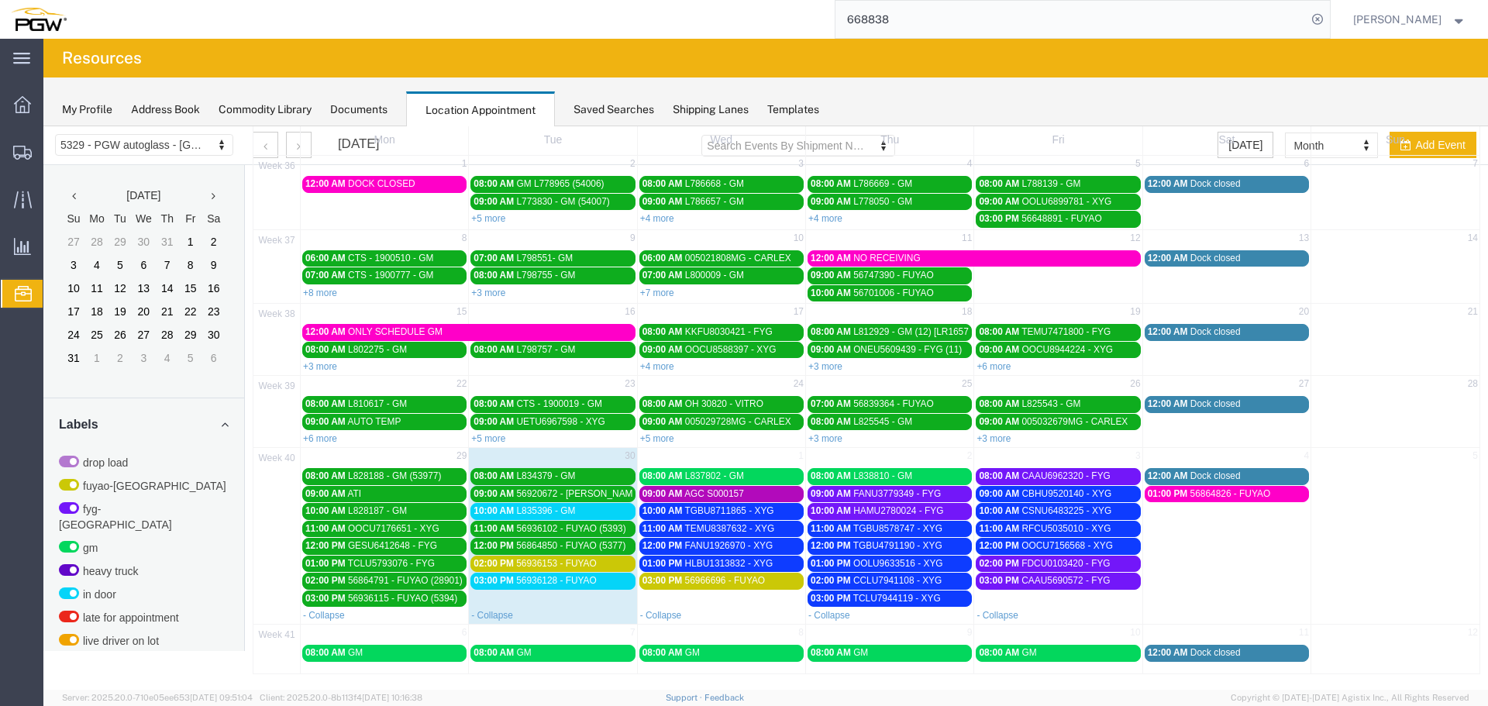
click at [827, 463] on td "2" at bounding box center [890, 457] width 168 height 19
select select "1"
select select
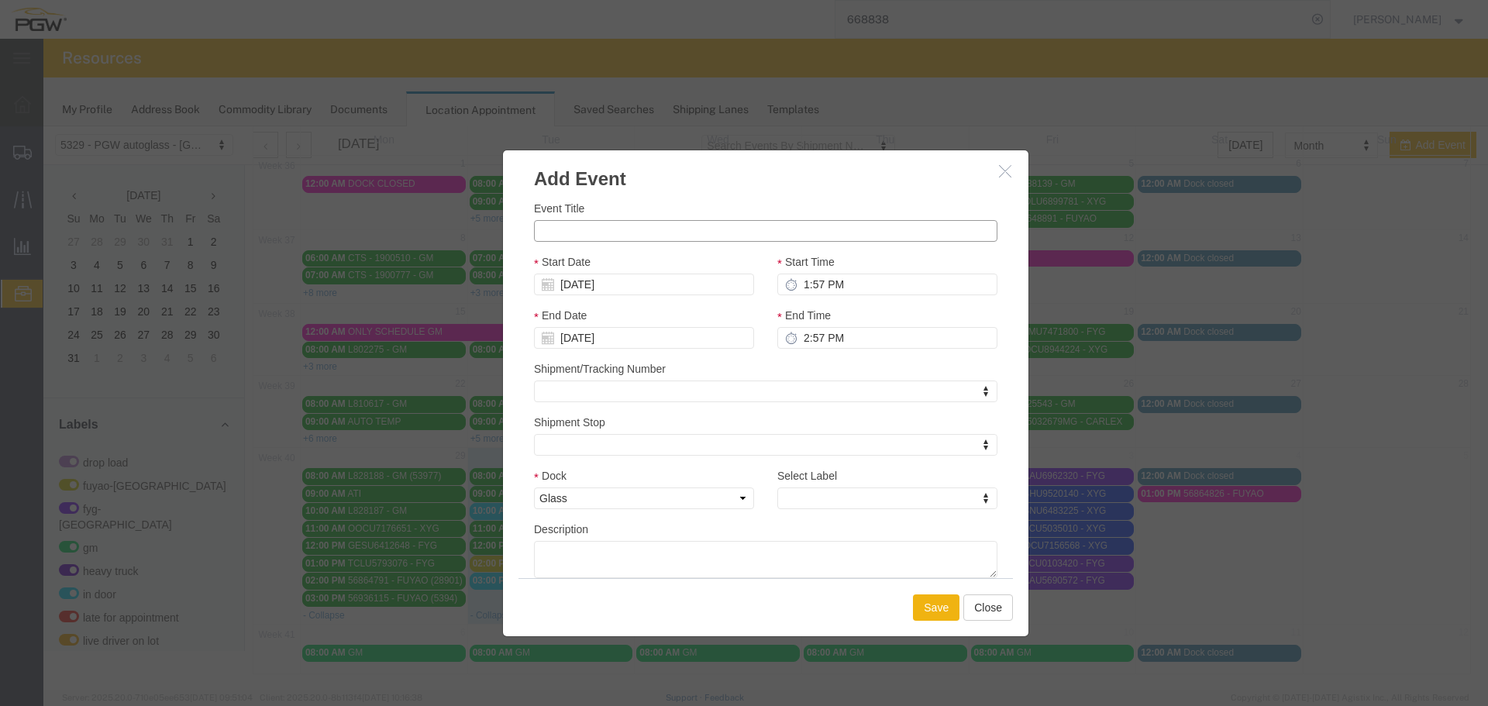
click at [620, 226] on input "Event Title" at bounding box center [765, 231] width 463 height 22
paste input "L838707"
type input "L838707 - GM"
click at [794, 280] on input "1:57 PM" at bounding box center [887, 285] width 220 height 22
type input "8:00 AM"
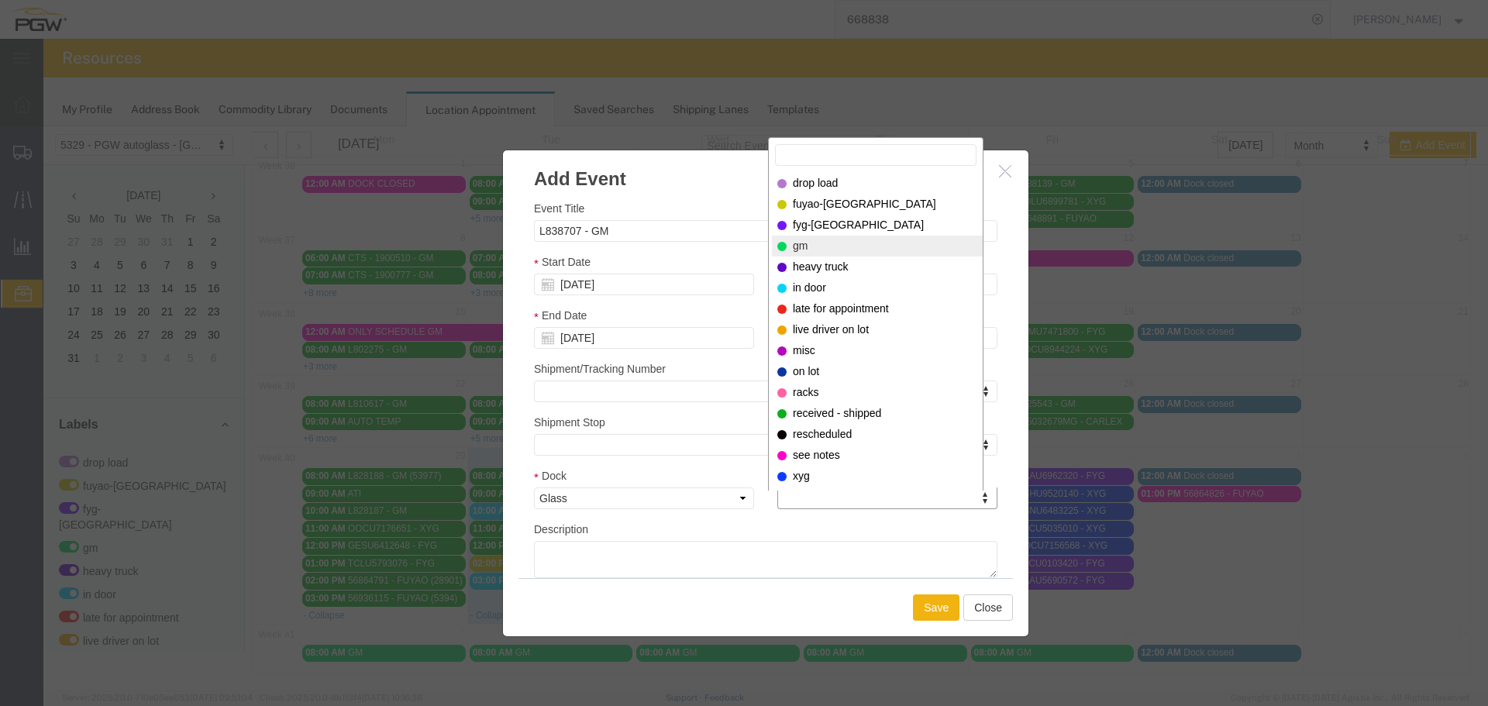
select select "340"
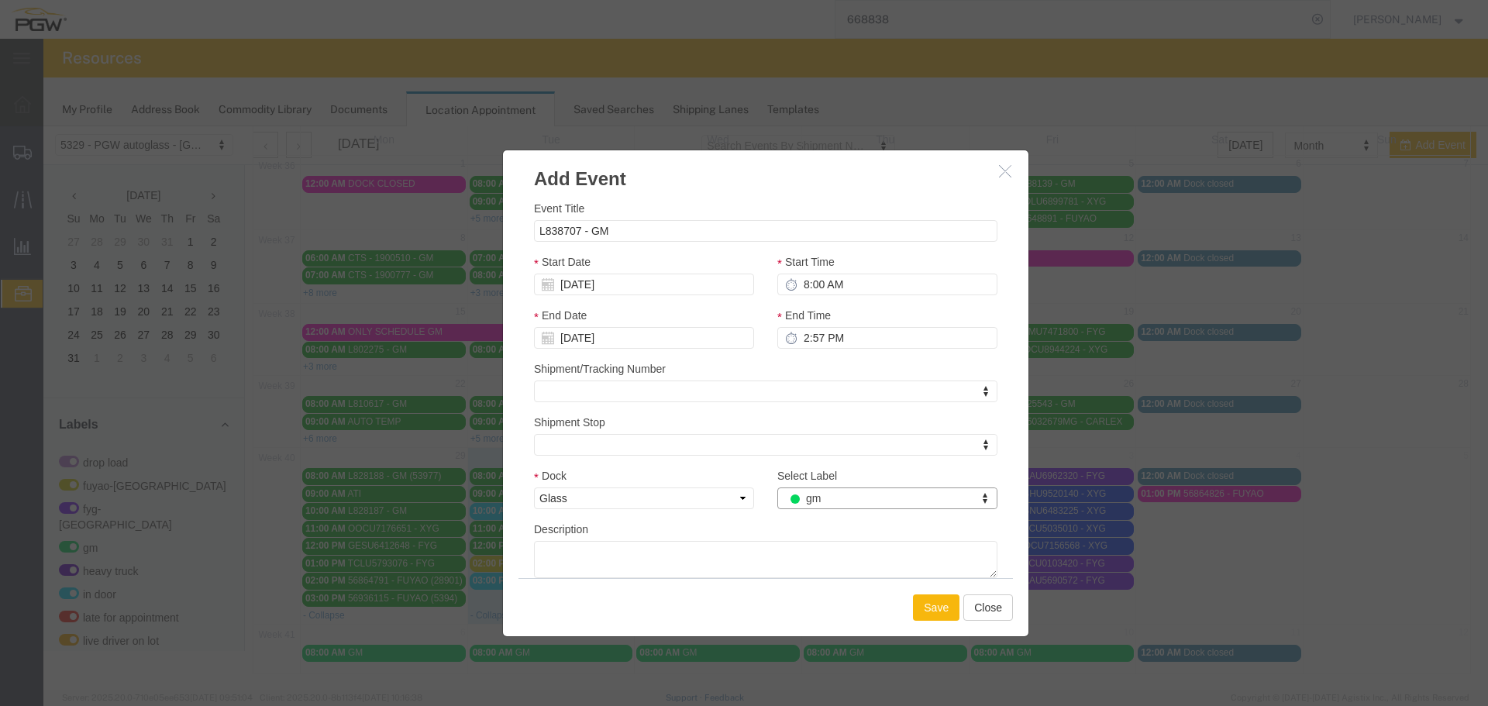
click at [922, 608] on button "Save" at bounding box center [936, 607] width 46 height 26
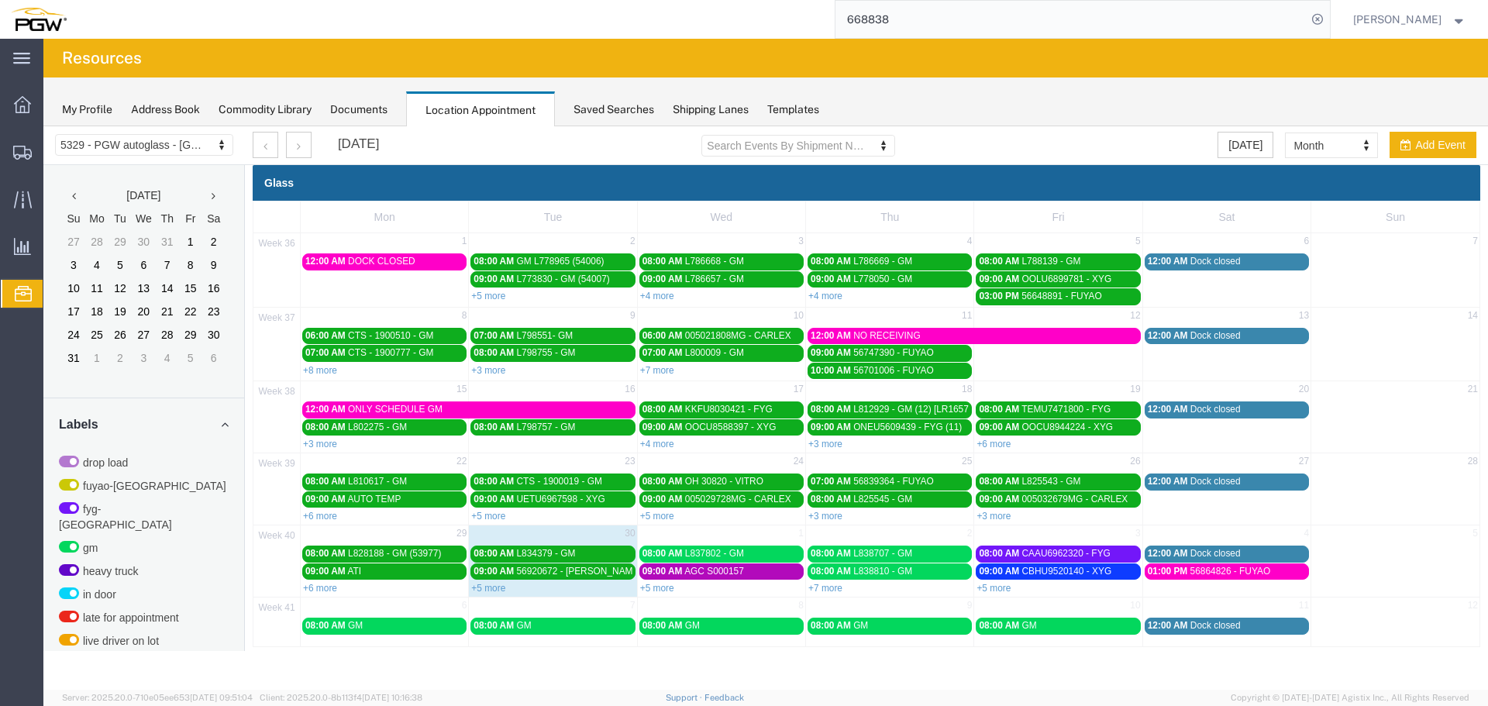
scroll to position [0, 0]
click at [1328, 20] on icon at bounding box center [1317, 20] width 22 height 22
